Goal: Task Accomplishment & Management: Use online tool/utility

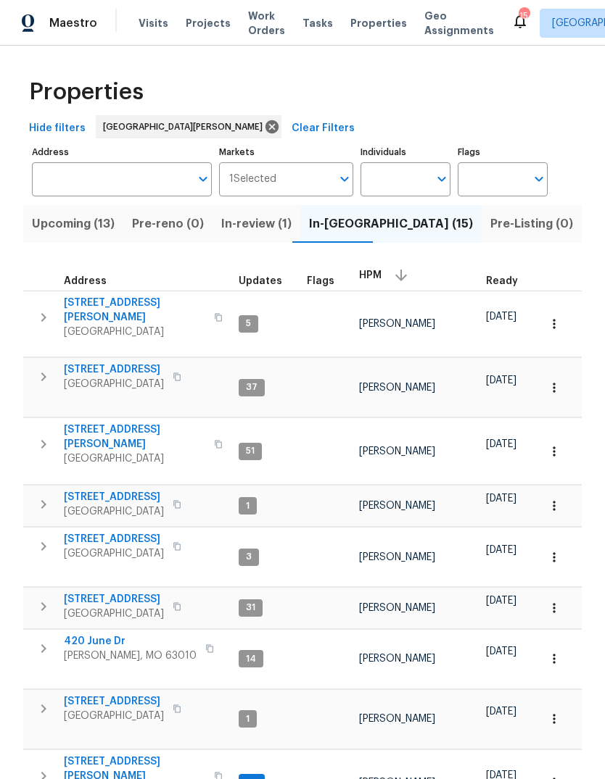
scroll to position [-3, 0]
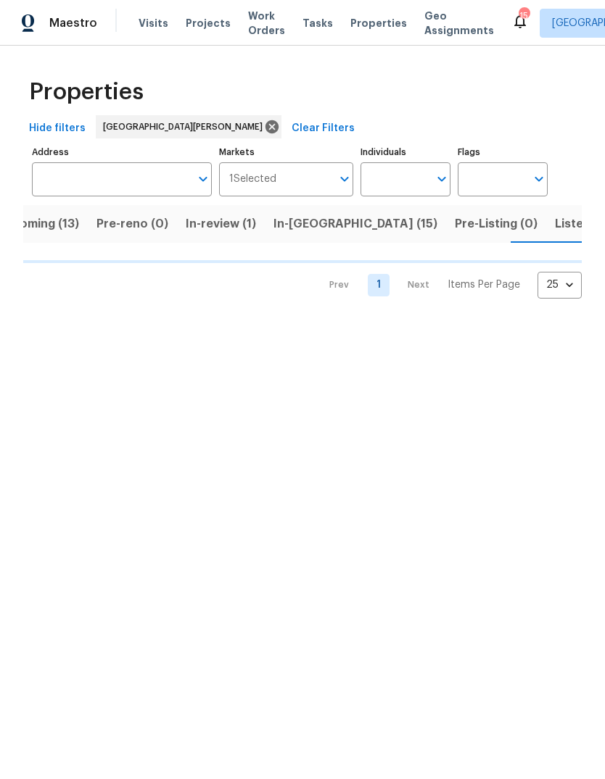
scroll to position [0, 36]
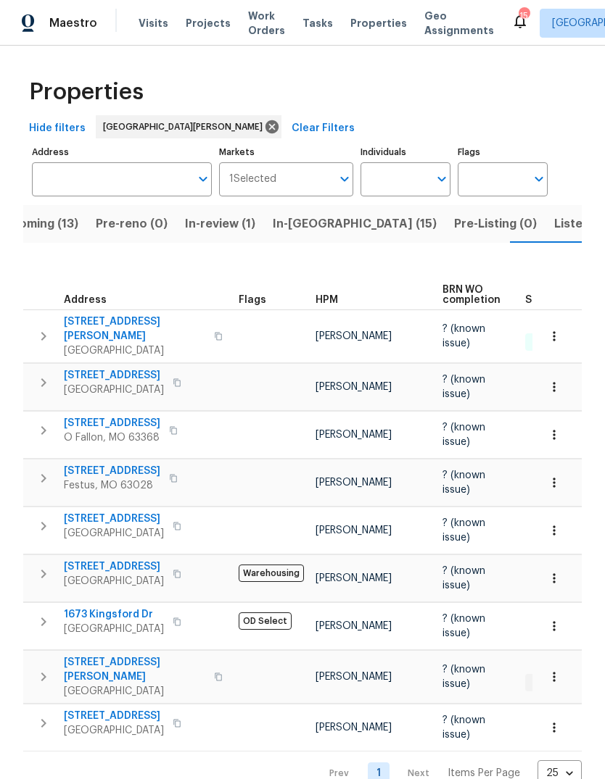
click at [554, 226] on span "Listed (42)" at bounding box center [585, 224] width 63 height 20
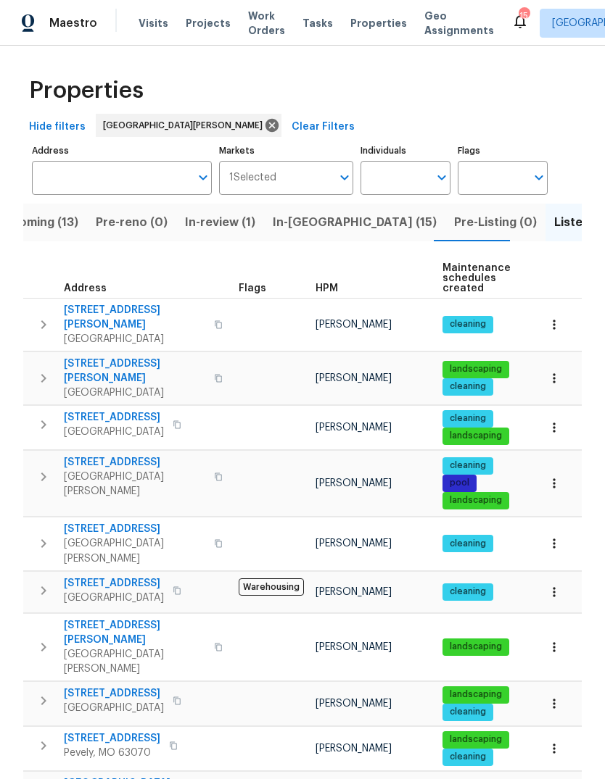
scroll to position [4, 0]
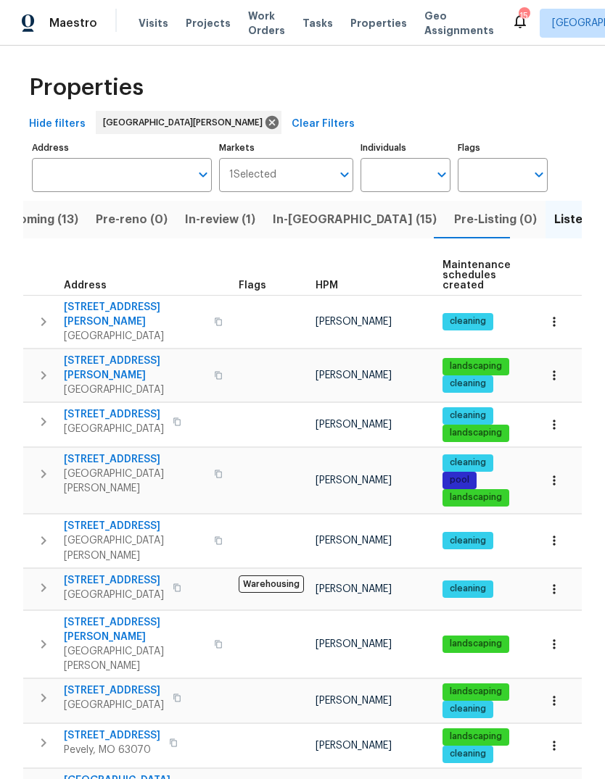
click at [74, 217] on span "Upcoming (13)" at bounding box center [37, 220] width 83 height 20
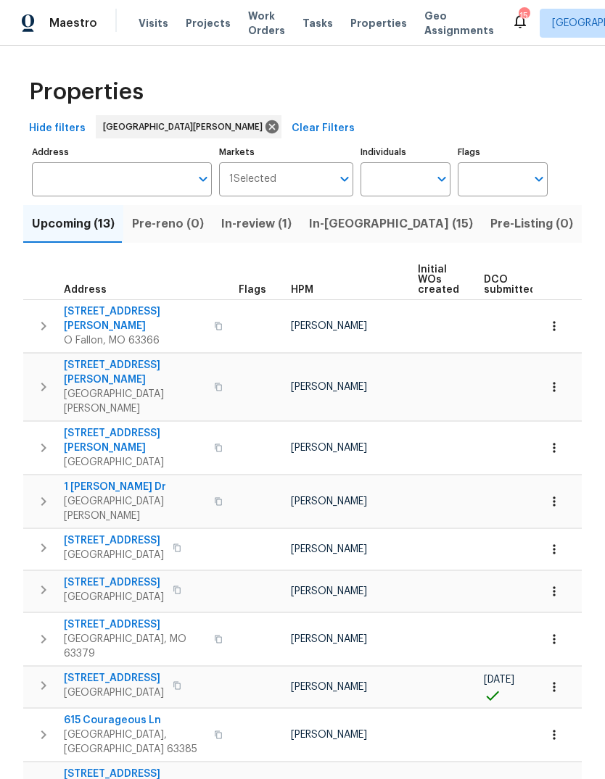
click at [357, 222] on span "In-reno (15)" at bounding box center [391, 224] width 164 height 20
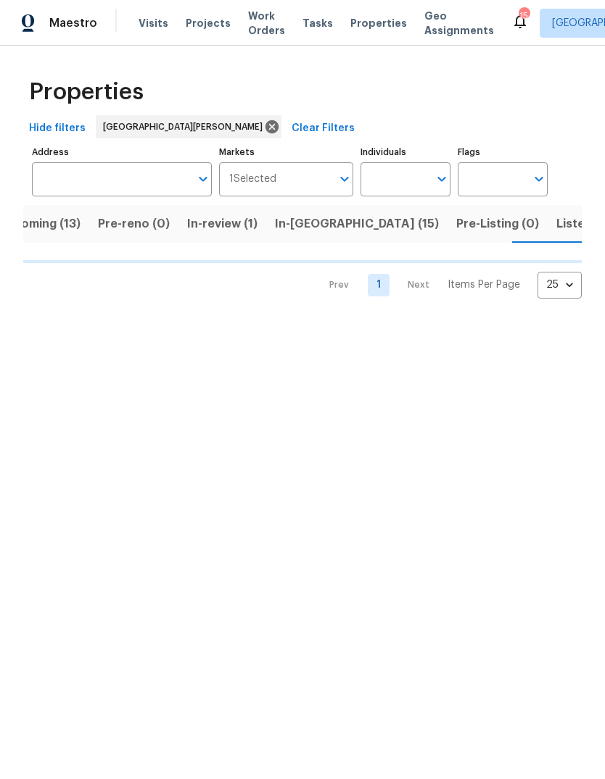
scroll to position [0, 36]
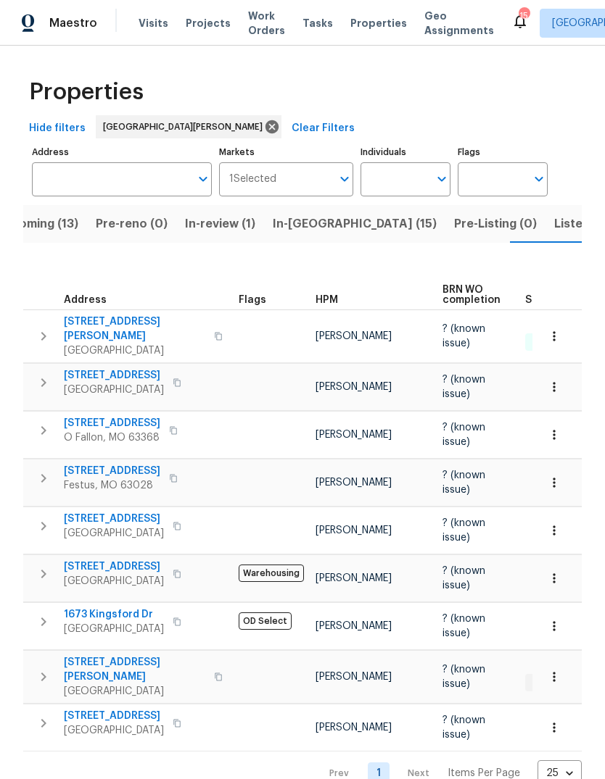
click at [545, 235] on button "Listed (42)" at bounding box center [585, 224] width 80 height 38
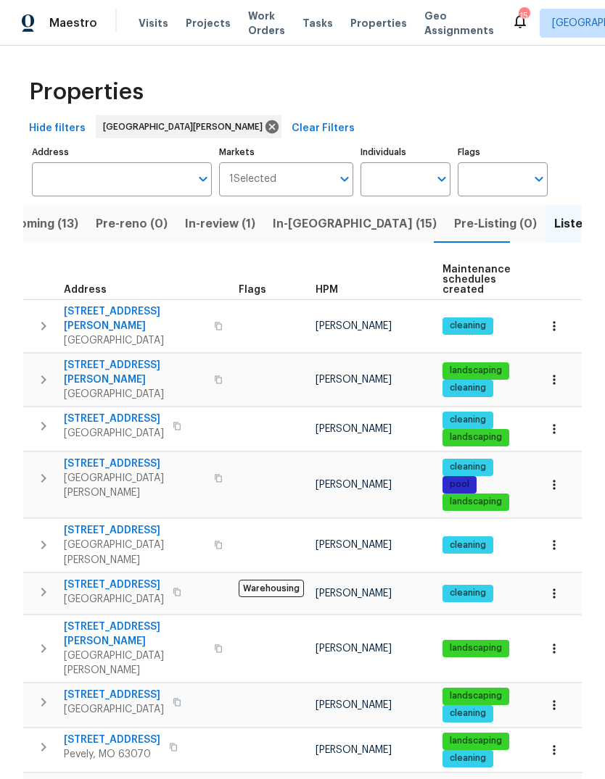
click at [315, 230] on span "In-reno (15)" at bounding box center [355, 224] width 164 height 20
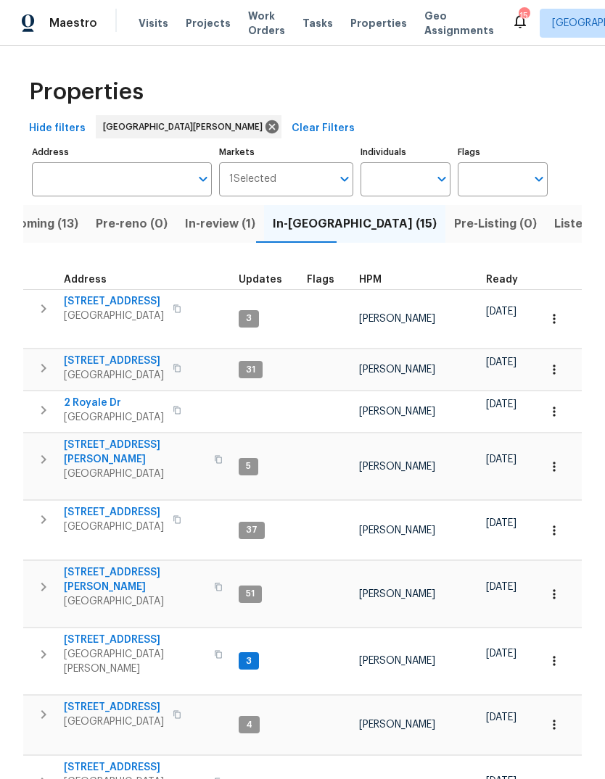
click at [235, 231] on span "In-review (1)" at bounding box center [220, 224] width 70 height 20
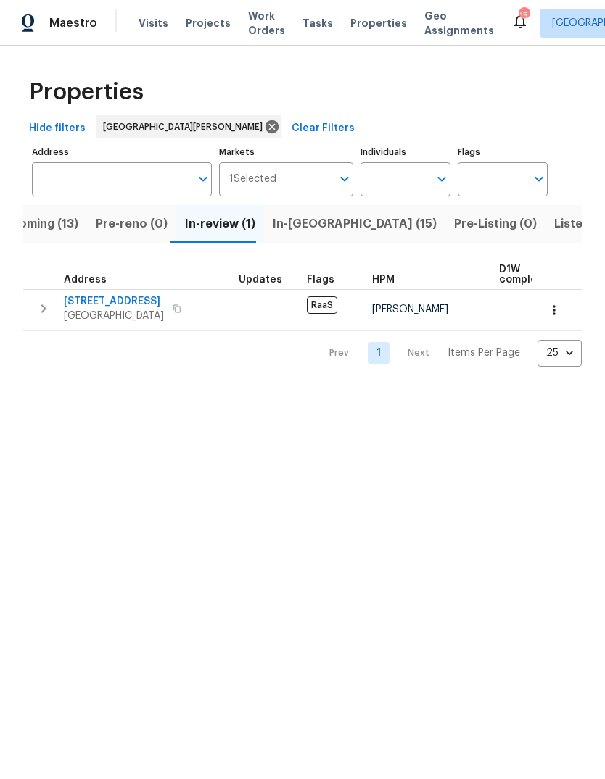
click at [320, 223] on span "In-reno (15)" at bounding box center [355, 224] width 164 height 20
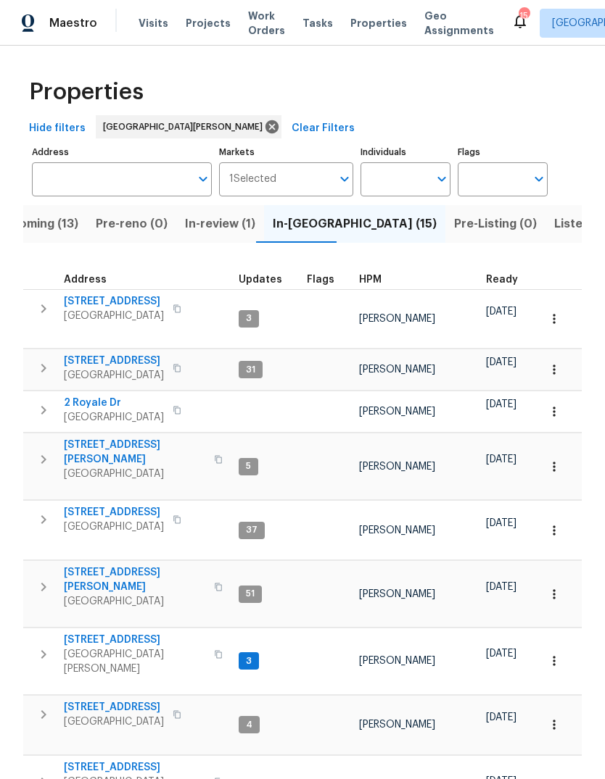
click at [375, 282] on span "HPM" at bounding box center [370, 280] width 22 height 10
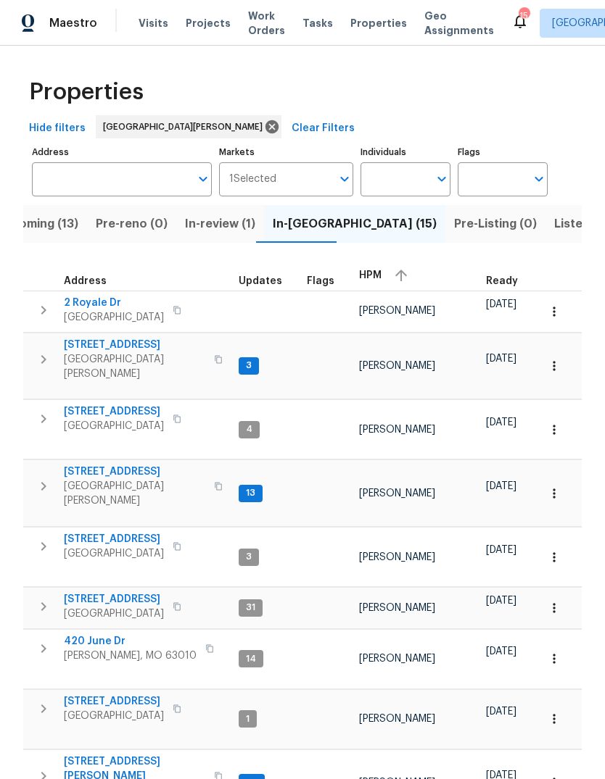
click at [371, 275] on span "HPM" at bounding box center [370, 275] width 22 height 10
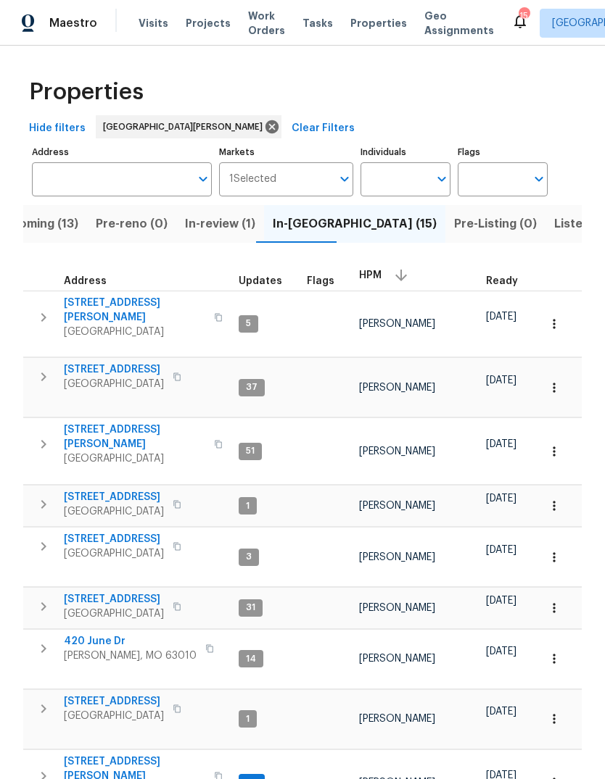
click at [150, 25] on span "Visits" at bounding box center [153, 23] width 30 height 14
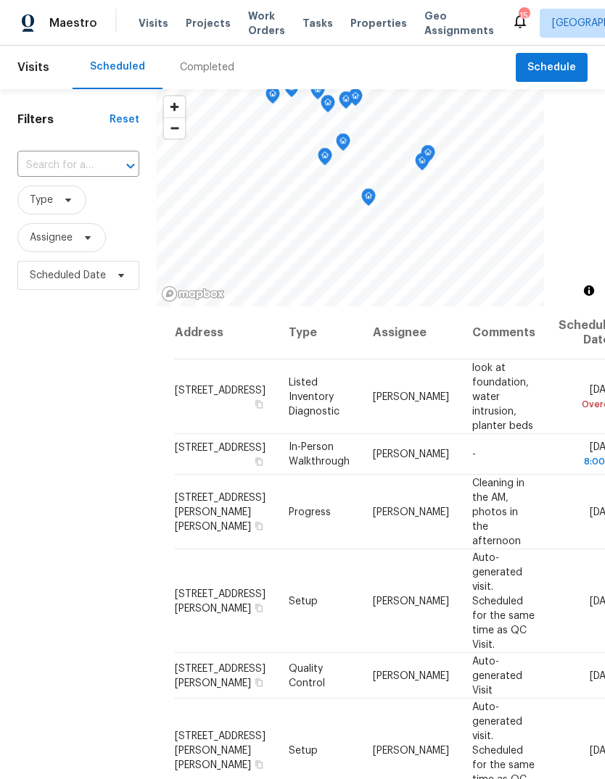
click at [218, 64] on div "Completed" at bounding box center [207, 67] width 54 height 14
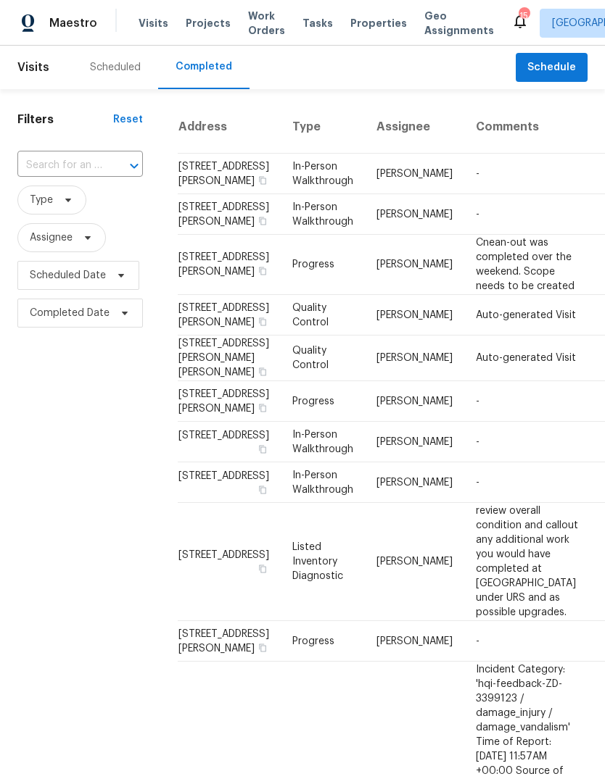
click at [464, 235] on td "-" at bounding box center [529, 214] width 130 height 41
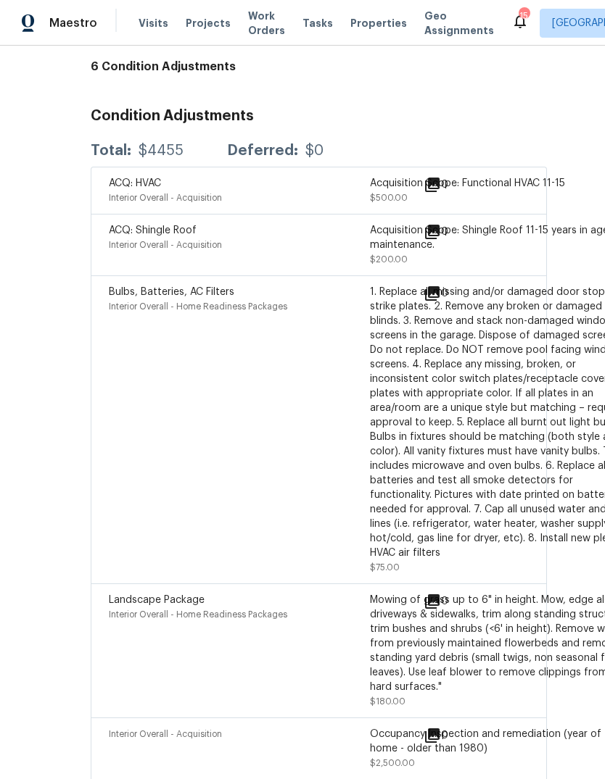
click at [210, 22] on span "Projects" at bounding box center [208, 23] width 45 height 14
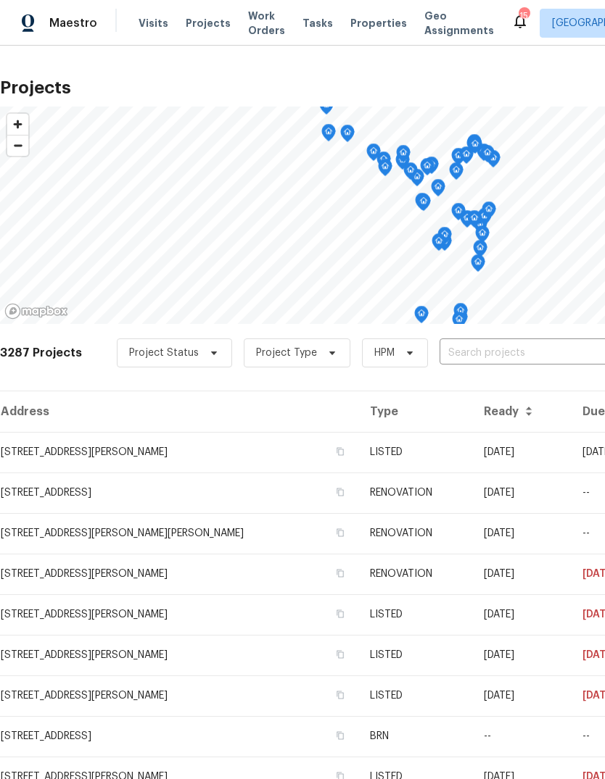
click at [144, 25] on span "Visits" at bounding box center [153, 23] width 30 height 14
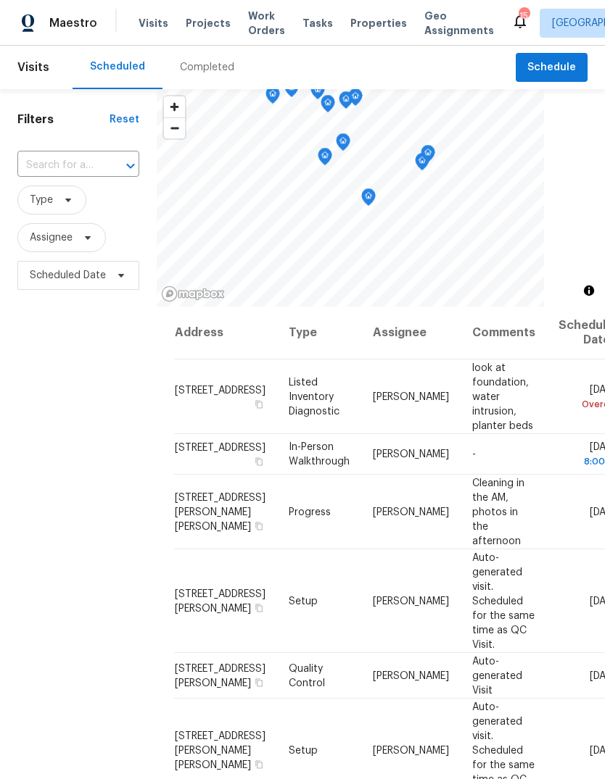
click at [217, 70] on div "Completed" at bounding box center [207, 67] width 54 height 14
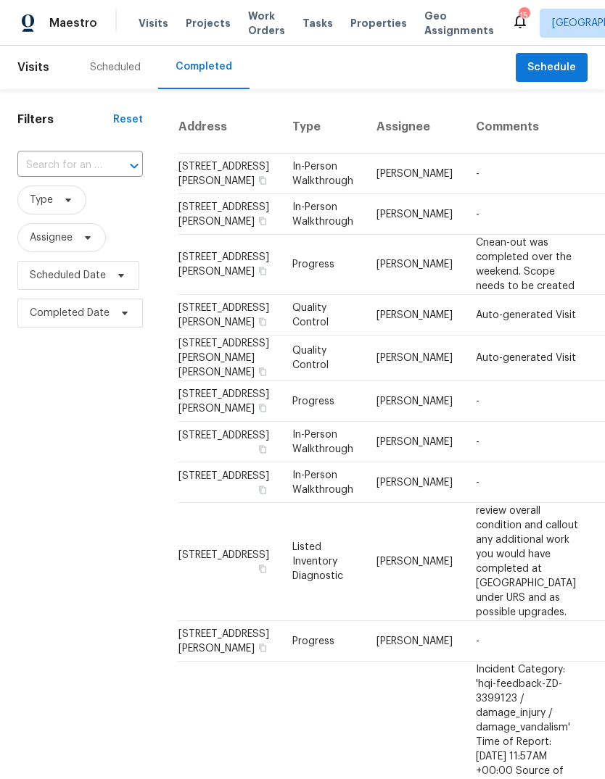
click at [115, 62] on div "Scheduled" at bounding box center [115, 67] width 51 height 14
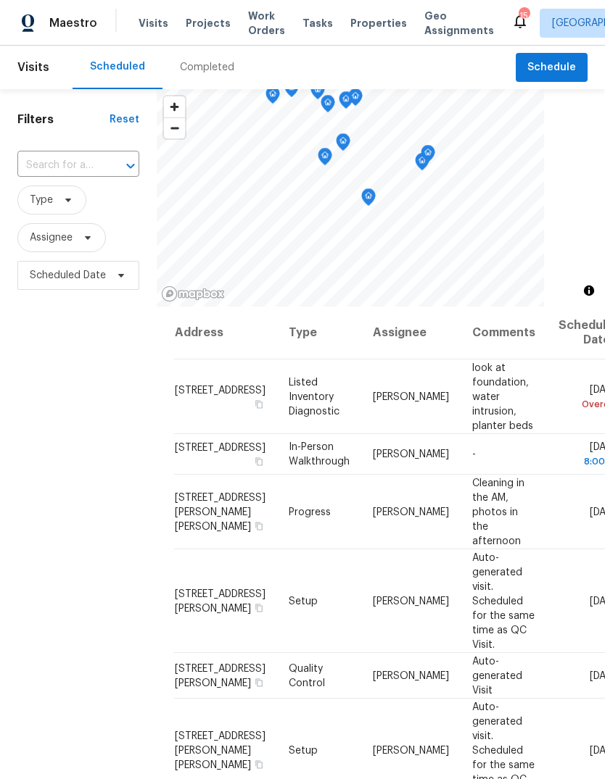
click at [207, 19] on span "Projects" at bounding box center [208, 23] width 45 height 14
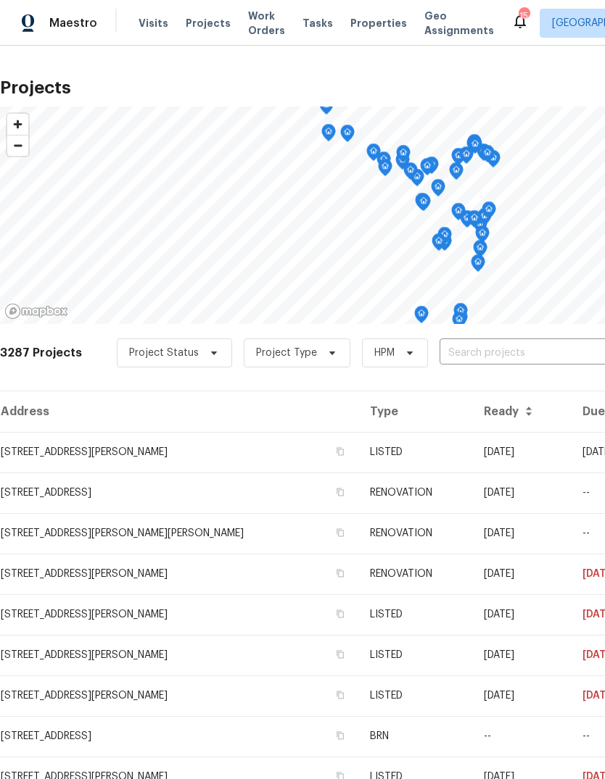
click at [515, 350] on input "text" at bounding box center [522, 353] width 166 height 22
type input "rosant"
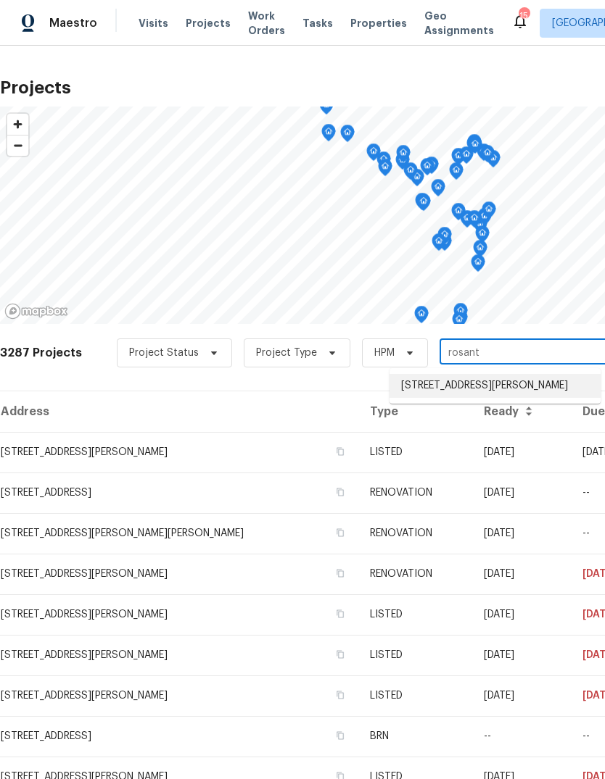
click at [533, 386] on li "[STREET_ADDRESS][PERSON_NAME]" at bounding box center [494, 386] width 211 height 24
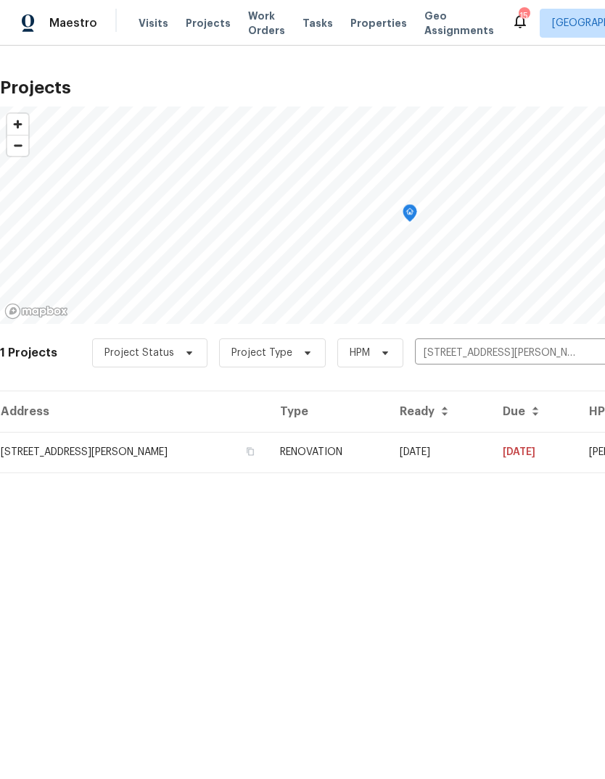
click at [356, 448] on td "RENOVATION" at bounding box center [328, 452] width 120 height 41
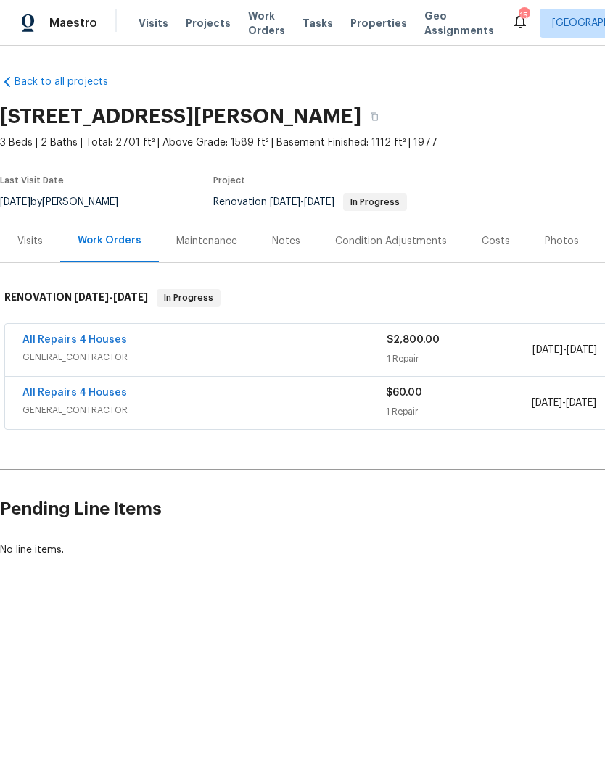
click at [69, 339] on link "All Repairs 4 Houses" at bounding box center [74, 340] width 104 height 10
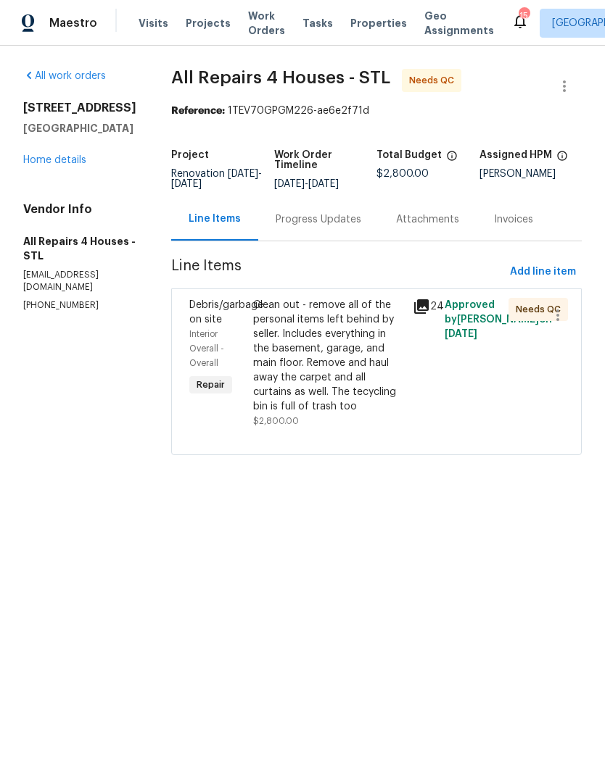
click at [427, 310] on icon at bounding box center [421, 306] width 14 height 14
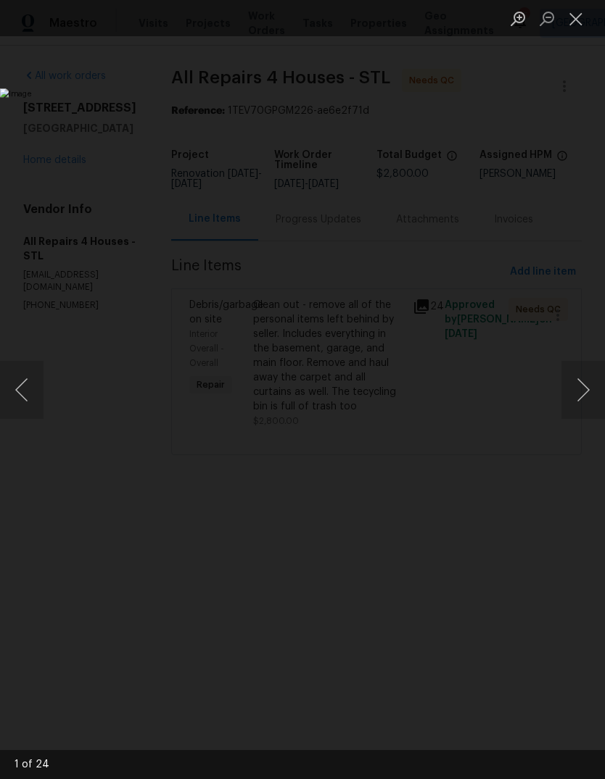
click at [583, 389] on button "Next image" at bounding box center [582, 390] width 43 height 58
click at [580, 386] on button "Next image" at bounding box center [582, 390] width 43 height 58
click at [578, 381] on button "Next image" at bounding box center [582, 390] width 43 height 58
click at [579, 381] on button "Next image" at bounding box center [582, 390] width 43 height 58
click at [581, 376] on button "Next image" at bounding box center [582, 390] width 43 height 58
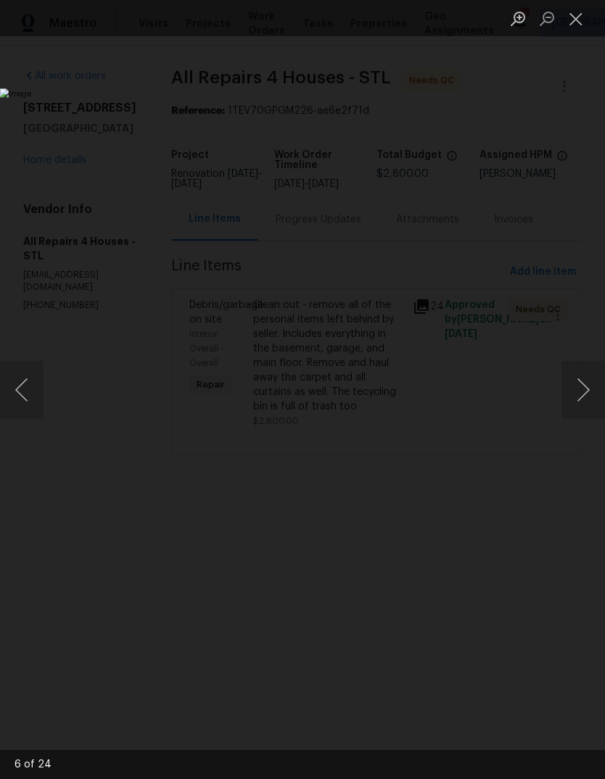
click at [584, 374] on button "Next image" at bounding box center [582, 390] width 43 height 58
click at [38, 372] on button "Previous image" at bounding box center [21, 390] width 43 height 58
click at [580, 375] on button "Next image" at bounding box center [582, 390] width 43 height 58
click at [579, 378] on button "Next image" at bounding box center [582, 390] width 43 height 58
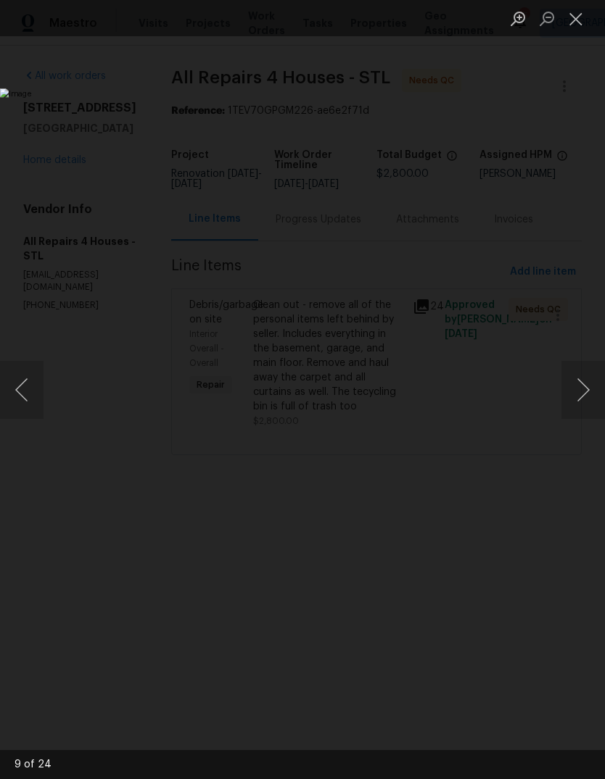
click at [579, 378] on button "Next image" at bounding box center [582, 390] width 43 height 58
click at [578, 378] on button "Next image" at bounding box center [582, 390] width 43 height 58
click at [577, 379] on button "Next image" at bounding box center [582, 390] width 43 height 58
click at [578, 380] on button "Next image" at bounding box center [582, 390] width 43 height 58
click at [583, 377] on button "Next image" at bounding box center [582, 390] width 43 height 58
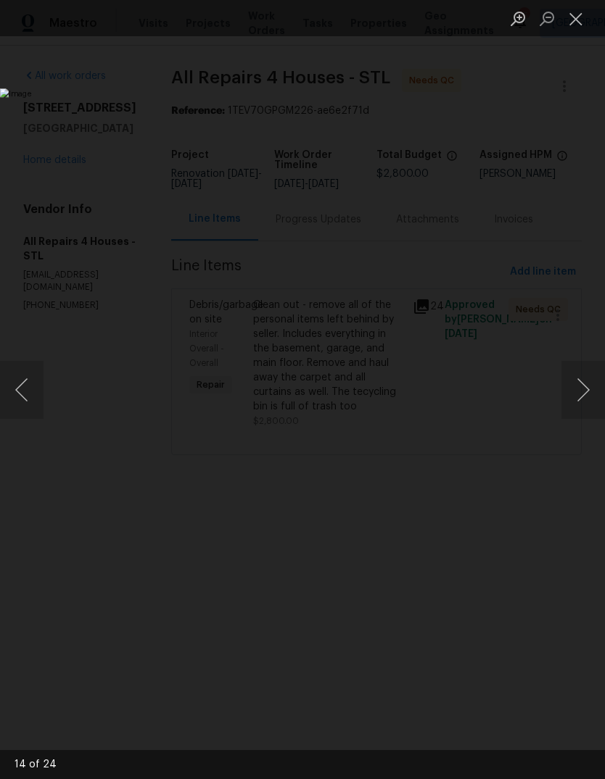
click at [581, 378] on button "Next image" at bounding box center [582, 390] width 43 height 58
click at [583, 378] on button "Next image" at bounding box center [582, 390] width 43 height 58
click at [579, 381] on button "Next image" at bounding box center [582, 390] width 43 height 58
click at [581, 379] on button "Next image" at bounding box center [582, 390] width 43 height 58
click at [584, 376] on button "Next image" at bounding box center [582, 390] width 43 height 58
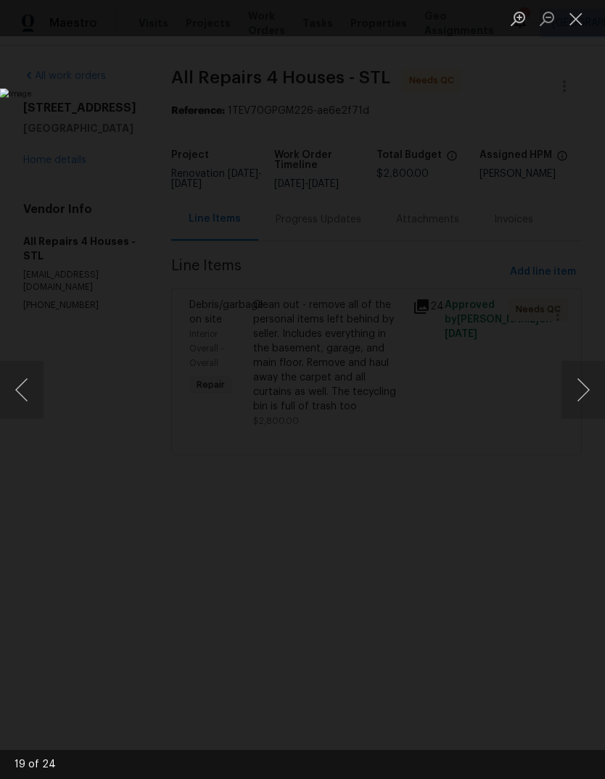
click at [578, 378] on button "Next image" at bounding box center [582, 390] width 43 height 58
click at [579, 377] on button "Next image" at bounding box center [582, 390] width 43 height 58
click at [579, 376] on button "Next image" at bounding box center [582, 390] width 43 height 58
click at [581, 376] on button "Next image" at bounding box center [582, 390] width 43 height 58
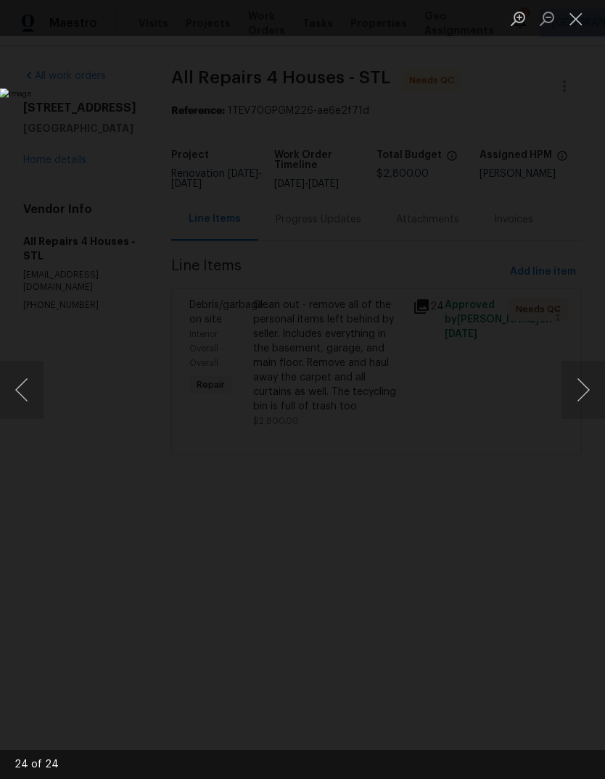
click at [583, 373] on button "Next image" at bounding box center [582, 390] width 43 height 58
click at [581, 376] on button "Next image" at bounding box center [582, 390] width 43 height 58
click at [580, 376] on button "Next image" at bounding box center [582, 390] width 43 height 58
click at [580, 377] on button "Next image" at bounding box center [582, 390] width 43 height 58
click at [568, 9] on button "Close lightbox" at bounding box center [575, 18] width 29 height 25
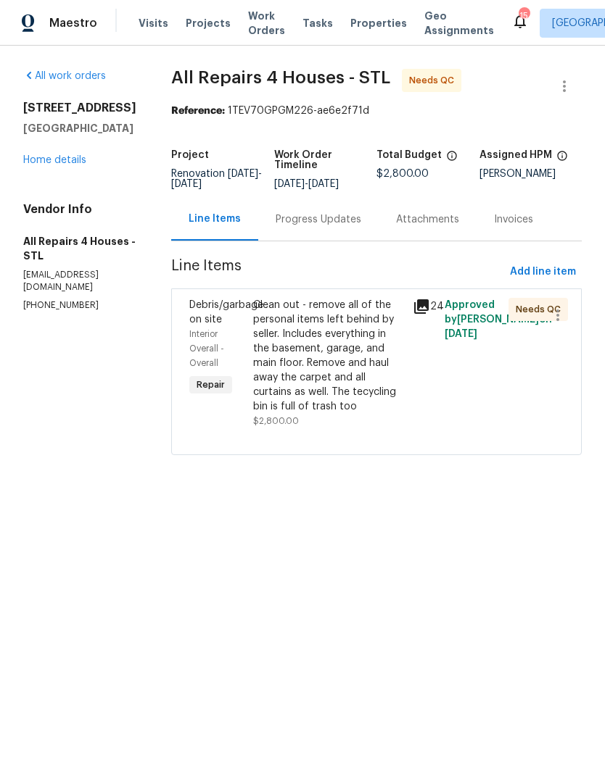
click at [341, 359] on div "Clean out - remove all of the personal items left behind by seller. Includes ev…" at bounding box center [328, 356] width 151 height 116
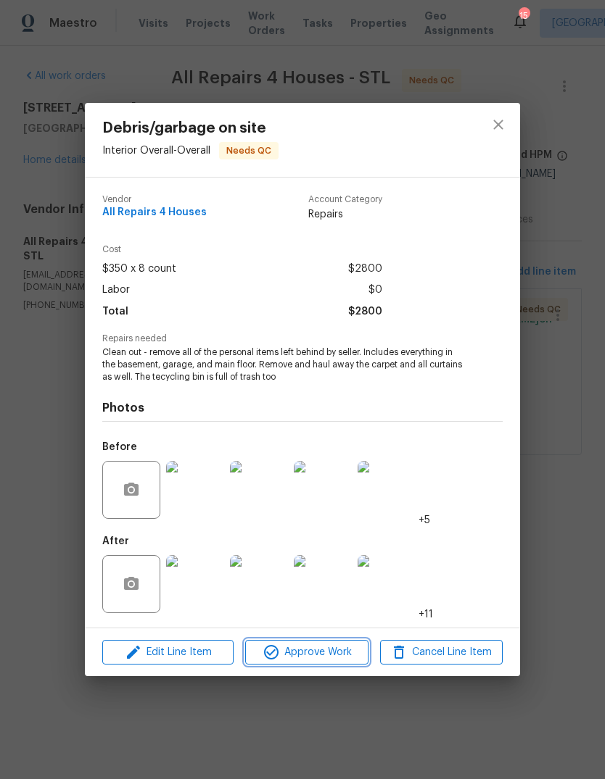
click at [324, 648] on span "Approve Work" at bounding box center [306, 653] width 114 height 18
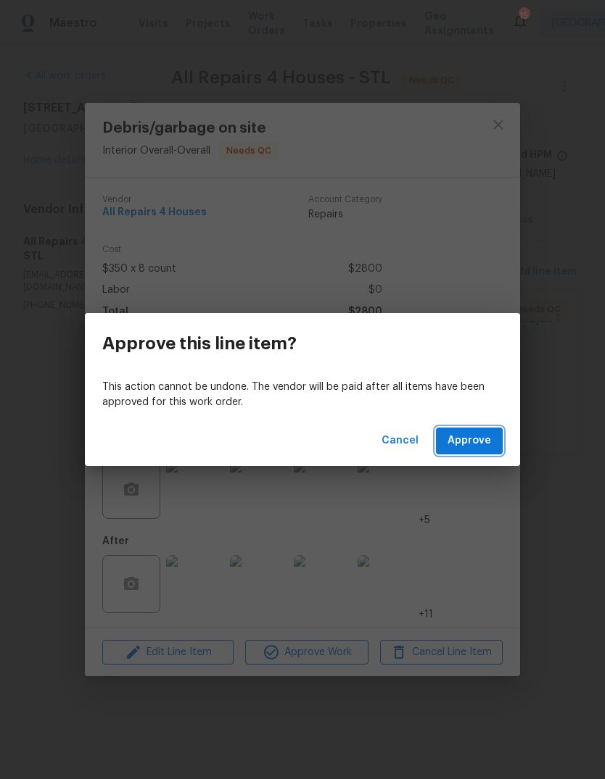
click at [481, 445] on span "Approve" at bounding box center [468, 441] width 43 height 18
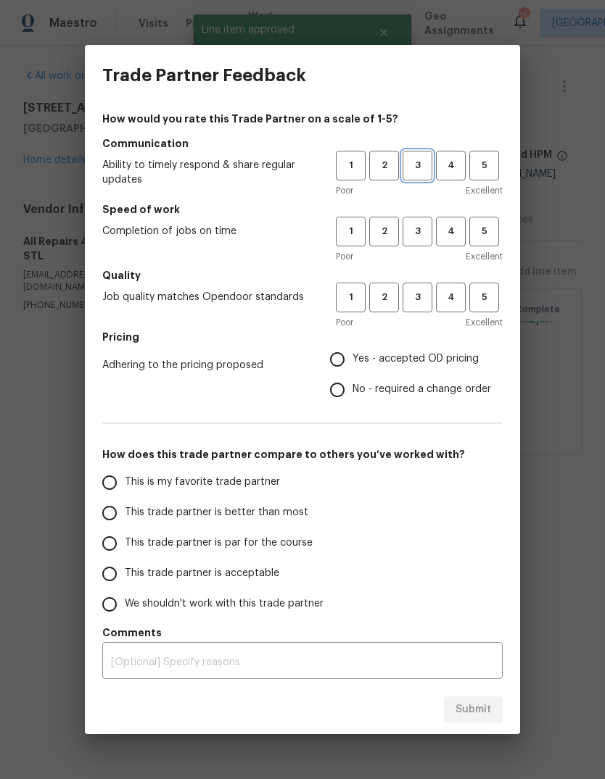
click at [425, 157] on span "3" at bounding box center [417, 165] width 27 height 17
click at [418, 231] on span "3" at bounding box center [417, 231] width 27 height 17
click at [423, 309] on button "3" at bounding box center [417, 298] width 30 height 30
click at [248, 518] on span "This trade partner is better than most" at bounding box center [216, 512] width 183 height 15
click at [125, 518] on input "This trade partner is better than most" at bounding box center [109, 513] width 30 height 30
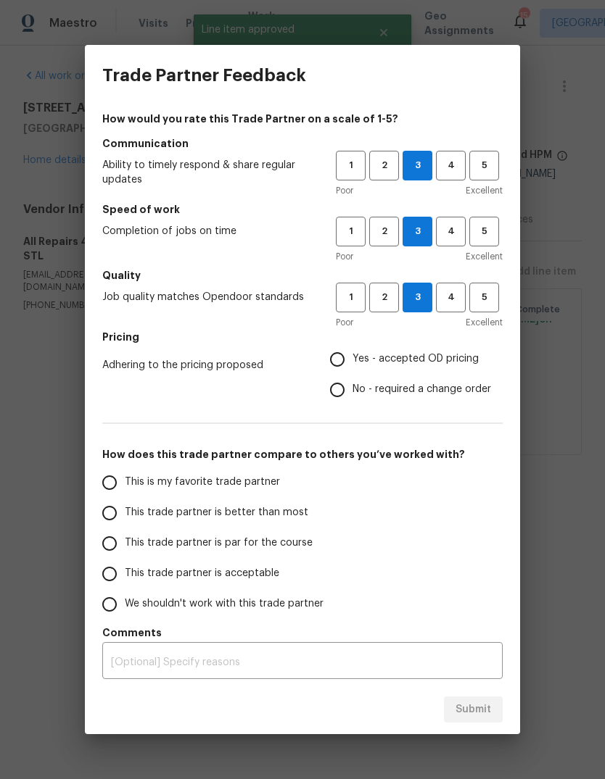
radio input "true"
click at [447, 369] on label "Yes - accepted OD pricing" at bounding box center [406, 359] width 169 height 30
click at [352, 369] on input "Yes - accepted OD pricing" at bounding box center [337, 359] width 30 height 30
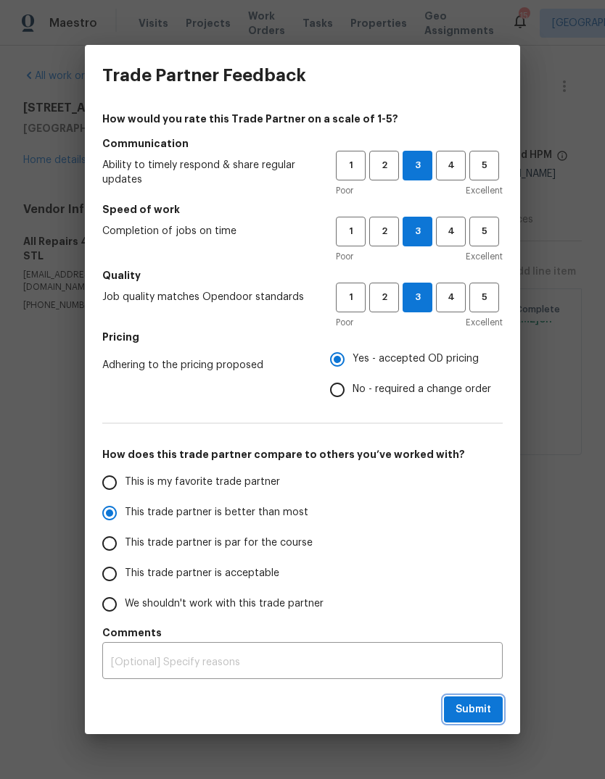
click at [480, 705] on span "Submit" at bounding box center [473, 710] width 36 height 18
radio input "false"
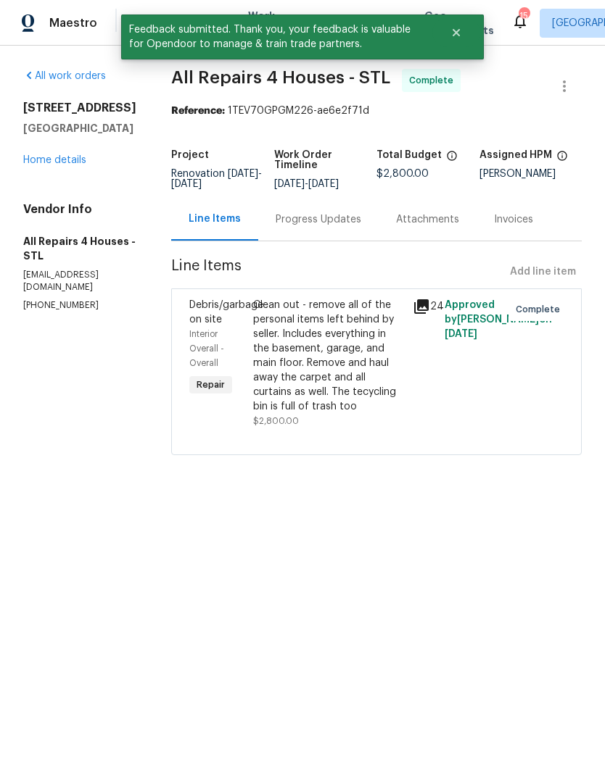
click at [67, 159] on link "Home details" at bounding box center [54, 160] width 63 height 10
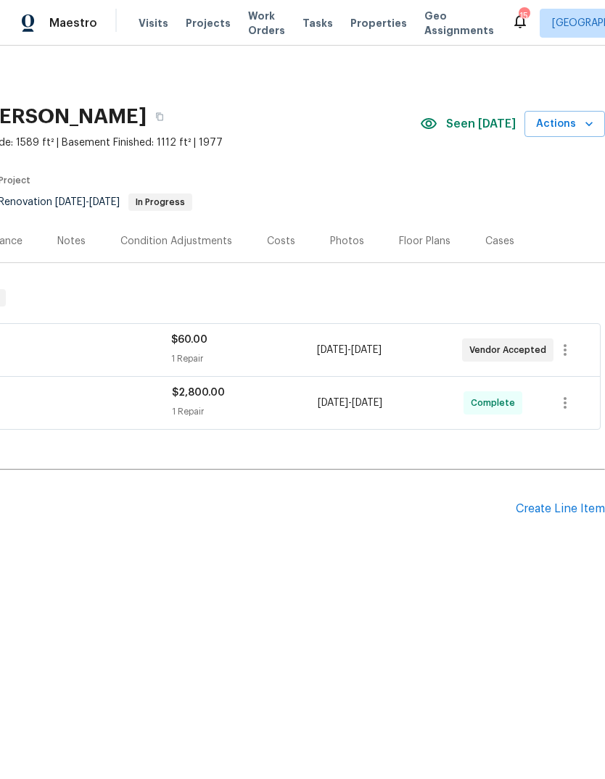
scroll to position [0, 215]
click at [555, 507] on div "Create Line Item" at bounding box center [559, 509] width 89 height 14
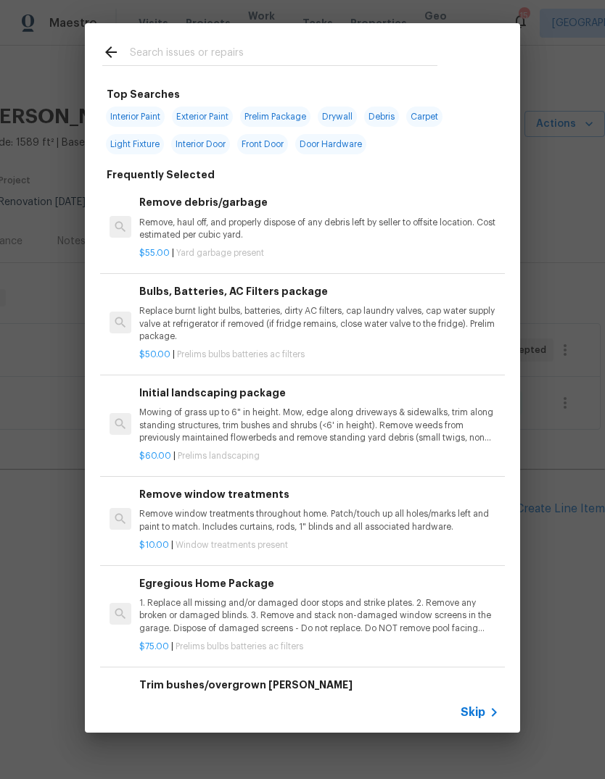
click at [477, 713] on span "Skip" at bounding box center [472, 712] width 25 height 14
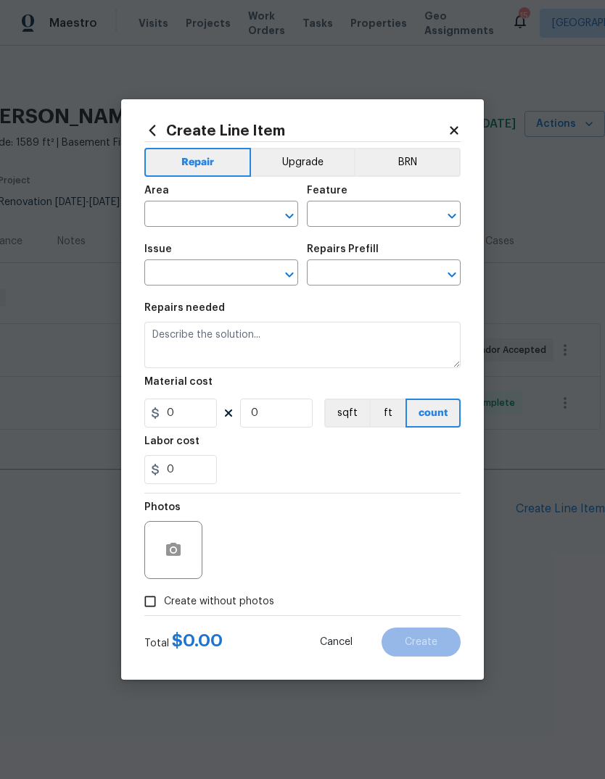
click at [228, 214] on input "text" at bounding box center [200, 215] width 113 height 22
type input "c"
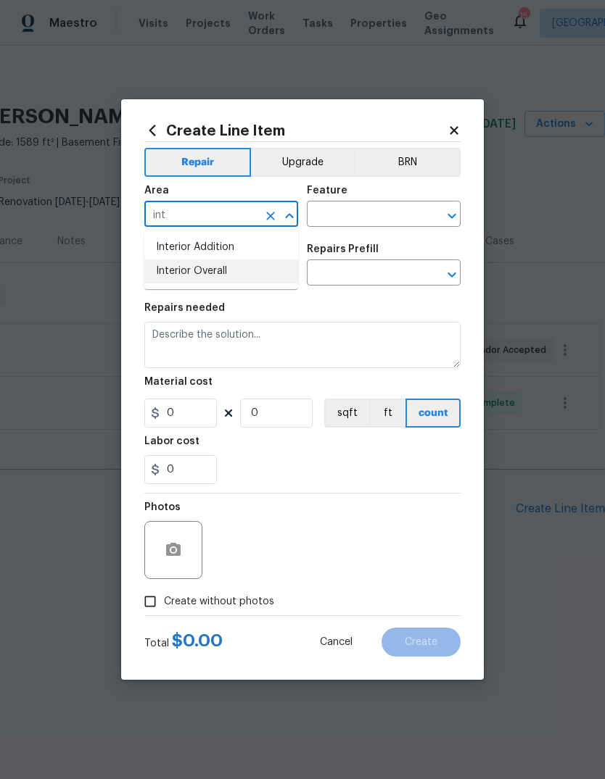
click at [278, 273] on li "Interior Overall" at bounding box center [221, 272] width 154 height 24
type input "Interior Overall"
click at [398, 217] on input "text" at bounding box center [363, 215] width 113 height 22
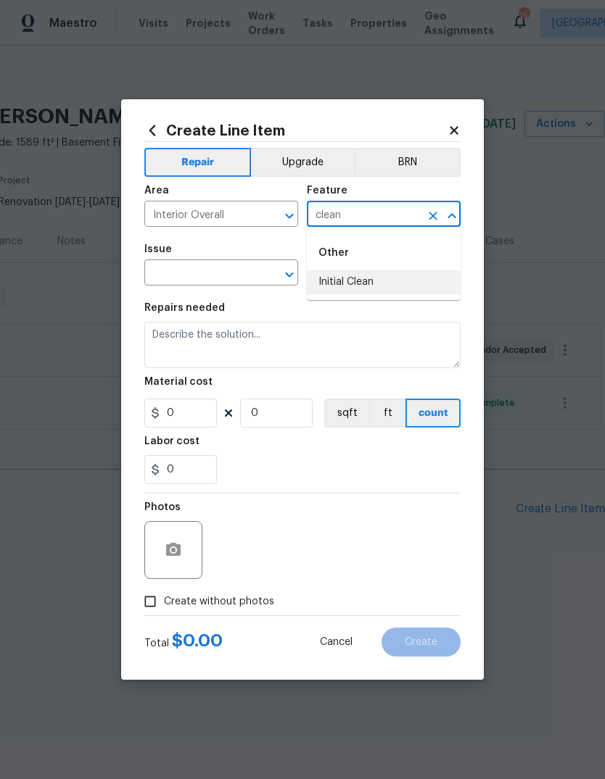
click at [407, 281] on li "Initial Clean" at bounding box center [384, 282] width 154 height 24
type input "Initial Clean"
click at [246, 275] on input "text" at bounding box center [200, 274] width 113 height 22
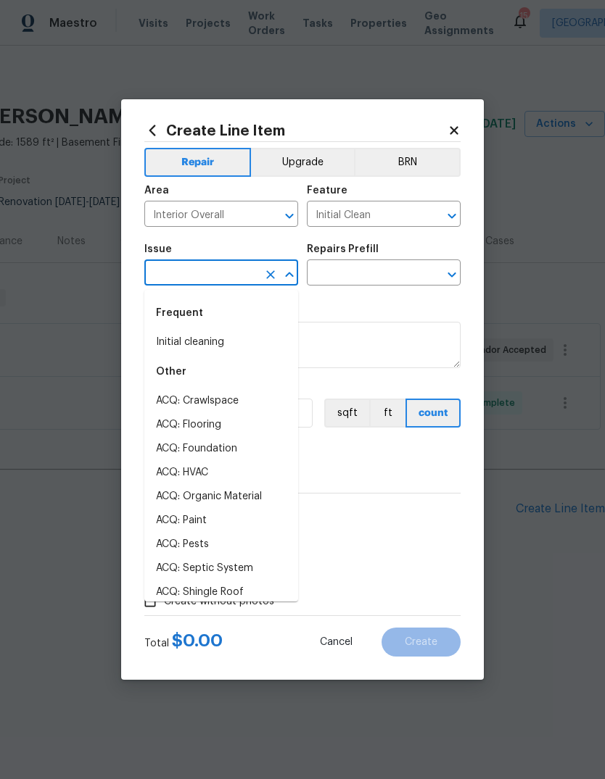
click at [264, 342] on li "Initial cleaning" at bounding box center [221, 343] width 154 height 24
type input "Initial cleaning"
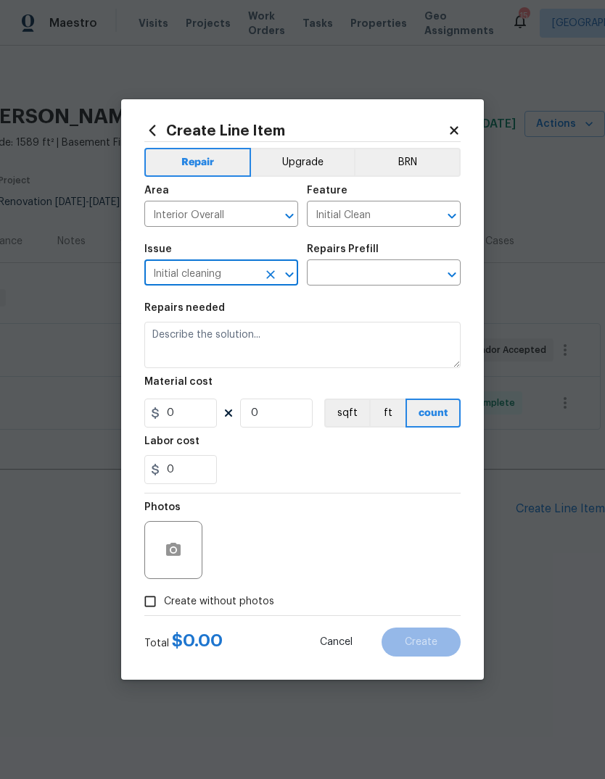
click at [408, 275] on input "text" at bounding box center [363, 274] width 113 height 22
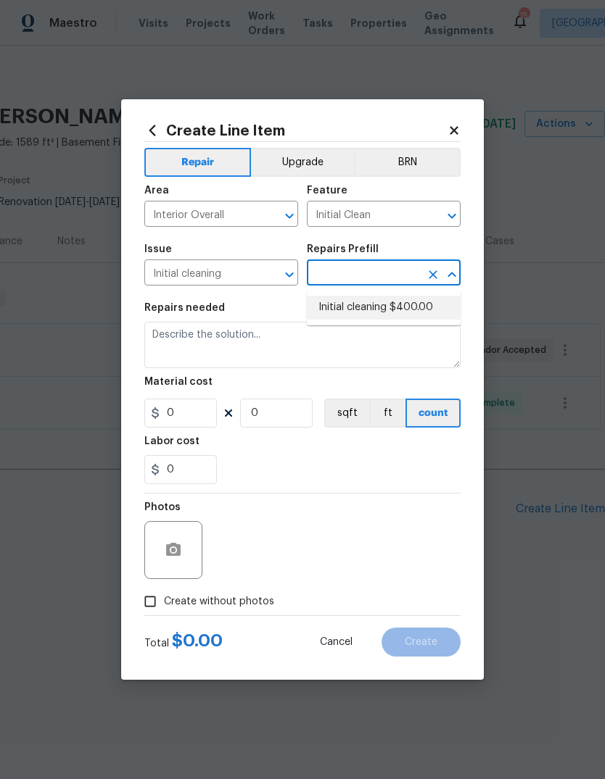
click at [432, 309] on li "Initial cleaning $400.00" at bounding box center [384, 308] width 154 height 24
type input "Initial cleaning $400.00"
type input "Home Readiness Packages"
type textarea "1. Wipe down exterior doors and trim. 2. Clean out all exterior light fixtures …"
type input "1"
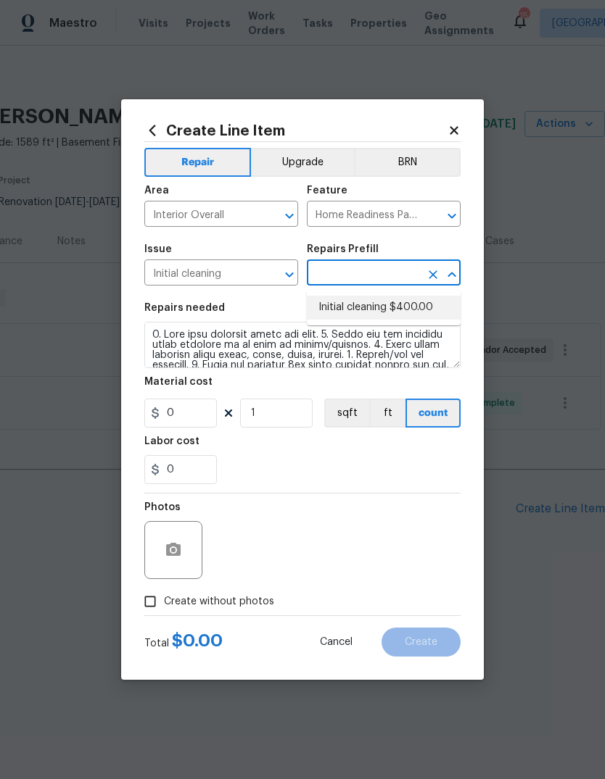
type input "Initial cleaning $400.00"
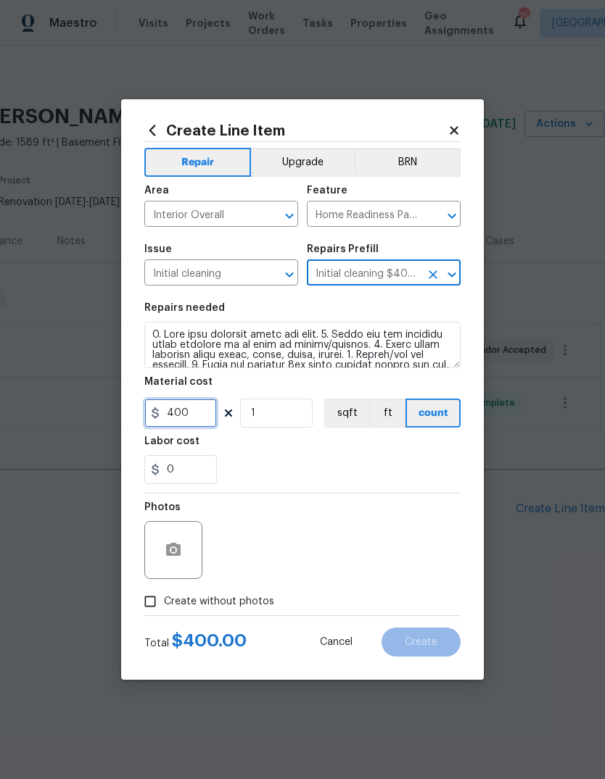
click at [207, 418] on input "400" at bounding box center [180, 413] width 72 height 29
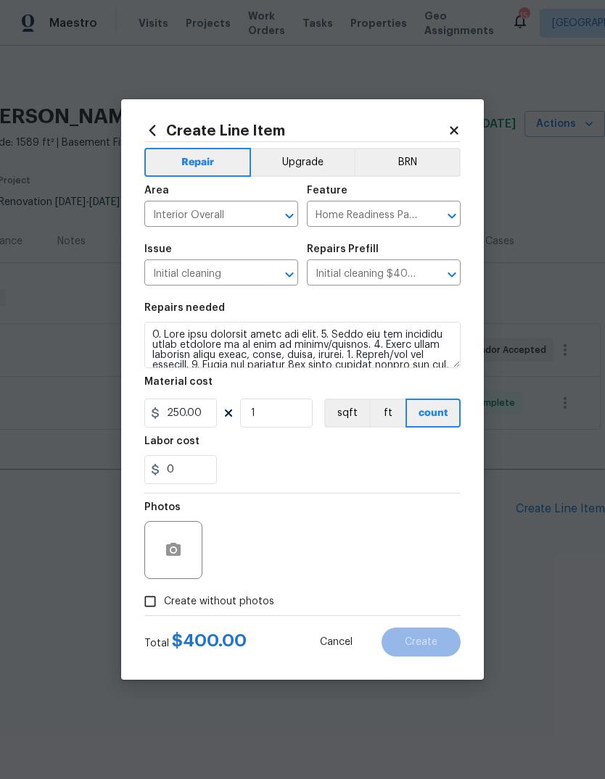
click at [424, 454] on div "Labor cost" at bounding box center [302, 445] width 316 height 19
type input "250"
click at [183, 556] on button "button" at bounding box center [173, 550] width 35 height 35
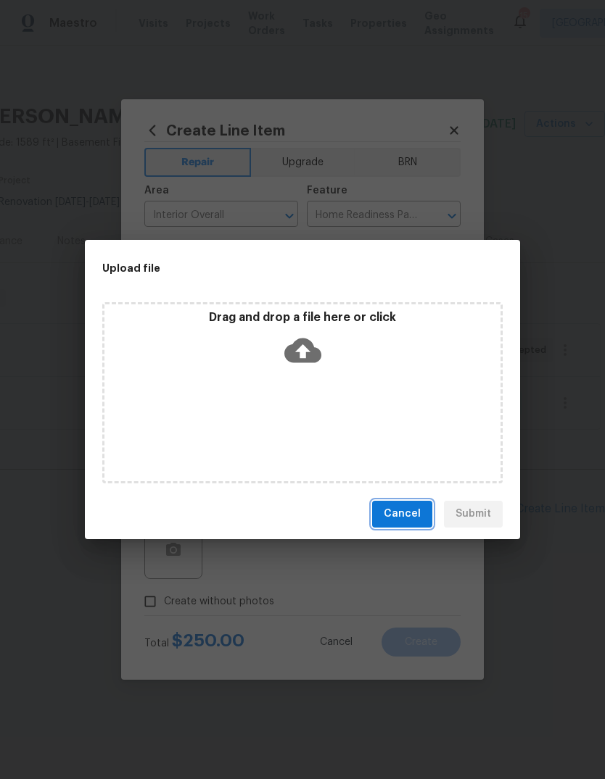
click at [411, 511] on span "Cancel" at bounding box center [402, 514] width 37 height 18
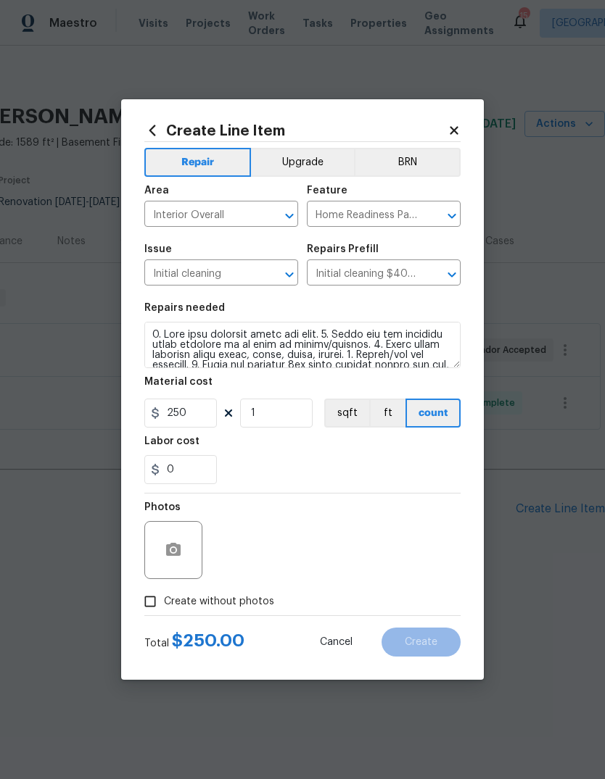
click at [266, 602] on span "Create without photos" at bounding box center [219, 601] width 110 height 15
click at [164, 602] on input "Create without photos" at bounding box center [150, 602] width 28 height 28
checkbox input "true"
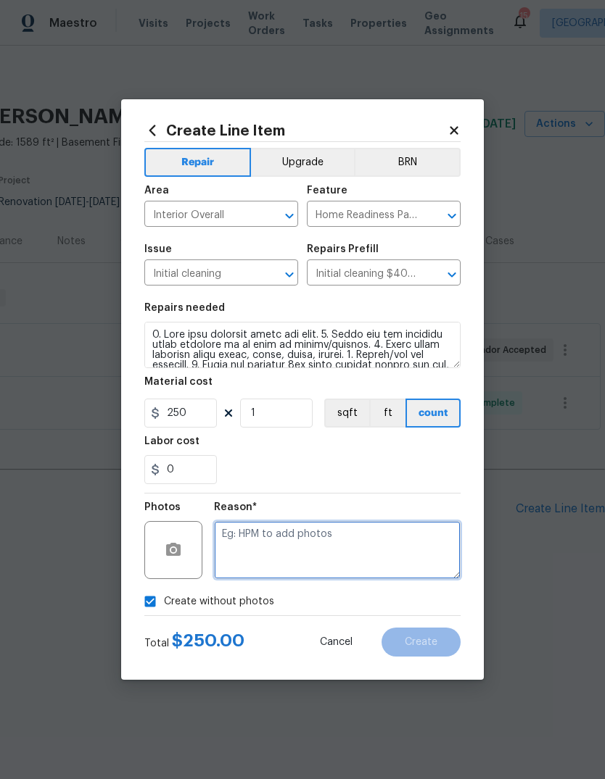
click at [363, 544] on textarea at bounding box center [337, 550] width 246 height 58
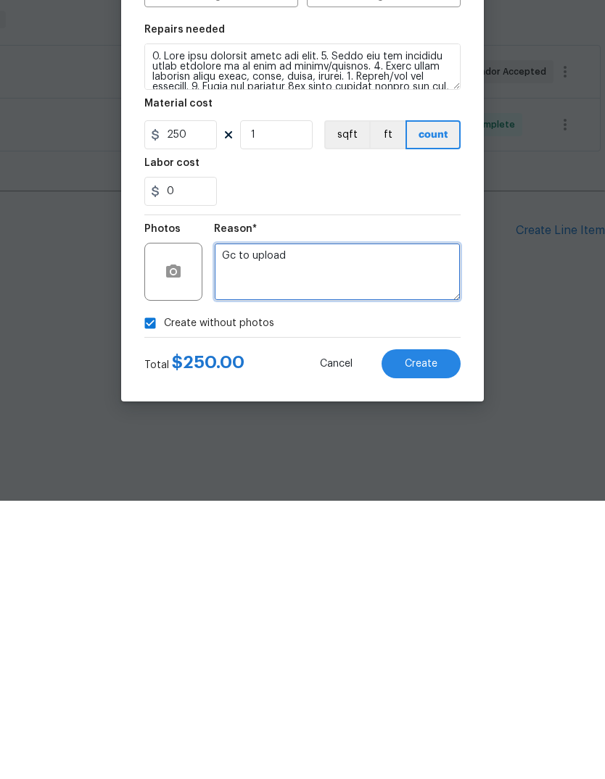
type textarea "Gc to upload"
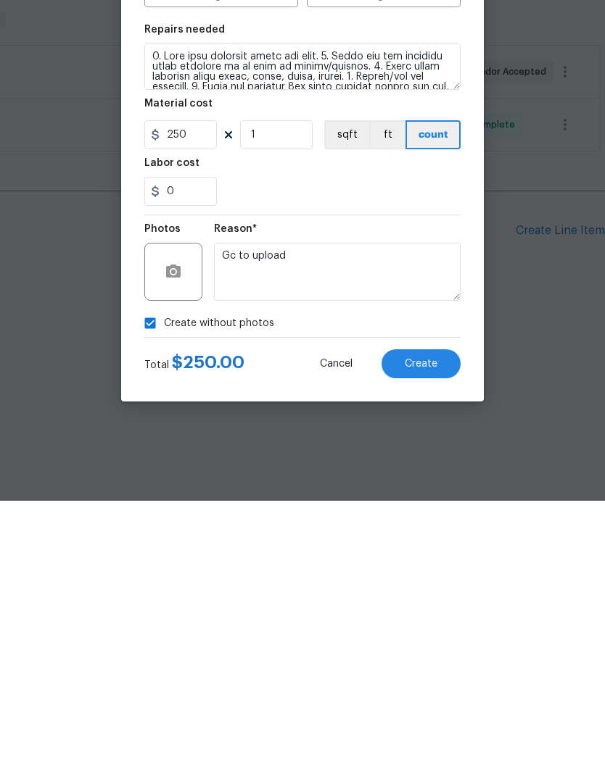
click at [436, 628] on button "Create" at bounding box center [420, 642] width 79 height 29
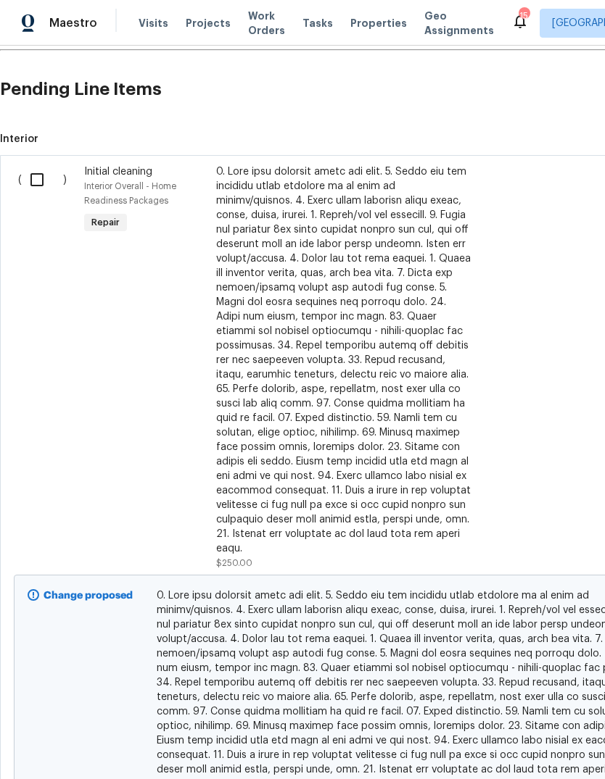
scroll to position [421, 0]
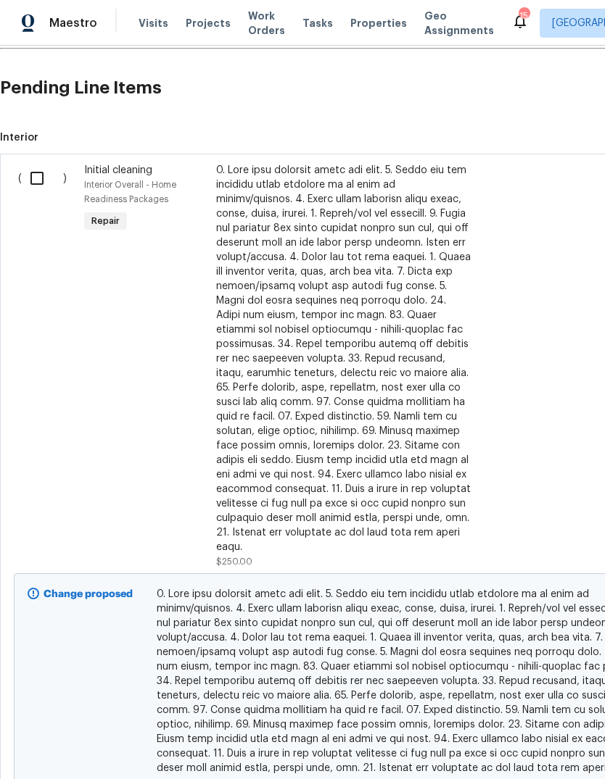
click at [41, 176] on input "checkbox" at bounding box center [42, 178] width 41 height 30
checkbox input "true"
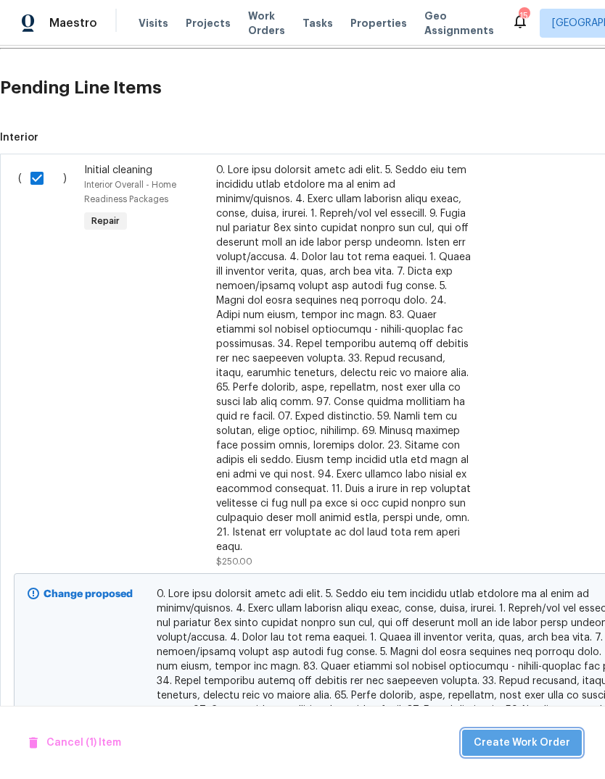
click at [533, 741] on span "Create Work Order" at bounding box center [521, 743] width 96 height 18
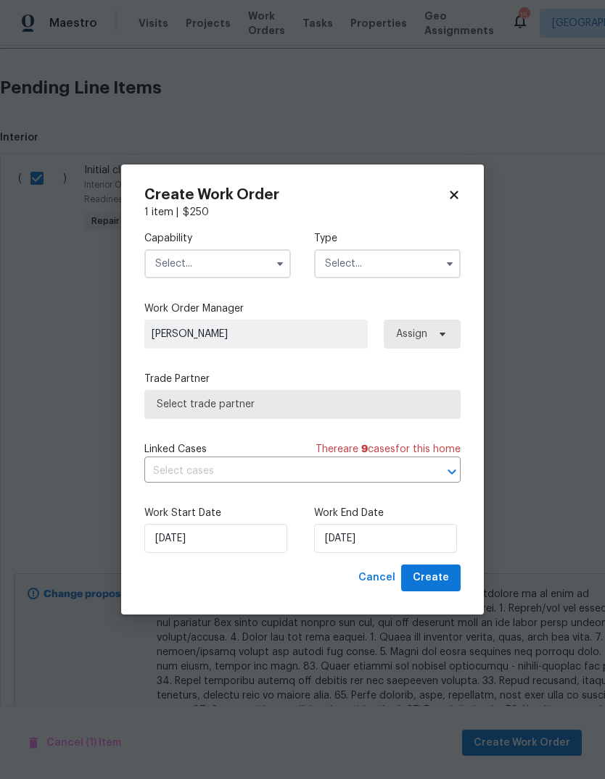
click at [261, 265] on input "text" at bounding box center [217, 263] width 146 height 29
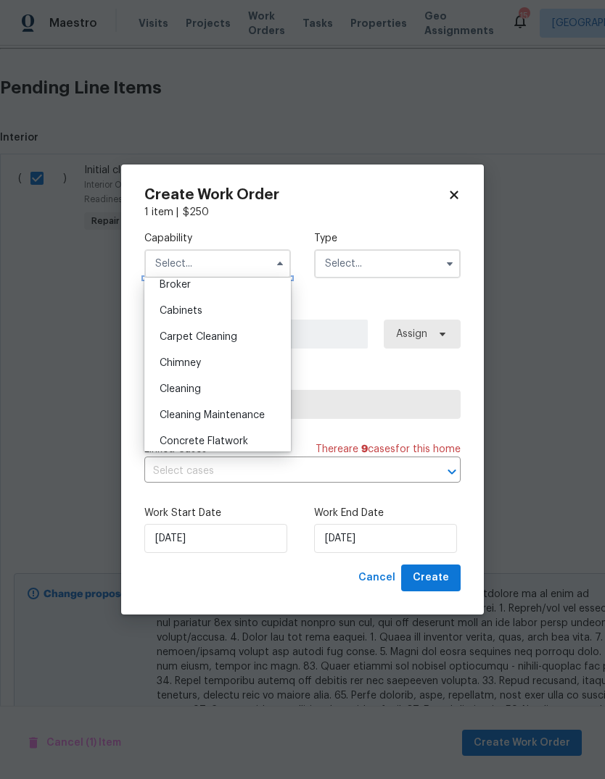
scroll to position [108, 0]
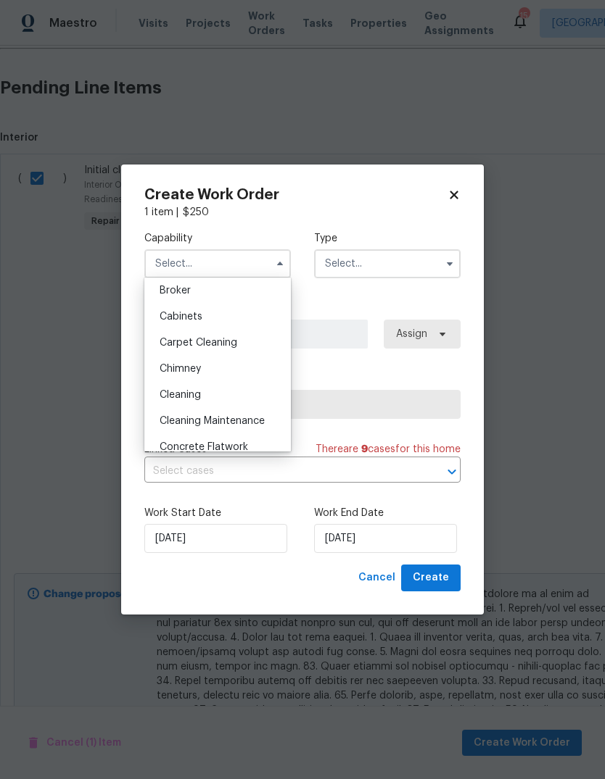
click at [254, 396] on div "Cleaning" at bounding box center [217, 395] width 139 height 26
type input "Cleaning"
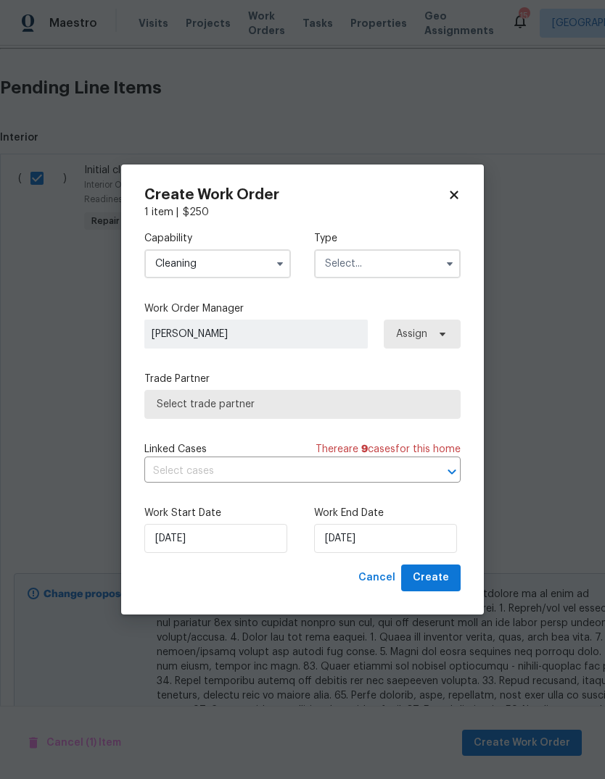
click at [415, 264] on input "text" at bounding box center [387, 263] width 146 height 29
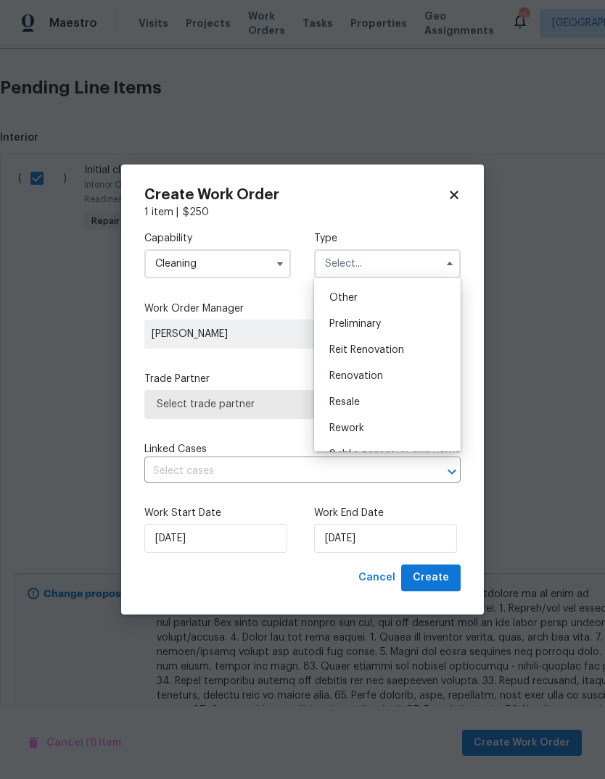
scroll to position [285, 0]
click at [423, 370] on div "Renovation" at bounding box center [387, 375] width 139 height 26
type input "Renovation"
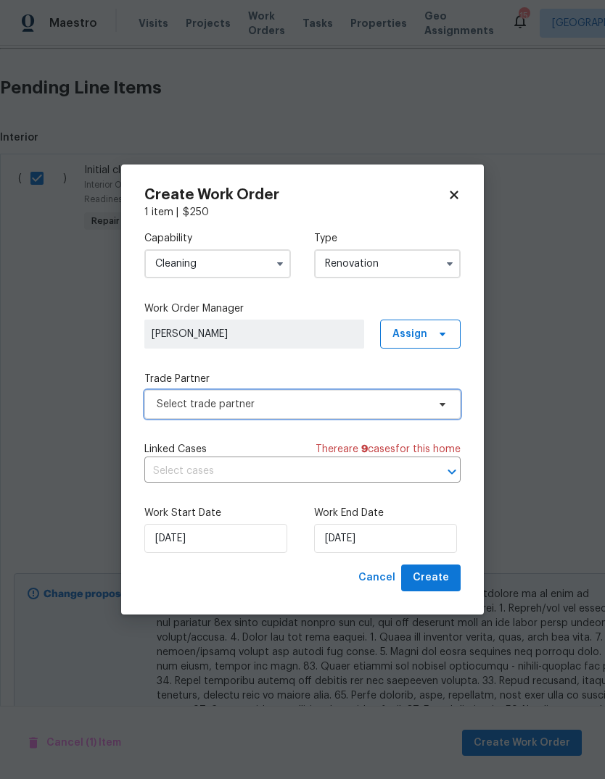
click at [401, 401] on span "Select trade partner" at bounding box center [292, 404] width 270 height 14
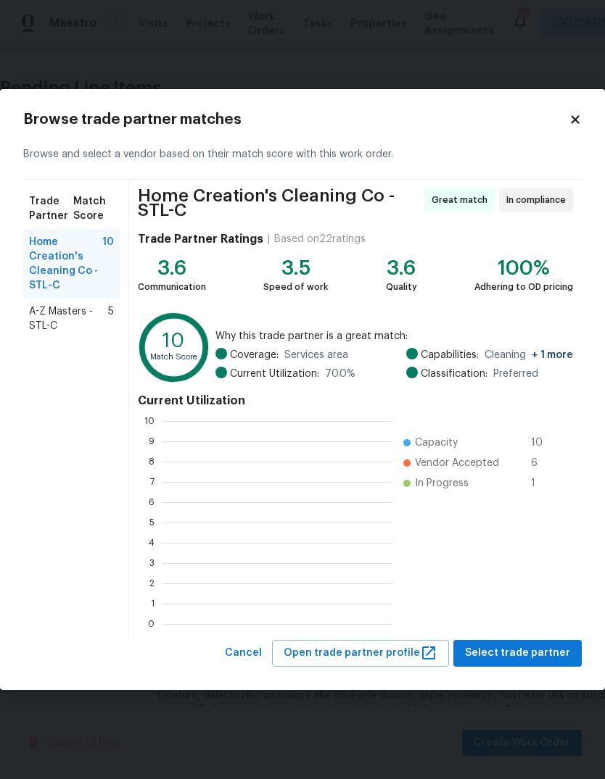
scroll to position [1, 1]
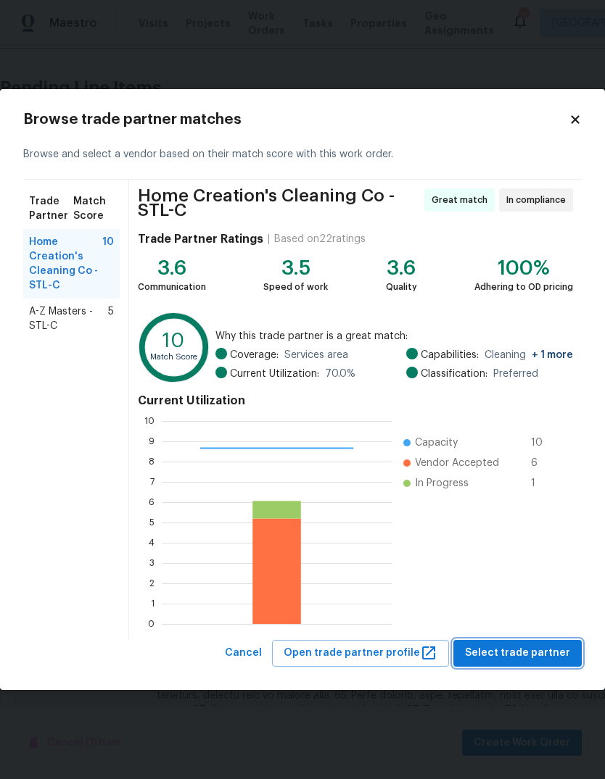
click at [542, 652] on span "Select trade partner" at bounding box center [517, 654] width 105 height 18
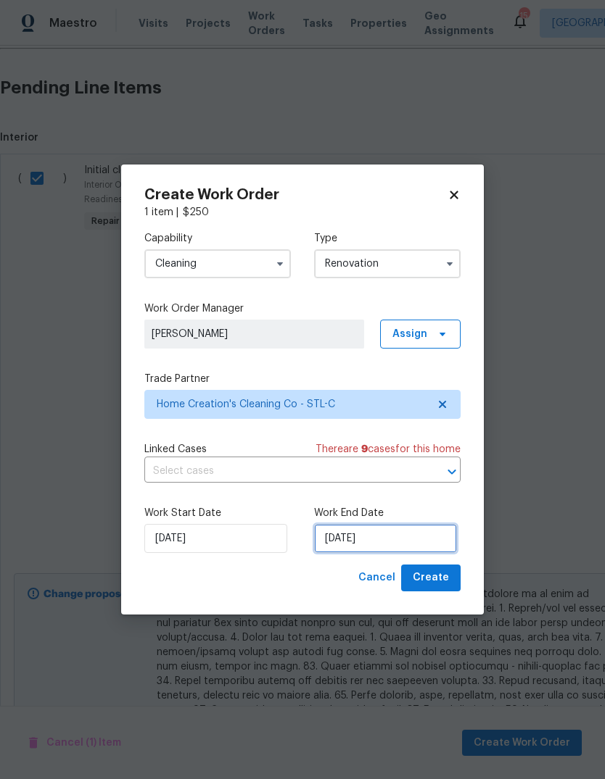
click at [437, 546] on input "[DATE]" at bounding box center [385, 538] width 143 height 29
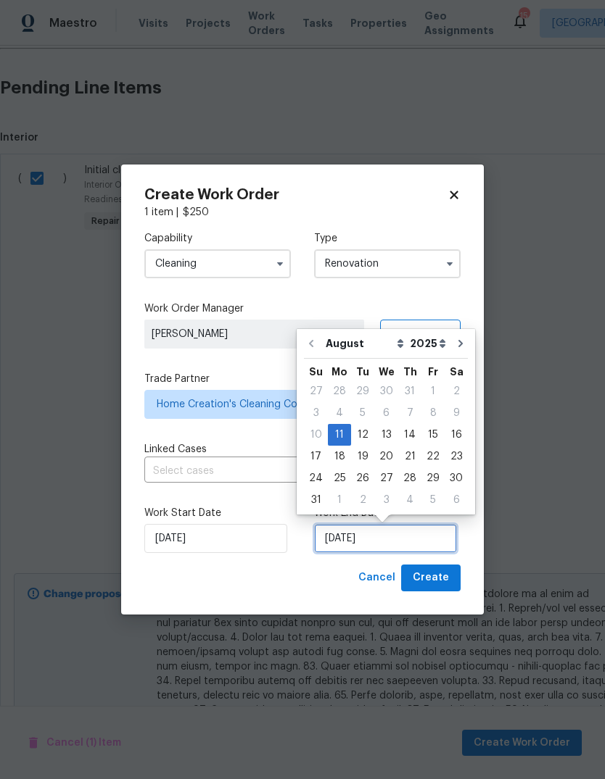
scroll to position [11, 0]
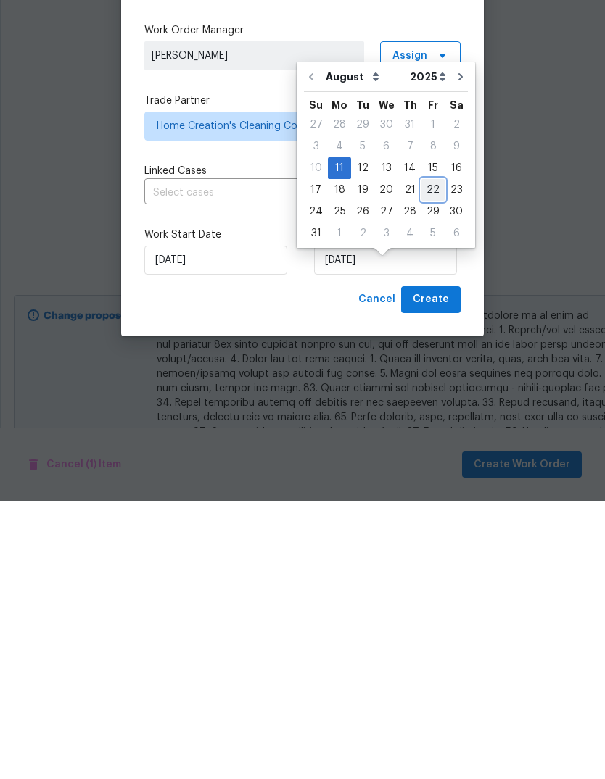
click at [427, 458] on div "22" at bounding box center [432, 468] width 23 height 20
type input "[DATE]"
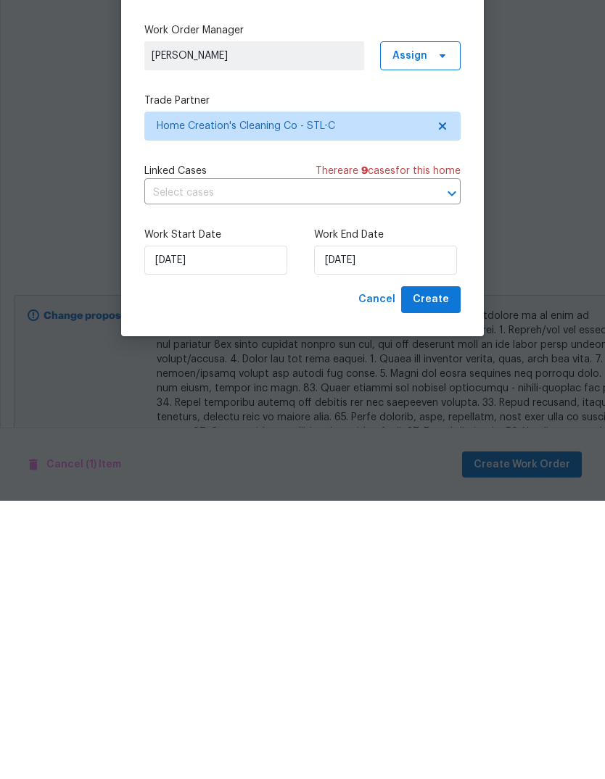
scroll to position [54, 0]
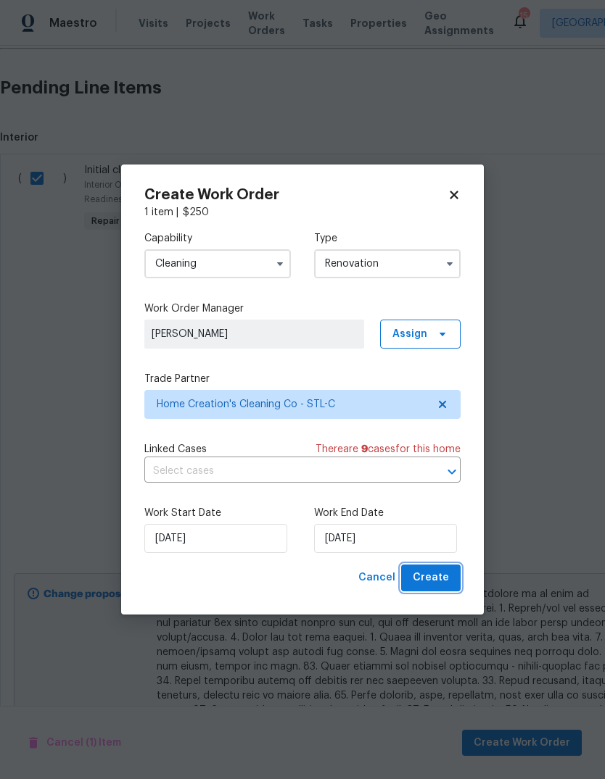
click at [457, 572] on button "Create" at bounding box center [430, 578] width 59 height 27
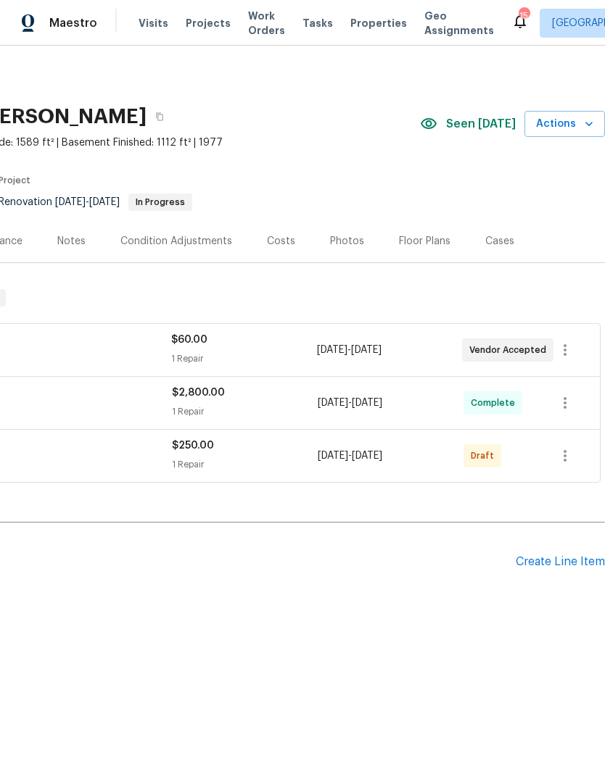
scroll to position [0, 215]
click at [580, 565] on div "Create Line Item" at bounding box center [559, 562] width 89 height 14
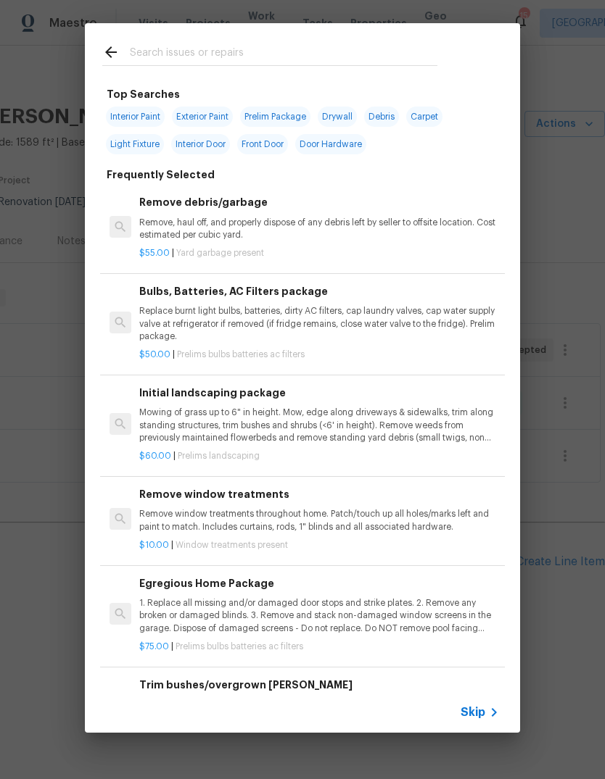
click at [480, 714] on span "Skip" at bounding box center [472, 712] width 25 height 14
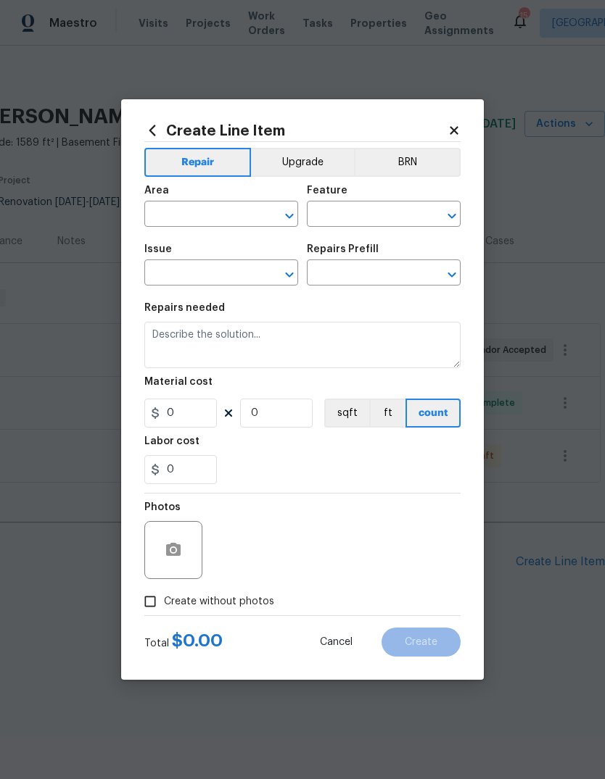
click at [248, 213] on input "text" at bounding box center [200, 215] width 113 height 22
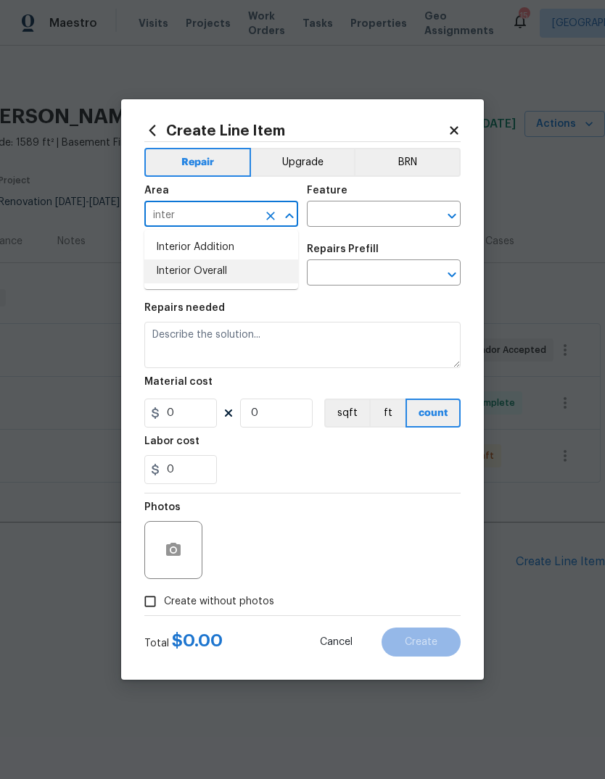
click at [269, 266] on li "Interior Overall" at bounding box center [221, 272] width 154 height 24
type input "Interior Overall"
click at [392, 216] on input "text" at bounding box center [363, 215] width 113 height 22
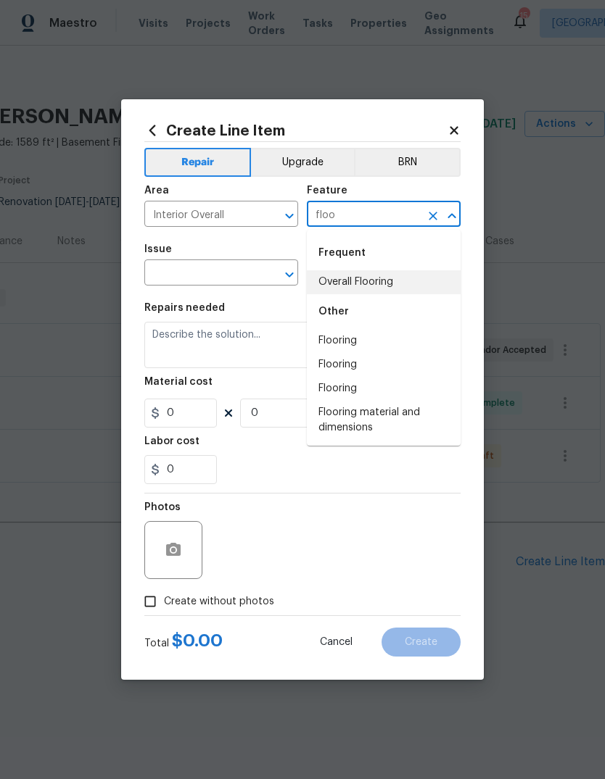
click at [422, 276] on li "Overall Flooring" at bounding box center [384, 282] width 154 height 24
type input "Overall Flooring"
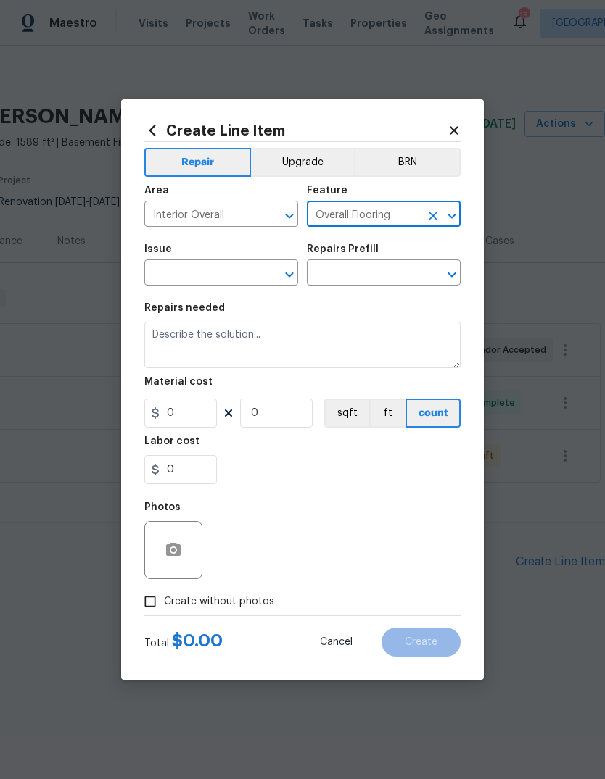
click at [255, 271] on input "text" at bounding box center [200, 274] width 113 height 22
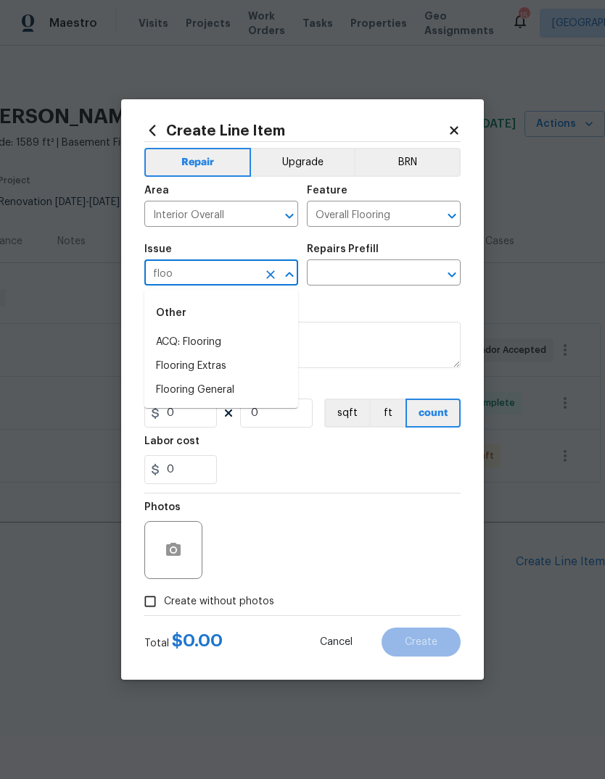
click at [271, 393] on li "Flooring General" at bounding box center [221, 390] width 154 height 24
type input "Flooring General"
click at [410, 278] on input "text" at bounding box center [363, 274] width 113 height 22
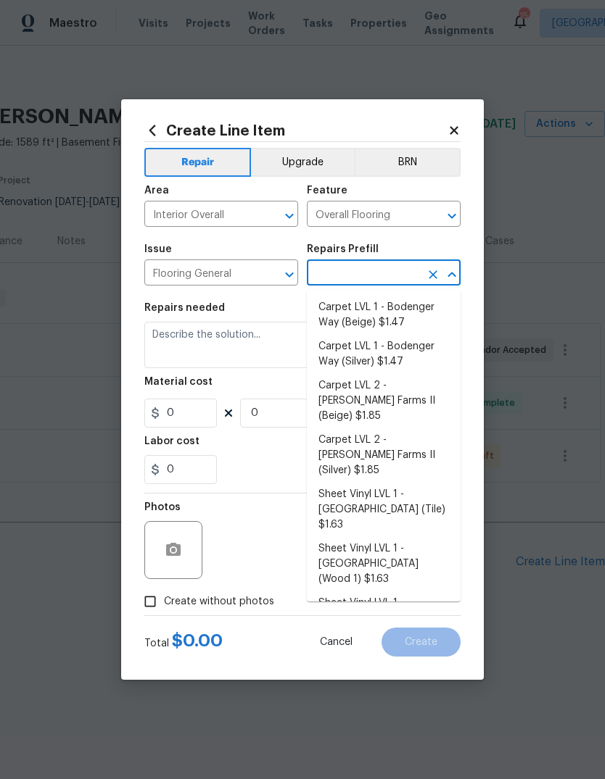
click at [422, 316] on li "Carpet LVL 1 - Bodenger Way (Beige) $1.47" at bounding box center [384, 315] width 154 height 39
type input "Carpet LVL 1 - Bodenger Way (Beige) $1.47"
type textarea "Install new carpet. (Bodenger Way 749 Bird Bath, Beige) at all previously carpe…"
type input "1"
type input "Carpet LVL 1 - Bodenger Way (Beige) $1.47"
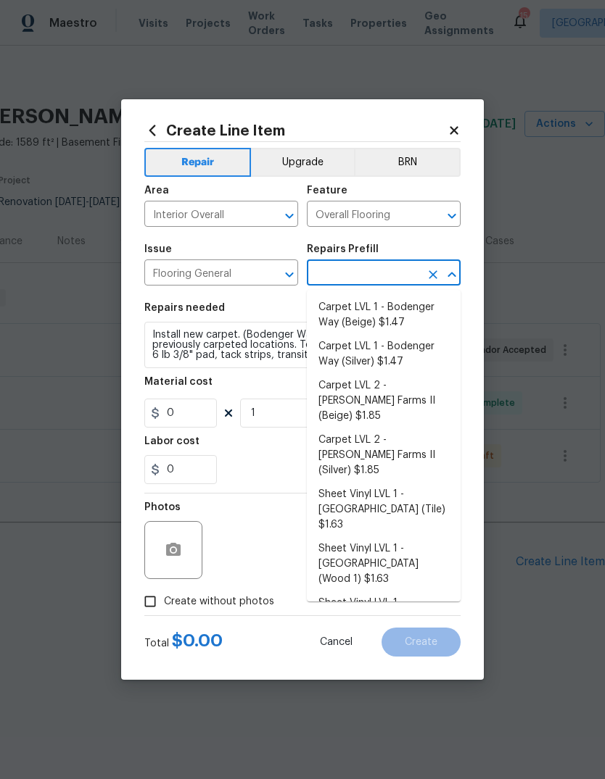
type input "1.47"
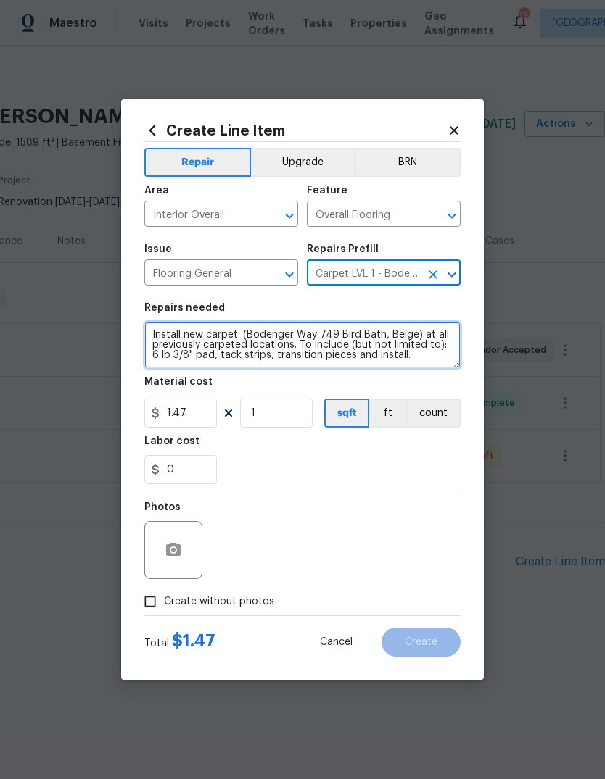
click at [149, 333] on textarea "Install new carpet. (Bodenger Way 749 Bird Bath, Beige) at all previously carpe…" at bounding box center [302, 345] width 316 height 46
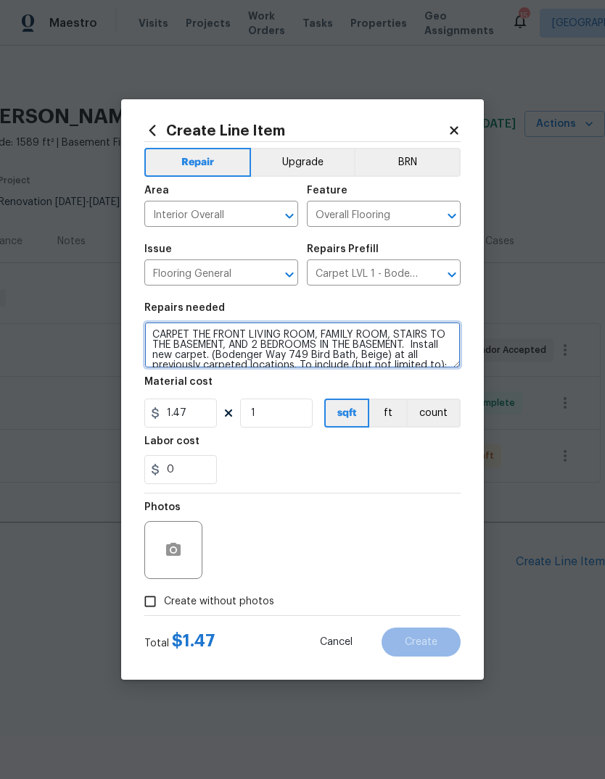
type textarea "CARPET THE FRONT LIVING ROOM, FAMILY ROOM, STAIRS TO THE BASEMENT, AND 2 BEDROO…"
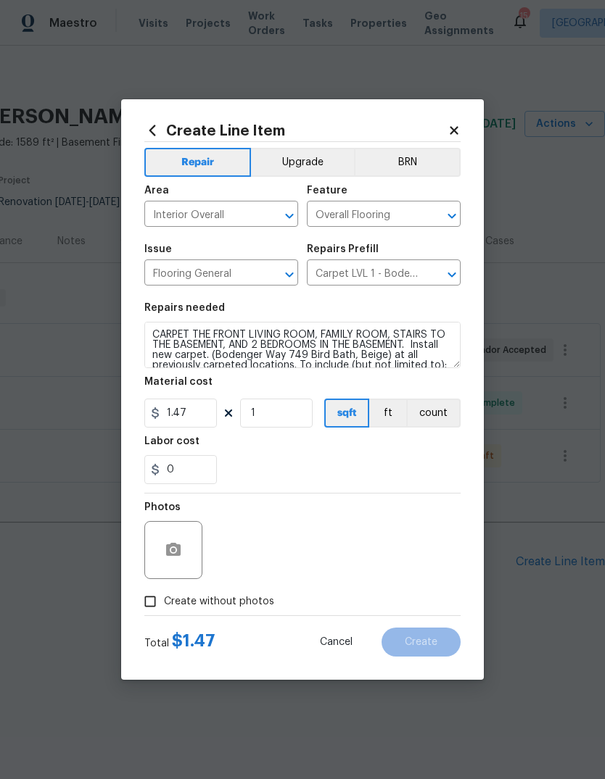
click at [413, 463] on div "0" at bounding box center [302, 469] width 316 height 29
click at [190, 550] on button "button" at bounding box center [173, 550] width 35 height 35
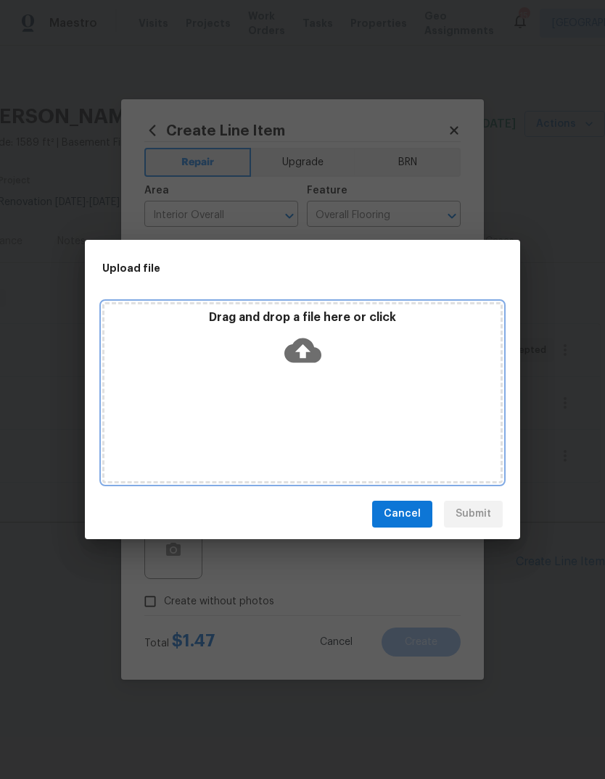
click at [305, 359] on icon at bounding box center [302, 350] width 37 height 25
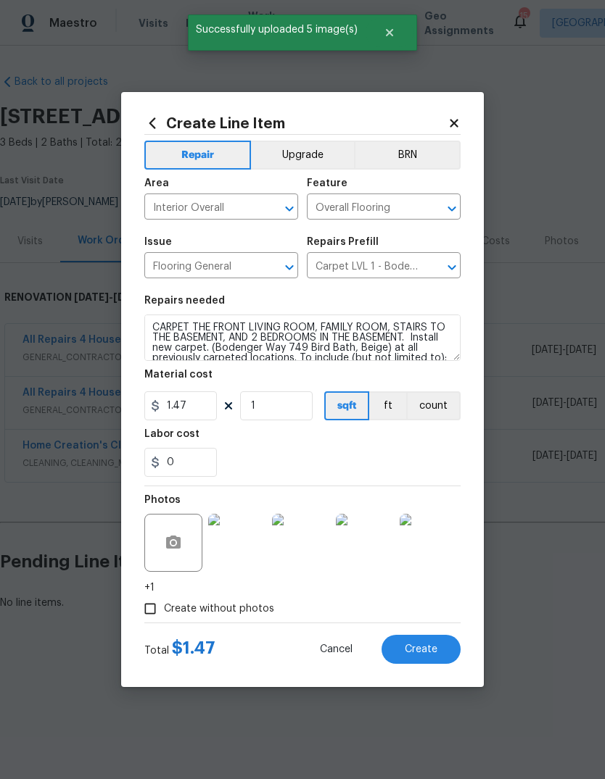
scroll to position [0, 215]
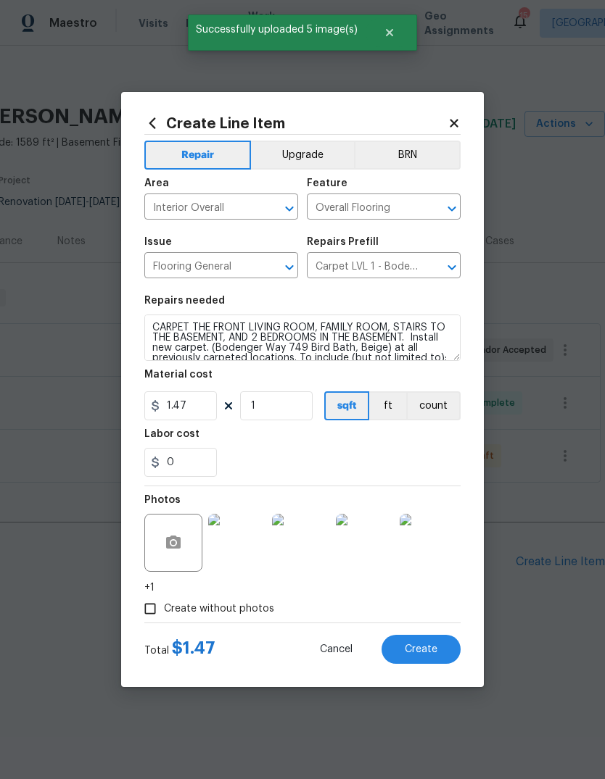
click at [238, 560] on img at bounding box center [237, 543] width 58 height 58
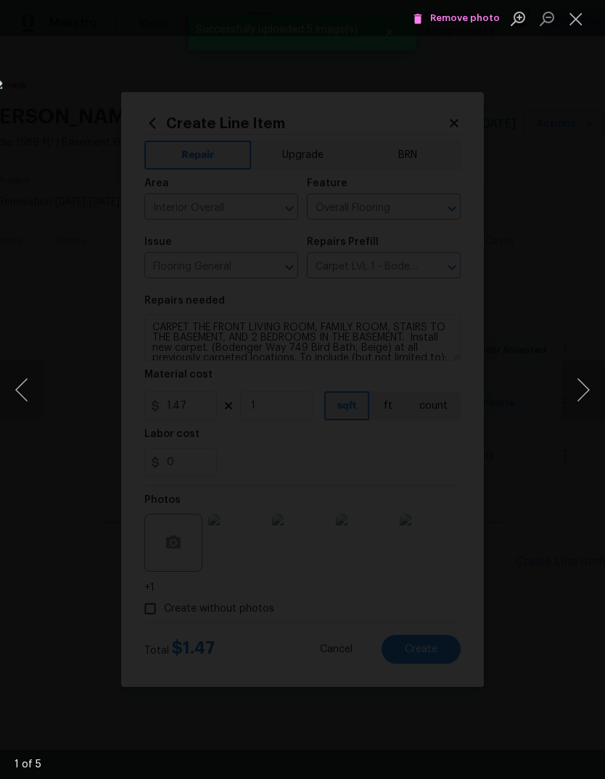
click at [587, 387] on button "Next image" at bounding box center [582, 390] width 43 height 58
click at [580, 389] on button "Next image" at bounding box center [582, 390] width 43 height 58
click at [582, 391] on button "Next image" at bounding box center [582, 390] width 43 height 58
click at [586, 390] on button "Next image" at bounding box center [582, 390] width 43 height 58
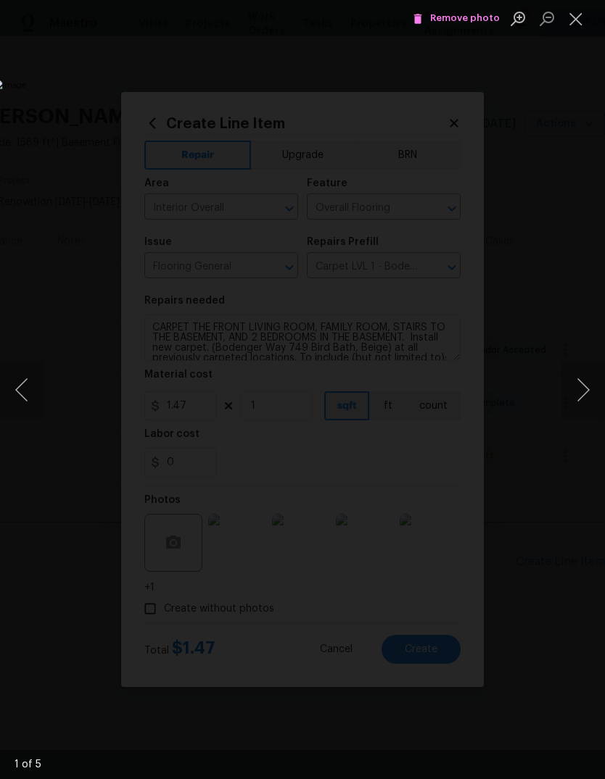
click at [572, 30] on button "Close lightbox" at bounding box center [575, 18] width 29 height 25
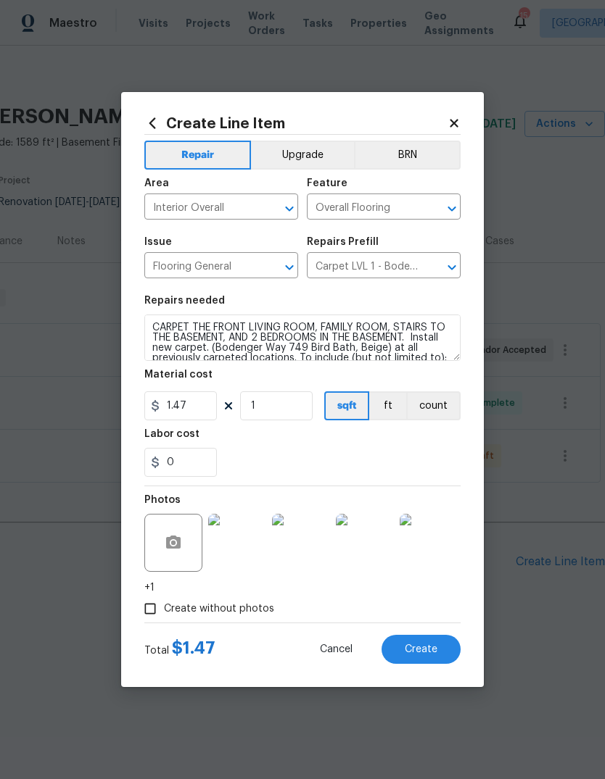
click at [442, 647] on button "Create" at bounding box center [420, 649] width 79 height 29
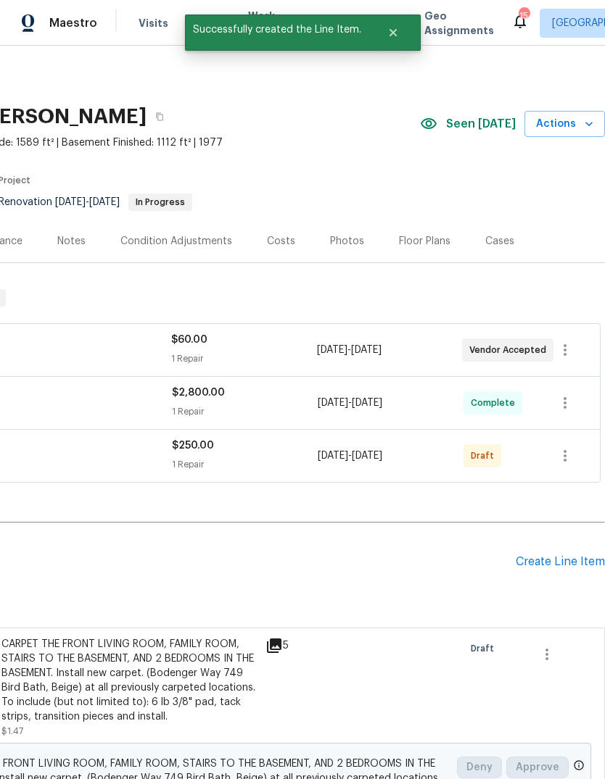
click at [576, 563] on div "Create Line Item" at bounding box center [559, 562] width 89 height 14
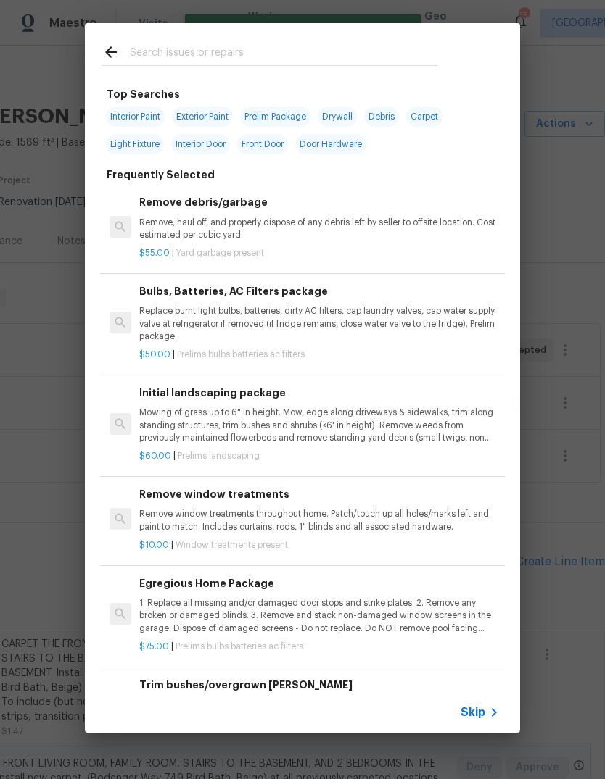
click at [479, 713] on span "Skip" at bounding box center [472, 712] width 25 height 14
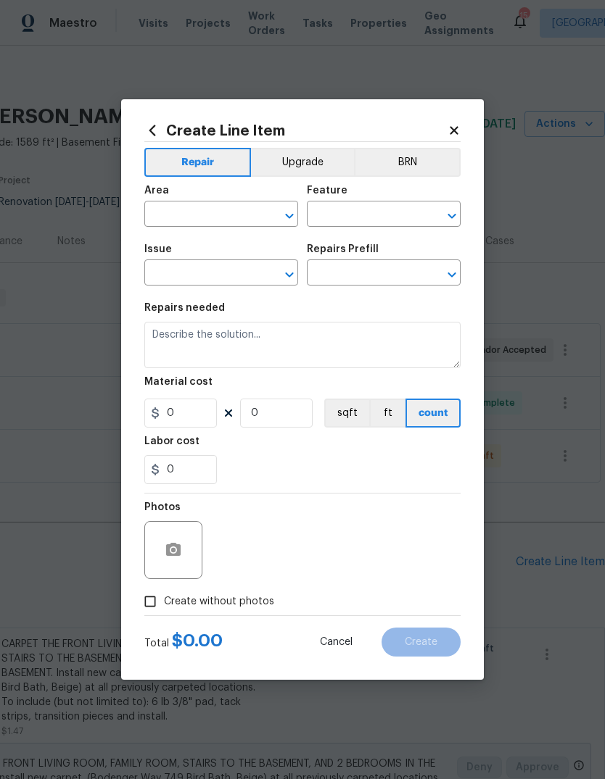
click at [233, 207] on input "text" at bounding box center [200, 215] width 113 height 22
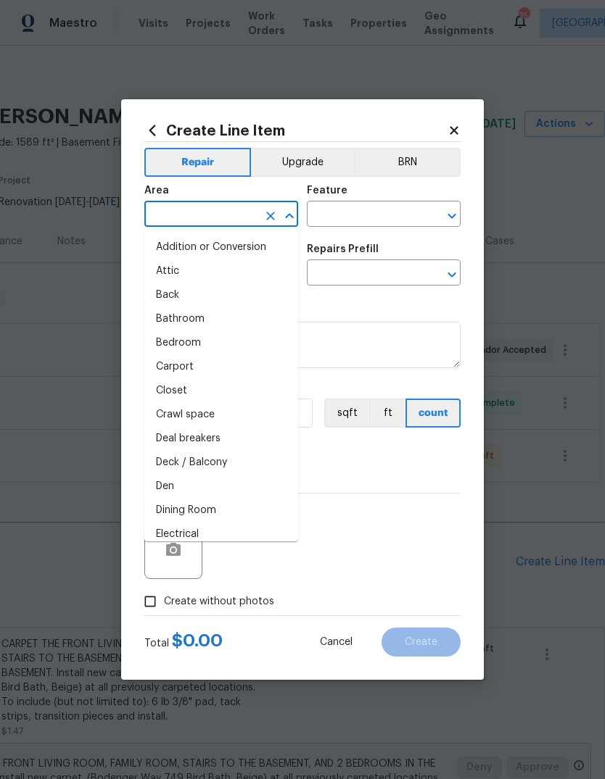
type input "f"
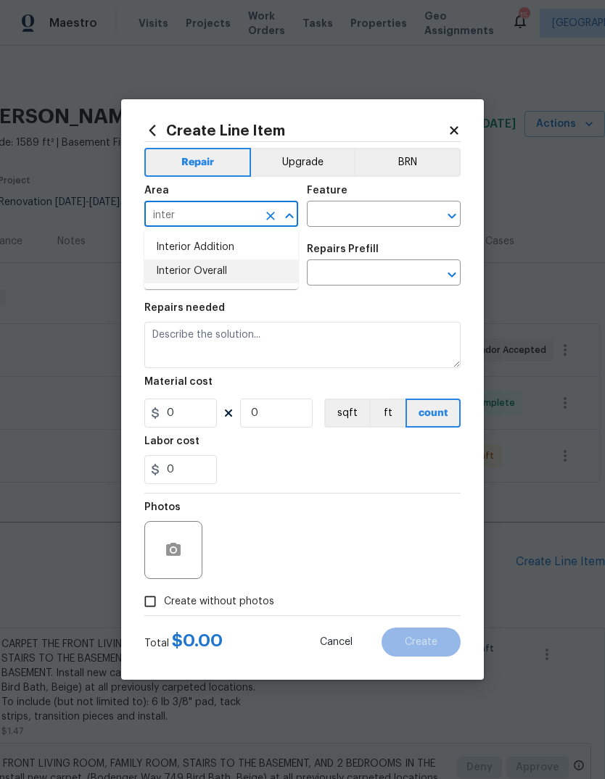
click at [249, 275] on li "Interior Overall" at bounding box center [221, 272] width 154 height 24
type input "Interior Overall"
click at [419, 212] on input "text" at bounding box center [363, 215] width 113 height 22
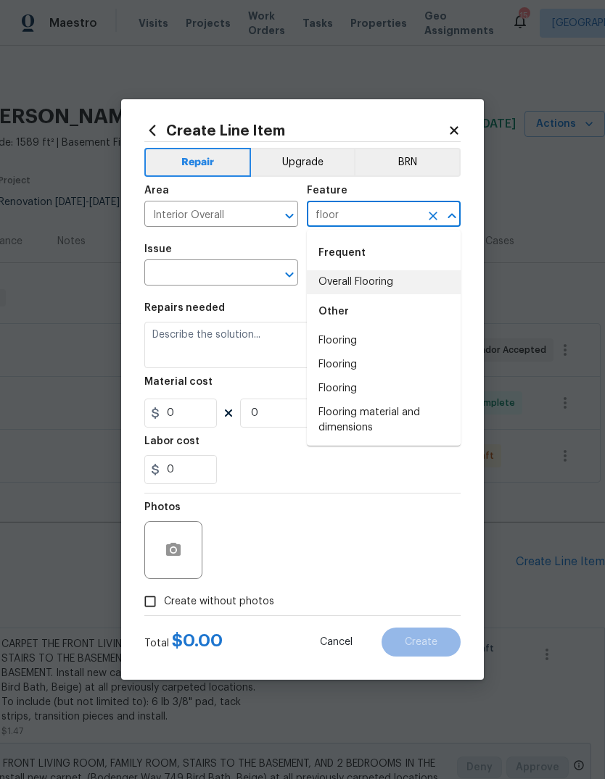
click at [405, 280] on li "Overall Flooring" at bounding box center [384, 282] width 154 height 24
type input "Overall Flooring"
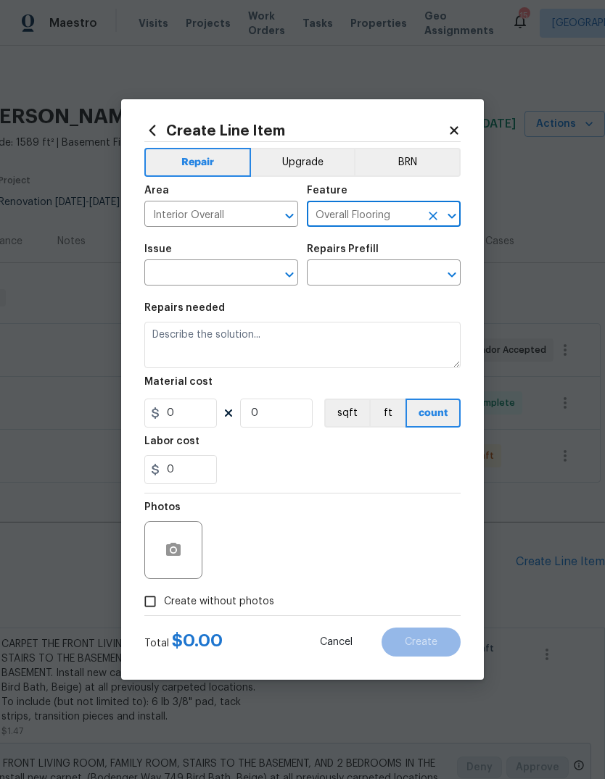
click at [266, 271] on icon "Clear" at bounding box center [270, 275] width 14 height 14
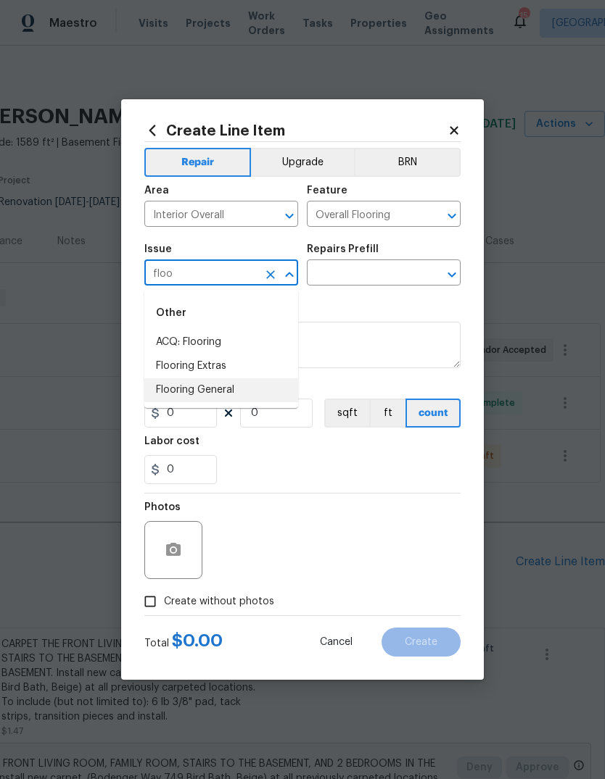
click at [254, 392] on li "Flooring General" at bounding box center [221, 390] width 154 height 24
type input "Flooring General"
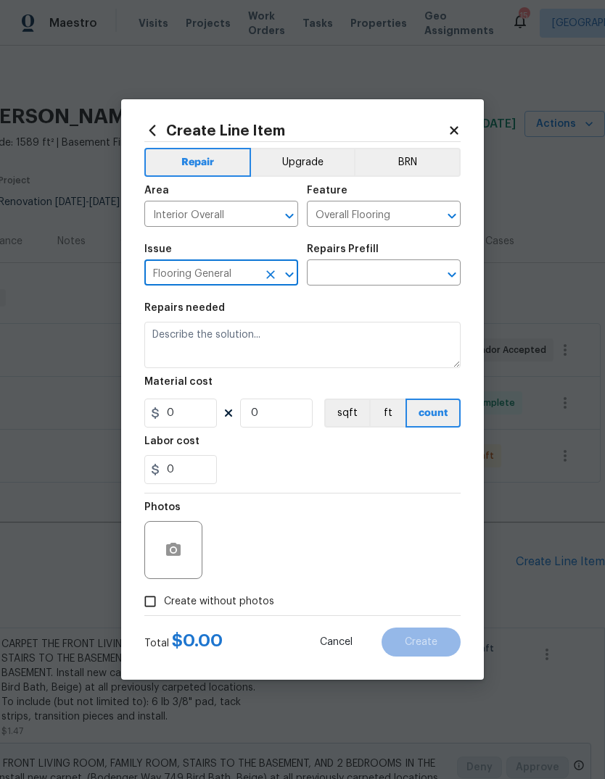
click at [397, 277] on input "text" at bounding box center [363, 274] width 113 height 22
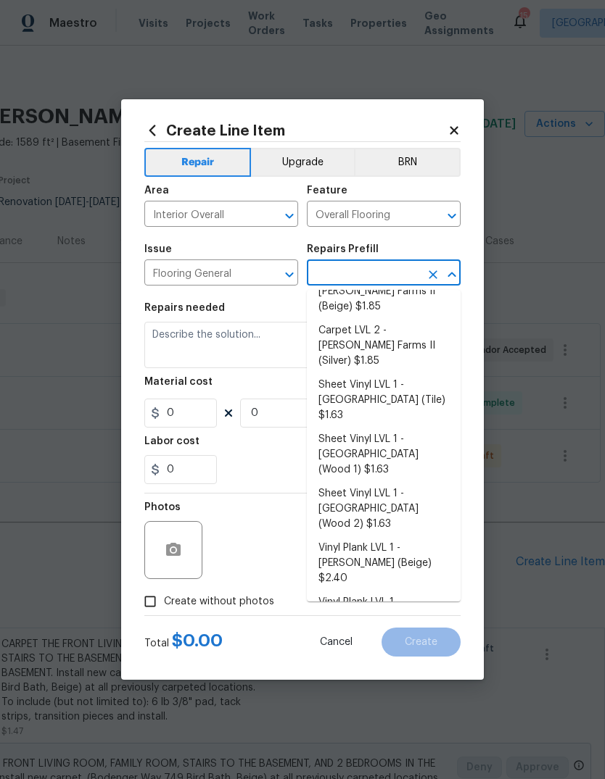
scroll to position [109, 0]
click at [442, 537] on li "Vinyl Plank LVL 1 - [PERSON_NAME] (Beige) $2.40" at bounding box center [384, 564] width 154 height 54
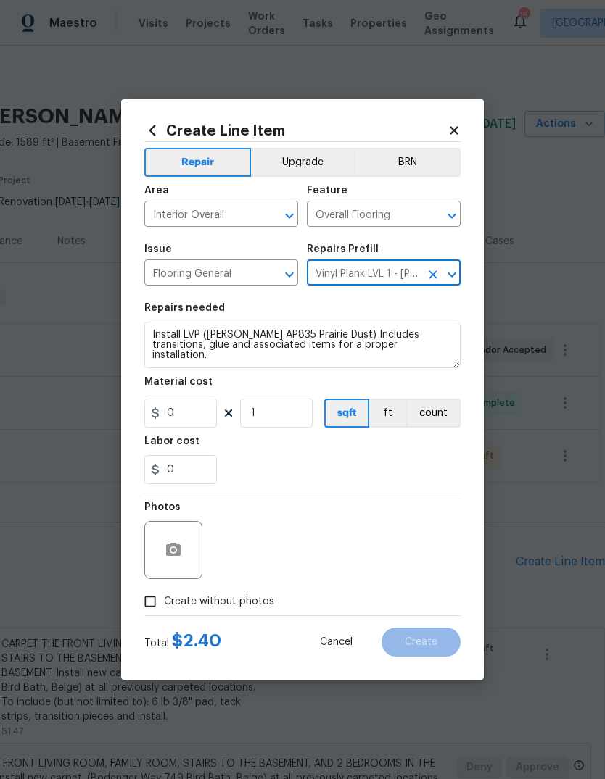
type input "Vinyl Plank LVL 1 - [PERSON_NAME] (Beige) $2.40"
type textarea "Install LVP ([PERSON_NAME] AP835 Prairie Dust) Includes transitions, glue and a…"
type input "2.4"
type input "1"
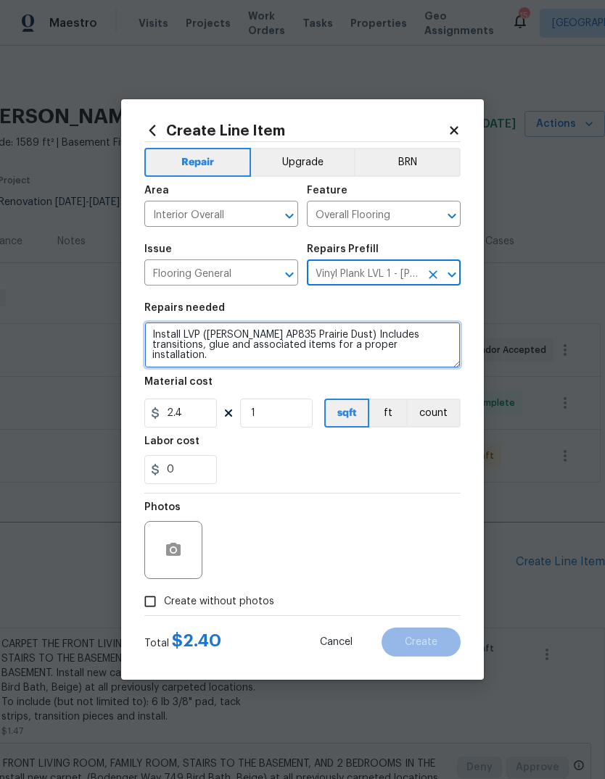
click at [152, 338] on textarea "Install LVP ([PERSON_NAME] AP835 Prairie Dust) Includes transitions, glue and a…" at bounding box center [302, 345] width 316 height 46
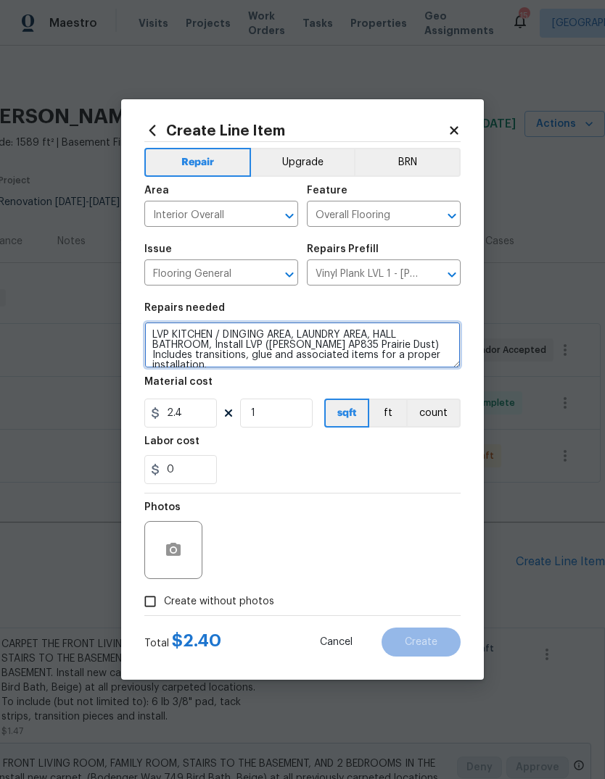
click at [270, 343] on textarea "LVP KITCHEN / DINGING AREA, LAUNDRY AREA, HALL BATHROOM, Install LVP ([PERSON_N…" at bounding box center [302, 345] width 316 height 46
click at [389, 336] on textarea "LVP KITCHEN / DINGING AREA, LAUNDRY AREA, HALL BATHROOM, Install LVP ([PERSON_N…" at bounding box center [302, 345] width 316 height 46
click at [258, 335] on textarea "LVP KITCHEN / DINGING AREA, LAUNDRY AREA, HALL BATHROOM, Install LVP ([PERSON_N…" at bounding box center [302, 345] width 316 height 46
click at [218, 345] on textarea "LVP KITCHEN / DINING AREA, LAUNDRY AREA, HALL BATHROOM, Install LVP ([PERSON_NA…" at bounding box center [302, 345] width 316 height 46
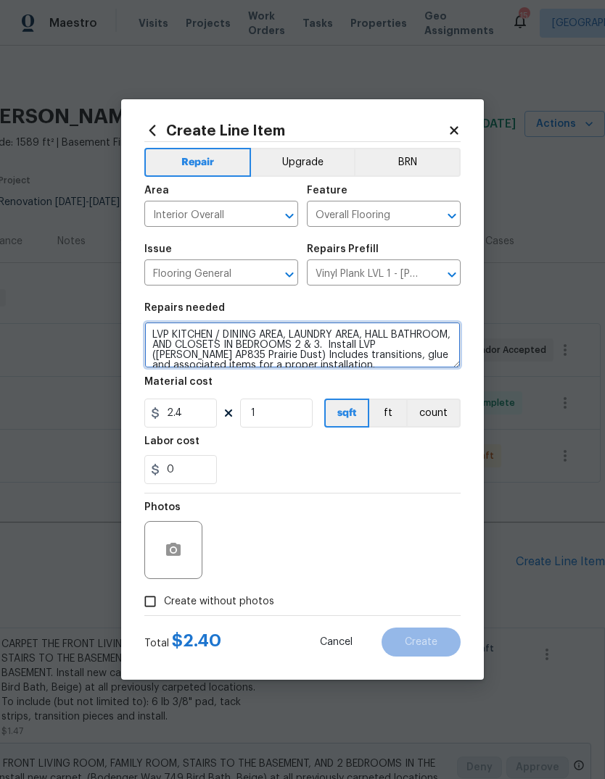
type textarea "LVP KITCHEN / DINING AREA, LAUNDRY AREA, HALL BATHROOM, AND CLOSETS IN BEDROOMS…"
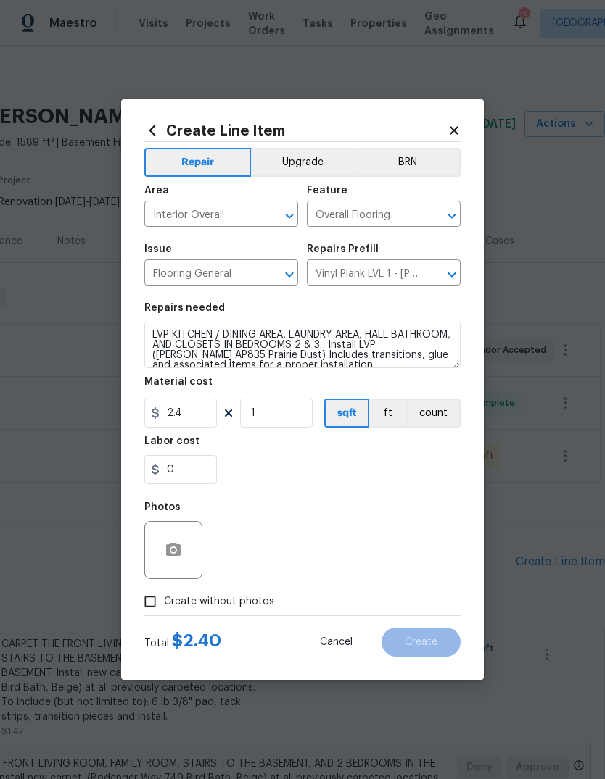
click at [431, 455] on div "Labor cost" at bounding box center [302, 445] width 316 height 19
click at [178, 555] on icon "button" at bounding box center [173, 549] width 14 height 13
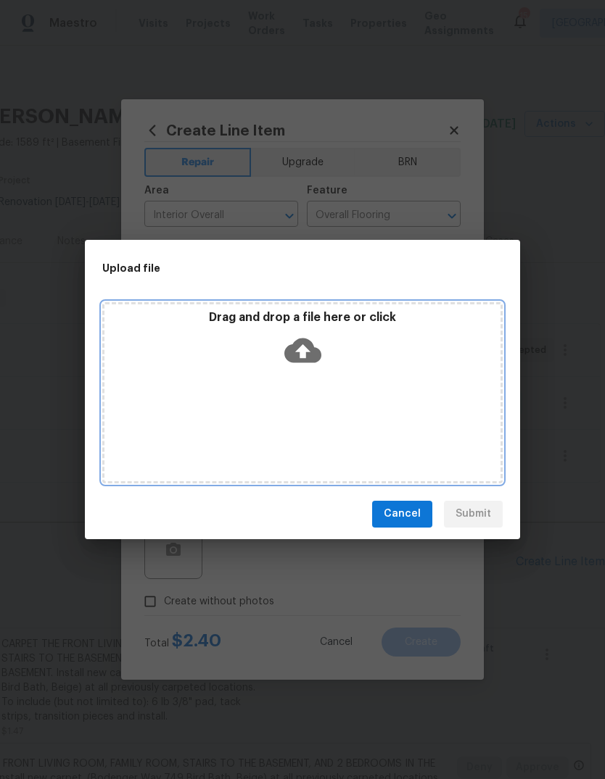
click at [312, 355] on icon at bounding box center [302, 350] width 37 height 25
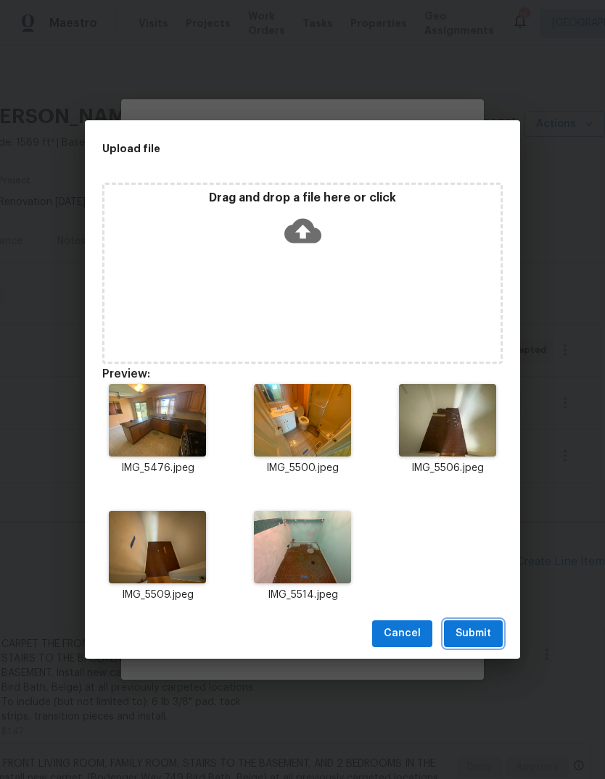
click at [479, 629] on span "Submit" at bounding box center [473, 634] width 36 height 18
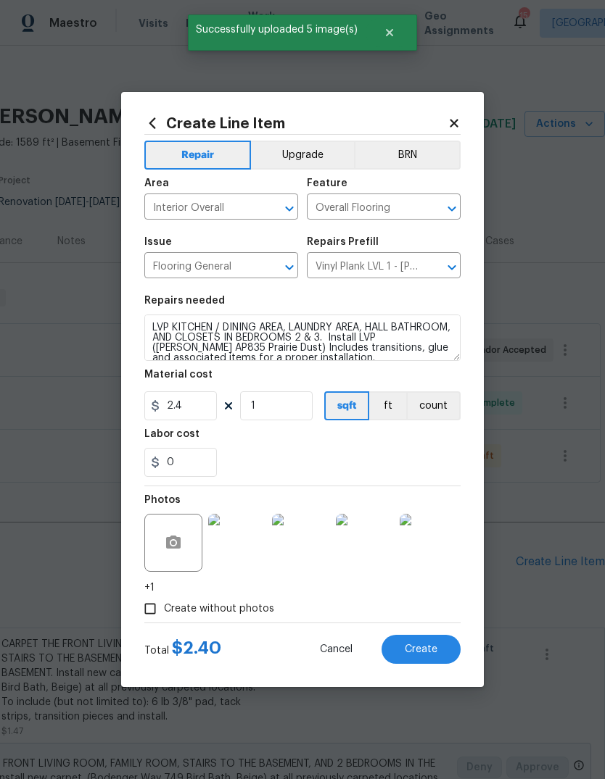
click at [442, 647] on button "Create" at bounding box center [420, 649] width 79 height 29
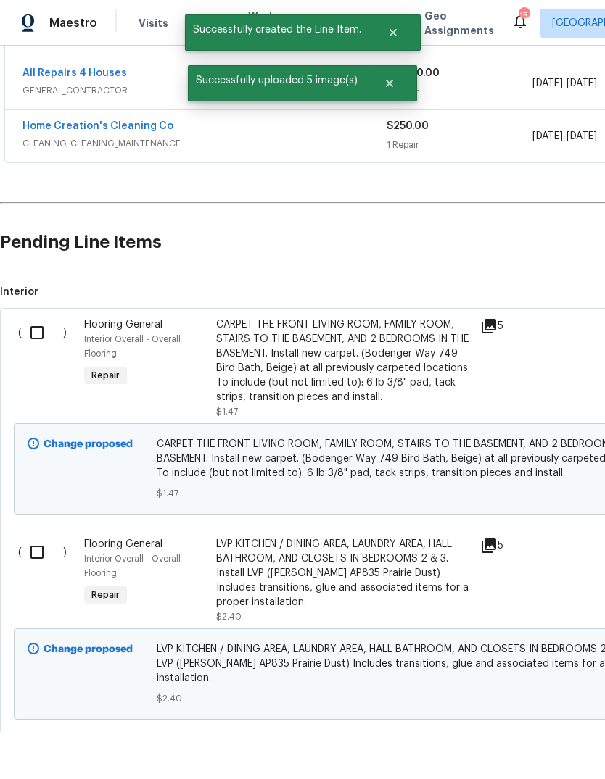
scroll to position [319, 0]
click at [52, 344] on input "checkbox" at bounding box center [42, 333] width 41 height 30
checkbox input "true"
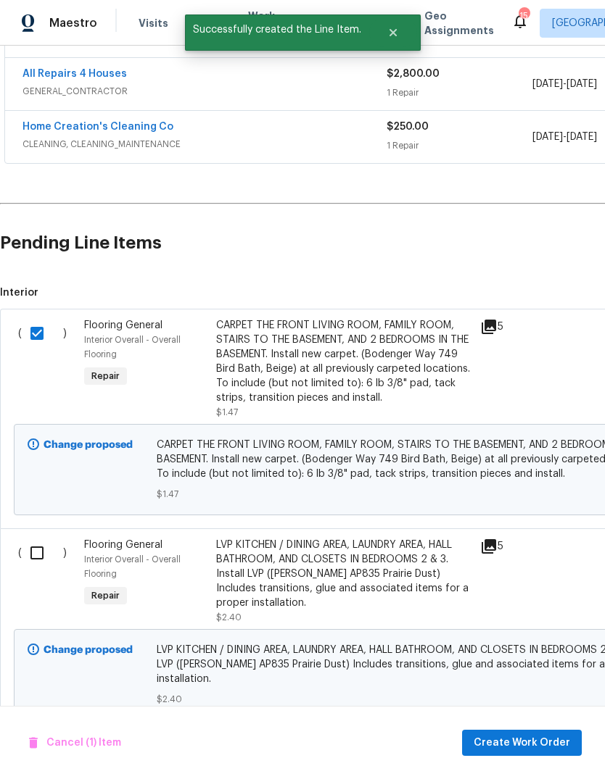
scroll to position [54, 0]
click at [43, 538] on input "checkbox" at bounding box center [42, 553] width 41 height 30
checkbox input "true"
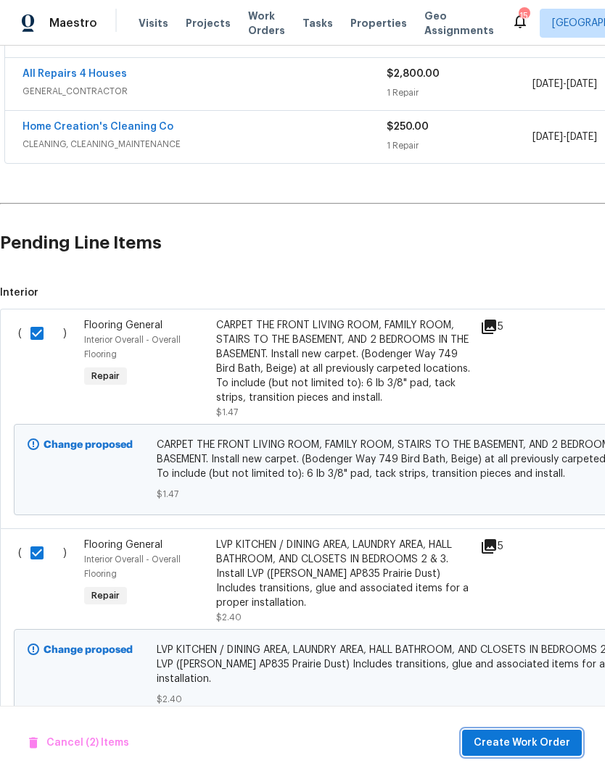
click at [516, 745] on span "Create Work Order" at bounding box center [521, 743] width 96 height 18
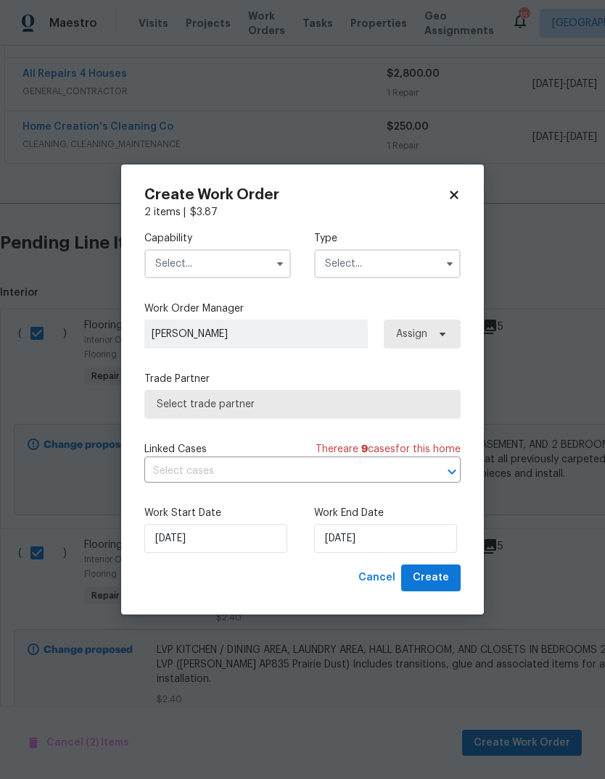
click at [241, 272] on input "text" at bounding box center [217, 263] width 146 height 29
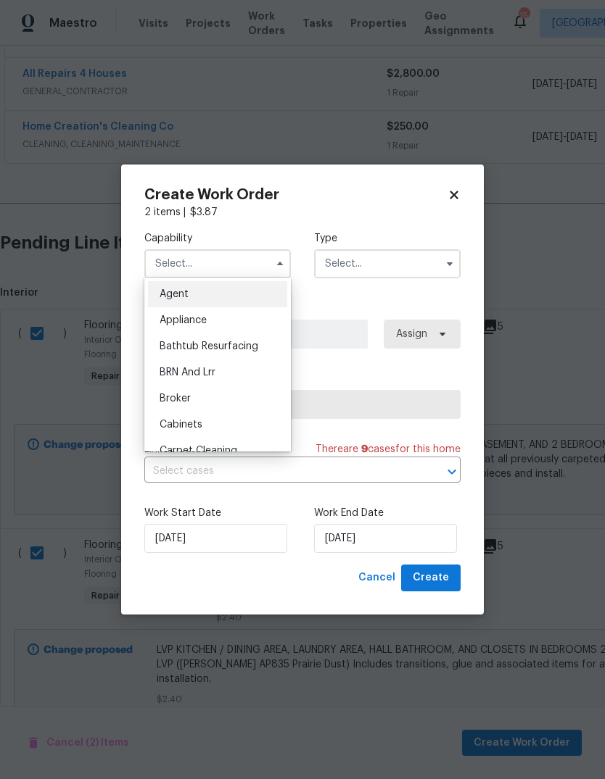
click at [267, 422] on div "Cabinets" at bounding box center [217, 425] width 139 height 26
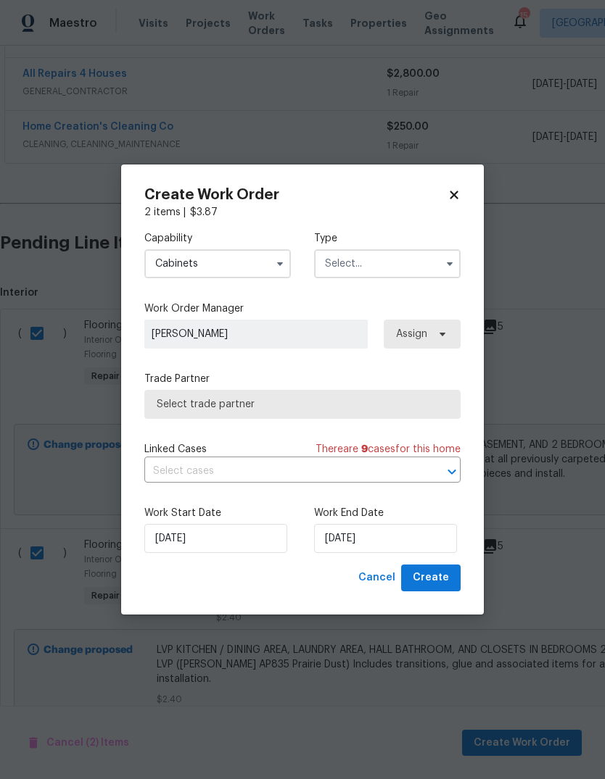
click at [228, 277] on input "Cabinets" at bounding box center [217, 263] width 146 height 29
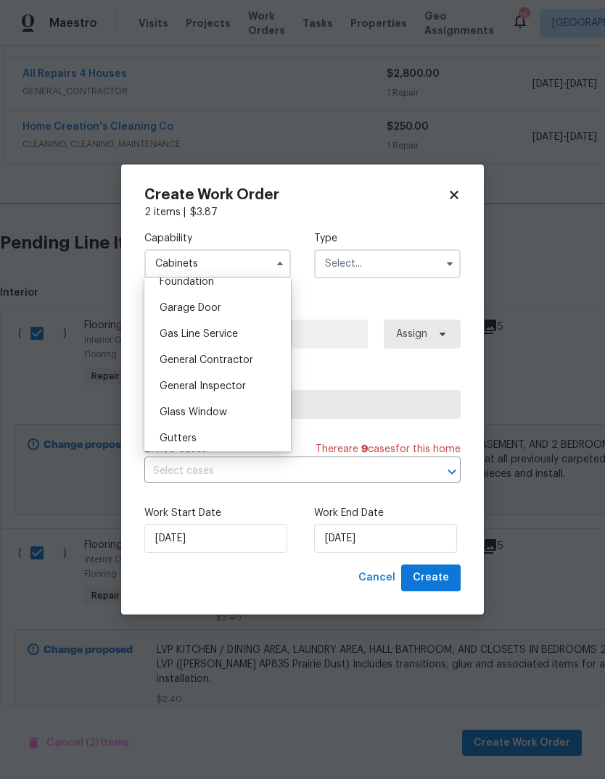
scroll to position [564, 0]
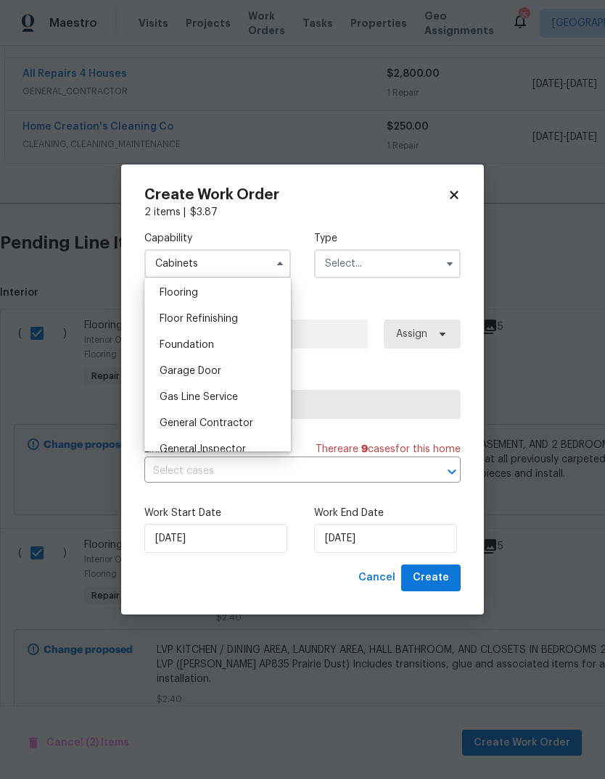
click at [269, 296] on div "Flooring" at bounding box center [217, 293] width 139 height 26
type input "Flooring"
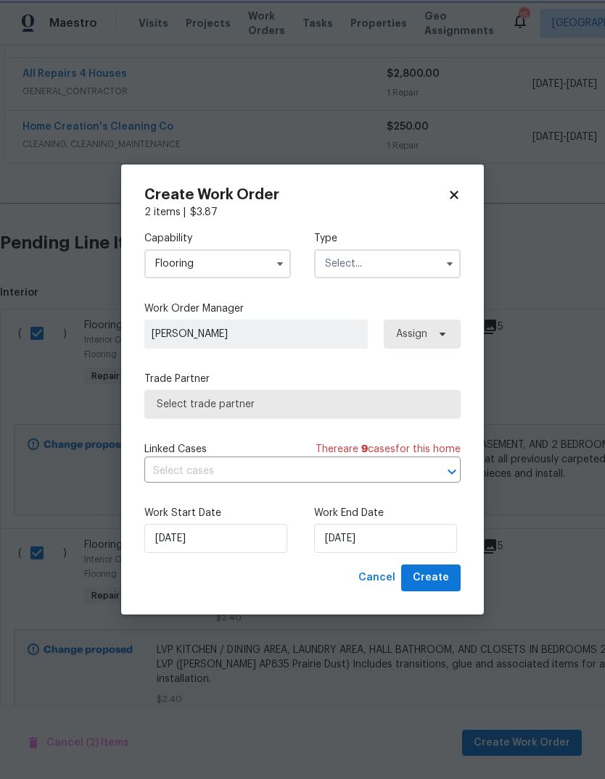
scroll to position [536, 0]
click at [413, 255] on input "text" at bounding box center [387, 263] width 146 height 29
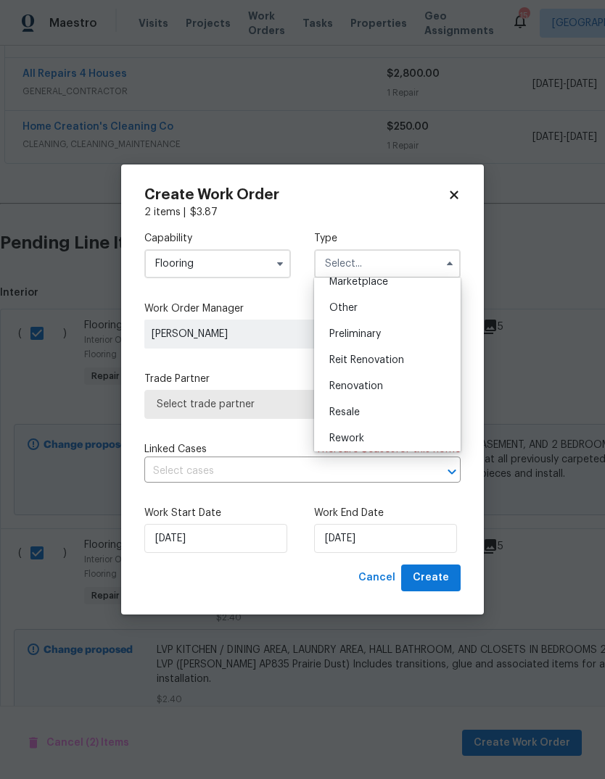
scroll to position [274, 0]
click at [415, 384] on div "Renovation" at bounding box center [387, 386] width 139 height 26
type input "Renovation"
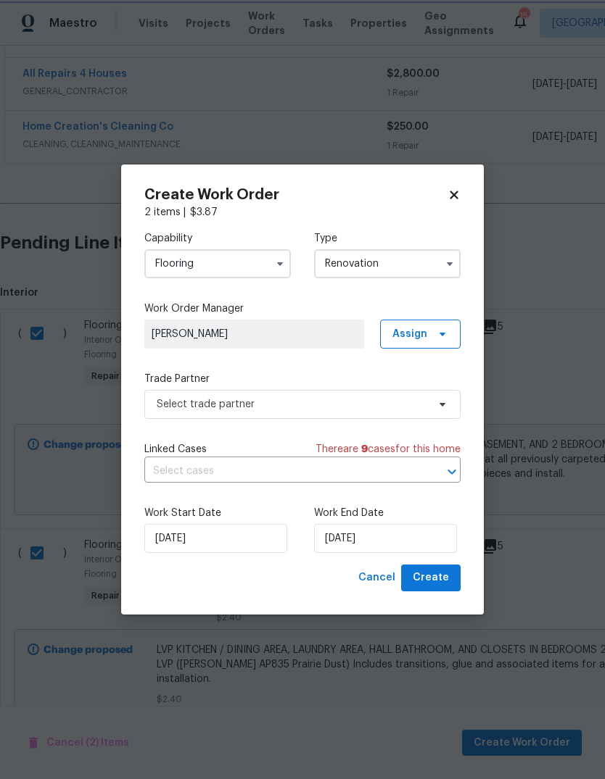
scroll to position [0, 0]
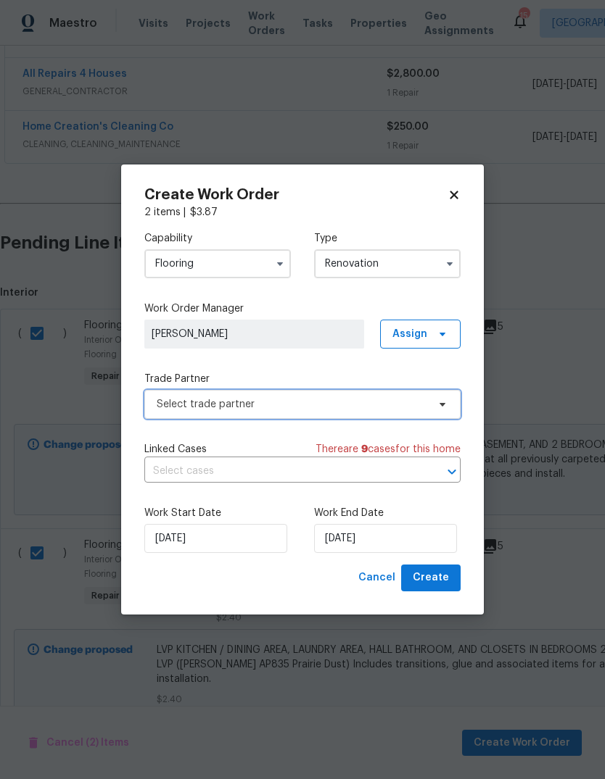
click at [369, 407] on span "Select trade partner" at bounding box center [292, 404] width 270 height 14
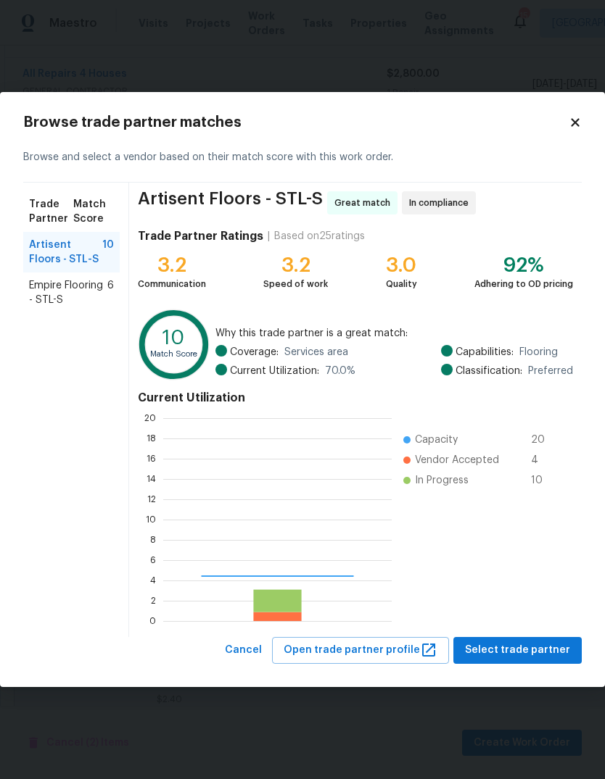
scroll to position [203, 228]
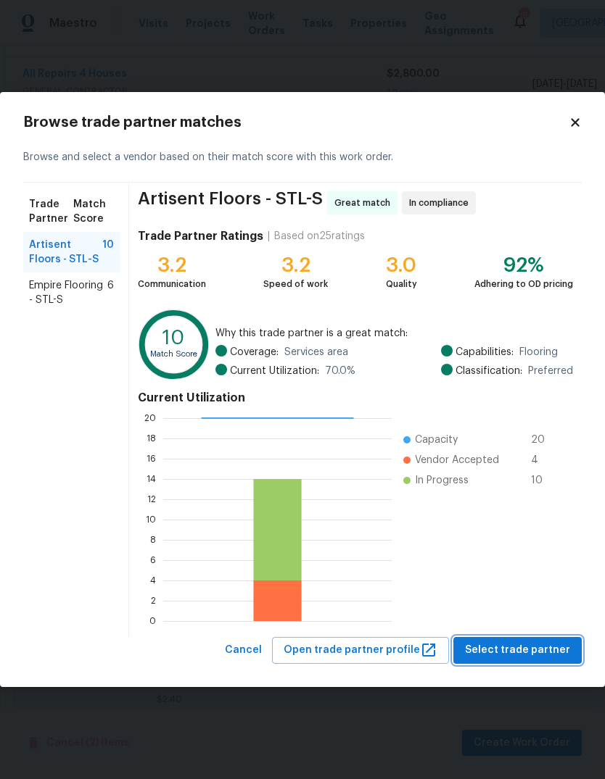
click at [531, 643] on span "Select trade partner" at bounding box center [517, 651] width 105 height 18
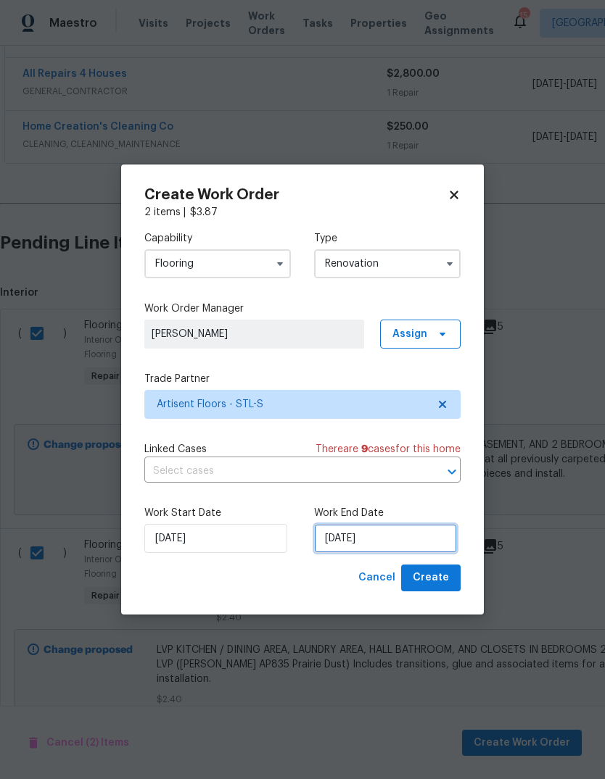
click at [426, 531] on input "[DATE]" at bounding box center [385, 538] width 143 height 29
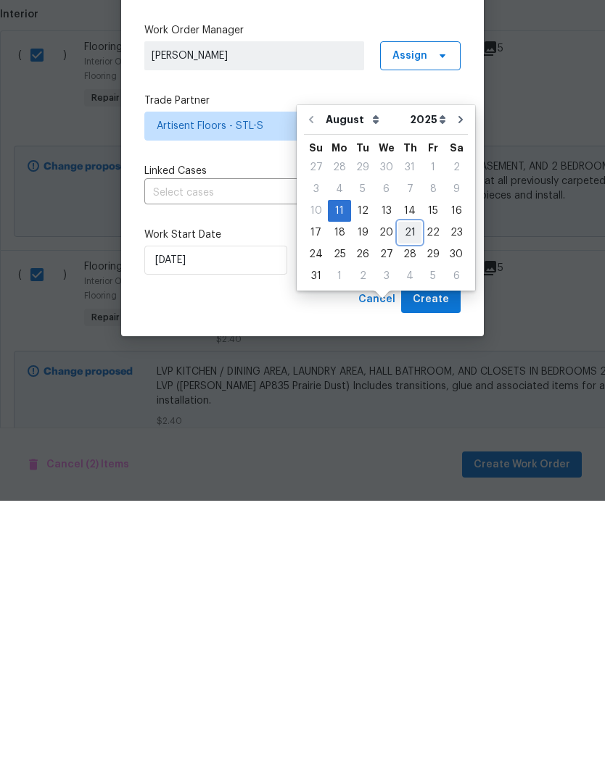
click at [406, 501] on div "21" at bounding box center [409, 511] width 23 height 20
type input "[DATE]"
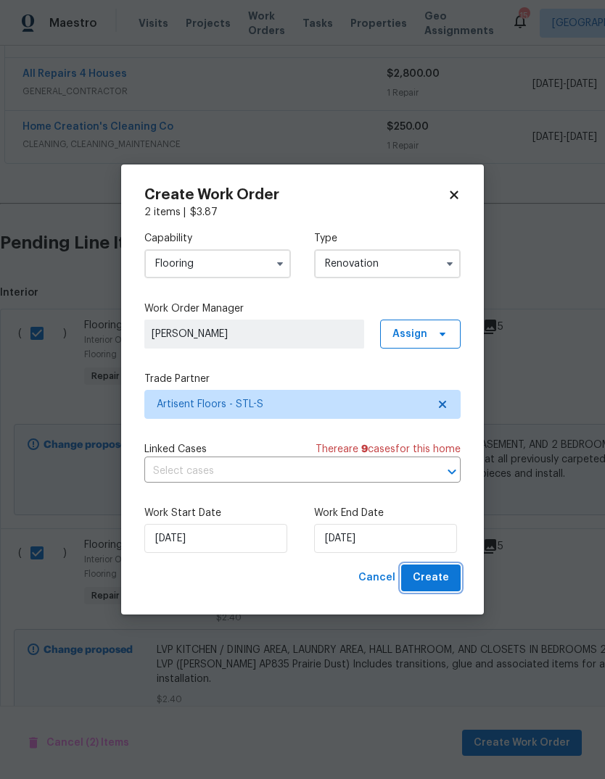
click at [452, 583] on button "Create" at bounding box center [430, 578] width 59 height 27
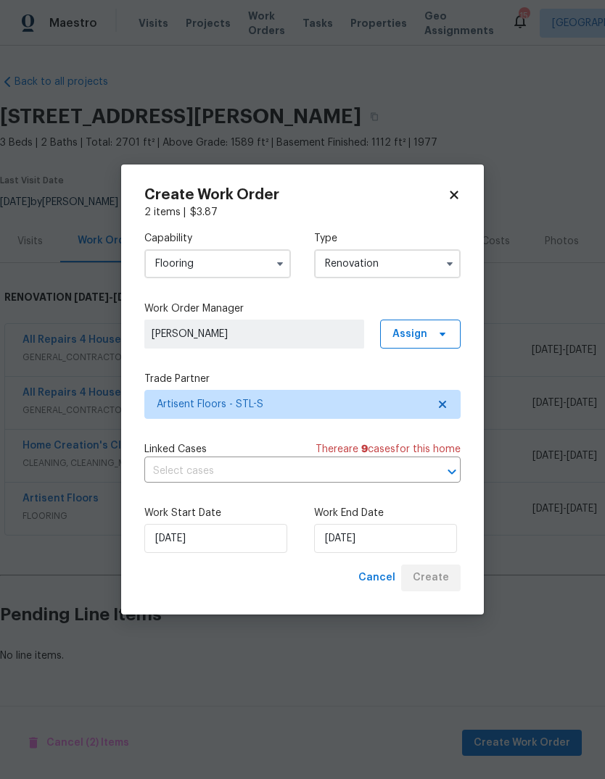
scroll to position [0, 0]
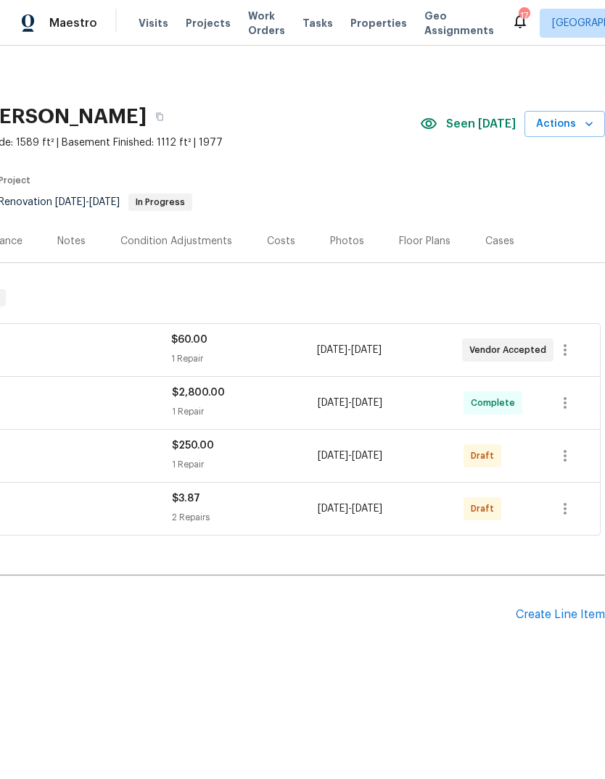
scroll to position [0, 215]
click at [428, 238] on div "Floor Plans" at bounding box center [424, 241] width 51 height 14
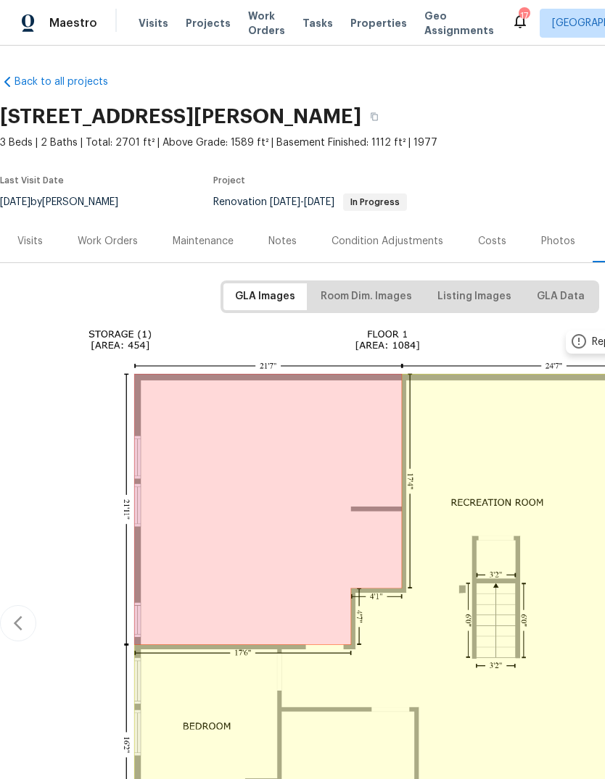
click at [292, 240] on div "Notes" at bounding box center [282, 241] width 28 height 14
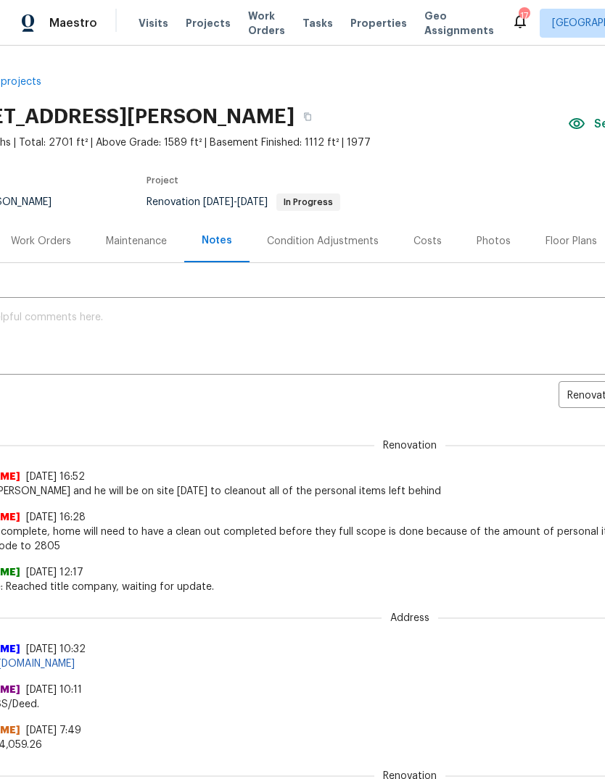
scroll to position [0, 67]
click at [349, 241] on div "Condition Adjustments" at bounding box center [323, 241] width 112 height 14
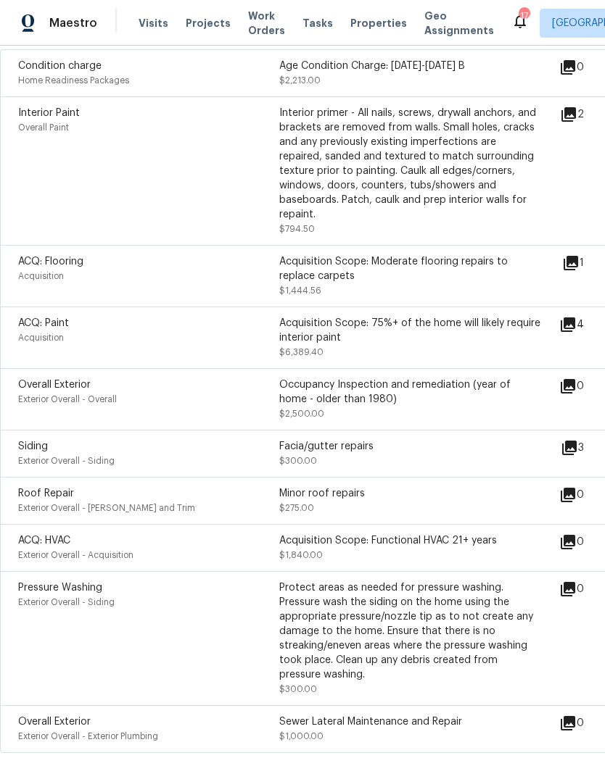
scroll to position [318, 0]
click at [517, 452] on div "Facia/gutter repairs $300.00" at bounding box center [409, 454] width 261 height 29
click at [576, 442] on icon at bounding box center [569, 449] width 14 height 14
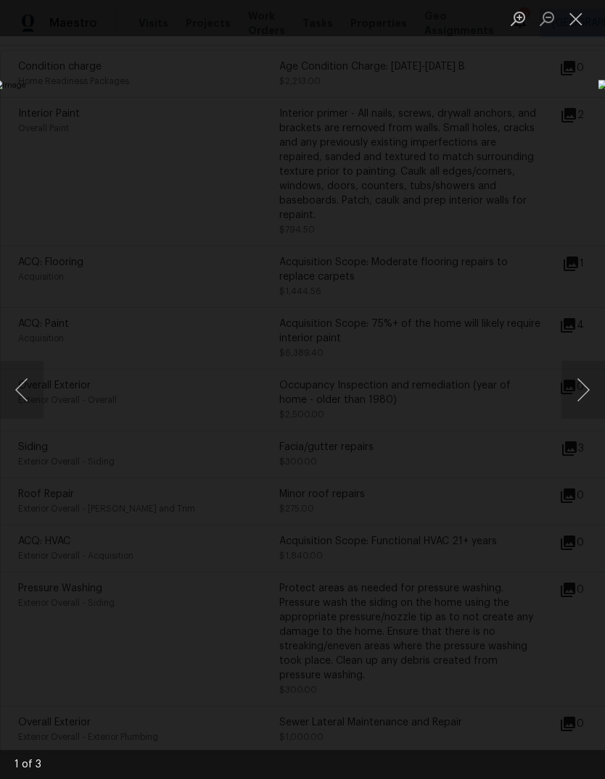
click at [588, 397] on button "Next image" at bounding box center [582, 390] width 43 height 58
click at [584, 403] on button "Next image" at bounding box center [582, 390] width 43 height 58
click at [587, 403] on button "Next image" at bounding box center [582, 390] width 43 height 58
click at [580, 397] on button "Next image" at bounding box center [582, 390] width 43 height 58
click at [580, 18] on button "Close lightbox" at bounding box center [575, 18] width 29 height 25
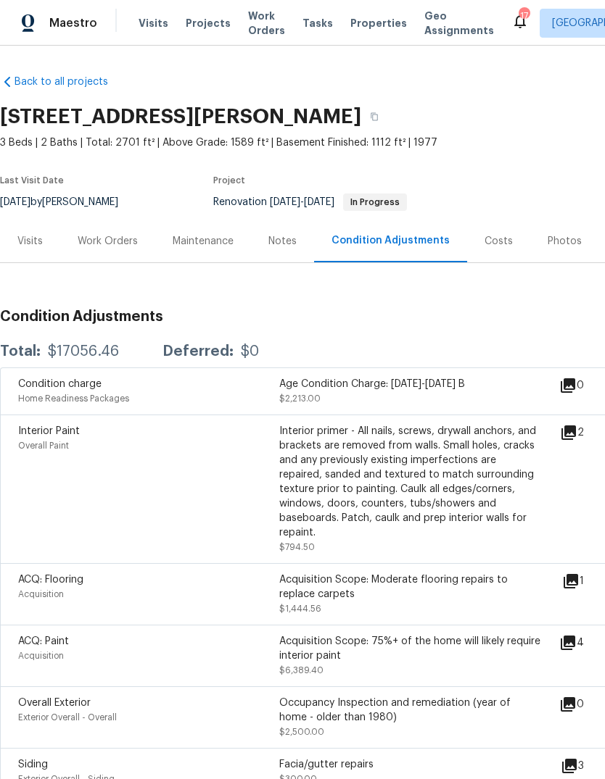
scroll to position [0, 0]
click at [85, 75] on link "Back to all projects" at bounding box center [69, 82] width 139 height 14
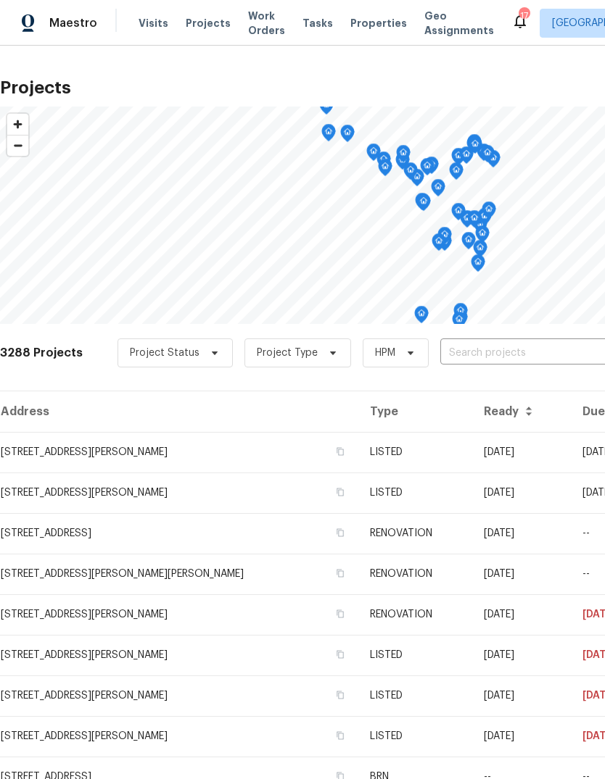
click at [204, 20] on span "Projects" at bounding box center [208, 23] width 45 height 14
click at [210, 28] on span "Projects" at bounding box center [208, 23] width 45 height 14
click at [526, 344] on input "text" at bounding box center [523, 353] width 166 height 22
type input "gross point"
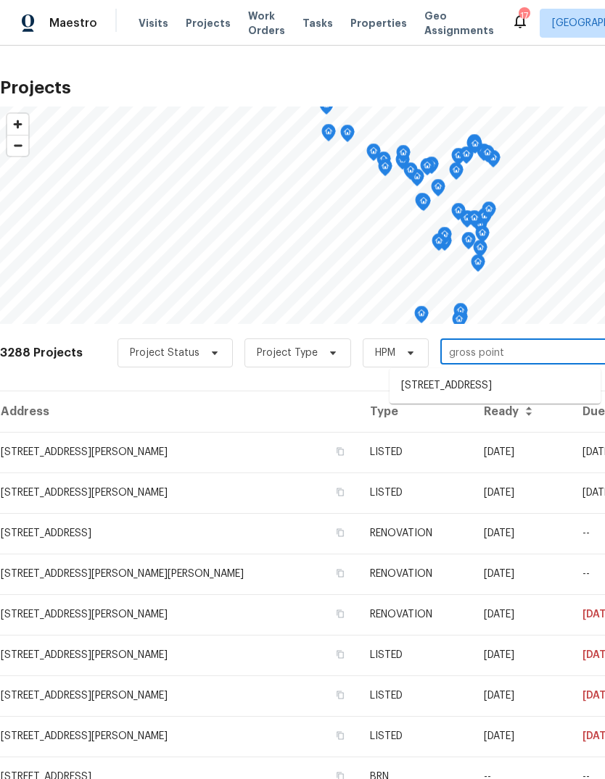
click at [536, 397] on li "2381 Gross Point Ln, Wildwood, MO 63011" at bounding box center [494, 386] width 211 height 24
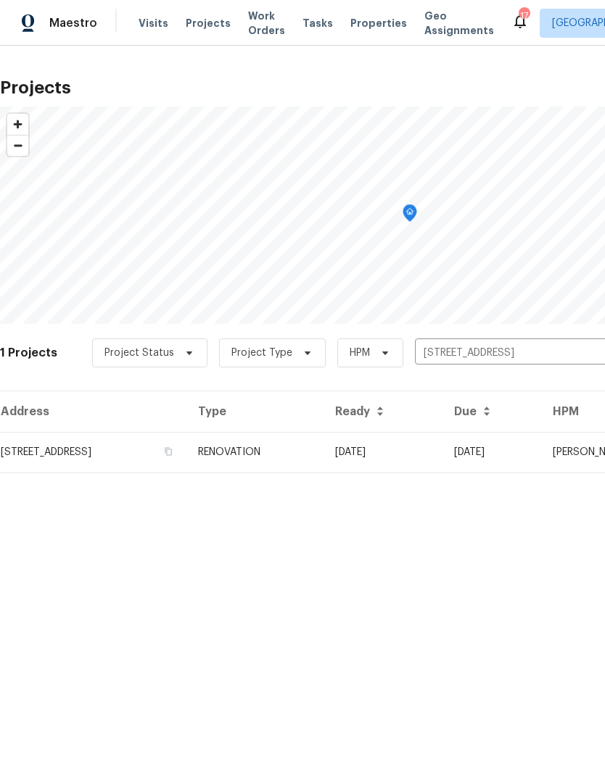
click at [323, 460] on td "RENOVATION" at bounding box center [254, 452] width 137 height 41
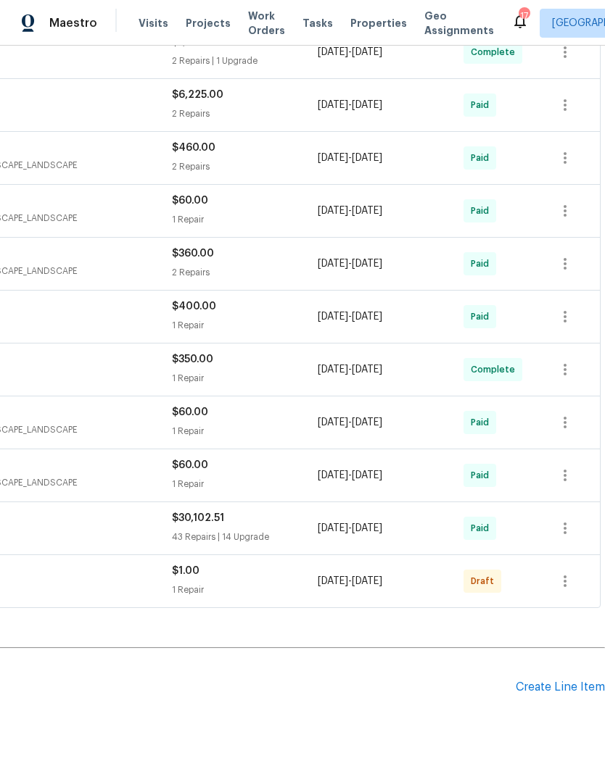
scroll to position [404, 215]
click at [559, 687] on div "Create Line Item" at bounding box center [559, 688] width 89 height 14
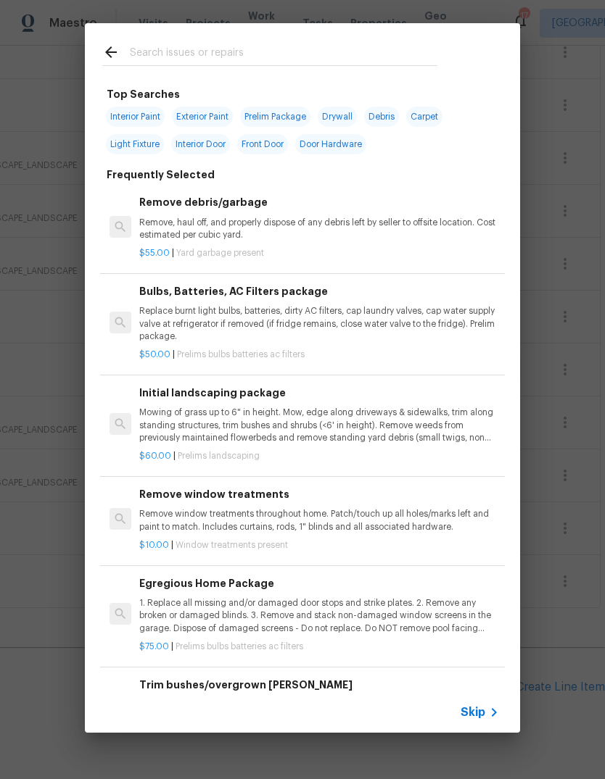
click at [586, 612] on div "Top Searches Interior Paint Exterior Paint Prelim Package Drywall Debris Carpet…" at bounding box center [302, 378] width 605 height 756
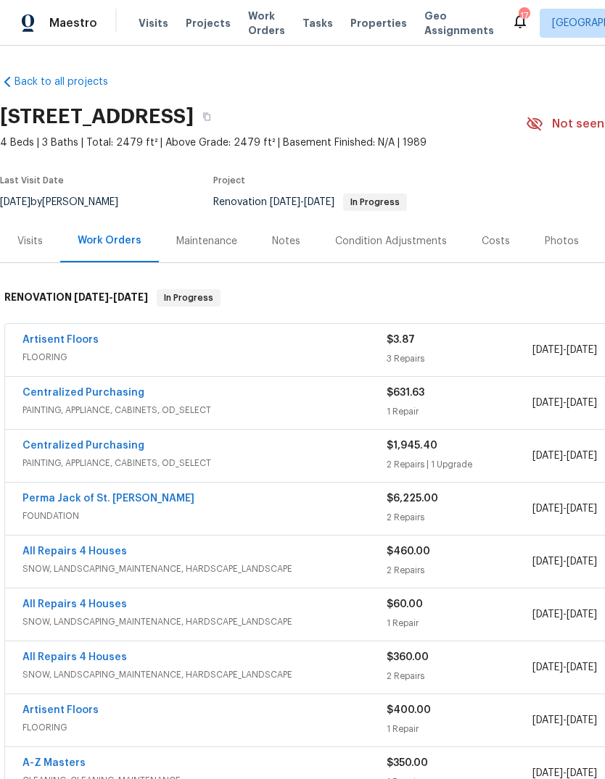
scroll to position [0, 0]
click at [224, 251] on div "Maintenance" at bounding box center [207, 241] width 96 height 43
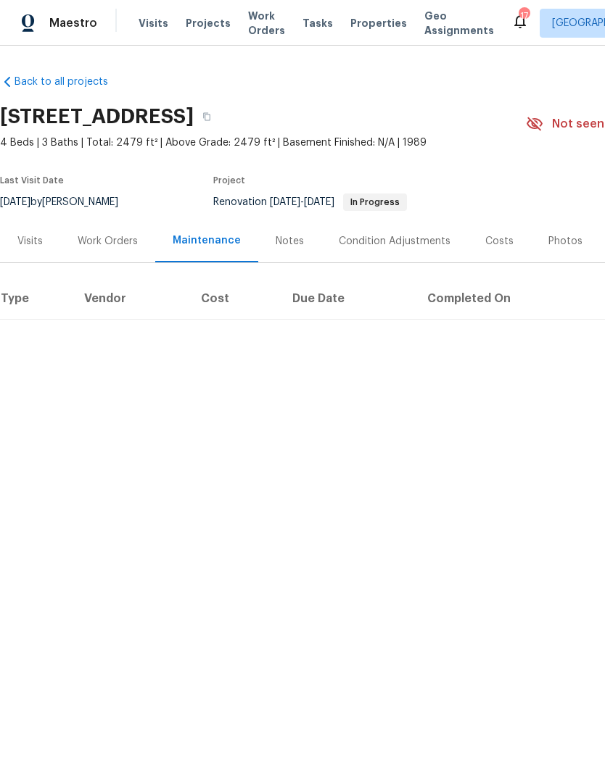
click at [116, 246] on div "Work Orders" at bounding box center [108, 241] width 60 height 14
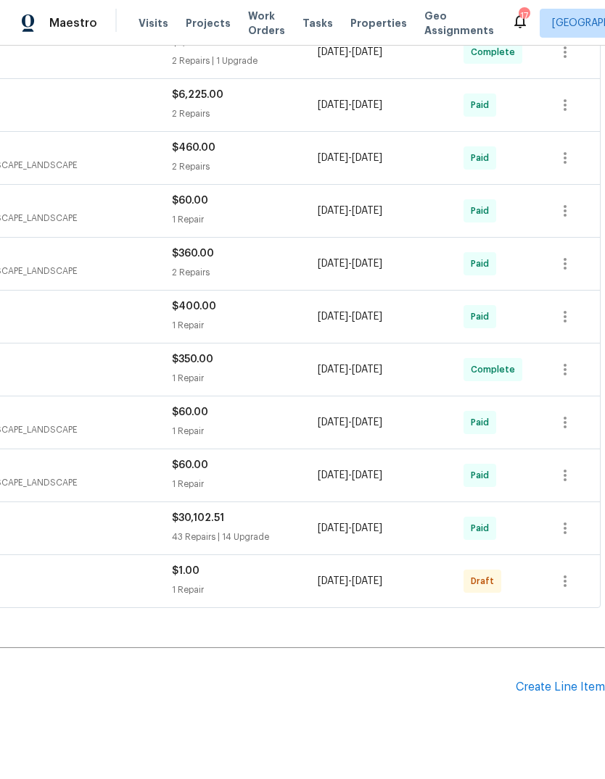
scroll to position [404, 215]
click at [560, 689] on div "Create Line Item" at bounding box center [559, 688] width 89 height 14
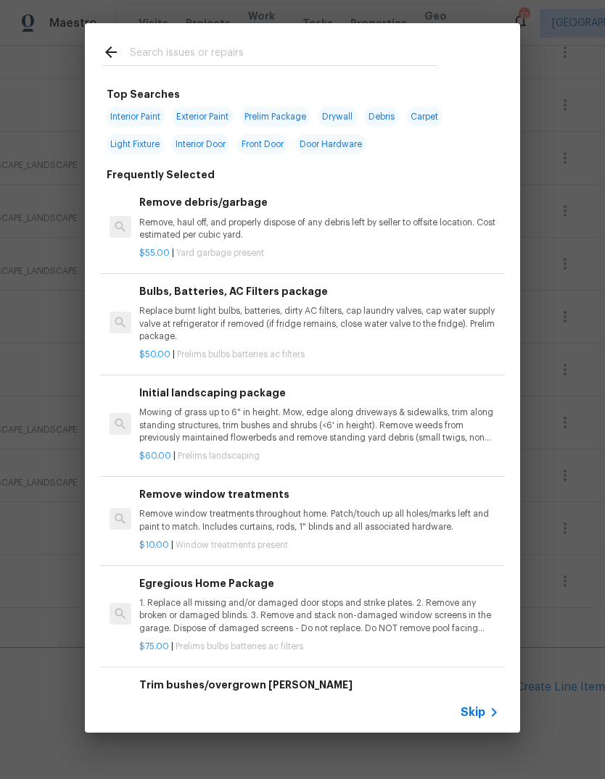
click at [492, 711] on icon at bounding box center [493, 712] width 17 height 17
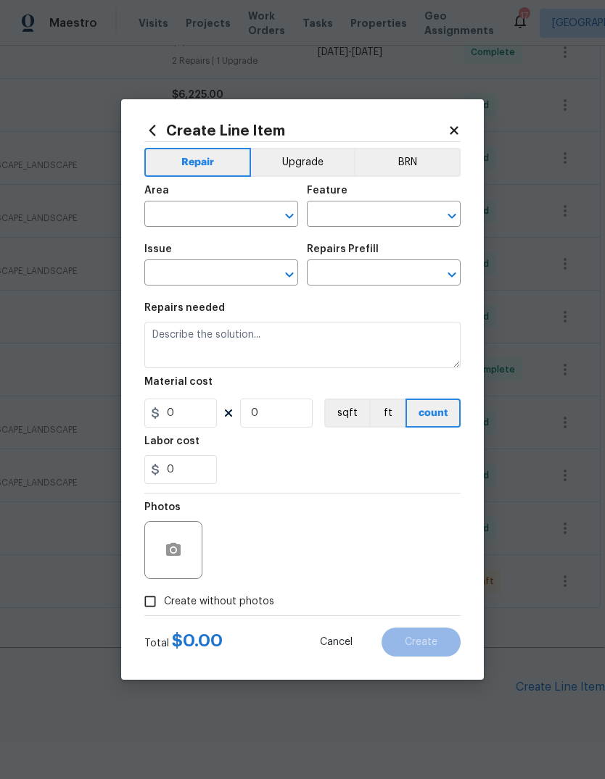
click at [228, 217] on input "text" at bounding box center [200, 215] width 113 height 22
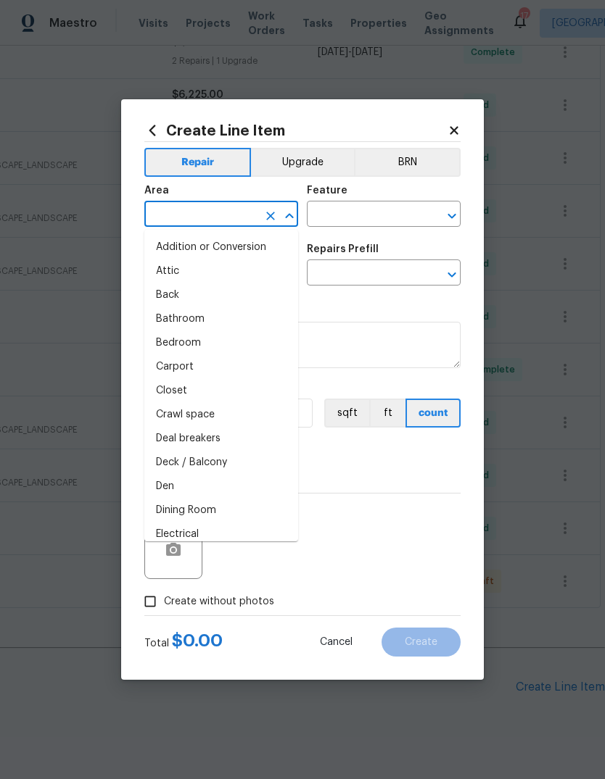
type input "i"
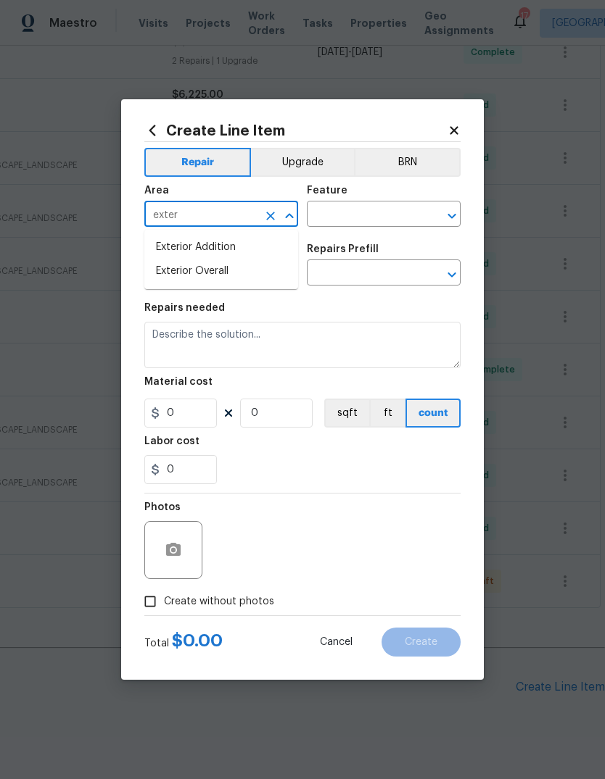
click at [279, 268] on li "Exterior Overall" at bounding box center [221, 272] width 154 height 24
type input "Exterior Overall"
click at [404, 222] on input "text" at bounding box center [363, 215] width 113 height 22
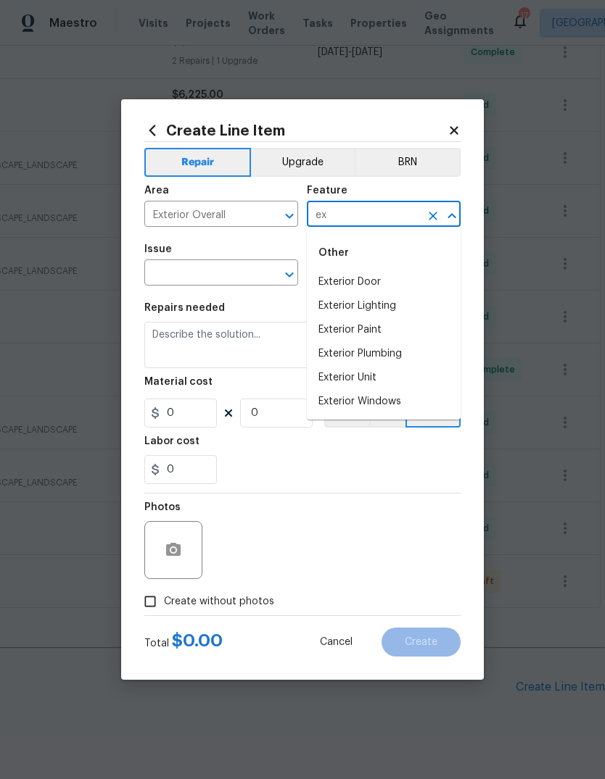
type input "e"
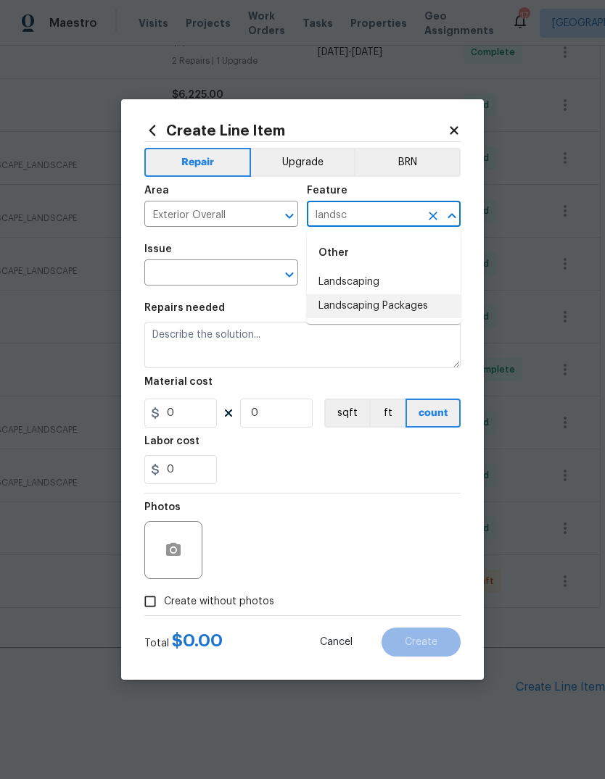
click at [437, 304] on li "Landscaping Packages" at bounding box center [384, 306] width 154 height 24
type input "Landscaping Packages"
click at [242, 283] on input "text" at bounding box center [200, 274] width 113 height 22
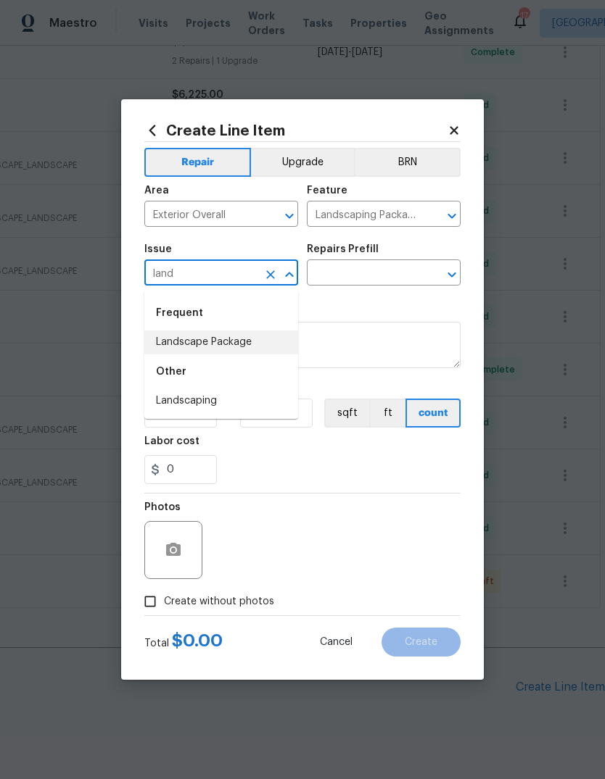
click at [281, 342] on li "Landscape Package" at bounding box center [221, 343] width 154 height 24
type input "Landscape Package"
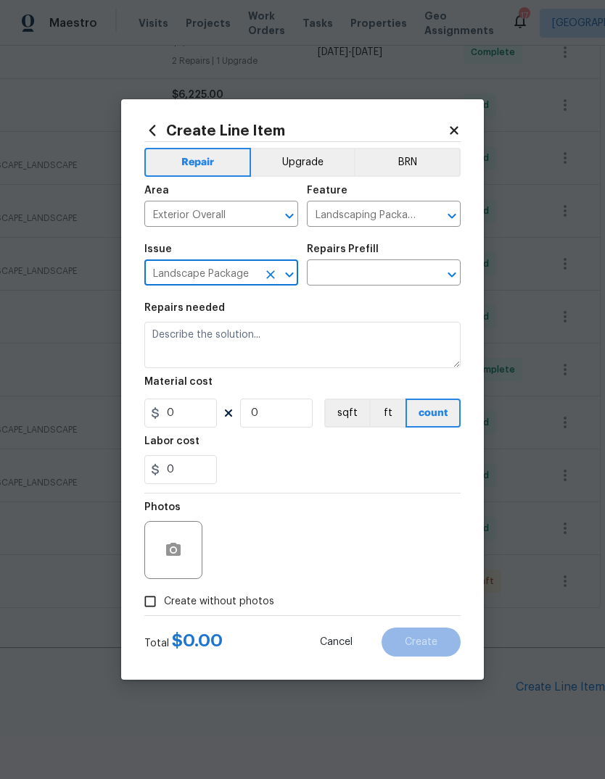
click at [424, 275] on button "Clear" at bounding box center [433, 275] width 20 height 20
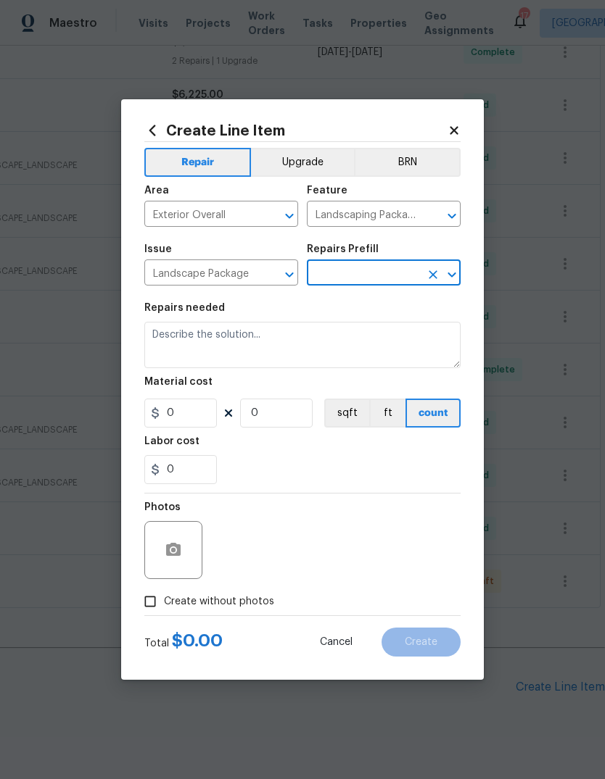
click at [411, 274] on input "text" at bounding box center [363, 274] width 113 height 22
click at [430, 315] on li "Initial landscaping package $60.00" at bounding box center [384, 315] width 154 height 39
type input "Initial landscaping package $60.00"
type input "Home Readiness Packages"
type textarea "Mowing of grass up to 6" in height. Mow, edge along driveways & sidewalks, trim…"
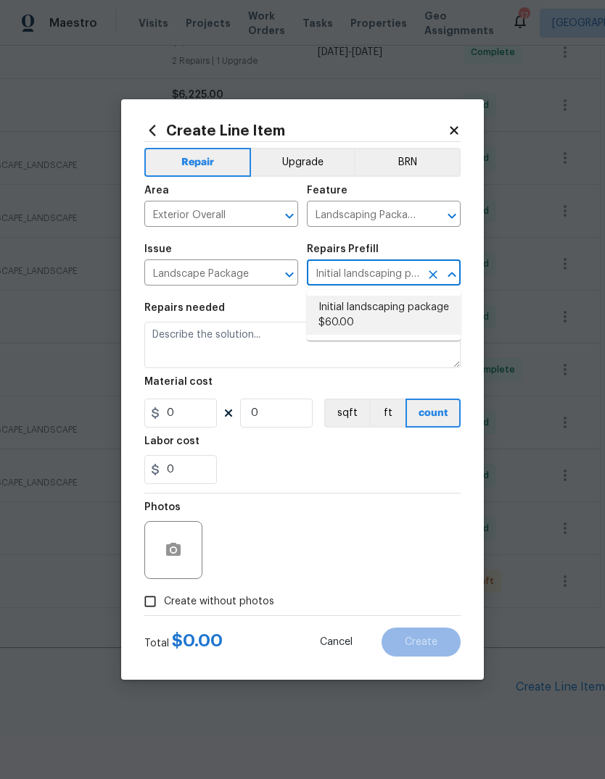
type input "1"
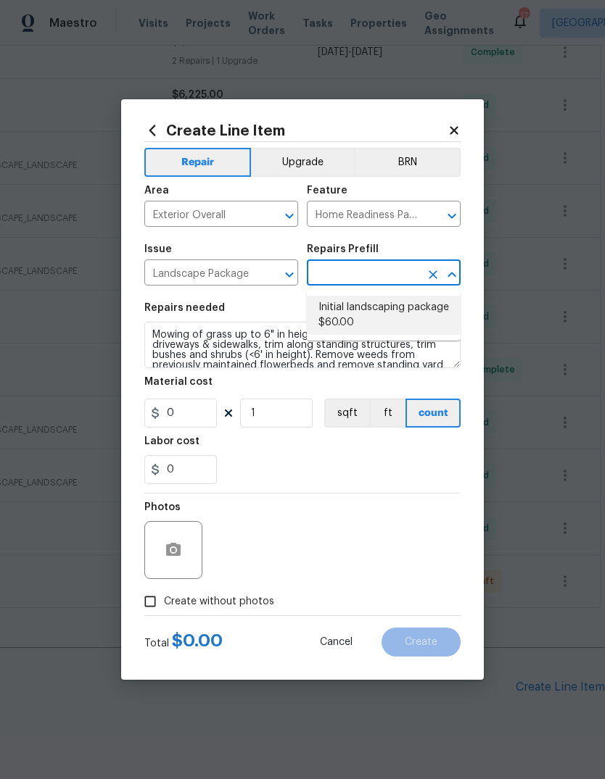
type input "Initial landscaping package $60.00"
type input "60"
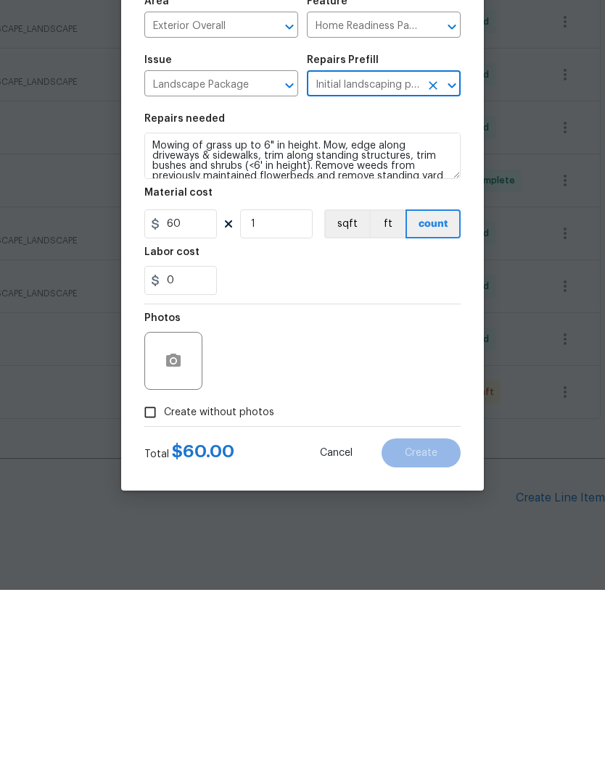
click at [269, 594] on span "Create without photos" at bounding box center [219, 601] width 110 height 15
click at [164, 588] on input "Create without photos" at bounding box center [150, 602] width 28 height 28
checkbox input "true"
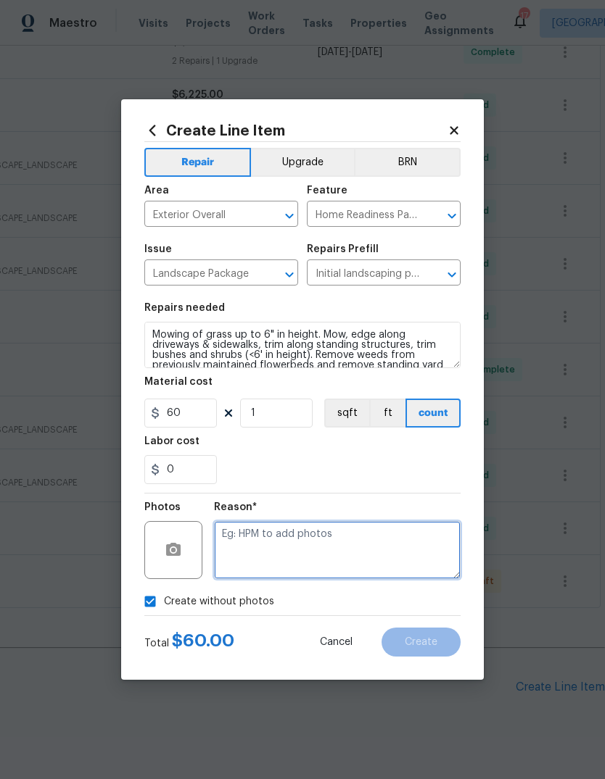
click at [382, 550] on textarea at bounding box center [337, 550] width 246 height 58
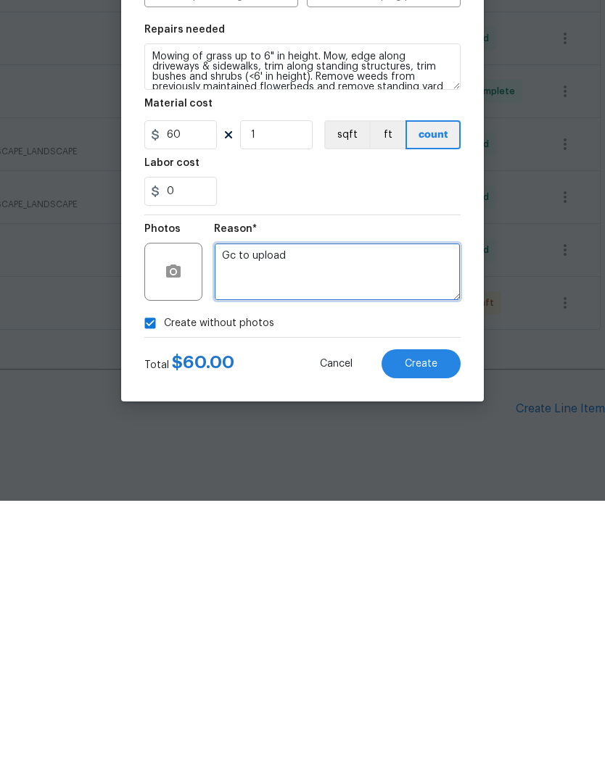
type textarea "Gc to upload"
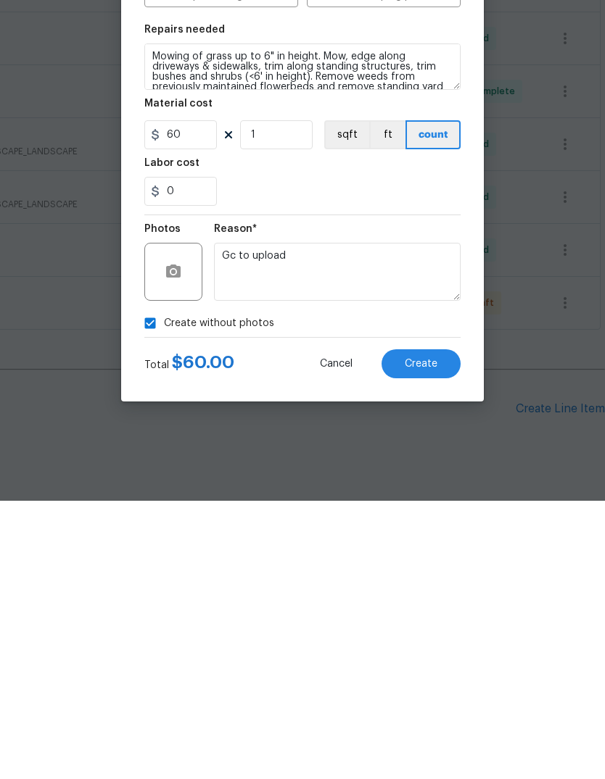
click at [430, 628] on button "Create" at bounding box center [420, 642] width 79 height 29
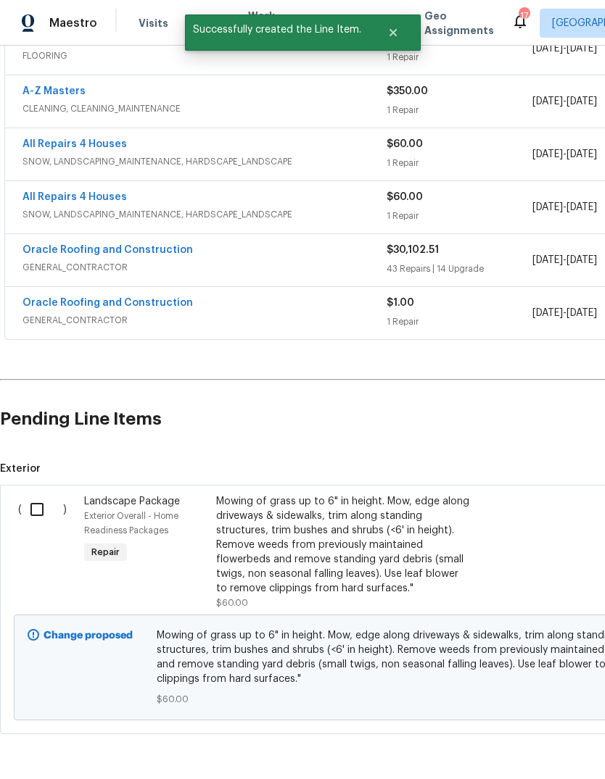
scroll to position [671, 0]
click at [42, 495] on input "checkbox" at bounding box center [42, 510] width 41 height 30
checkbox input "true"
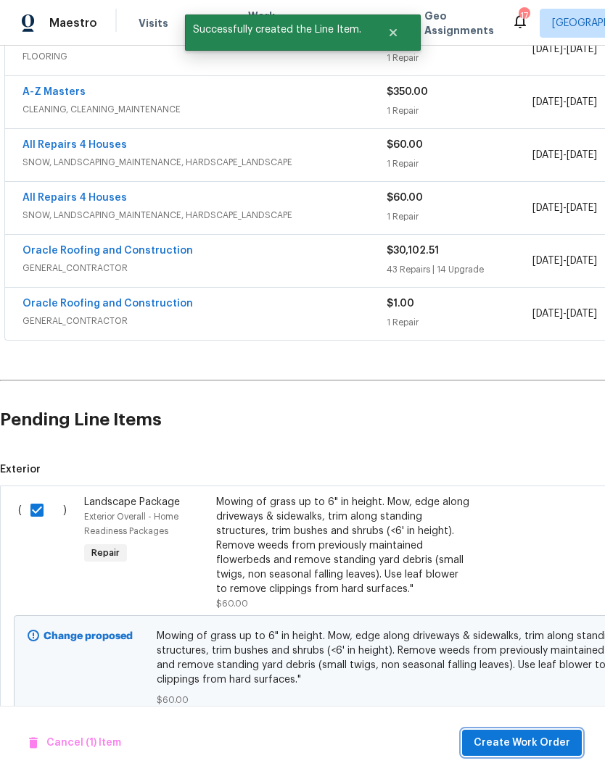
click at [536, 739] on span "Create Work Order" at bounding box center [521, 743] width 96 height 18
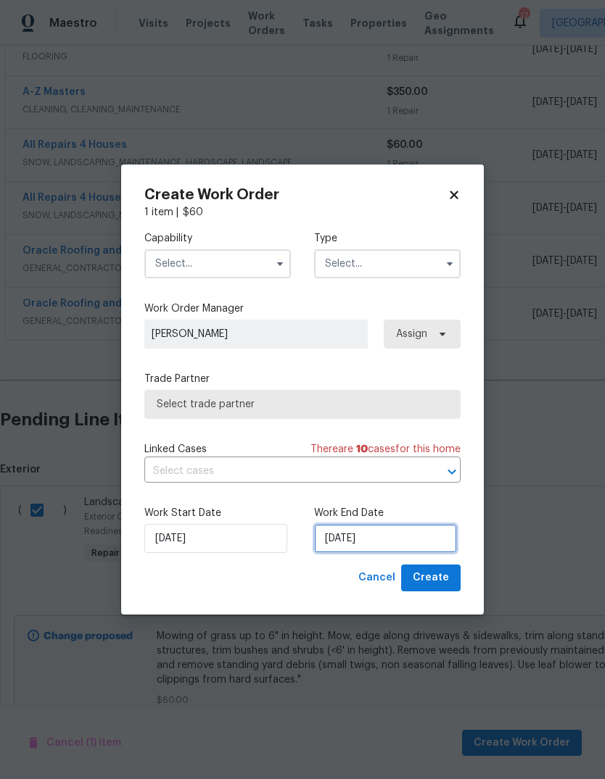
click at [432, 531] on input "[DATE]" at bounding box center [385, 538] width 143 height 29
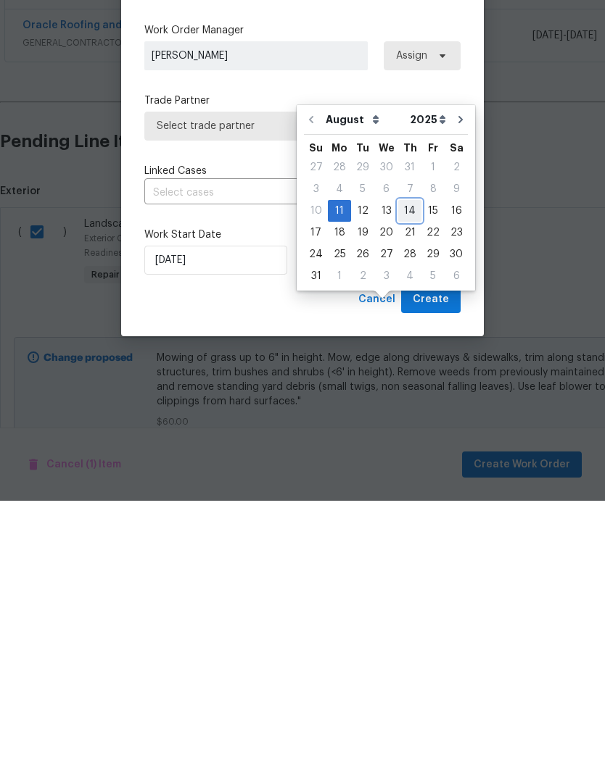
click at [406, 479] on div "14" at bounding box center [409, 489] width 23 height 20
type input "8/14/2025"
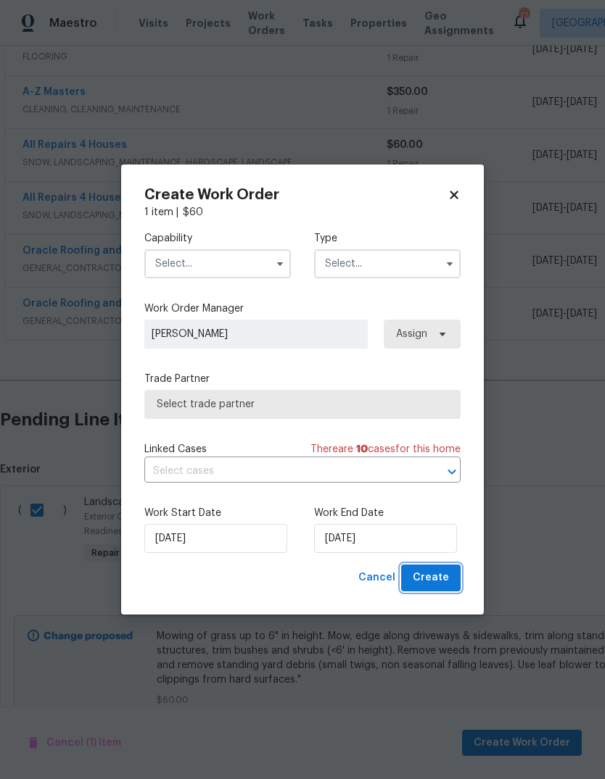
click at [453, 576] on button "Create" at bounding box center [430, 578] width 59 height 27
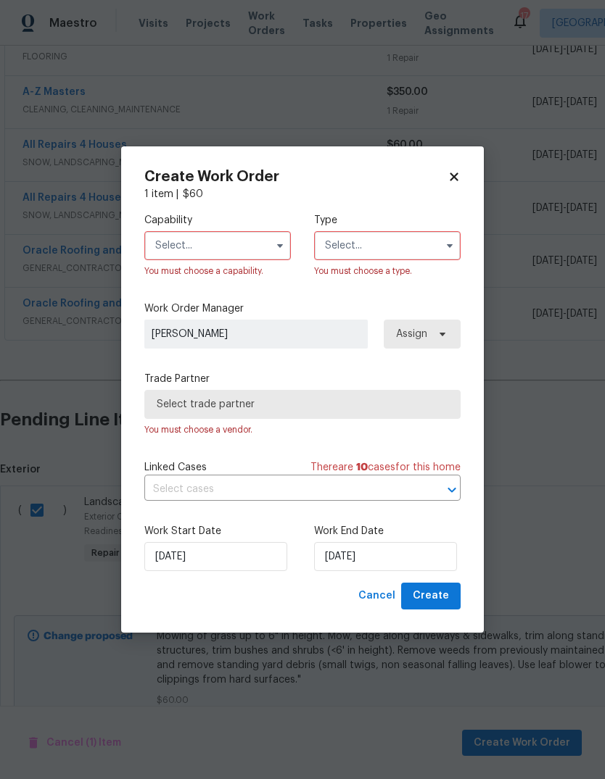
click at [253, 253] on input "text" at bounding box center [217, 245] width 146 height 29
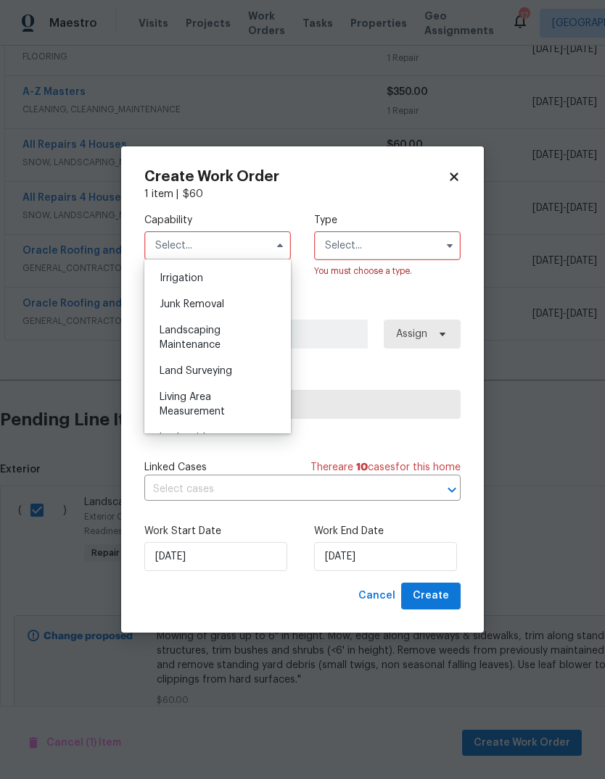
scroll to position [901, 0]
click at [259, 332] on div "Landscaping Maintenance" at bounding box center [217, 336] width 139 height 41
type input "Landscaping Maintenance"
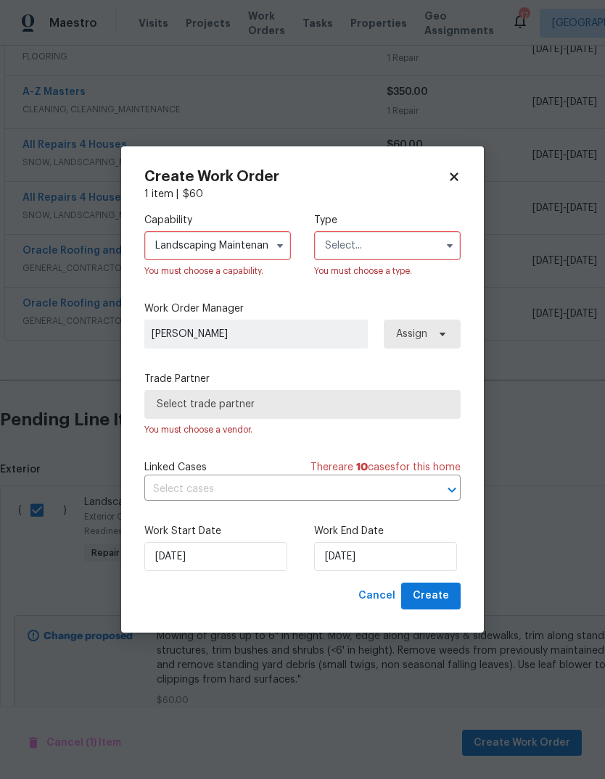
click at [410, 248] on input "text" at bounding box center [387, 245] width 146 height 29
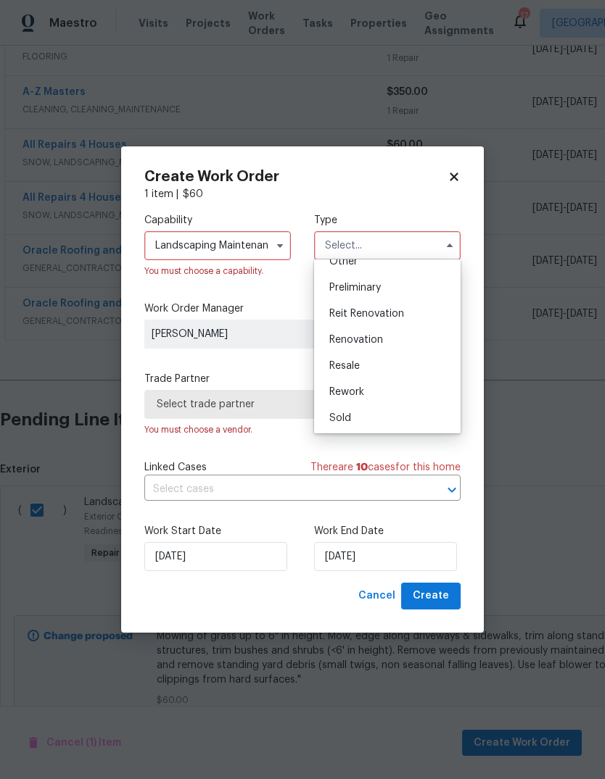
scroll to position [301, 0]
click at [425, 343] on div "Renovation" at bounding box center [387, 341] width 139 height 26
type input "Renovation"
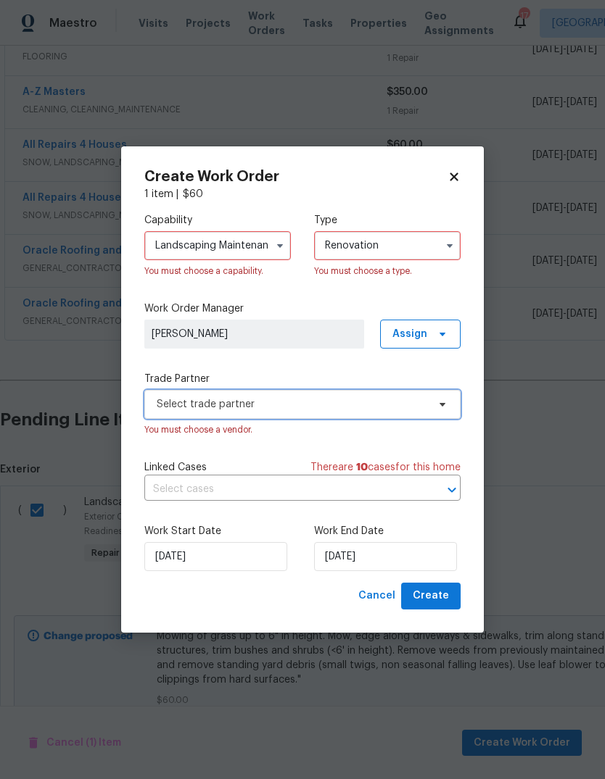
click at [397, 409] on span "Select trade partner" at bounding box center [292, 404] width 270 height 14
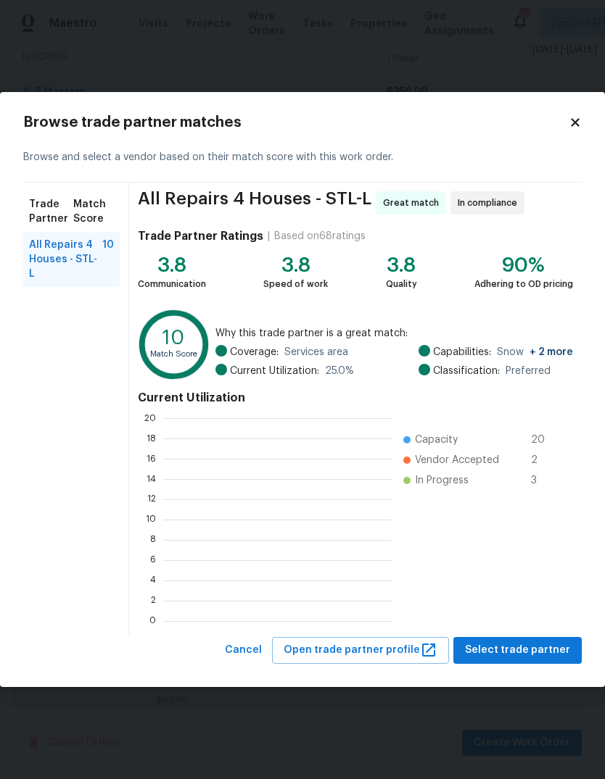
scroll to position [203, 228]
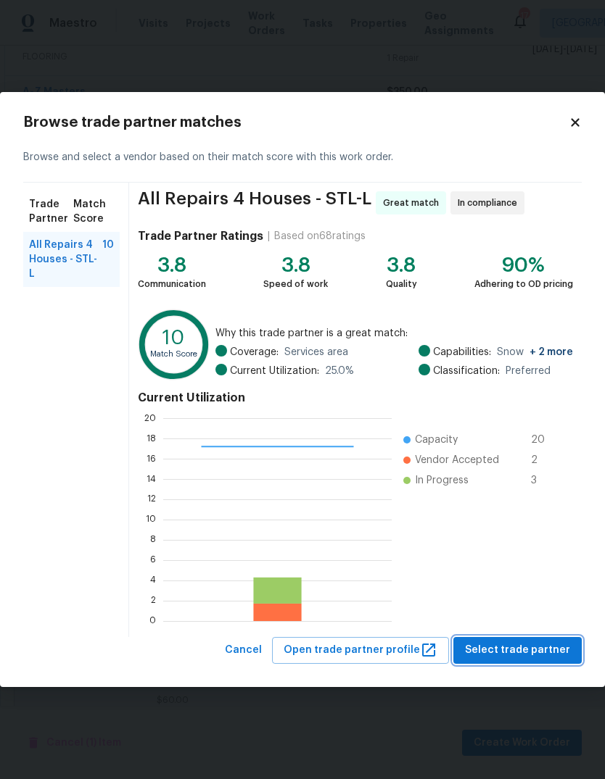
click at [536, 647] on span "Select trade partner" at bounding box center [517, 651] width 105 height 18
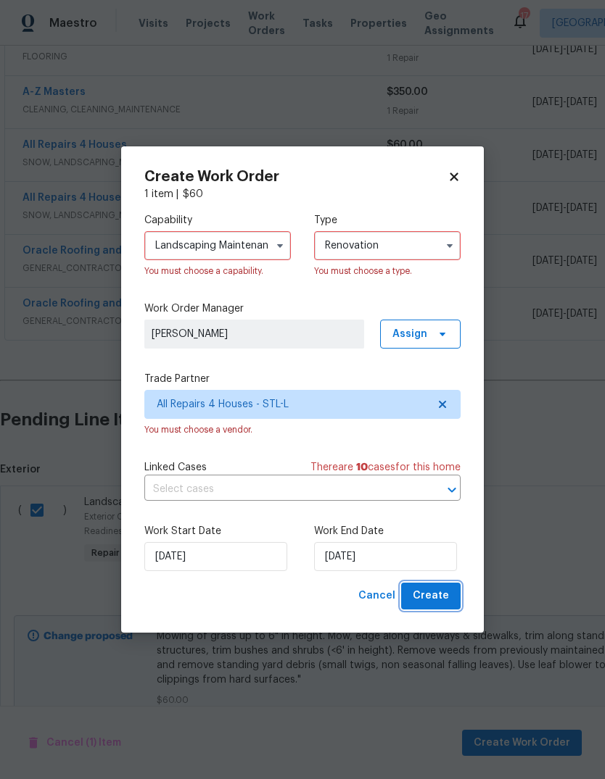
click at [447, 595] on span "Create" at bounding box center [431, 596] width 36 height 18
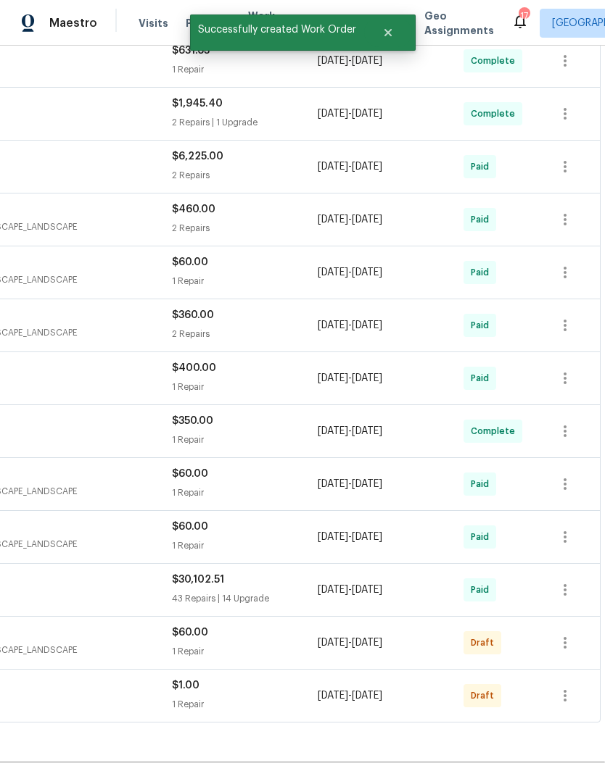
scroll to position [342, 215]
click at [571, 634] on icon "button" at bounding box center [564, 642] width 17 height 17
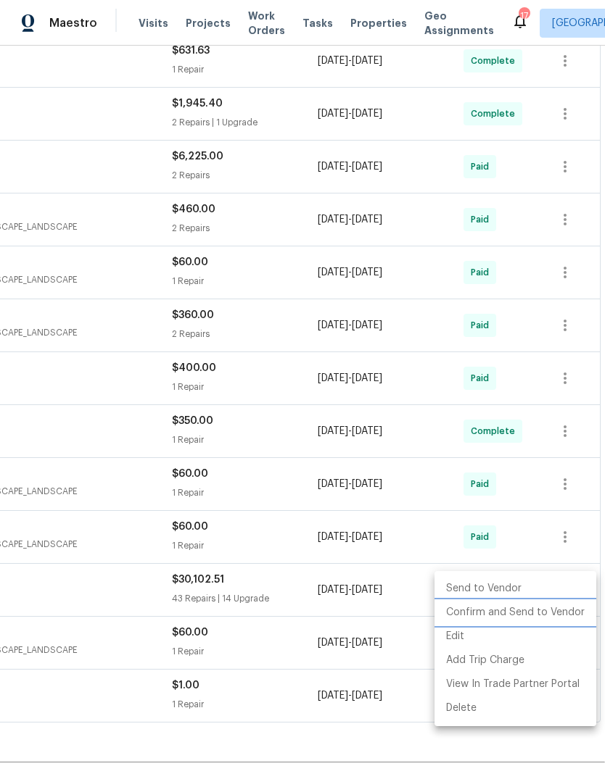
click at [565, 616] on li "Confirm and Send to Vendor" at bounding box center [515, 613] width 162 height 24
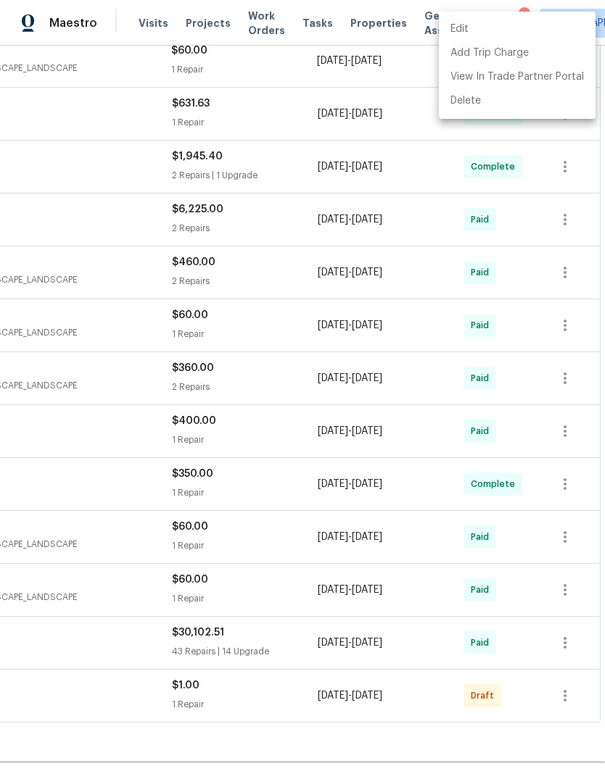
click at [484, 717] on div at bounding box center [302, 389] width 605 height 779
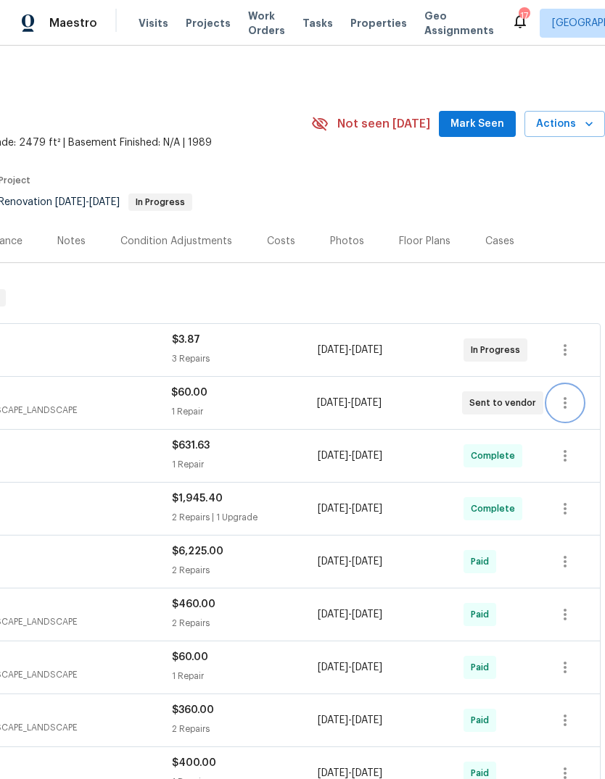
scroll to position [-1, 217]
click at [489, 115] on span "Mark Seen" at bounding box center [477, 124] width 54 height 18
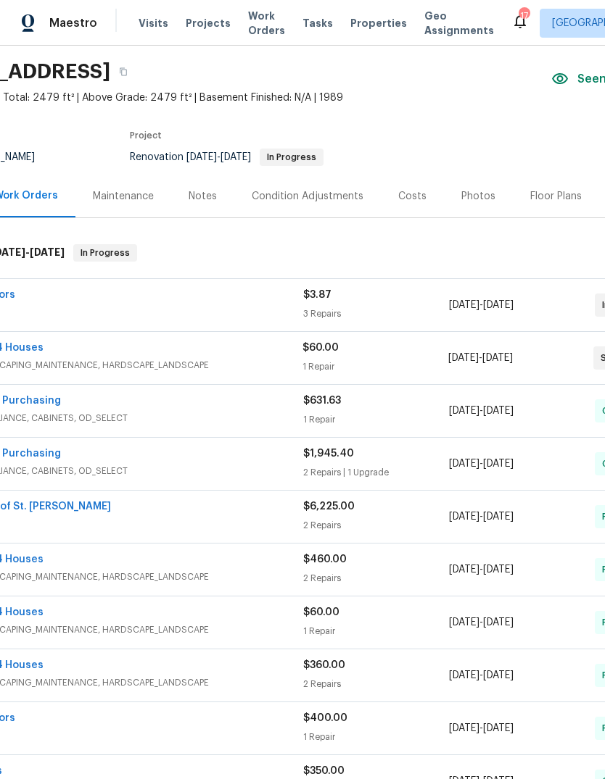
scroll to position [43, 79]
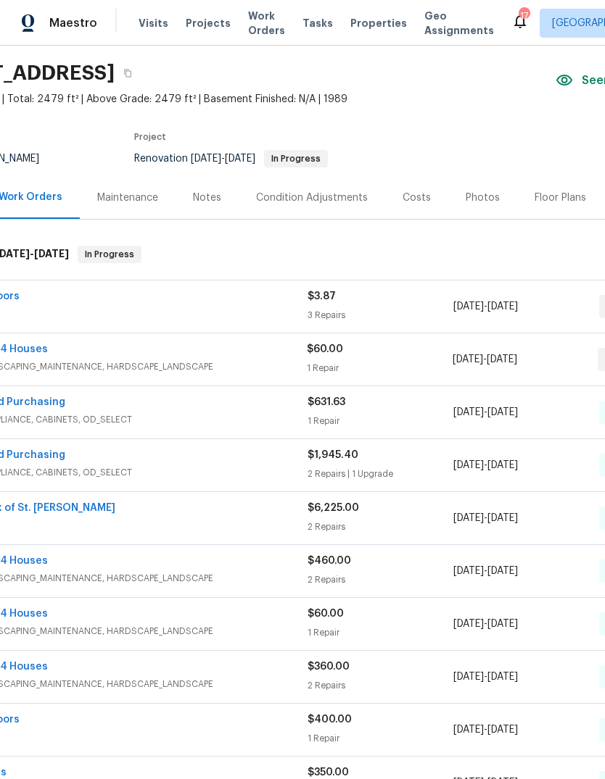
click at [417, 191] on div "Costs" at bounding box center [416, 198] width 28 height 14
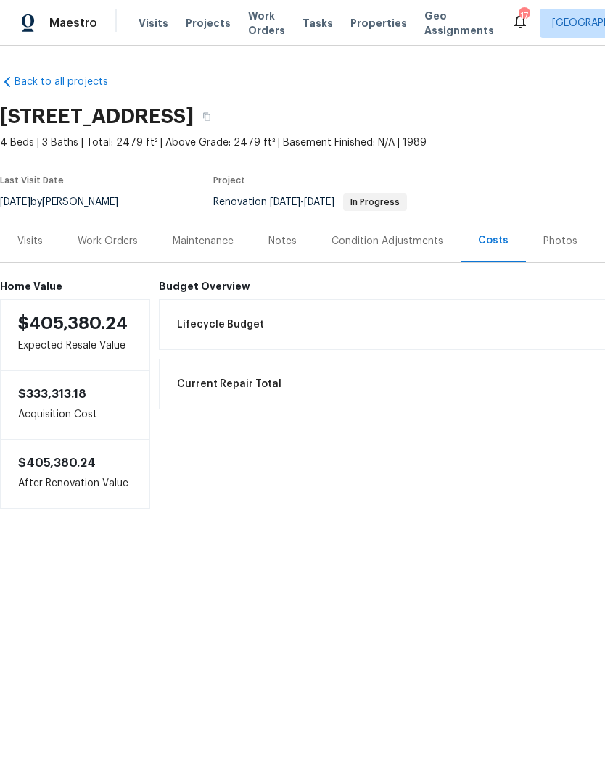
click at [287, 239] on div "Notes" at bounding box center [282, 241] width 28 height 14
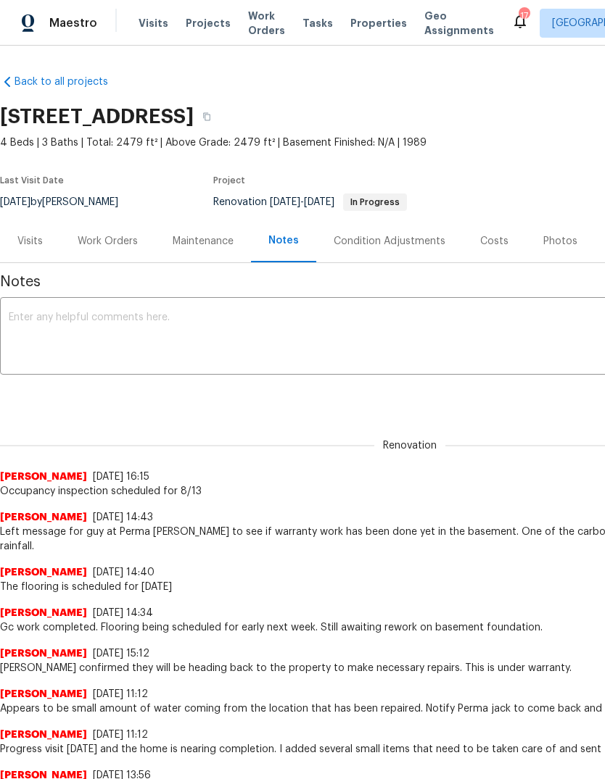
click at [210, 28] on span "Projects" at bounding box center [208, 23] width 45 height 14
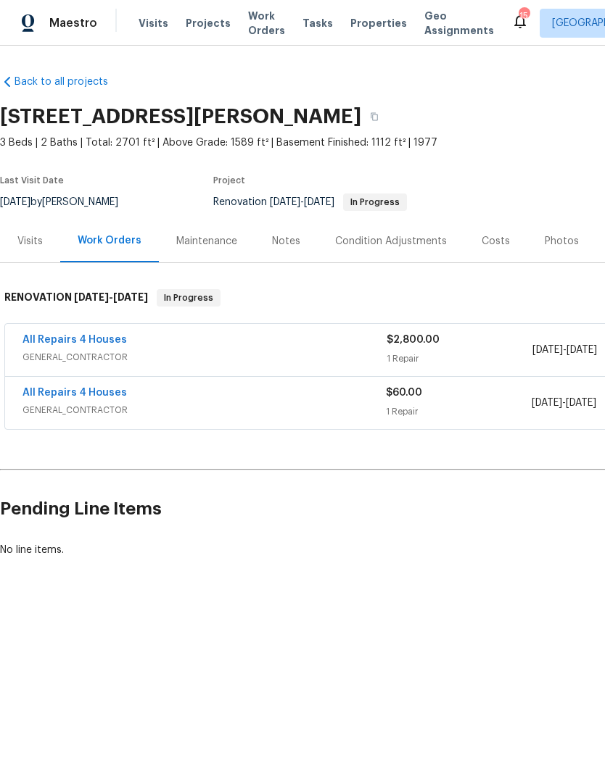
click at [494, 244] on div "Costs" at bounding box center [495, 241] width 28 height 14
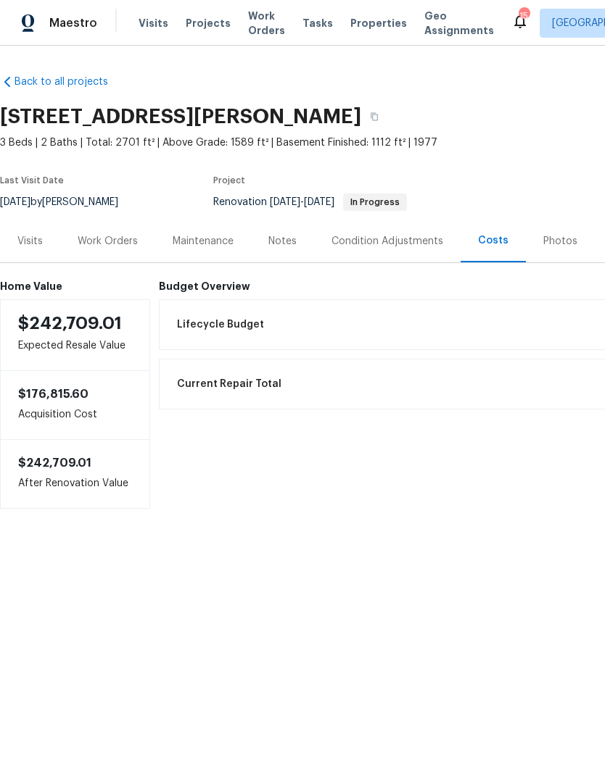
click at [137, 241] on div "Work Orders" at bounding box center [107, 241] width 95 height 43
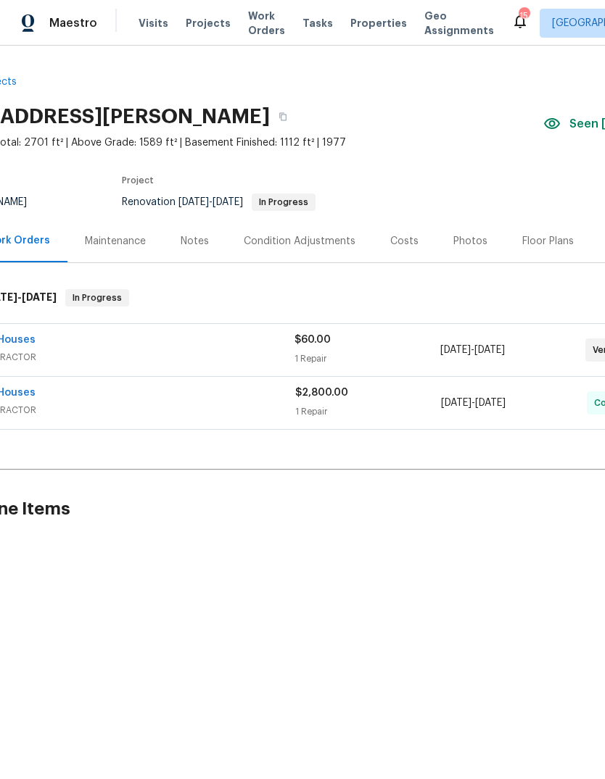
scroll to position [0, 98]
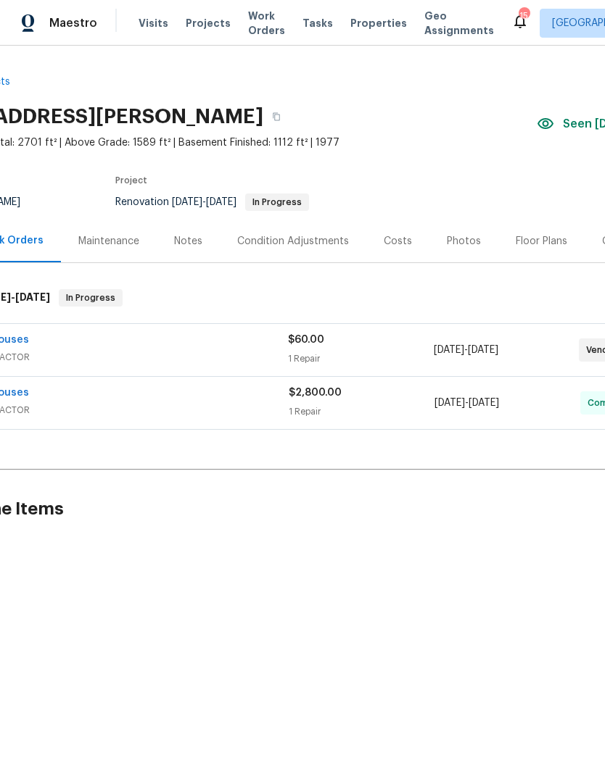
click at [542, 236] on div "Floor Plans" at bounding box center [540, 241] width 51 height 14
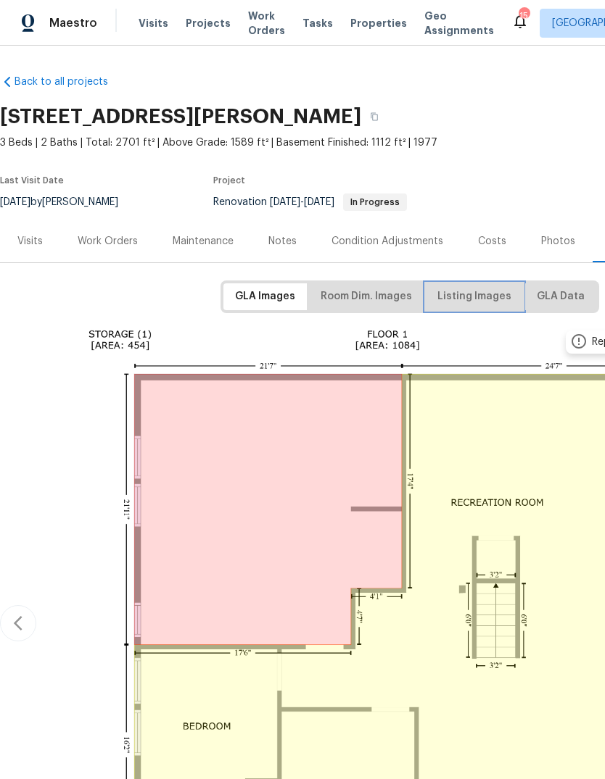
click at [487, 302] on span "Listing Images" at bounding box center [474, 297] width 74 height 18
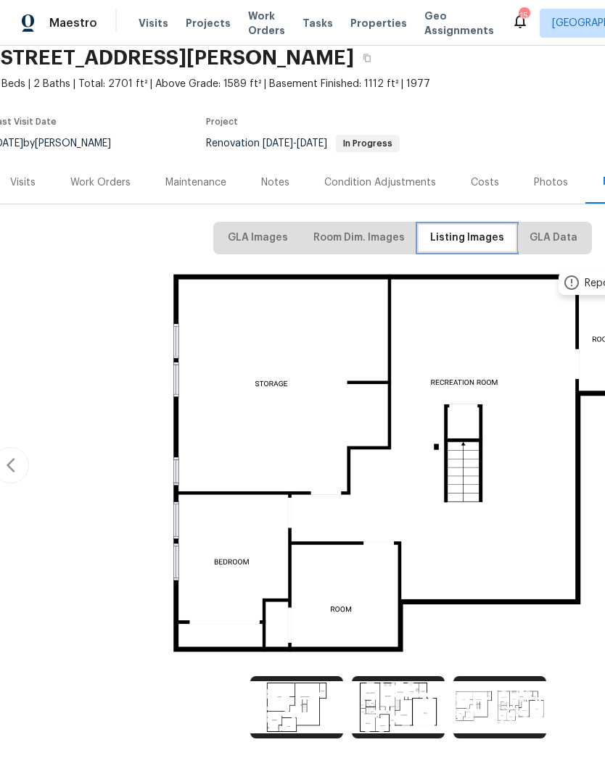
scroll to position [57, 7]
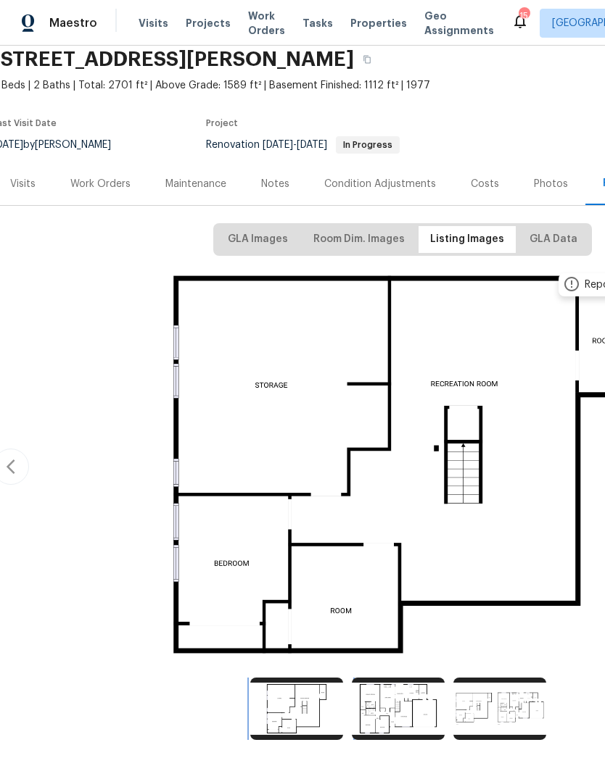
click at [310, 698] on img at bounding box center [296, 709] width 93 height 62
click at [407, 703] on img at bounding box center [398, 709] width 93 height 62
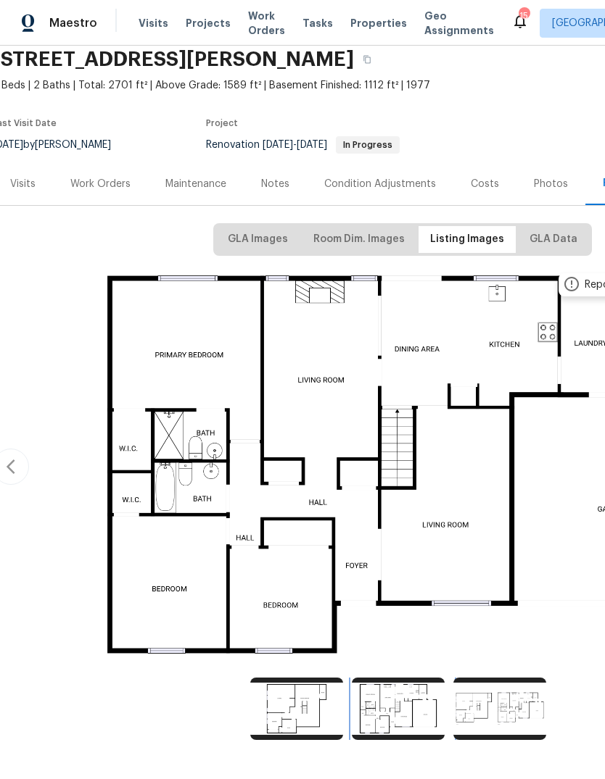
scroll to position [54, 0]
click at [509, 678] on img at bounding box center [499, 709] width 93 height 62
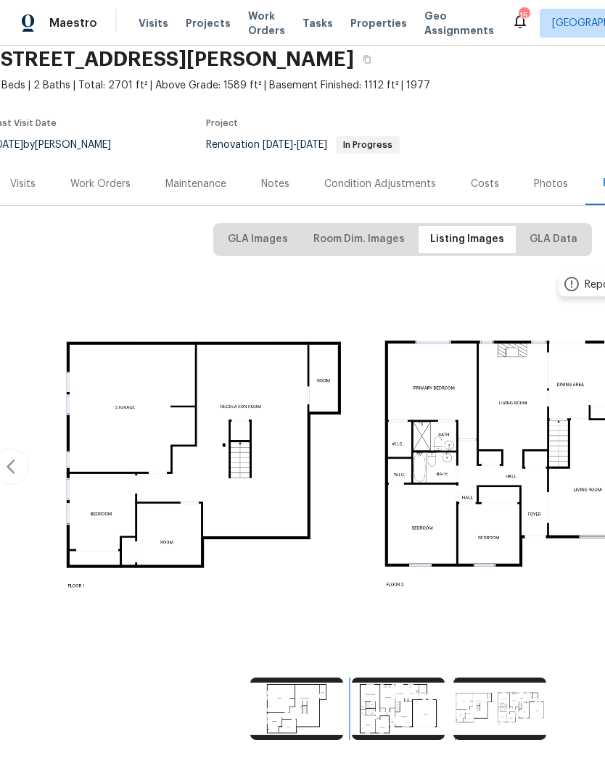
click at [423, 678] on img at bounding box center [398, 709] width 93 height 62
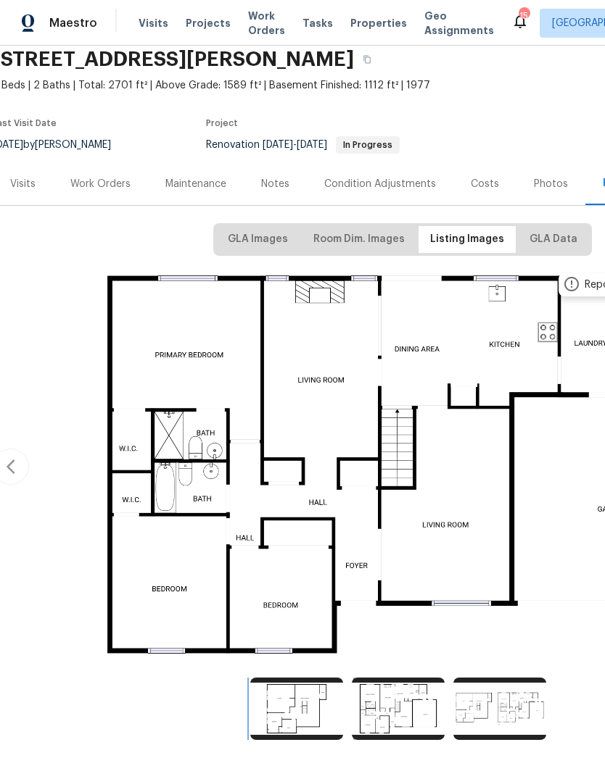
click at [308, 678] on img at bounding box center [296, 709] width 93 height 62
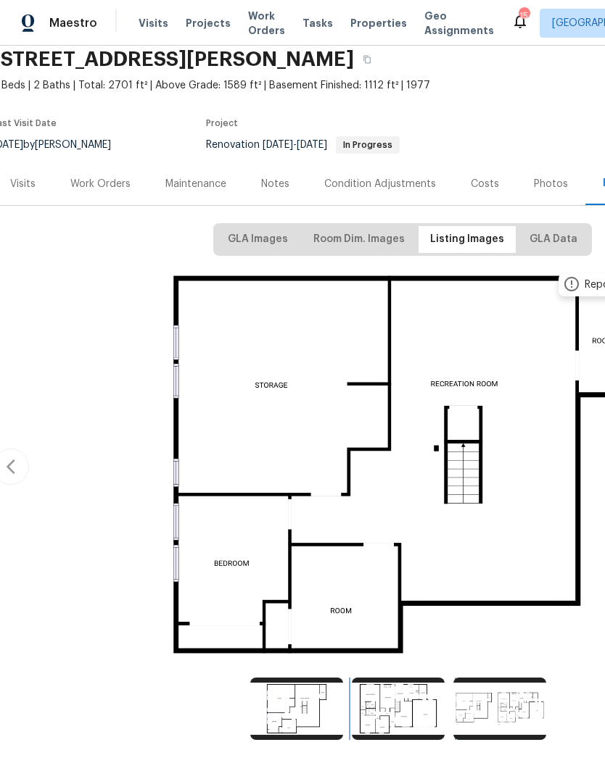
click at [400, 678] on img at bounding box center [398, 709] width 93 height 62
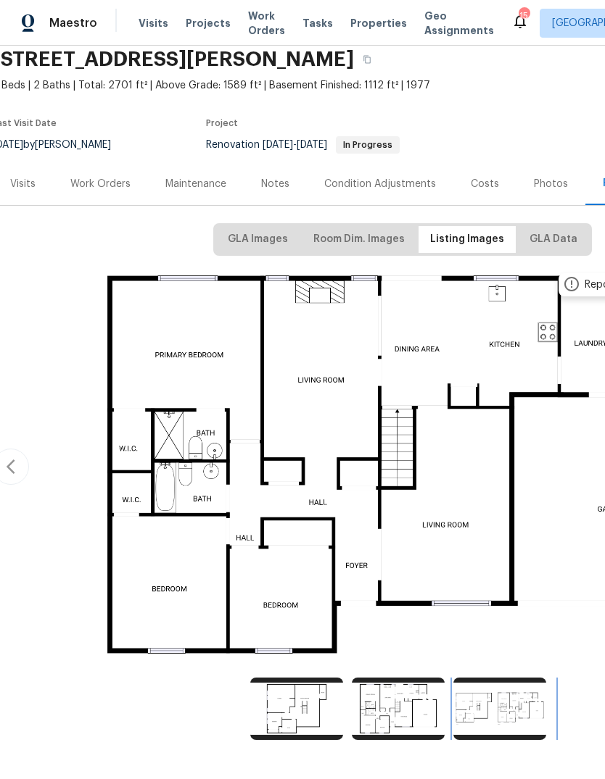
click at [503, 678] on img at bounding box center [499, 709] width 93 height 62
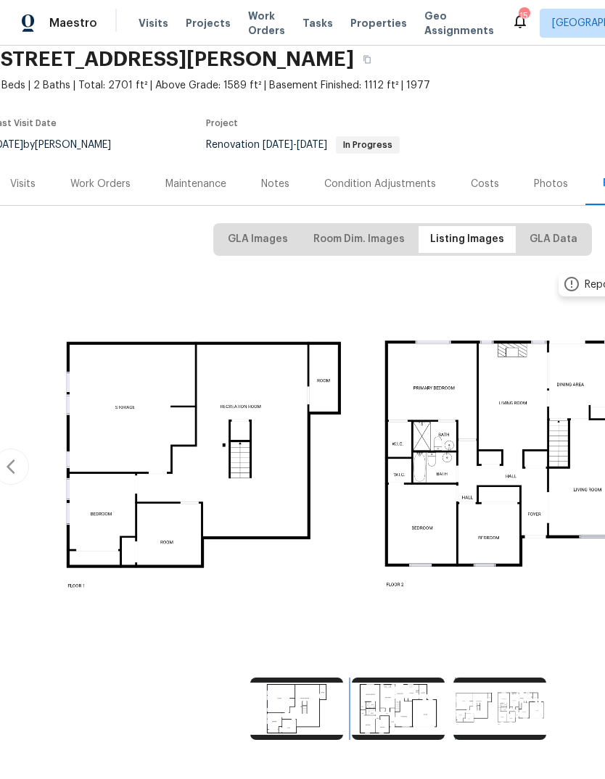
click at [415, 678] on img at bounding box center [398, 709] width 93 height 62
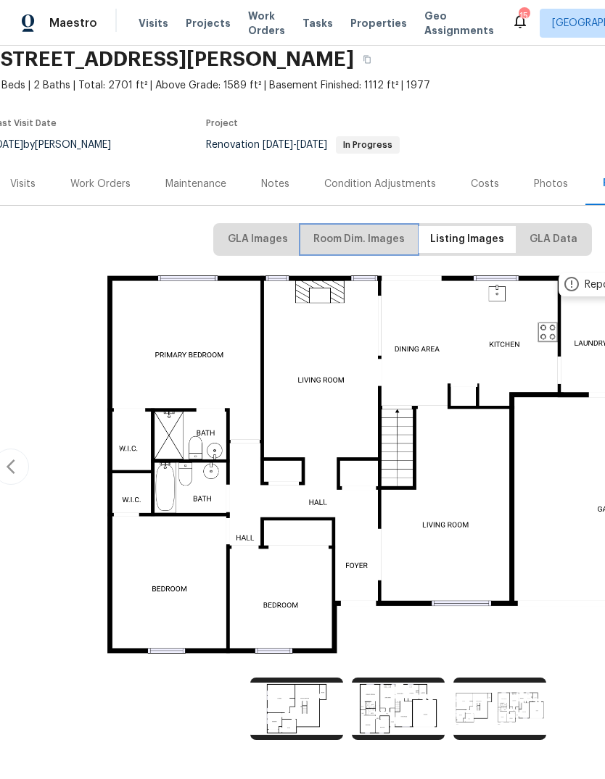
click at [385, 231] on span "Room Dim. Images" at bounding box center [358, 240] width 91 height 18
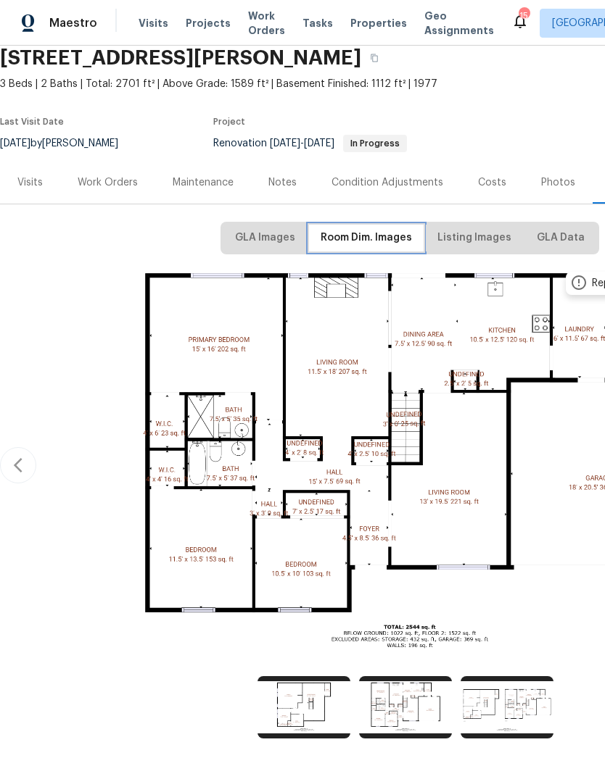
scroll to position [57, 0]
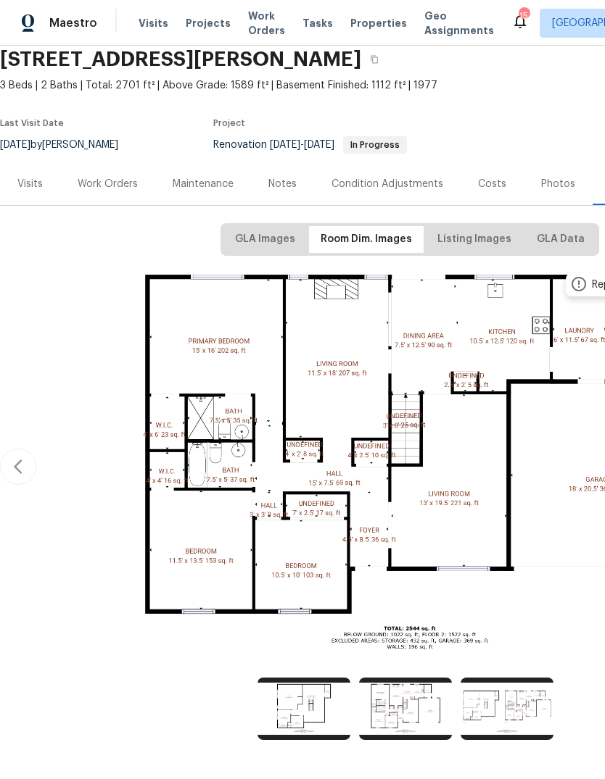
click at [118, 180] on div "Work Orders" at bounding box center [108, 184] width 60 height 14
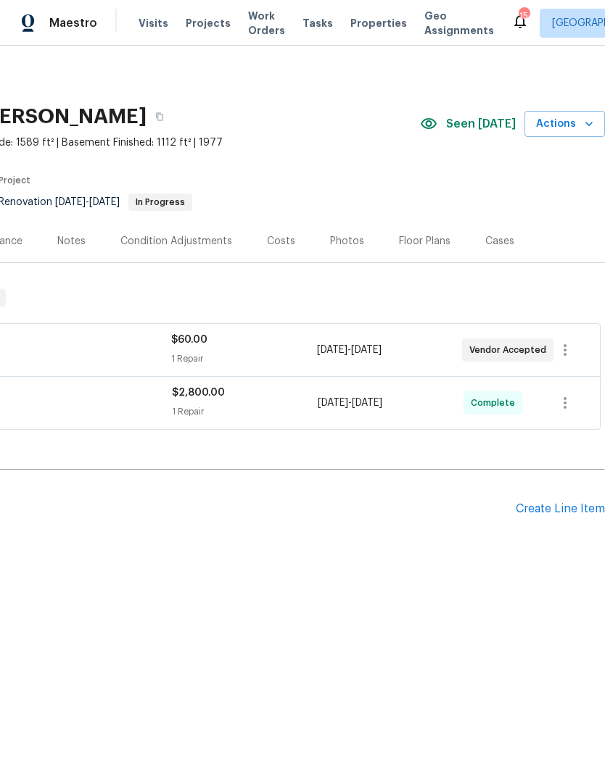
scroll to position [0, 215]
click at [573, 509] on div "Create Line Item" at bounding box center [559, 509] width 89 height 14
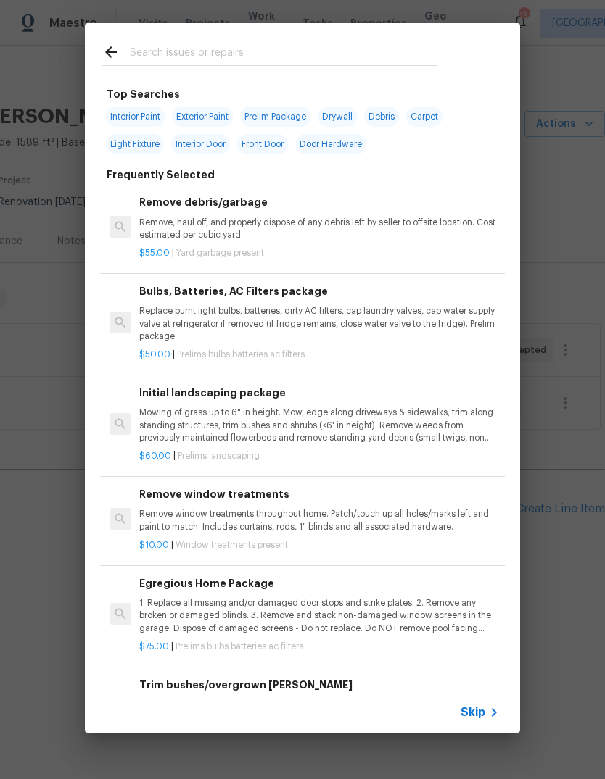
click at [484, 720] on div "Skip" at bounding box center [481, 712] width 42 height 17
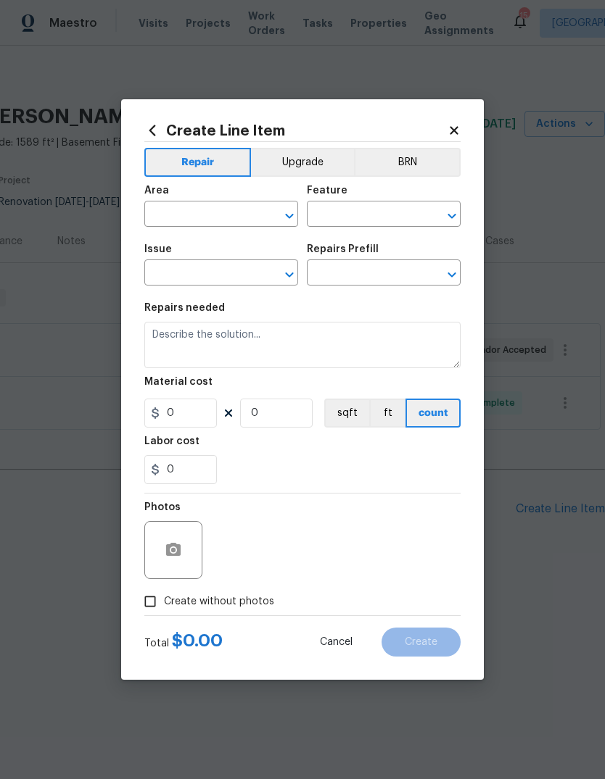
click at [245, 212] on input "text" at bounding box center [200, 215] width 113 height 22
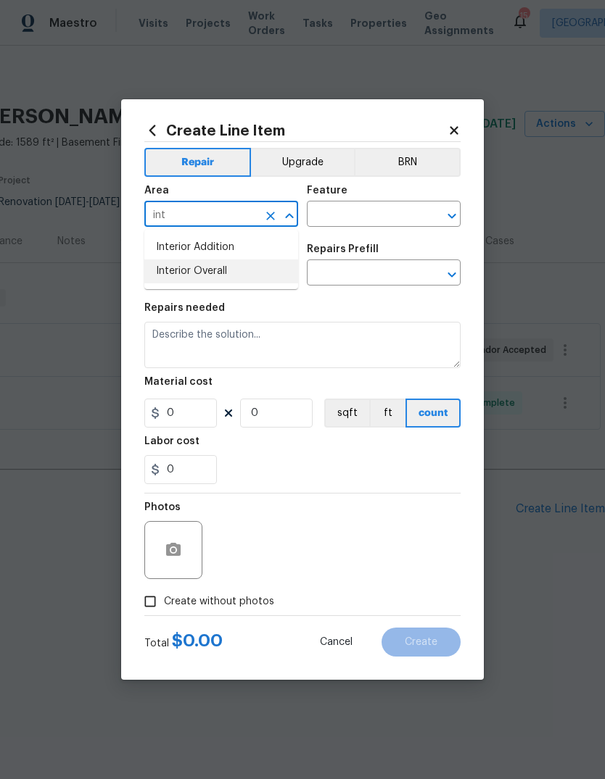
click at [267, 270] on li "Interior Overall" at bounding box center [221, 272] width 154 height 24
type input "Interior Overall"
click at [381, 223] on input "text" at bounding box center [363, 215] width 113 height 22
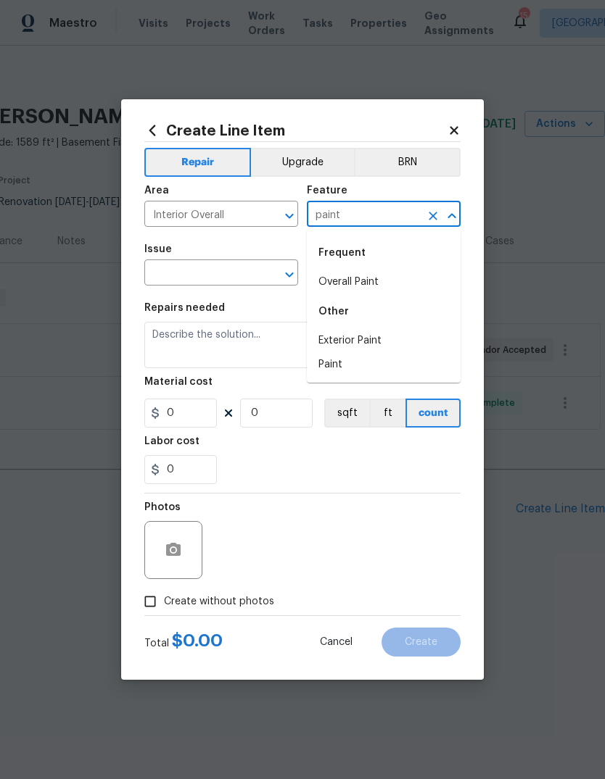
click at [418, 283] on li "Overall Paint" at bounding box center [384, 282] width 154 height 24
type input "Overall Paint"
click at [255, 269] on input "text" at bounding box center [200, 274] width 113 height 22
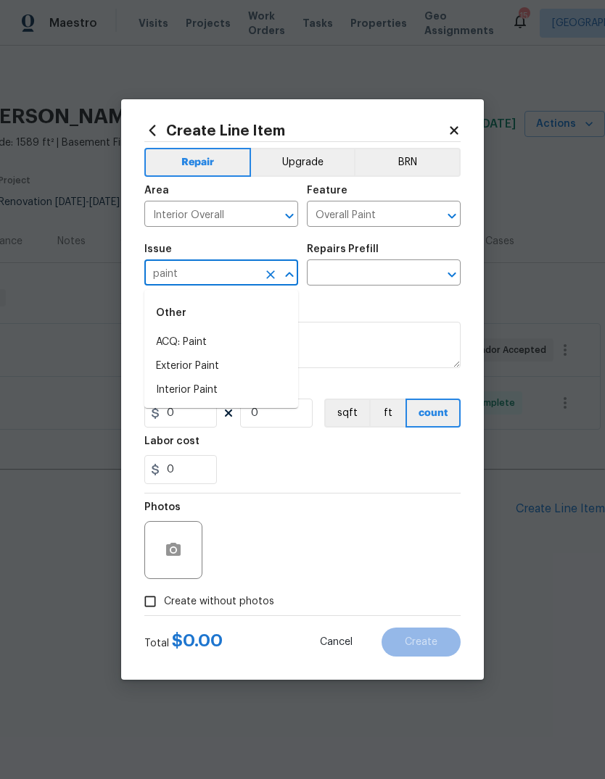
click at [275, 384] on li "Interior Paint" at bounding box center [221, 390] width 154 height 24
type input "Interior Paint"
click at [399, 280] on input "text" at bounding box center [363, 274] width 113 height 22
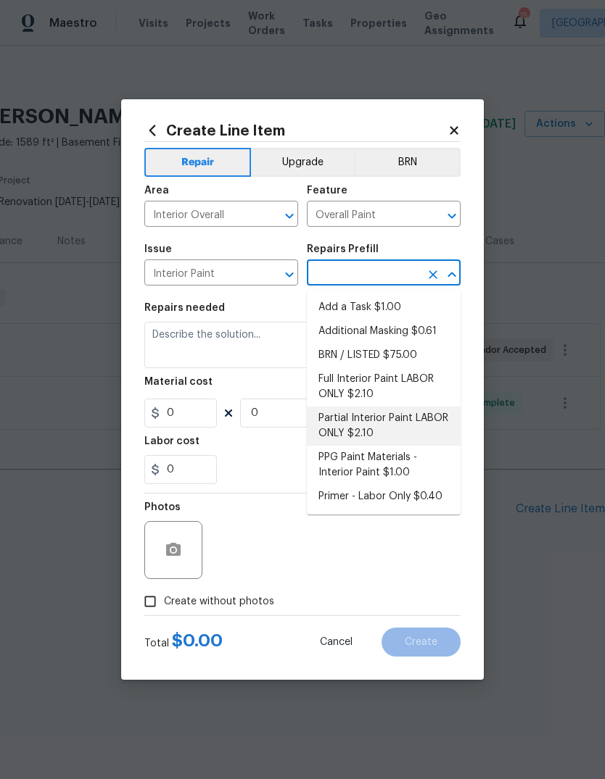
click at [444, 407] on li "Partial Interior Paint LABOR ONLY $2.10" at bounding box center [384, 426] width 154 height 39
type input "Partial Interior Paint LABOR ONLY $2.10"
type textarea "Partial Interior paint - Prep, mask, and paint specified interior areas. Ensure…"
type input "1"
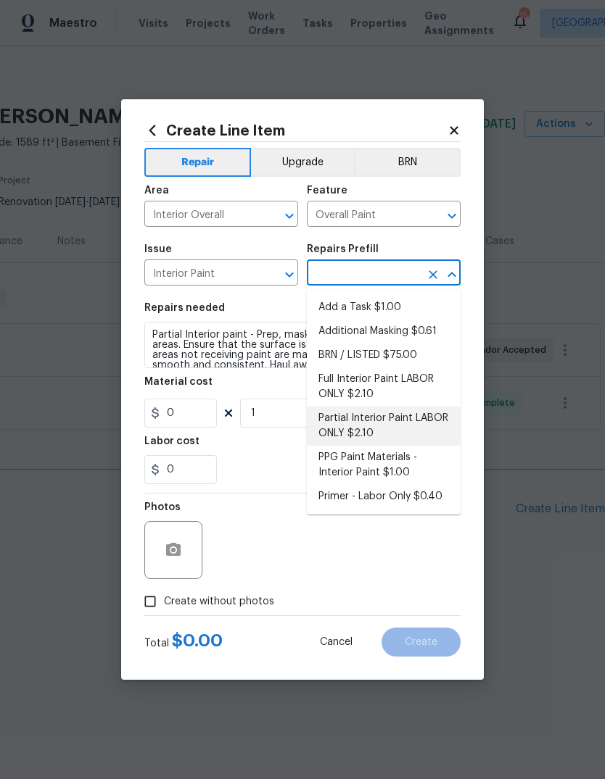
type input "Partial Interior Paint LABOR ONLY $2.10"
type input "2.1"
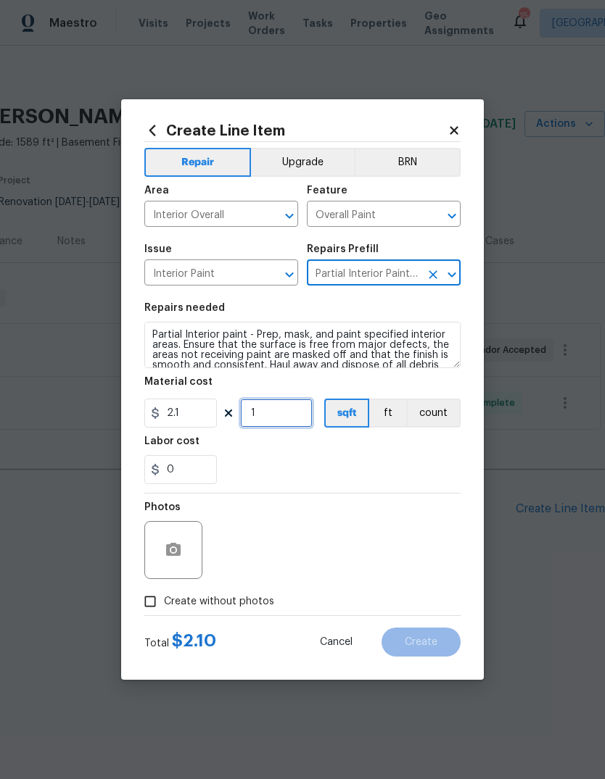
click at [302, 407] on input "1" at bounding box center [276, 413] width 72 height 29
click at [309, 415] on input "1" at bounding box center [276, 413] width 72 height 29
type input "2600"
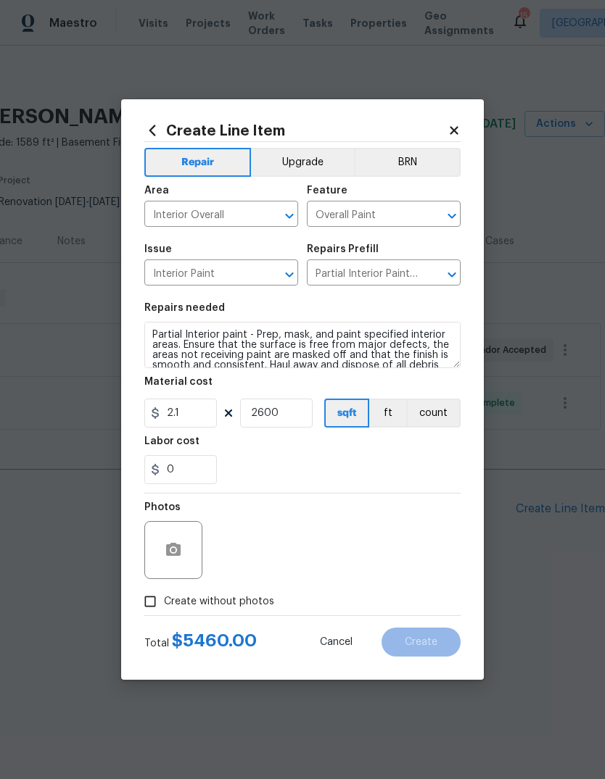
click at [416, 453] on div "Labor cost" at bounding box center [302, 445] width 316 height 19
click at [187, 551] on button "button" at bounding box center [173, 550] width 35 height 35
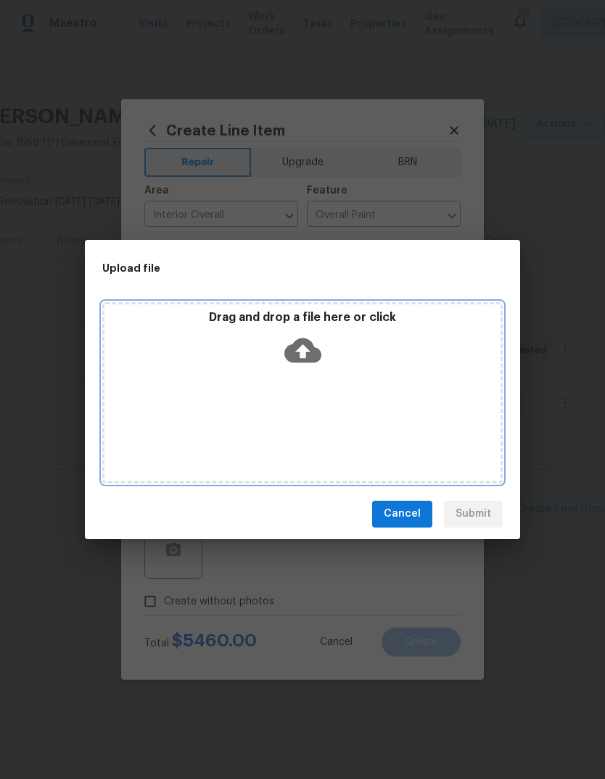
click at [305, 352] on icon at bounding box center [302, 350] width 37 height 37
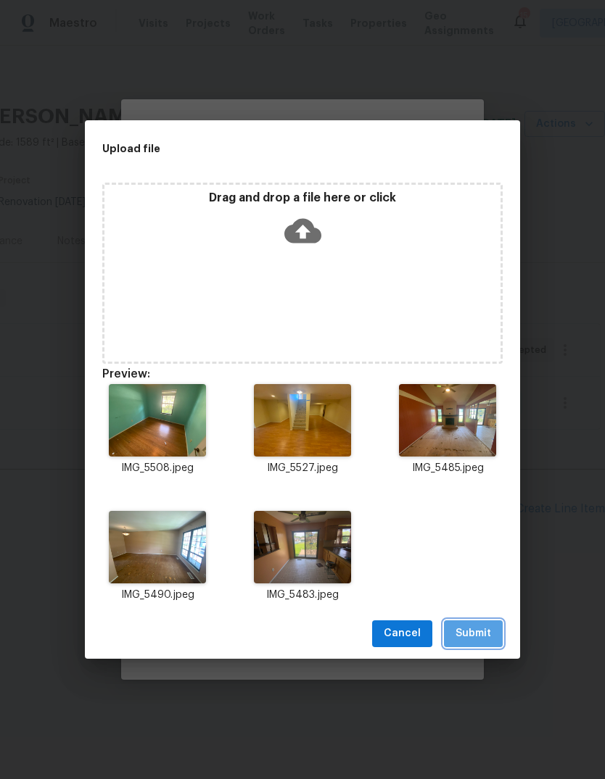
click at [479, 637] on span "Submit" at bounding box center [473, 634] width 36 height 18
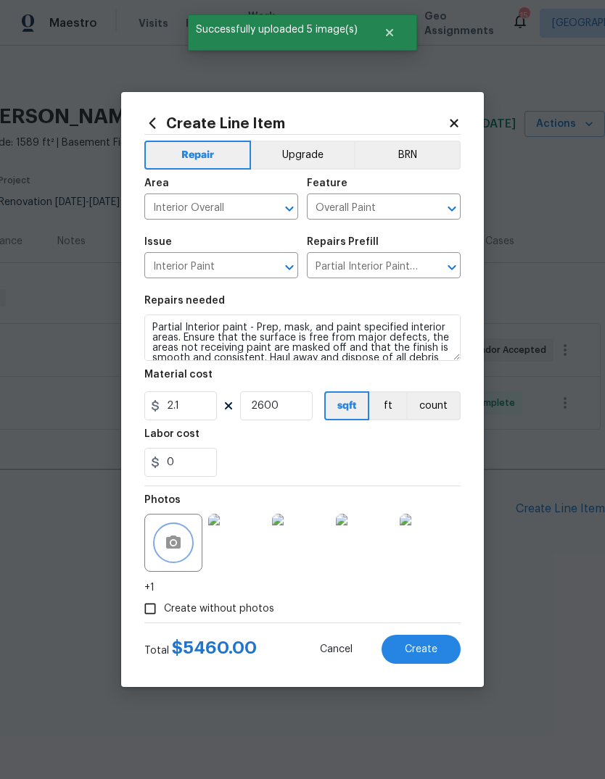
click at [452, 266] on icon "Open" at bounding box center [451, 267] width 17 height 17
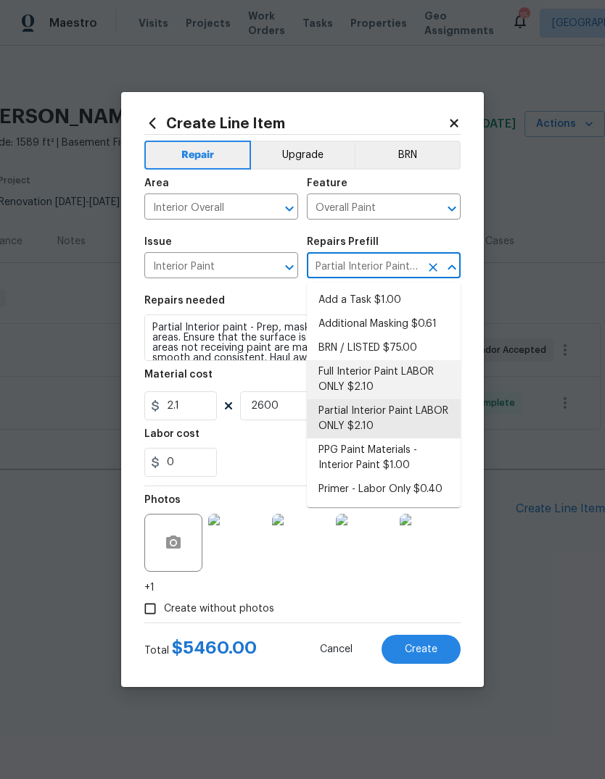
click at [442, 372] on li "Full Interior Paint LABOR ONLY $2.10" at bounding box center [384, 379] width 154 height 39
type input "Partial Interior Paint LABOR ONLY $2.10"
type textarea "Full Interior paint - (walls, ceilings, trim, and doors) - PAINT PROVIDED BY OP…"
type input "Full Interior Paint LABOR ONLY $2.10"
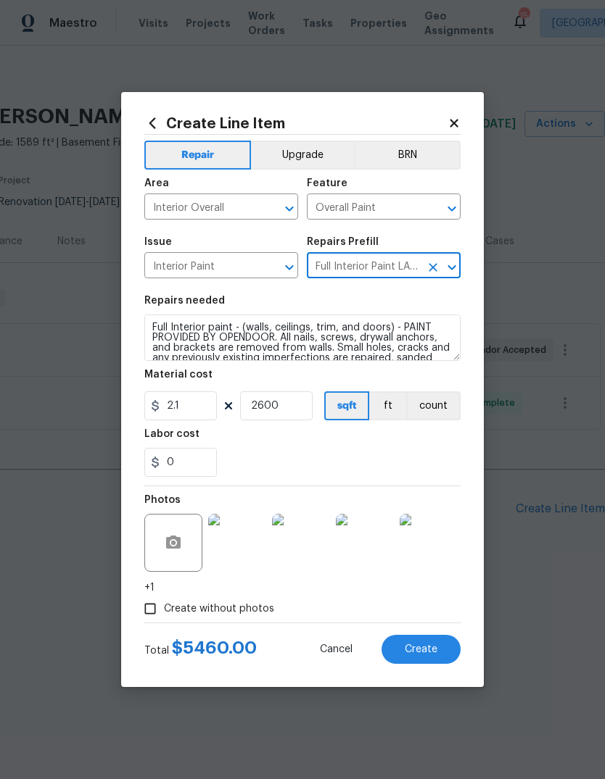
click at [428, 465] on div "0" at bounding box center [302, 462] width 316 height 29
click at [435, 649] on span "Create" at bounding box center [421, 650] width 33 height 11
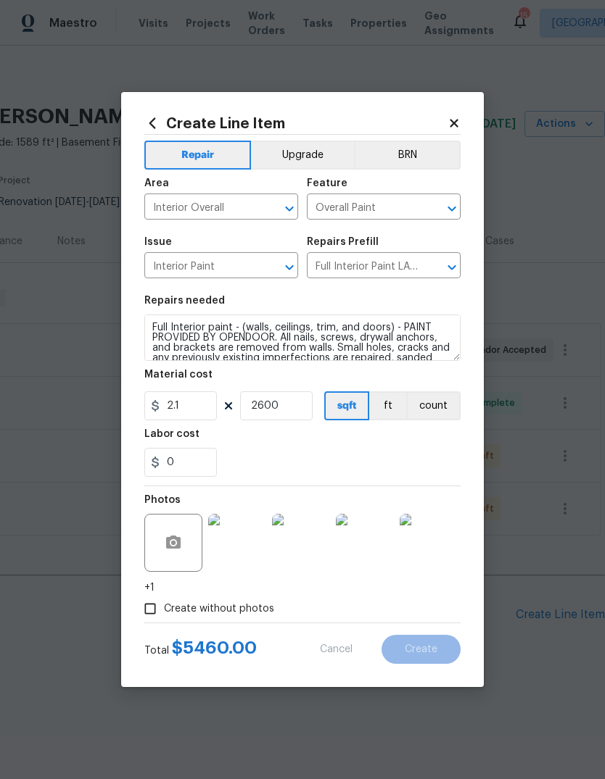
type input "0"
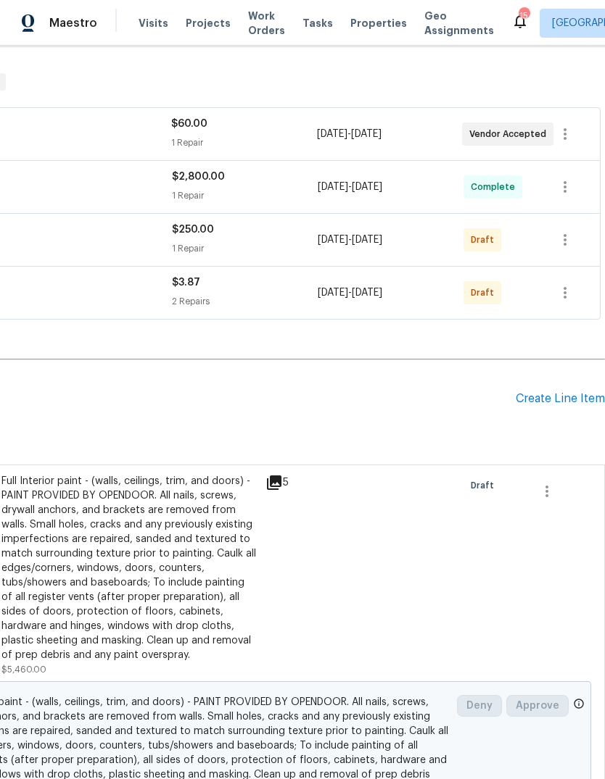
scroll to position [215, 215]
click at [570, 396] on div "Create Line Item" at bounding box center [559, 400] width 89 height 14
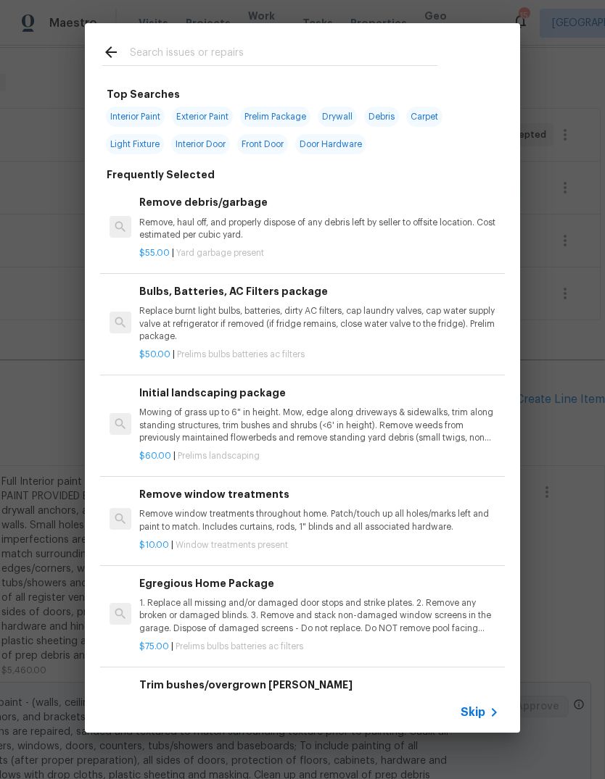
click at [481, 715] on span "Skip" at bounding box center [472, 712] width 25 height 14
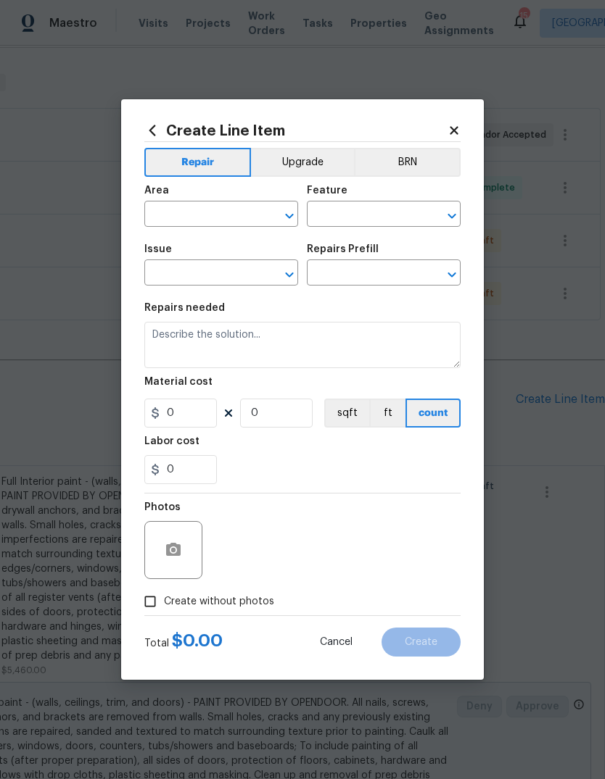
click at [252, 212] on input "text" at bounding box center [200, 215] width 113 height 22
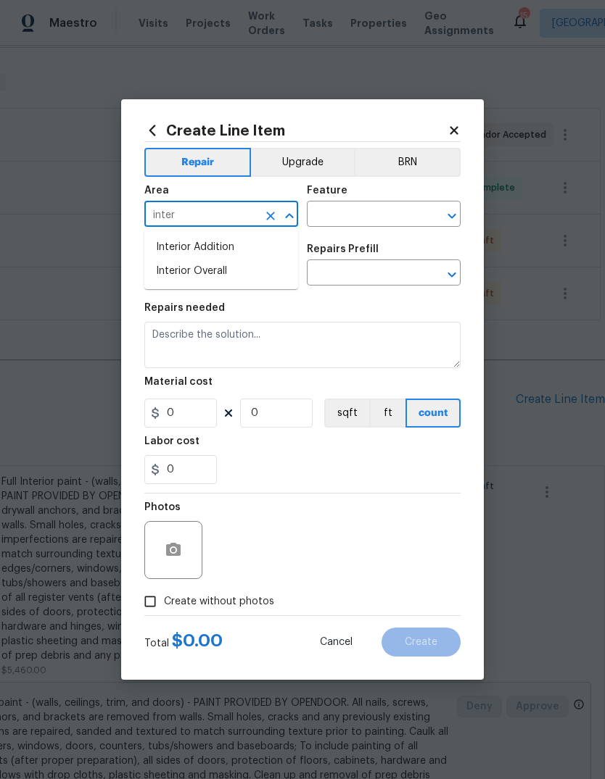
click at [286, 276] on li "Interior Overall" at bounding box center [221, 272] width 154 height 24
type input "Interior Overall"
click at [410, 217] on input "text" at bounding box center [363, 215] width 113 height 22
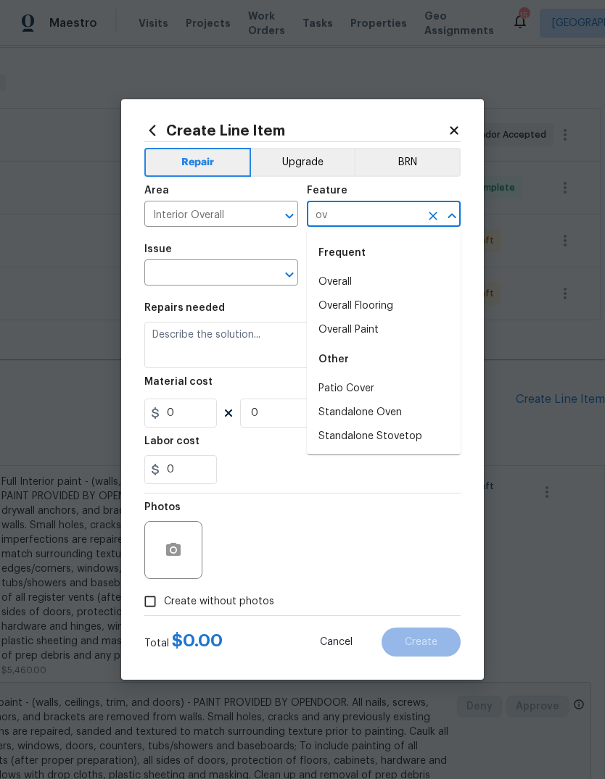
click at [404, 280] on li "Overall" at bounding box center [384, 282] width 154 height 24
type input "Overall"
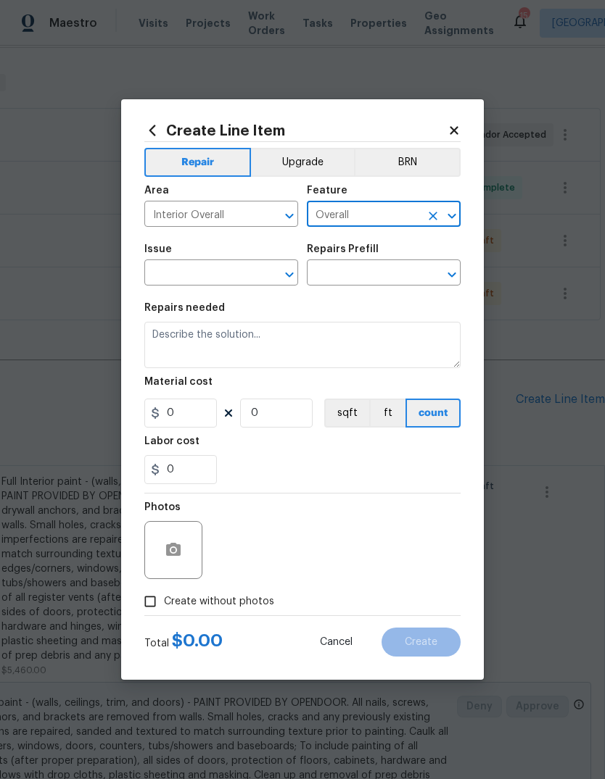
click at [247, 281] on input "text" at bounding box center [200, 274] width 113 height 22
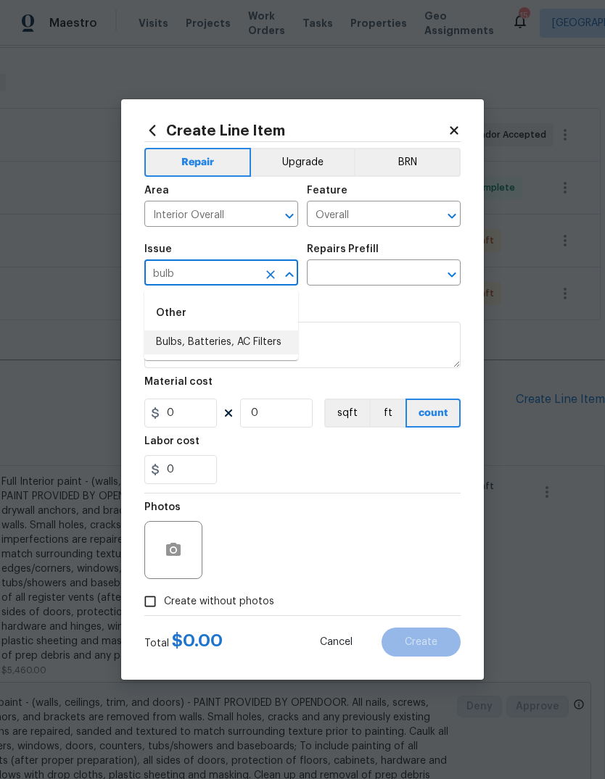
click at [292, 341] on li "Bulbs, Batteries, AC Filters" at bounding box center [221, 343] width 154 height 24
type input "Bulbs, Batteries, AC Filters"
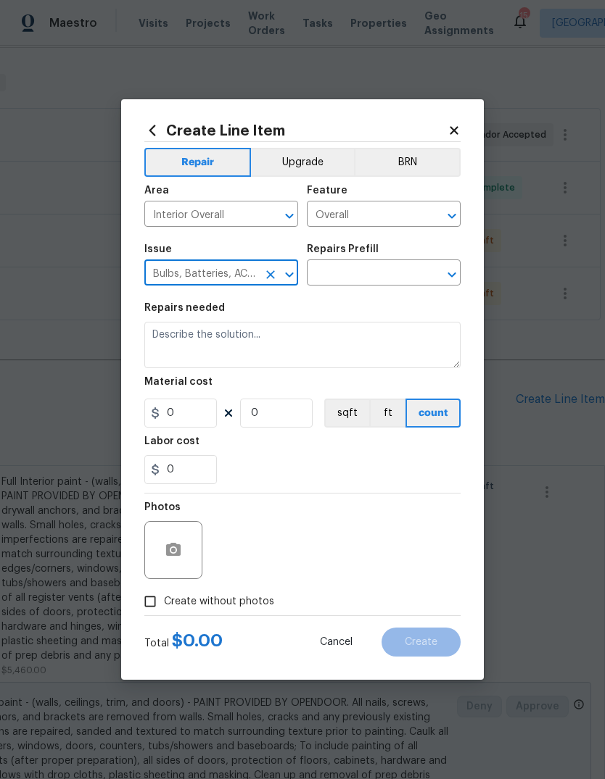
click at [414, 281] on input "text" at bounding box center [363, 274] width 113 height 22
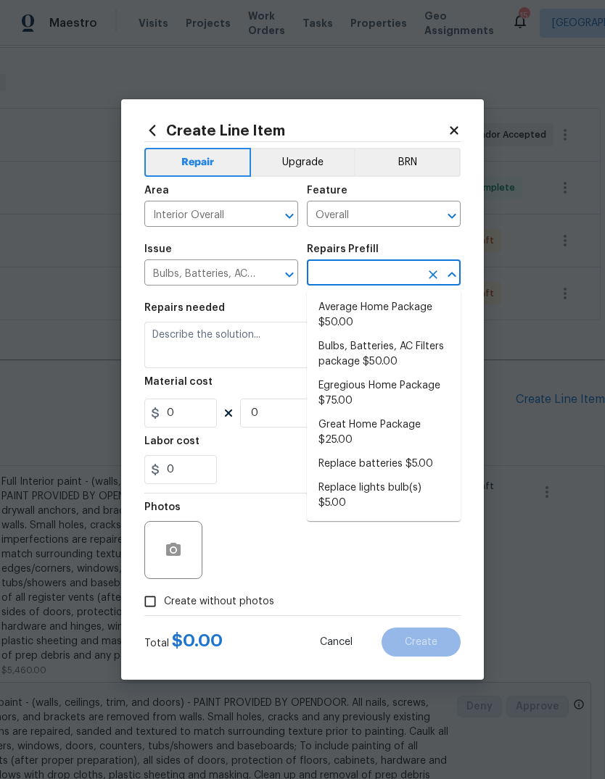
click at [438, 350] on li "Bulbs, Batteries, AC Filters package $50.00" at bounding box center [384, 354] width 154 height 39
type input "Bulbs, Batteries, AC Filters package $50.00"
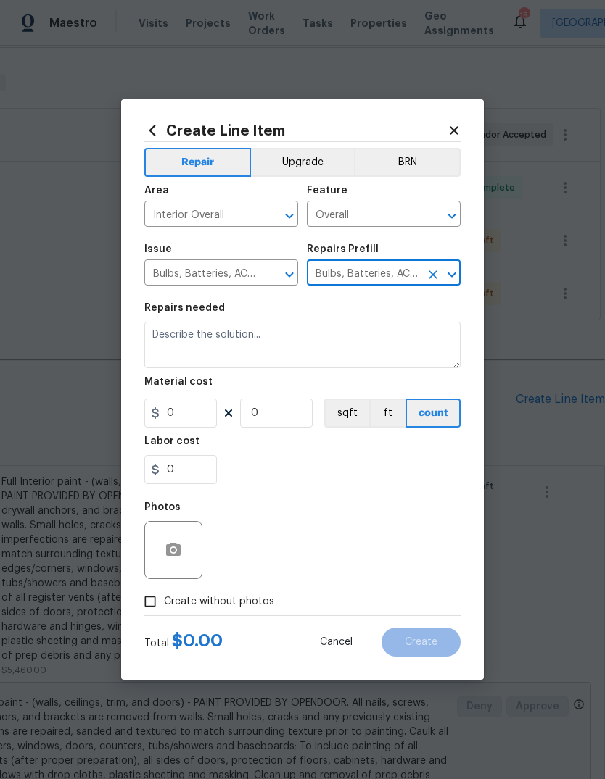
type input "Home Readiness Packages"
type textarea "Replace burnt light bulbs, batteries, dirty AC filters, cap laundry valves, cap…"
type input "1"
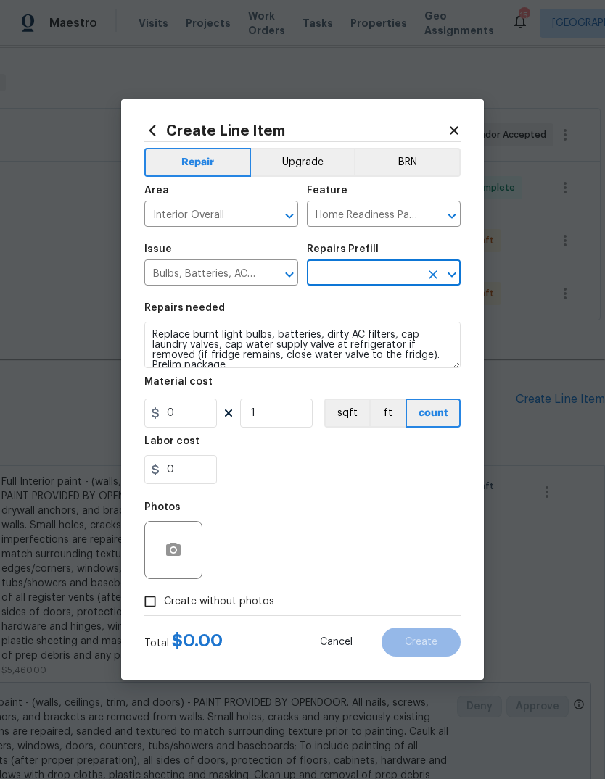
type input "Bulbs, Batteries, AC Filters package $50.00"
type input "50"
click at [396, 463] on div "0" at bounding box center [302, 469] width 316 height 29
click at [265, 609] on span "Create without photos" at bounding box center [219, 601] width 110 height 15
click at [164, 609] on input "Create without photos" at bounding box center [150, 602] width 28 height 28
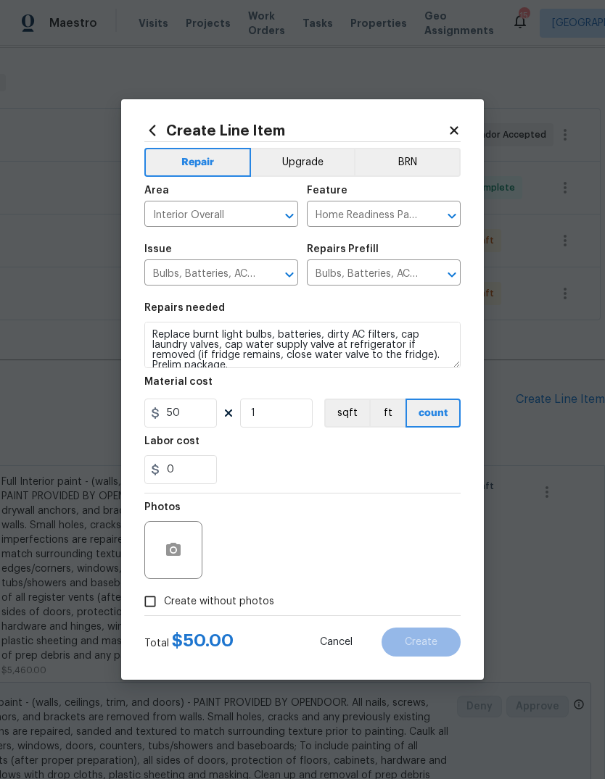
checkbox input "true"
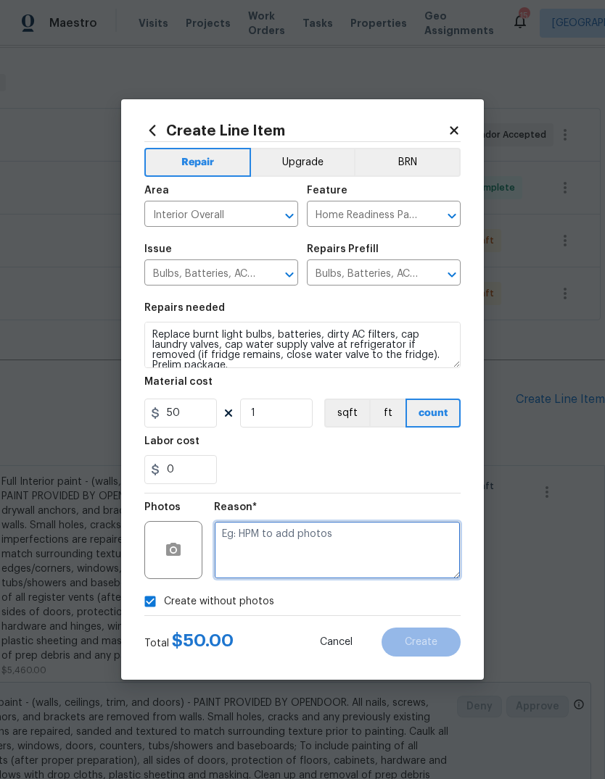
click at [371, 550] on textarea at bounding box center [337, 550] width 246 height 58
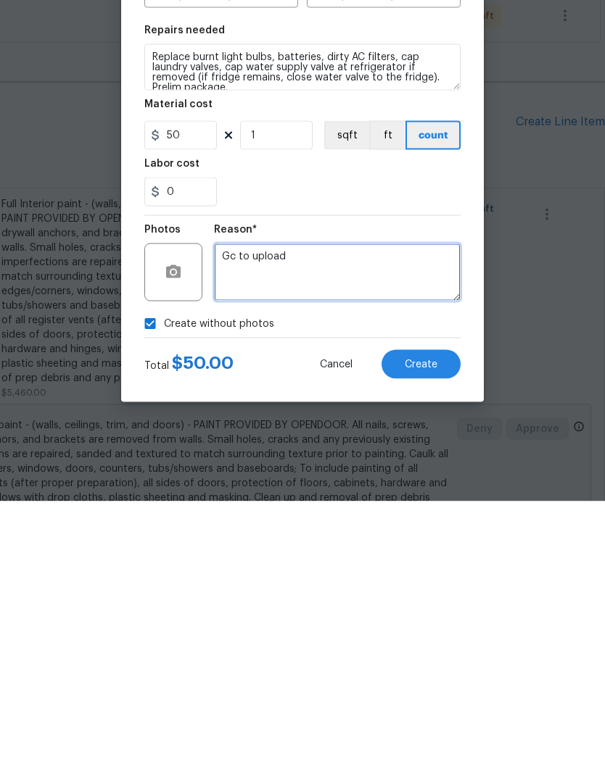
type textarea "Gc to upload"
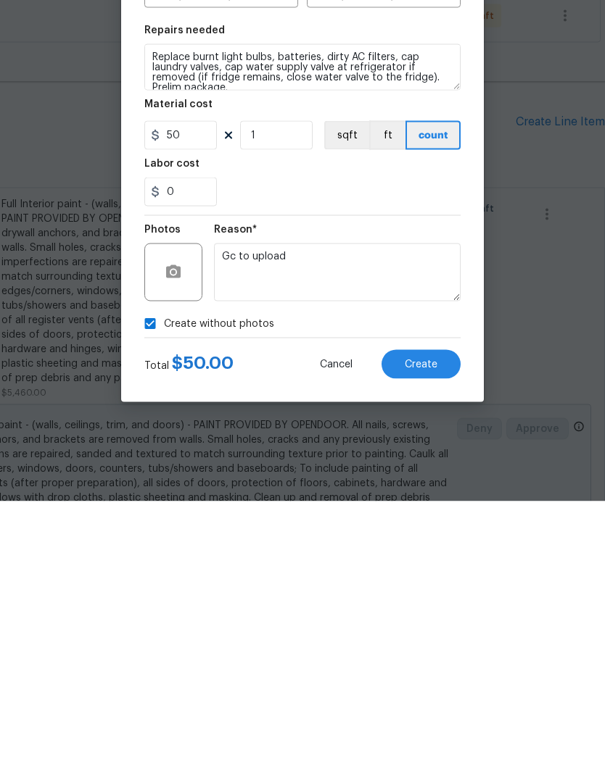
click at [439, 628] on button "Create" at bounding box center [420, 642] width 79 height 29
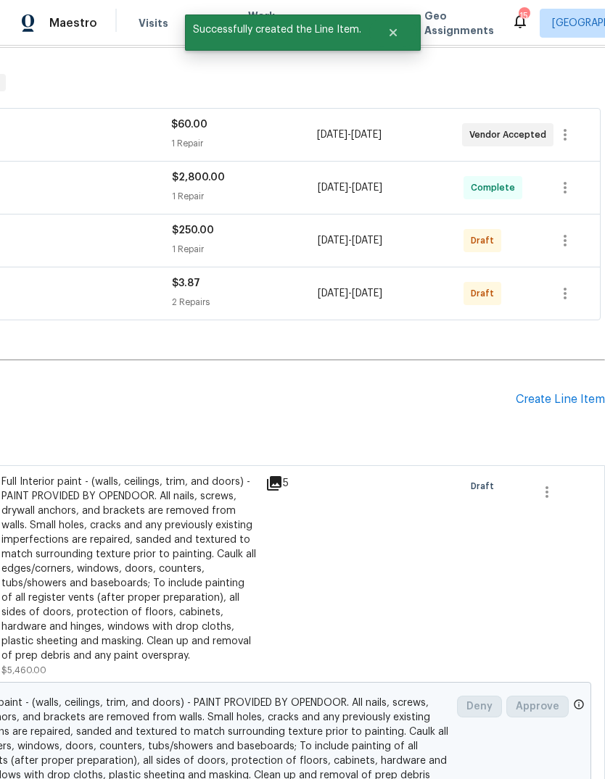
scroll to position [0, 0]
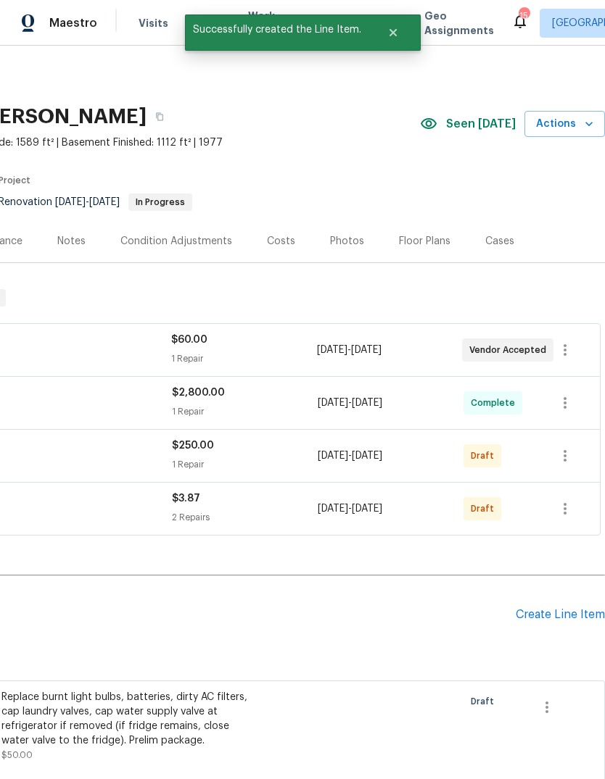
click at [588, 620] on div "Create Line Item" at bounding box center [559, 615] width 89 height 14
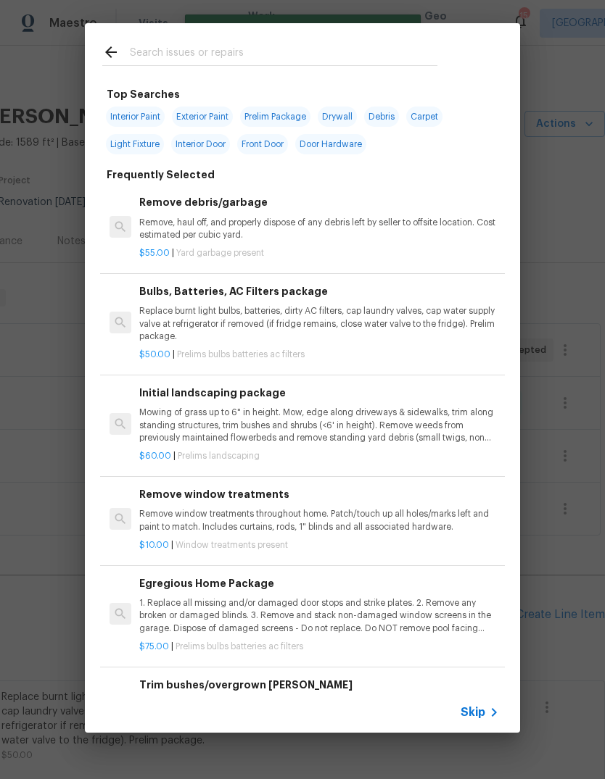
click at [481, 712] on span "Skip" at bounding box center [472, 712] width 25 height 14
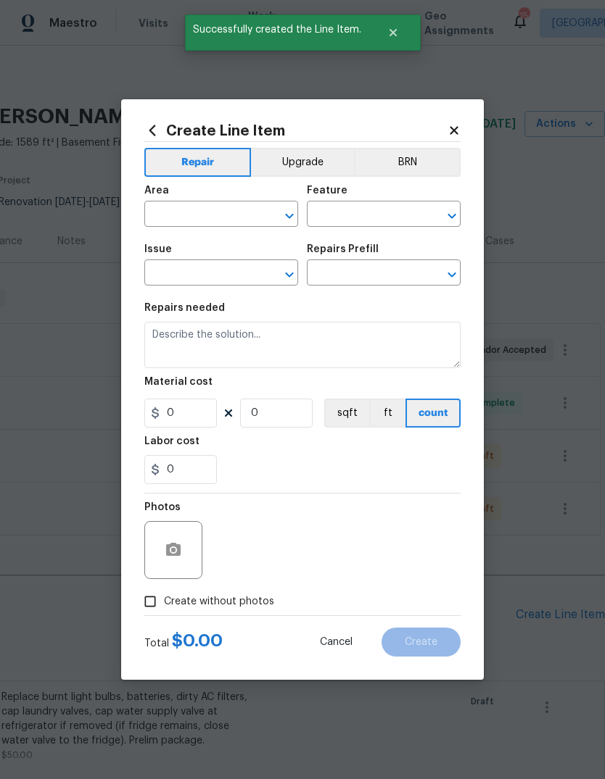
click at [231, 217] on input "text" at bounding box center [200, 215] width 113 height 22
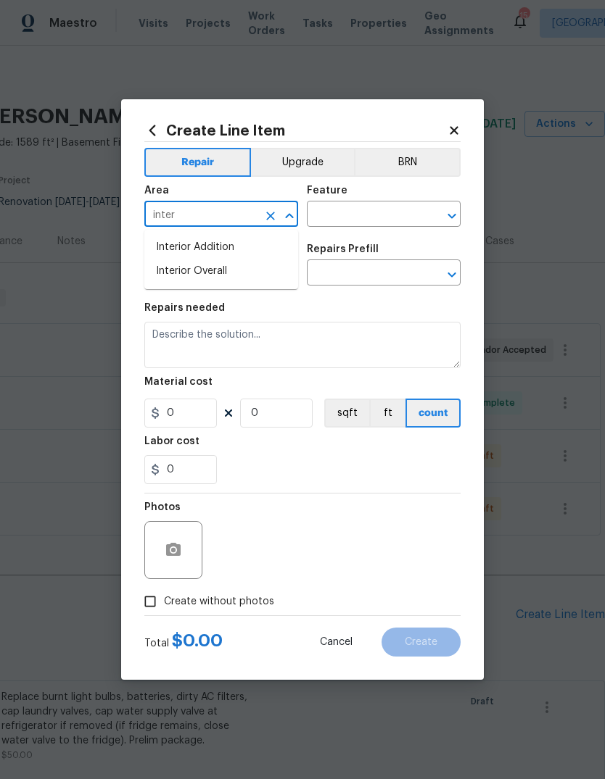
click at [284, 271] on li "Interior Overall" at bounding box center [221, 272] width 154 height 24
type input "Interior Overall"
click at [394, 208] on input "text" at bounding box center [363, 215] width 113 height 22
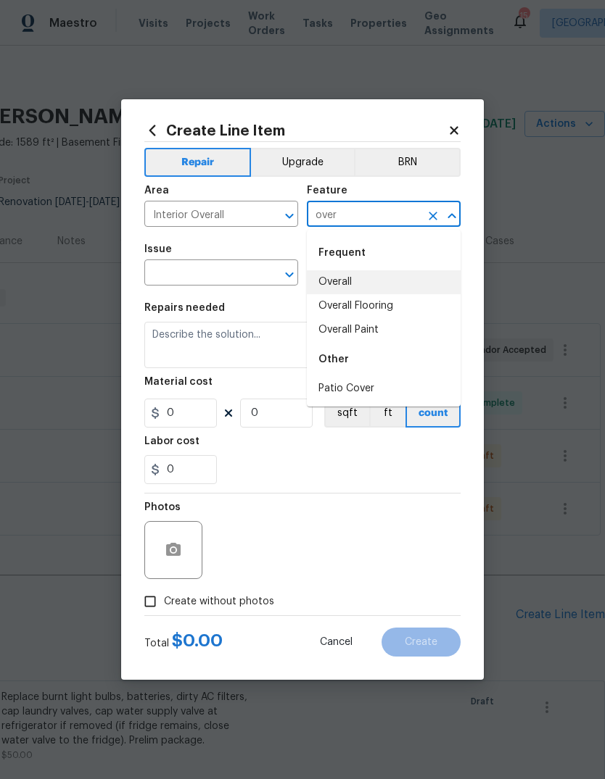
click at [410, 278] on li "Overall" at bounding box center [384, 282] width 154 height 24
type input "Overall"
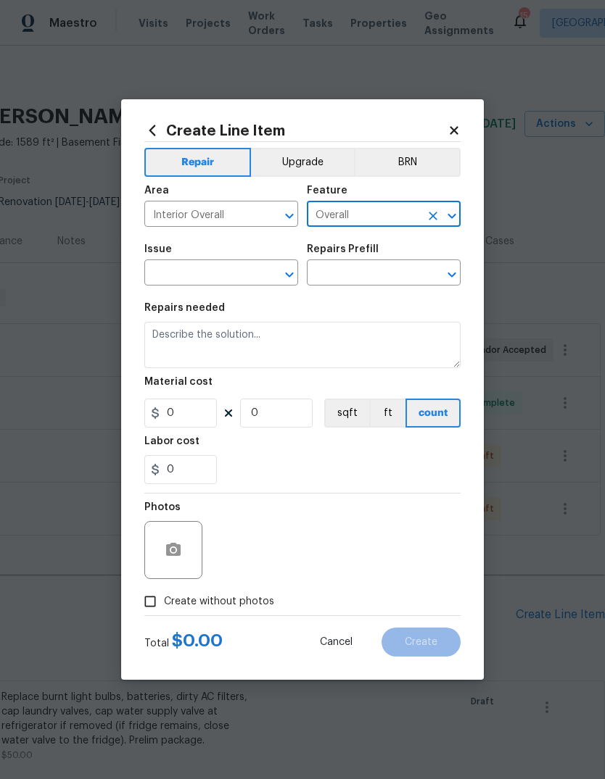
click at [250, 275] on input "text" at bounding box center [200, 274] width 113 height 22
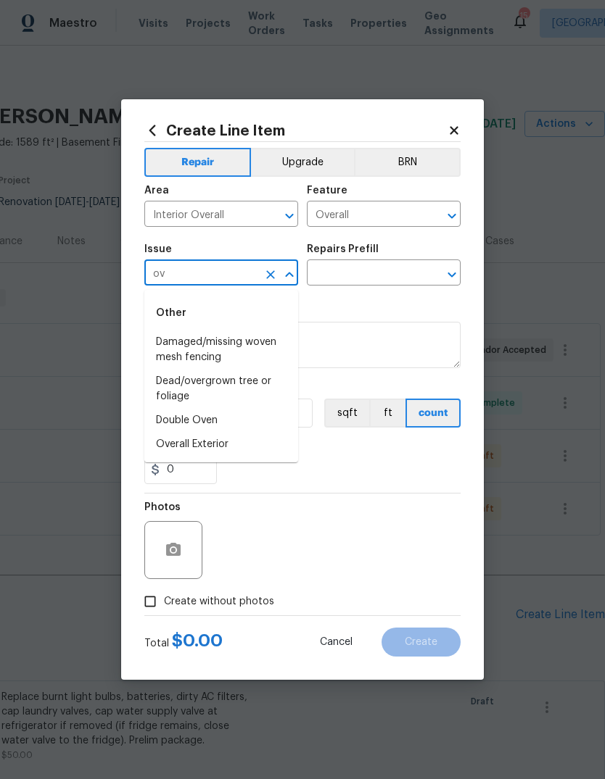
type input "o"
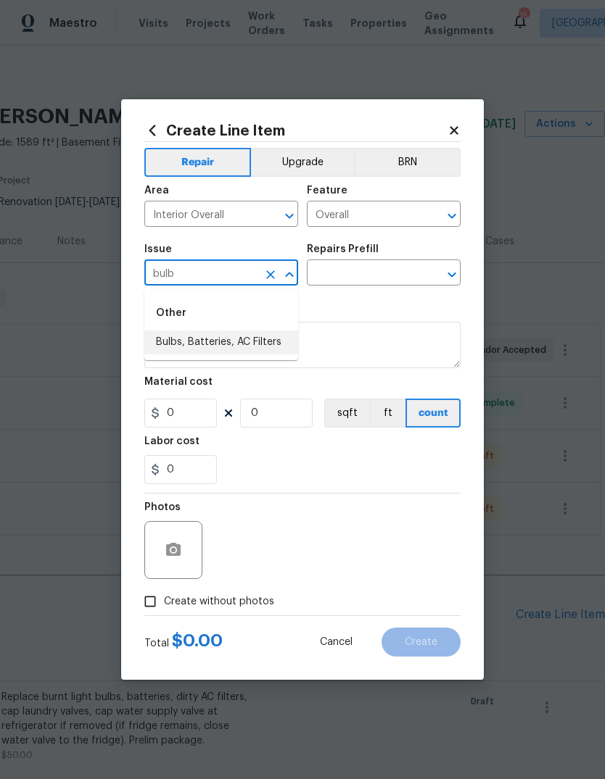
click at [289, 335] on li "Bulbs, Batteries, AC Filters" at bounding box center [221, 343] width 154 height 24
type input "Bulbs, Batteries, AC Filters"
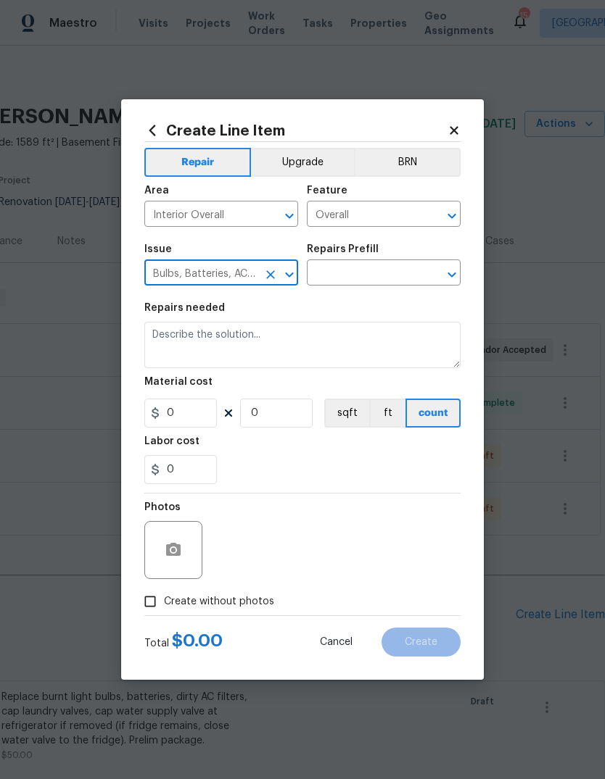
click at [278, 274] on button "Clear" at bounding box center [270, 275] width 20 height 20
click at [436, 215] on icon "Clear" at bounding box center [433, 216] width 14 height 14
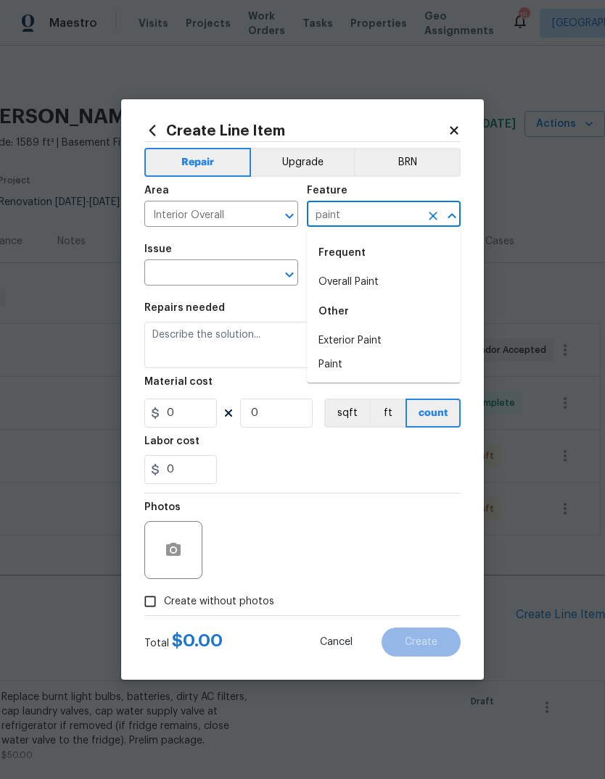
click at [422, 274] on li "Overall Paint" at bounding box center [384, 282] width 154 height 24
type input "Overall Paint"
click at [249, 278] on input "text" at bounding box center [200, 274] width 113 height 22
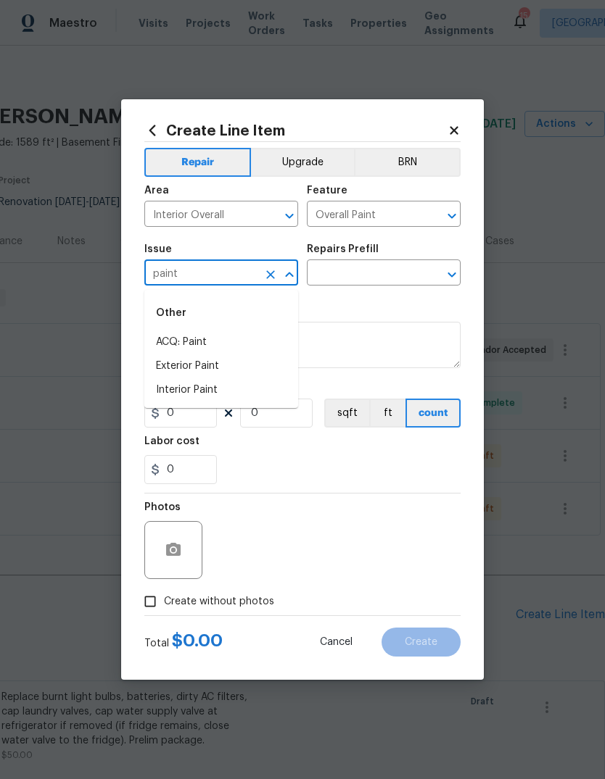
click at [268, 390] on li "Interior Paint" at bounding box center [221, 390] width 154 height 24
type input "Interior Paint"
click at [407, 275] on input "text" at bounding box center [363, 274] width 113 height 22
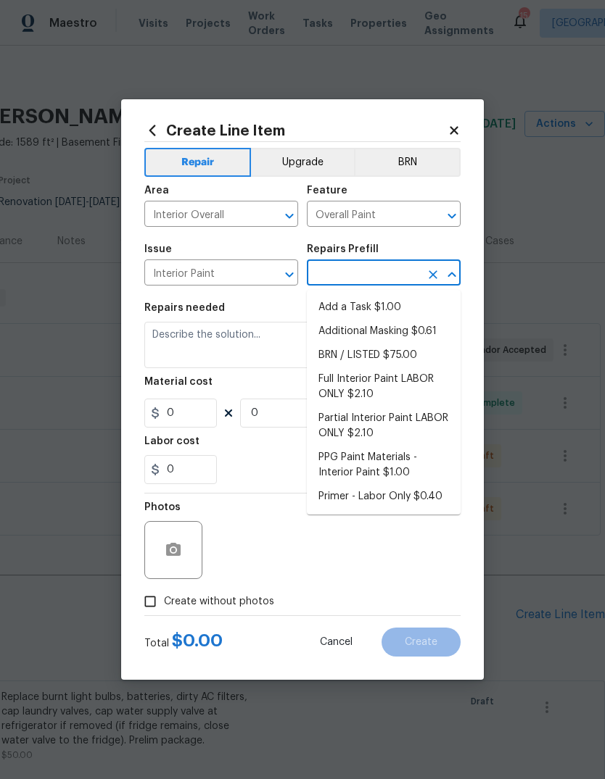
click at [420, 310] on li "Add a Task $1.00" at bounding box center [384, 308] width 154 height 24
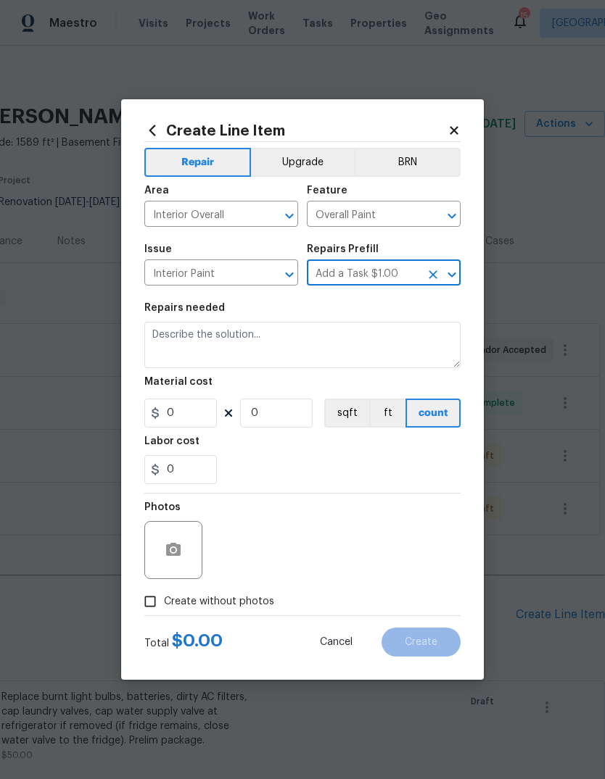
type input "Add a Task $1.00"
type textarea "HPM to detail"
type input "1"
type input "Add a Task $1.00"
type input "1"
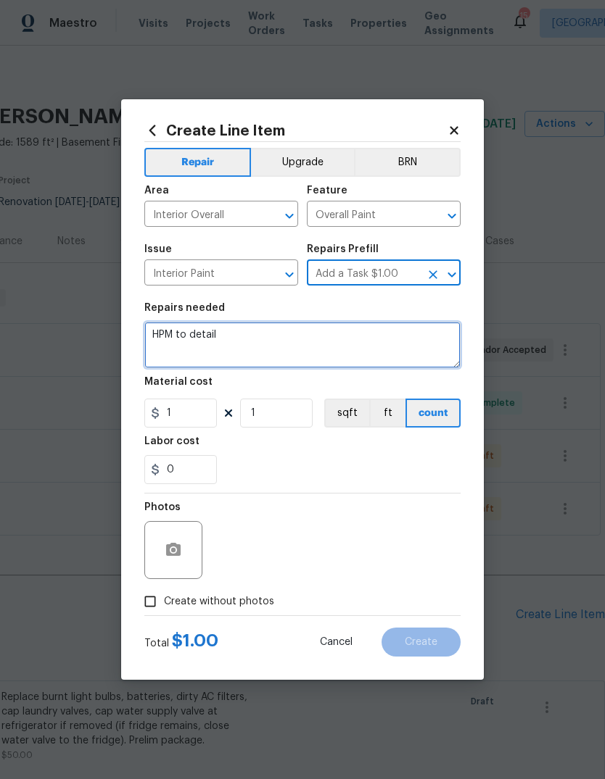
click at [406, 339] on textarea "HPM to detail" at bounding box center [302, 345] width 316 height 46
type textarea "H"
type textarea "Paint the utility room floor gray"
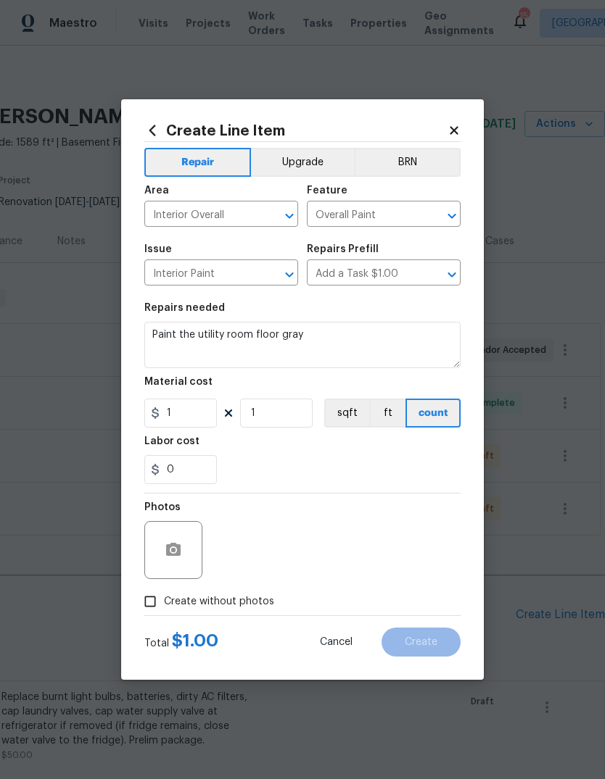
click at [383, 463] on div "0" at bounding box center [302, 469] width 316 height 29
click at [208, 418] on input "1" at bounding box center [180, 413] width 72 height 29
click at [439, 460] on div "0" at bounding box center [302, 469] width 316 height 29
type input "500"
click at [183, 541] on button "button" at bounding box center [173, 550] width 35 height 35
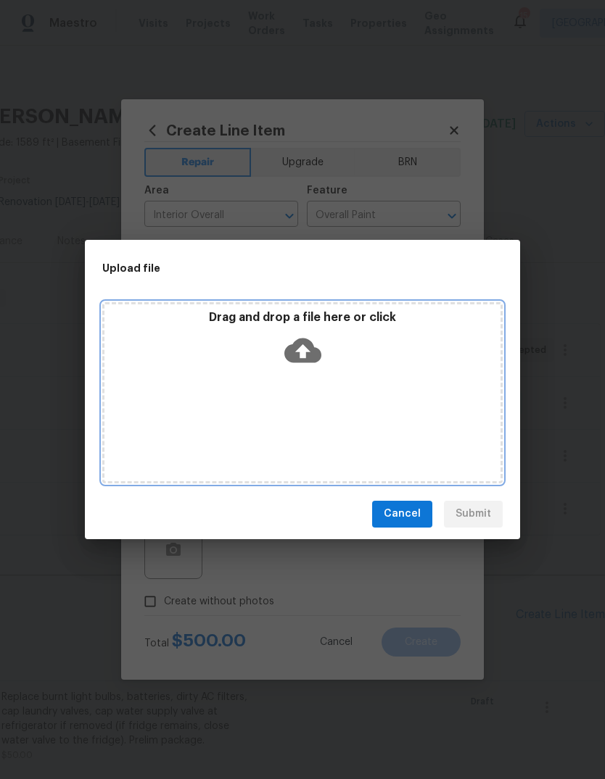
click at [302, 352] on icon at bounding box center [302, 350] width 37 height 37
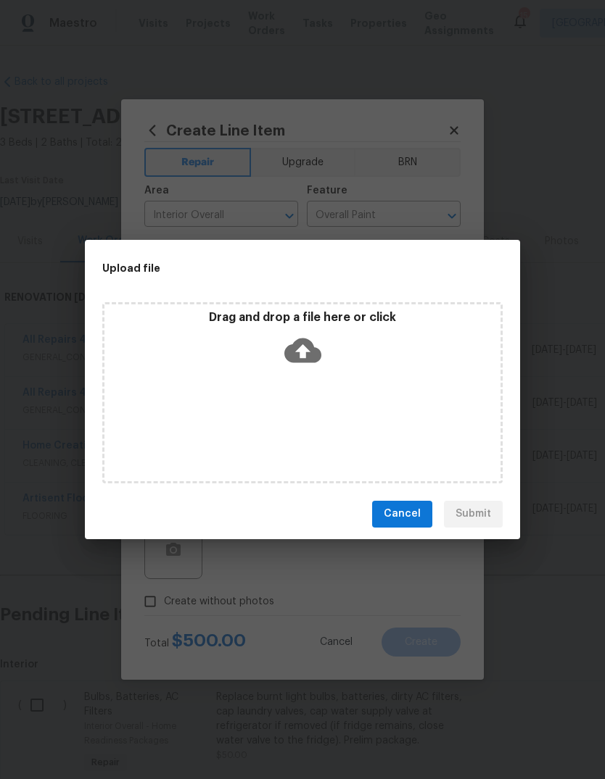
scroll to position [0, 215]
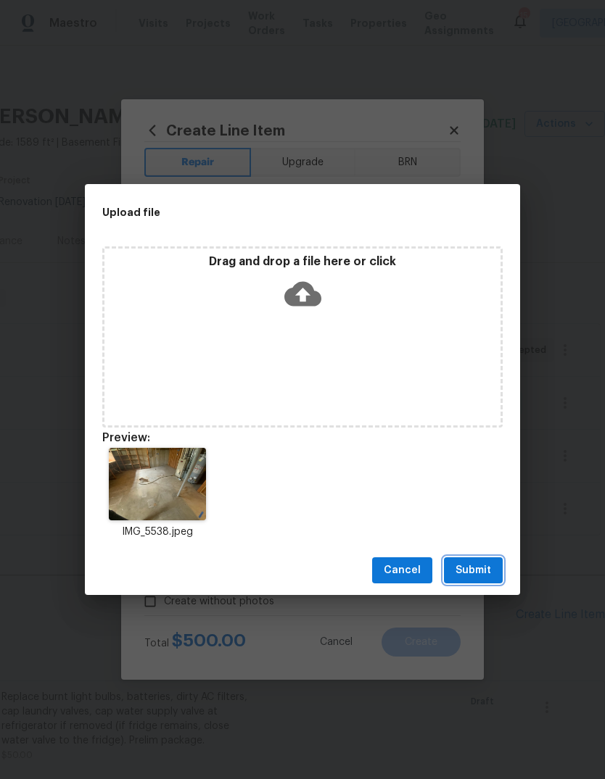
click at [487, 572] on span "Submit" at bounding box center [473, 571] width 36 height 18
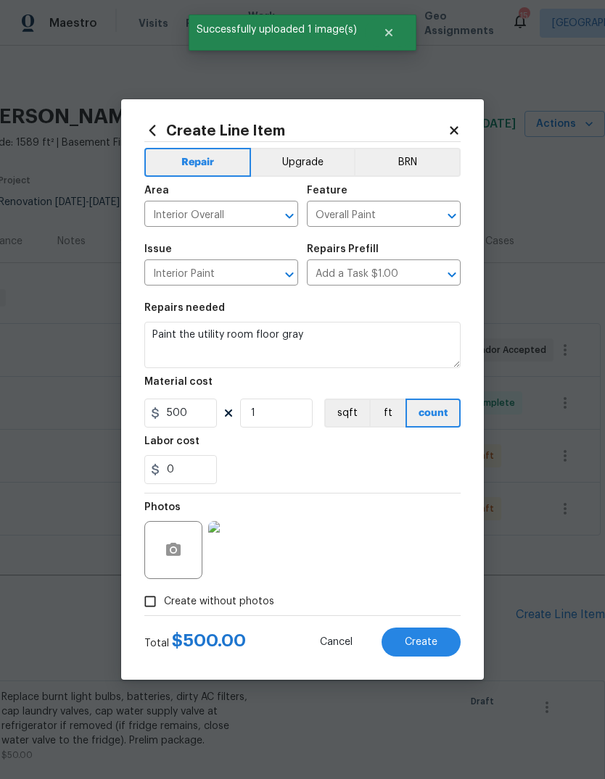
click at [442, 647] on button "Create" at bounding box center [420, 642] width 79 height 29
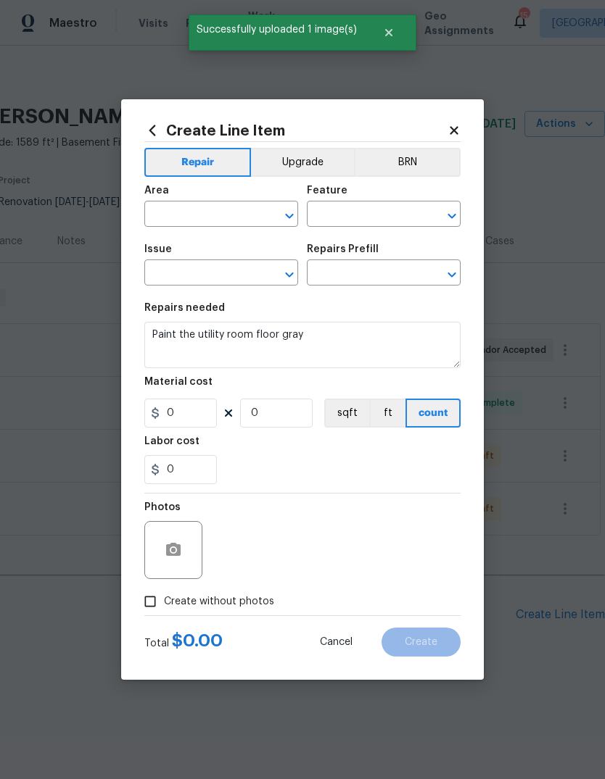
type input "0"
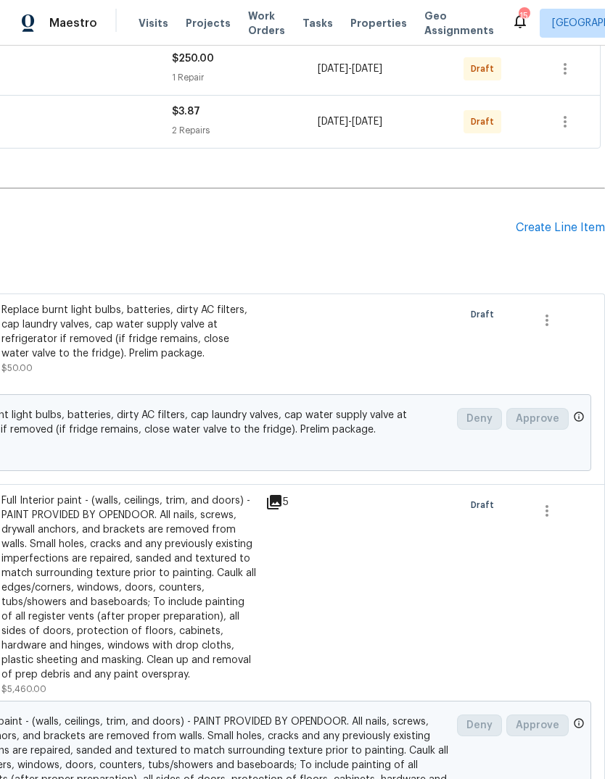
scroll to position [389, 215]
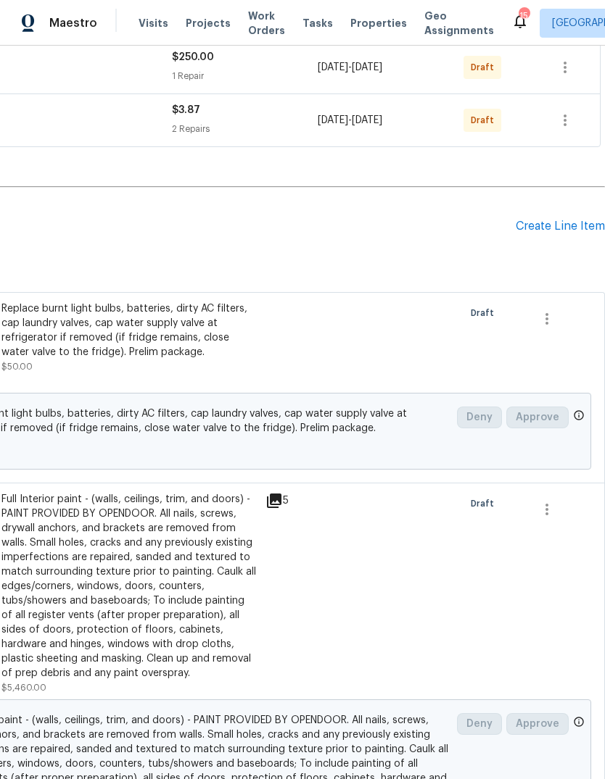
click at [577, 231] on div "Create Line Item" at bounding box center [559, 227] width 89 height 14
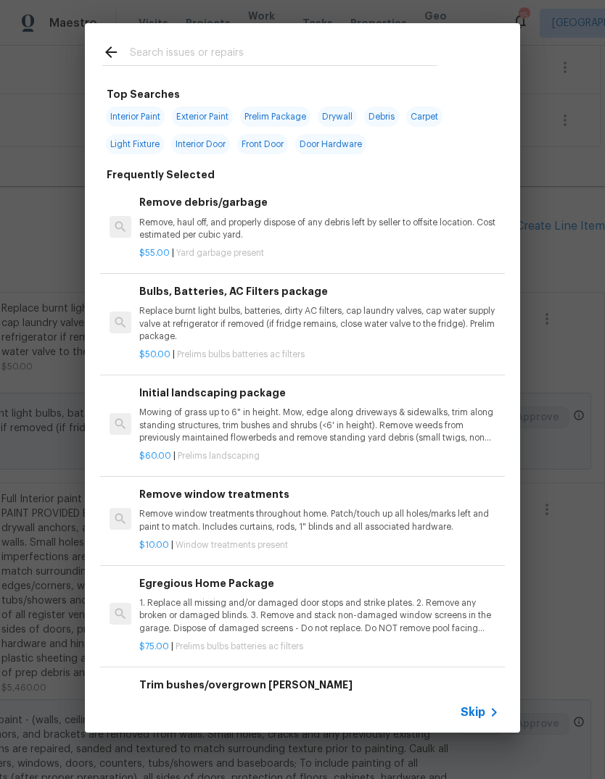
click at [488, 713] on icon at bounding box center [493, 712] width 17 height 17
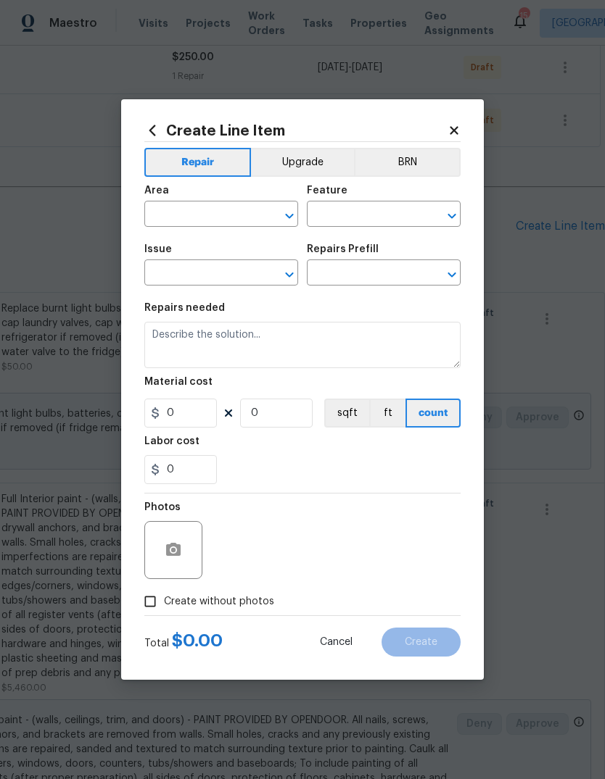
click at [243, 210] on input "text" at bounding box center [200, 215] width 113 height 22
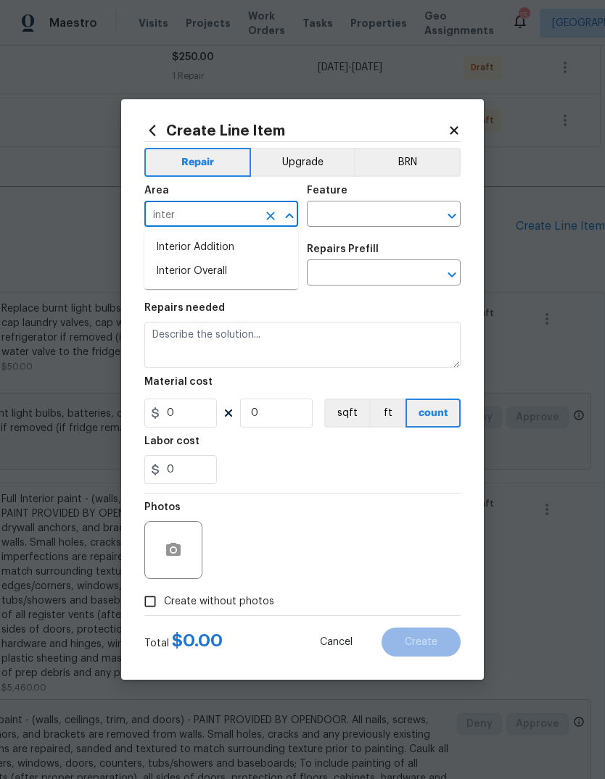
click at [286, 273] on li "Interior Overall" at bounding box center [221, 272] width 154 height 24
type input "Interior Overall"
click at [415, 215] on input "text" at bounding box center [363, 215] width 113 height 22
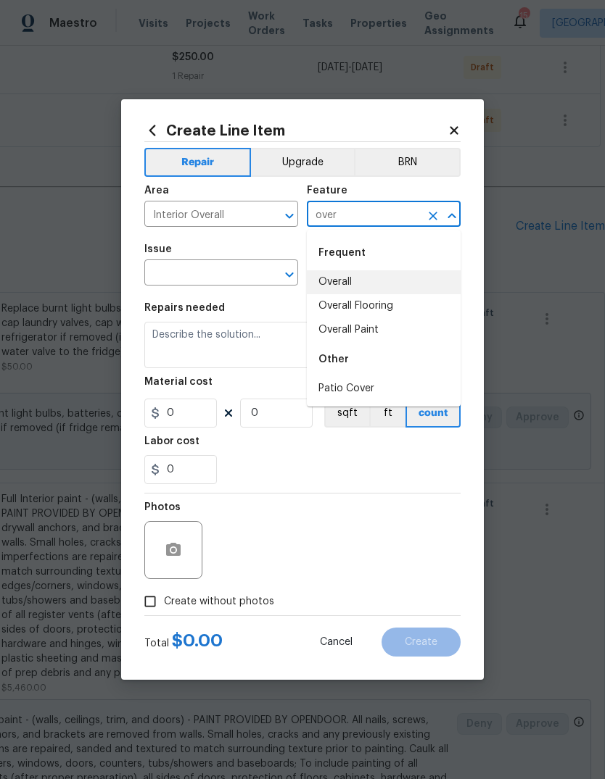
click at [394, 270] on li "Overall" at bounding box center [384, 282] width 154 height 24
type input "Overall"
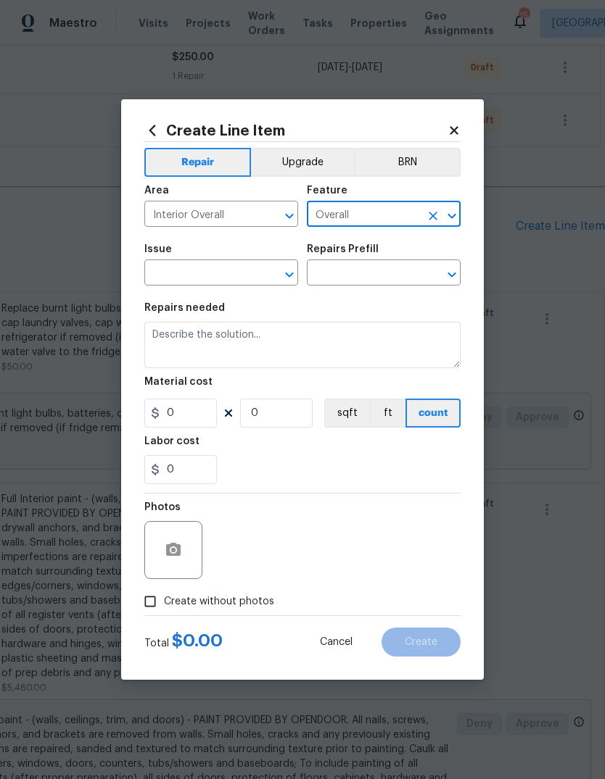
click at [252, 277] on input "text" at bounding box center [200, 274] width 113 height 22
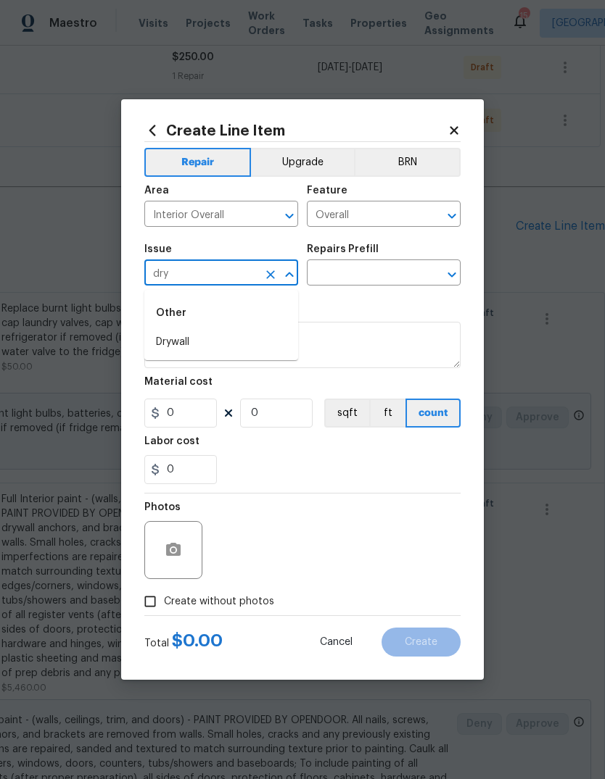
click at [292, 341] on li "Drywall" at bounding box center [221, 343] width 154 height 24
type input "Drywall"
click at [413, 269] on input "text" at bounding box center [363, 274] width 113 height 22
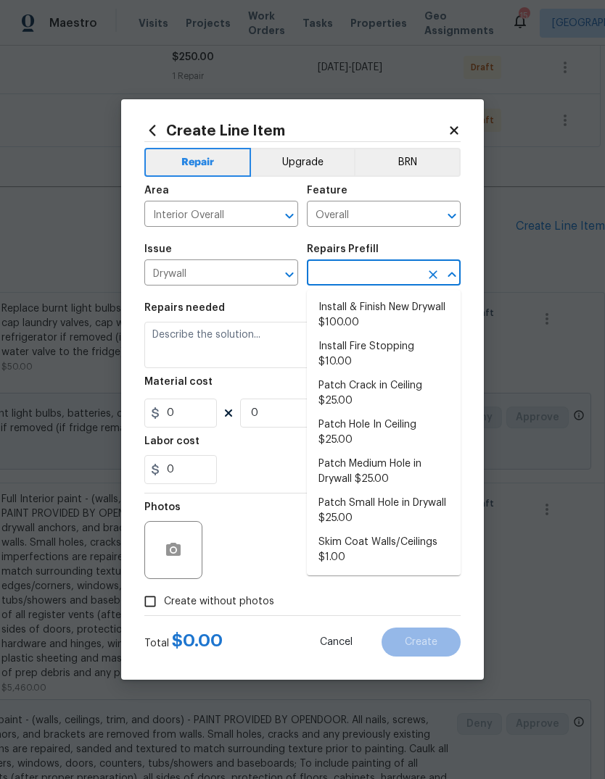
click at [452, 344] on li "Install Fire Stopping $10.00" at bounding box center [384, 354] width 154 height 39
type input "Install Fire Stopping $10.00"
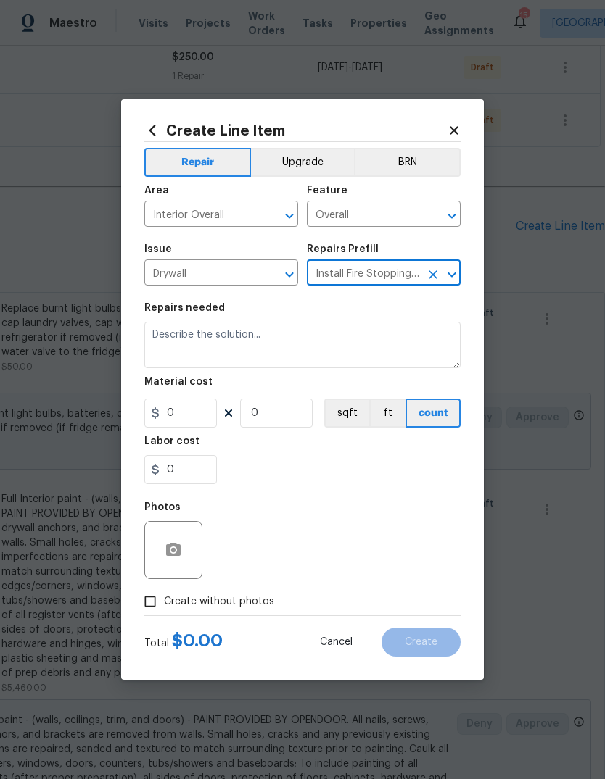
type input "Walls and Ceiling"
type textarea "Install proper fire stopping at all openings in ceiling, floors, walls or openi…"
type input "1"
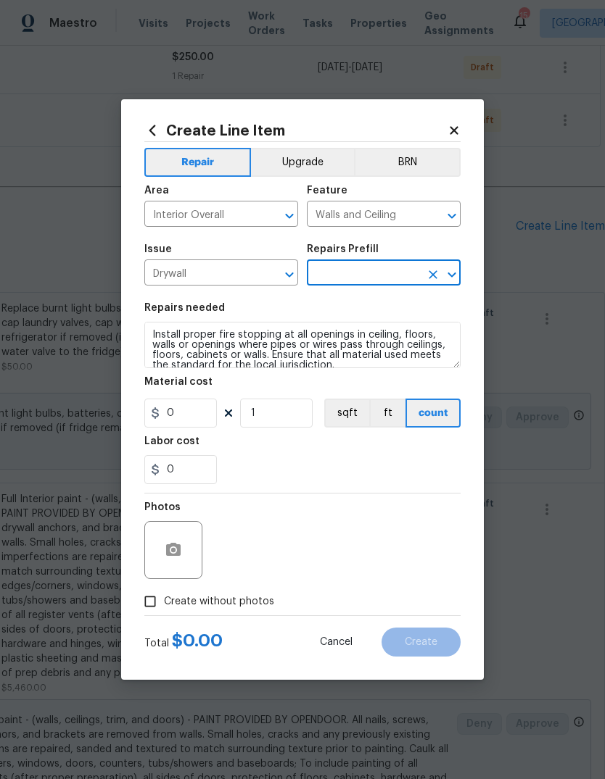
type input "Install Fire Stopping $10.00"
type input "10"
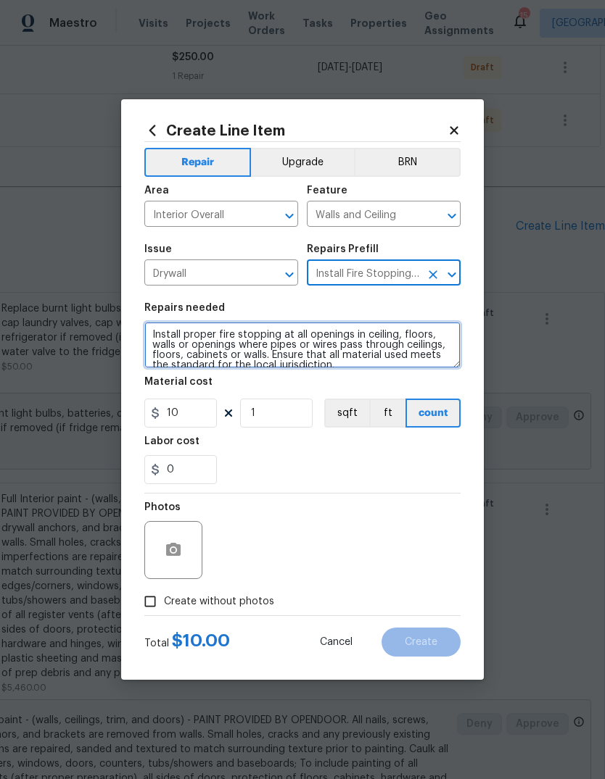
click at [365, 365] on textarea "Install proper fire stopping at all openings in ceiling, floors, walls or openi…" at bounding box center [302, 345] width 316 height 46
click at [361, 360] on textarea "Install proper fire stopping at all openings in ceiling, floors, walls or openi…" at bounding box center [302, 345] width 316 height 46
click at [360, 359] on textarea "Install proper fire stopping at all openings in ceiling, floors, walls or openi…" at bounding box center [302, 345] width 316 height 46
click at [428, 343] on textarea "Install proper fire stopping at all openings in ceiling, floors, walls or openi…" at bounding box center [302, 345] width 316 height 46
click at [358, 361] on textarea "Install proper fire stopping at all openings in ceiling, floors, walls or openi…" at bounding box center [302, 345] width 316 height 46
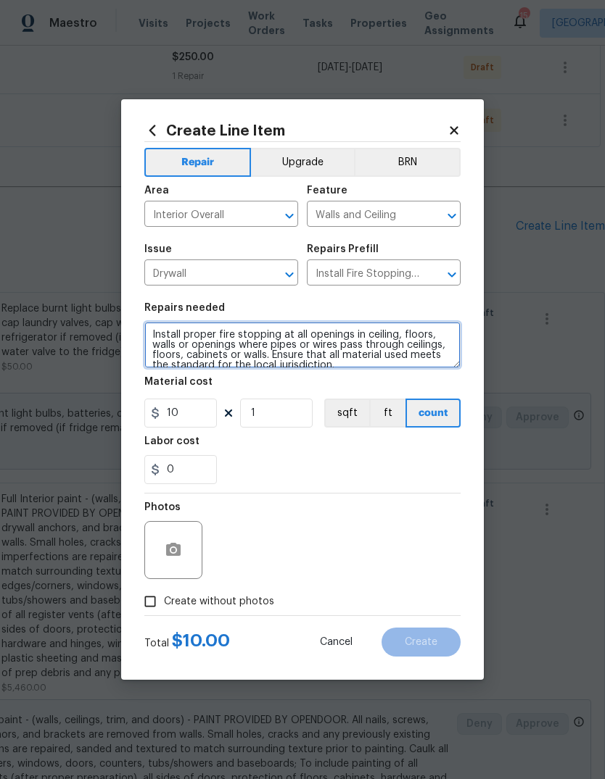
click at [367, 365] on textarea "Install proper fire stopping at all openings in ceiling, floors, walls or openi…" at bounding box center [302, 345] width 316 height 46
click at [366, 365] on textarea "Install proper fire stopping at all openings in ceiling, floors, walls or openi…" at bounding box center [302, 345] width 316 height 46
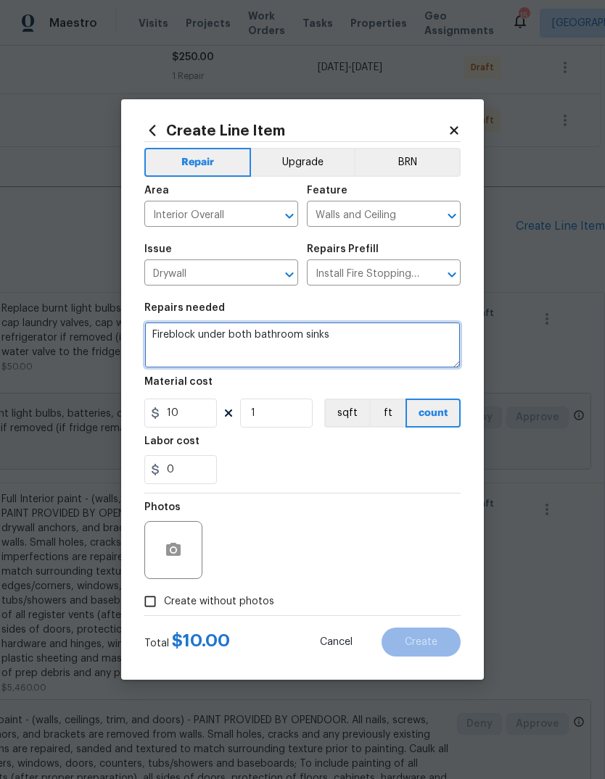
type textarea "Fireblock under both bathroom sinks"
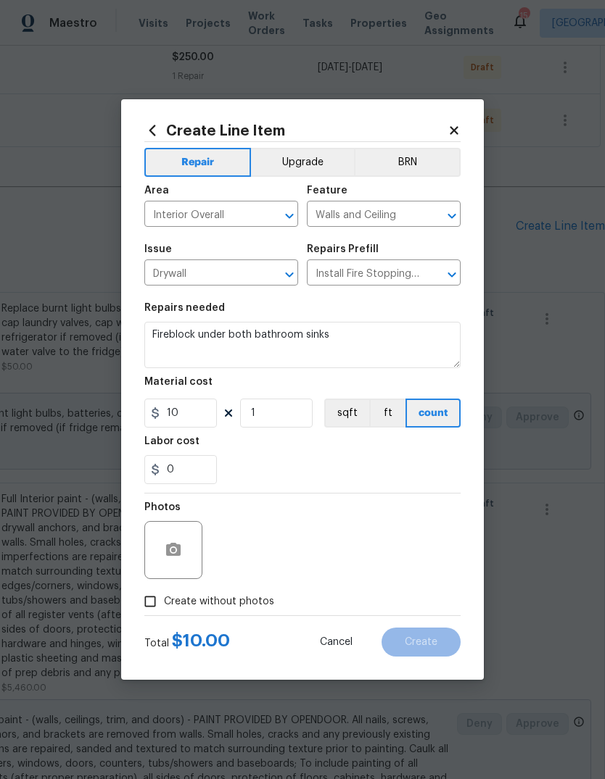
click at [365, 471] on div "0" at bounding box center [302, 469] width 316 height 29
click at [216, 408] on input "10" at bounding box center [180, 413] width 72 height 29
click at [211, 414] on input "10" at bounding box center [180, 413] width 72 height 29
type input "75"
click at [349, 458] on div "0" at bounding box center [302, 469] width 316 height 29
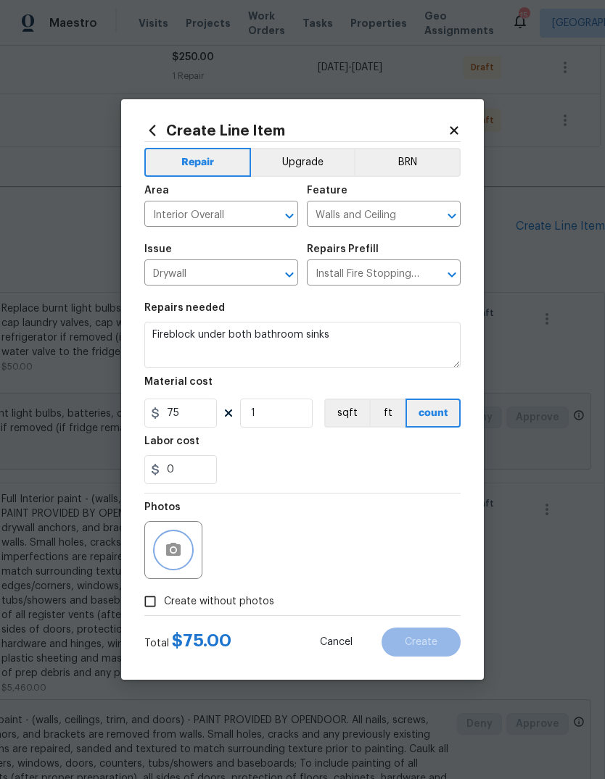
click at [175, 552] on circle "button" at bounding box center [173, 550] width 4 height 4
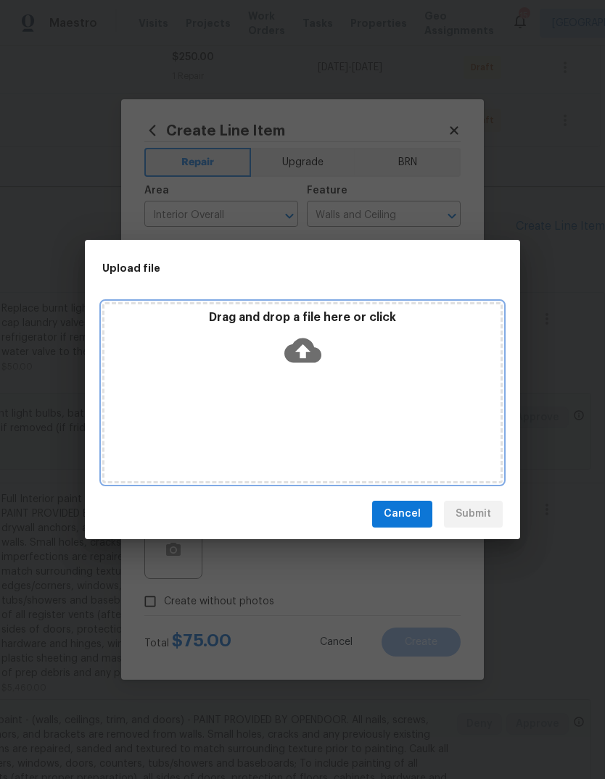
click at [299, 359] on icon at bounding box center [302, 350] width 37 height 25
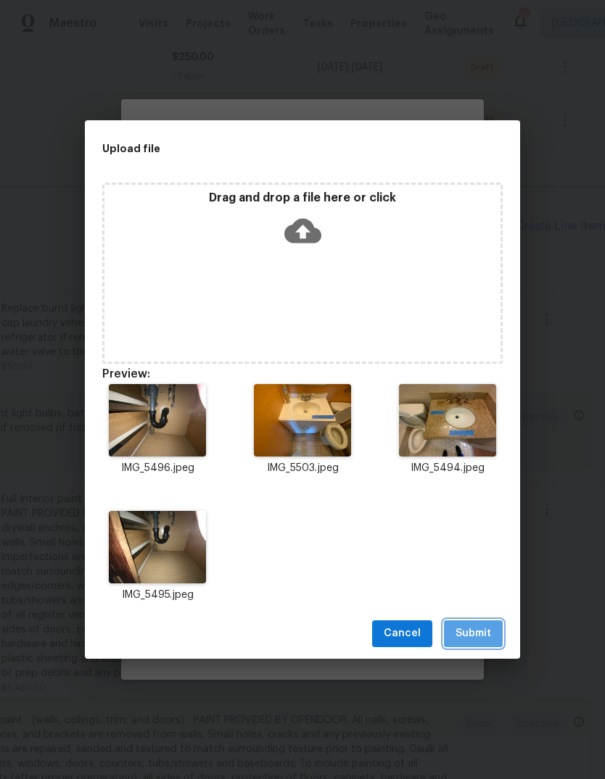
click at [484, 637] on span "Submit" at bounding box center [473, 634] width 36 height 18
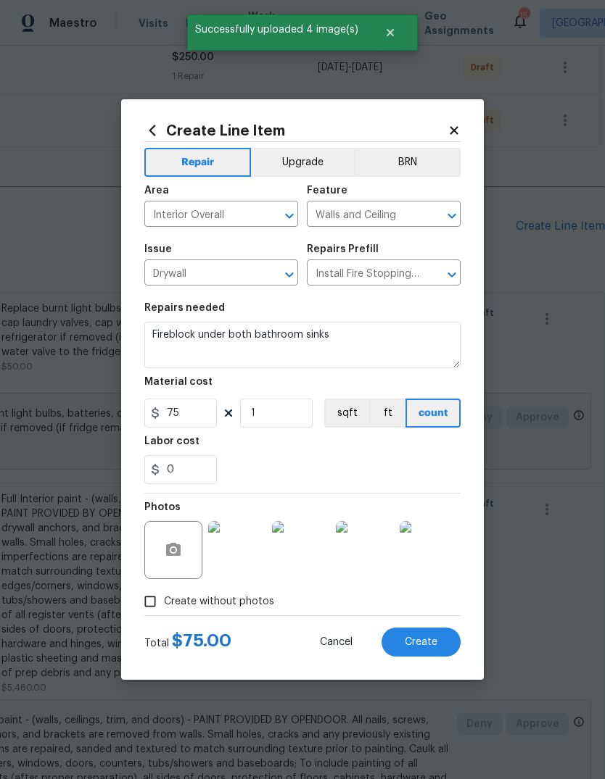
click at [440, 639] on button "Create" at bounding box center [420, 642] width 79 height 29
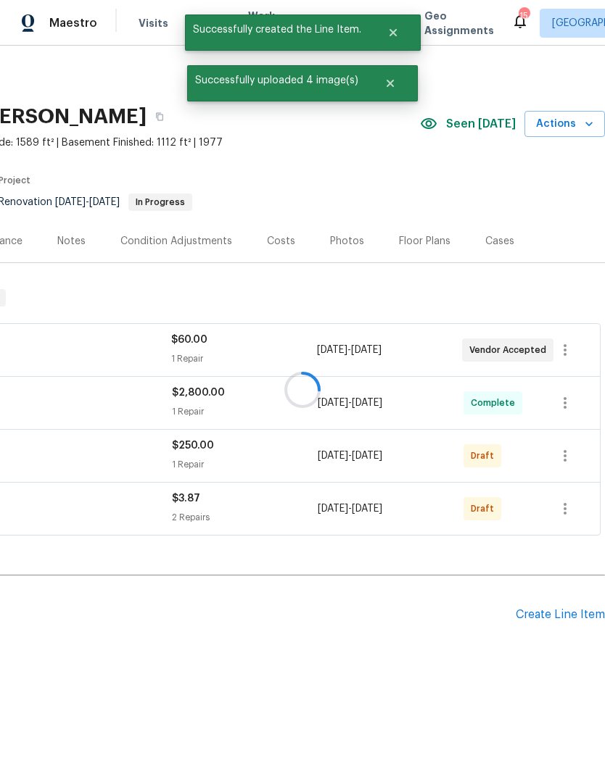
scroll to position [0, 215]
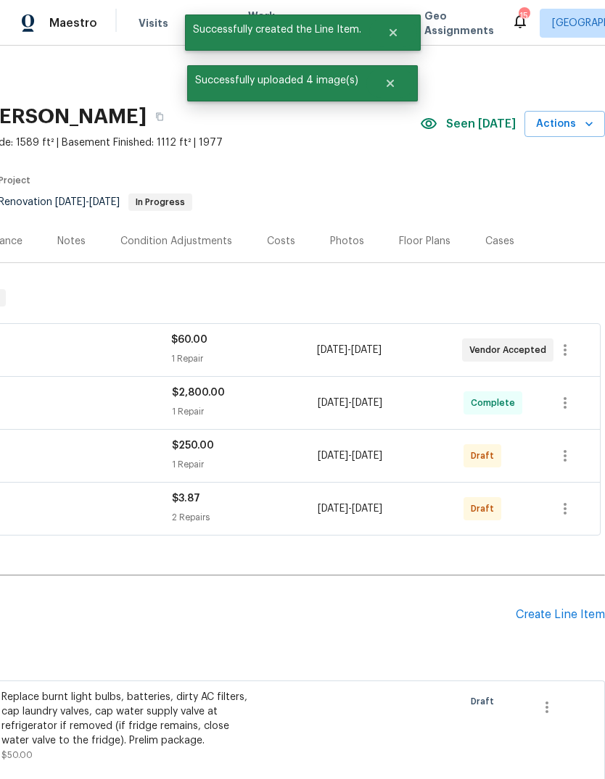
click at [578, 614] on div "Create Line Item" at bounding box center [559, 615] width 89 height 14
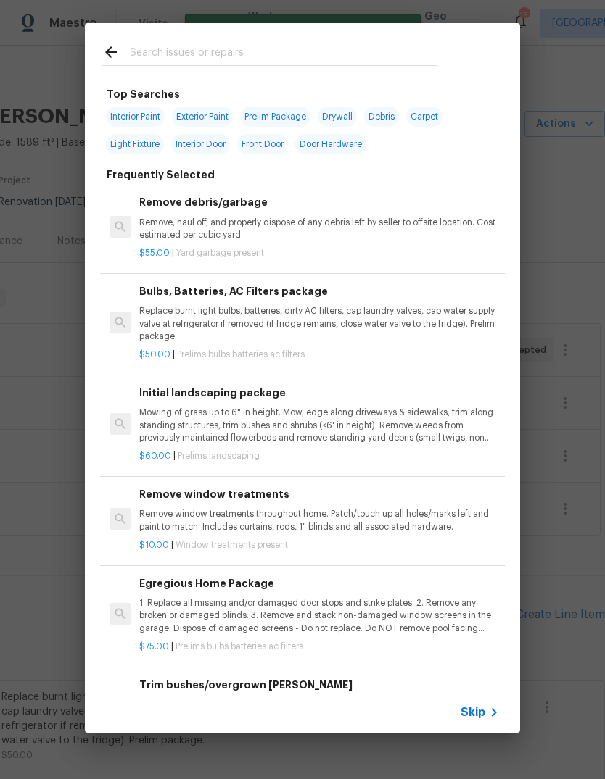
click at [486, 708] on icon at bounding box center [493, 712] width 17 height 17
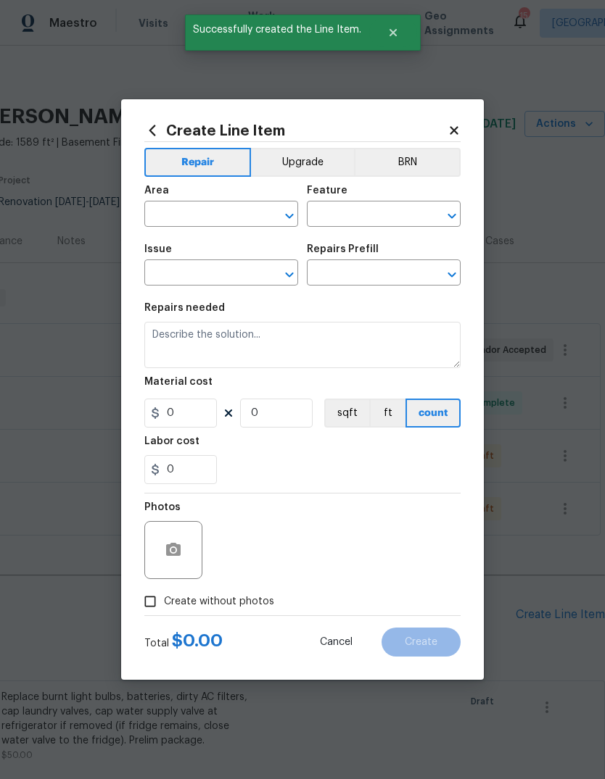
click at [249, 211] on input "text" at bounding box center [200, 215] width 113 height 22
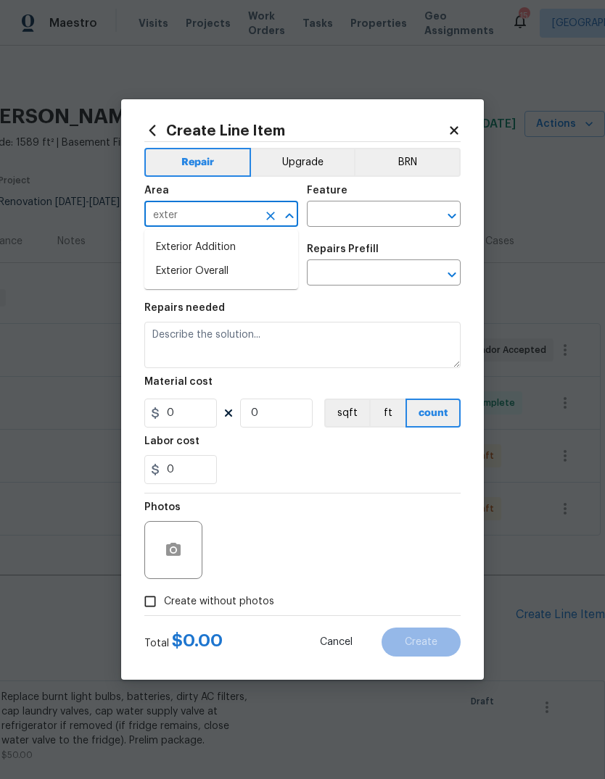
click at [291, 275] on li "Exterior Overall" at bounding box center [221, 272] width 154 height 24
type input "Exterior Overall"
click at [411, 213] on input "text" at bounding box center [363, 215] width 113 height 22
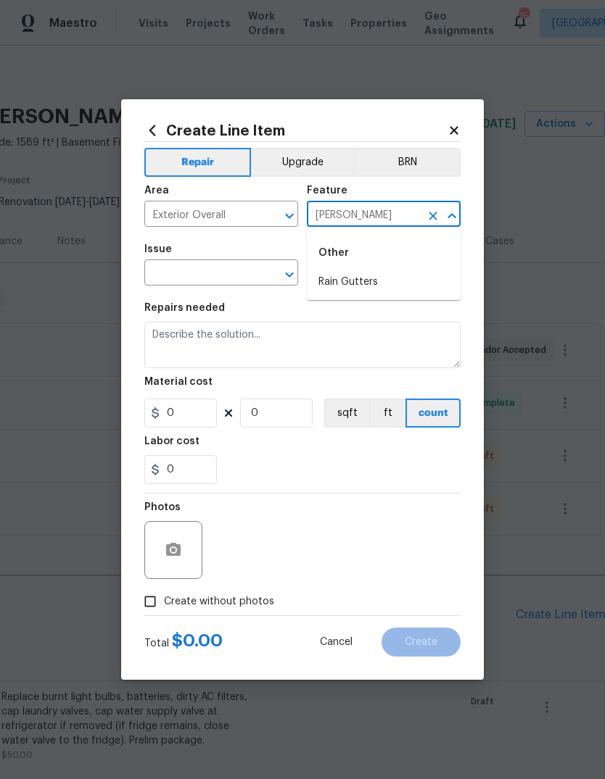
click at [414, 290] on li "Rain Gutters" at bounding box center [384, 282] width 154 height 24
type input "Rain Gutters"
click at [241, 274] on input "text" at bounding box center [200, 274] width 113 height 22
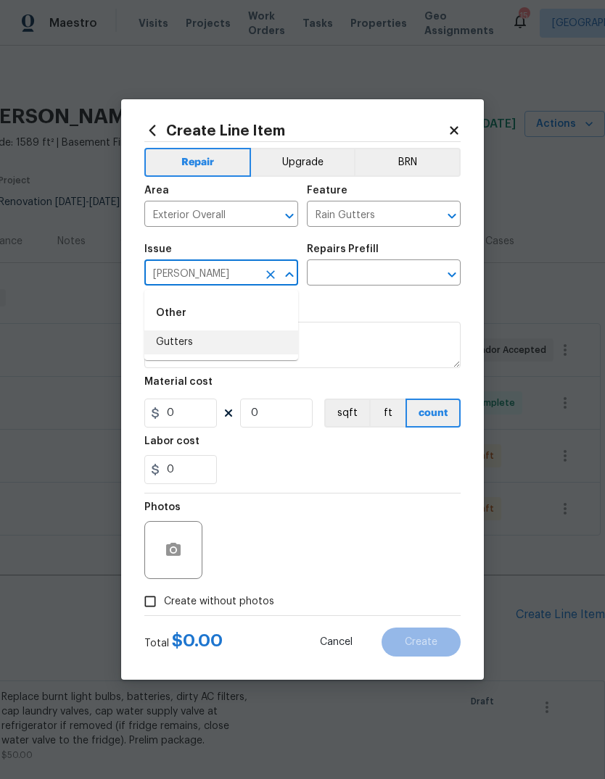
click at [294, 341] on li "Gutters" at bounding box center [221, 343] width 154 height 24
type input "Gutters"
click at [410, 271] on input "text" at bounding box center [363, 274] width 113 height 22
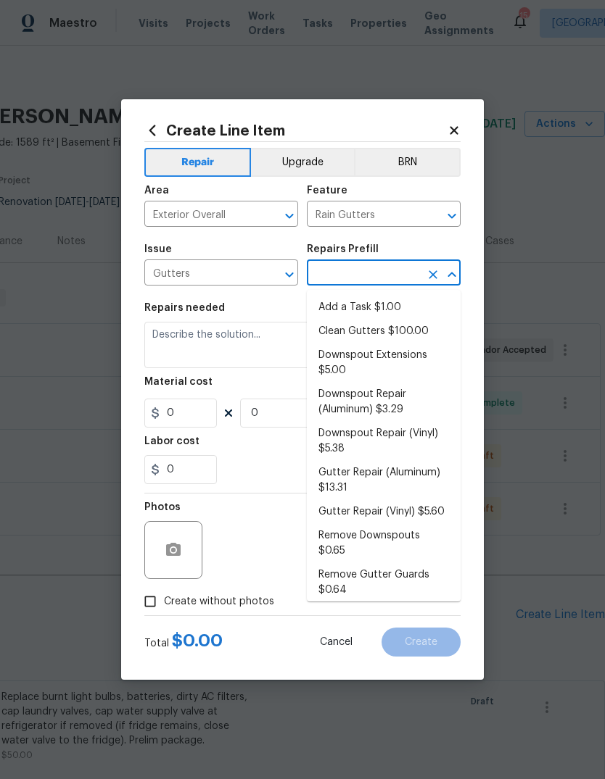
click at [420, 304] on li "Add a Task $1.00" at bounding box center [384, 308] width 154 height 24
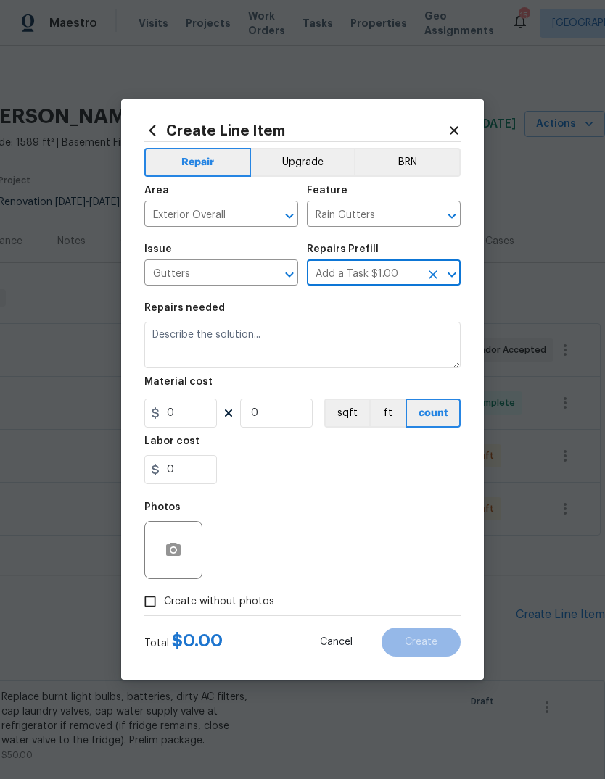
type input "Add a Task $1.00"
type input "[PERSON_NAME] and Trim"
type textarea "HPM to detail"
type input "1"
type input "Add a Task $1.00"
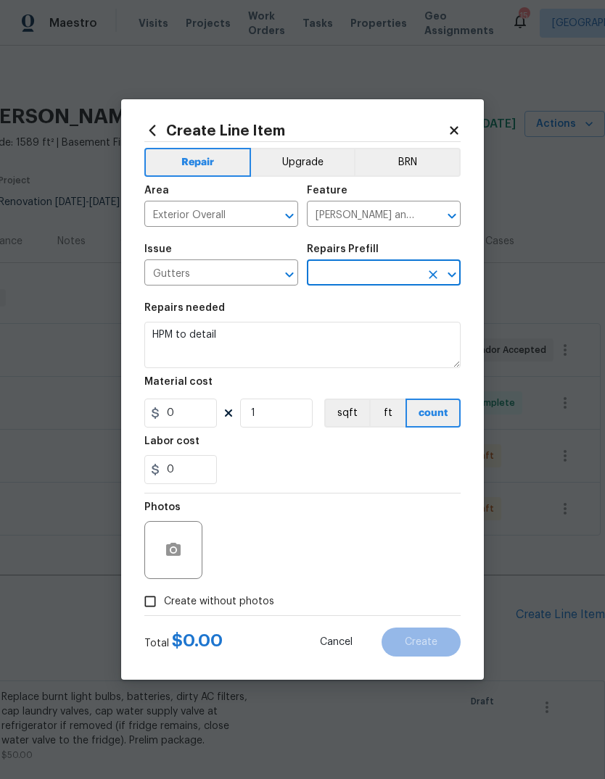
type input "1"
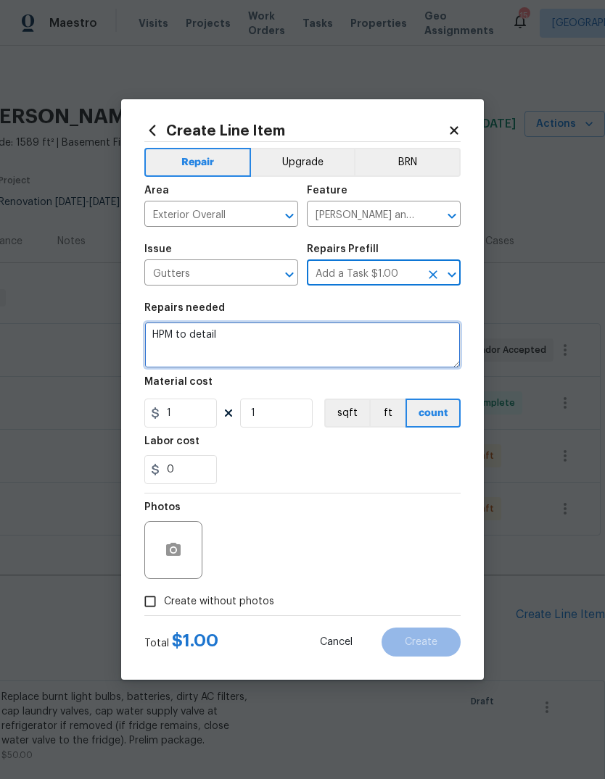
click at [389, 341] on textarea "HPM to detail" at bounding box center [302, 345] width 316 height 46
type textarea "H"
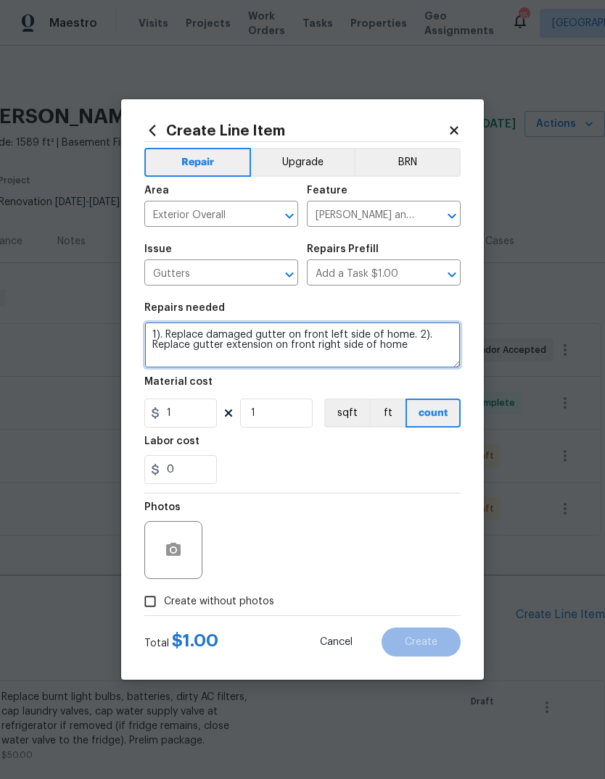
type textarea "1). Replace damaged gutter on front left side of home. 2). Replace gutter exten…"
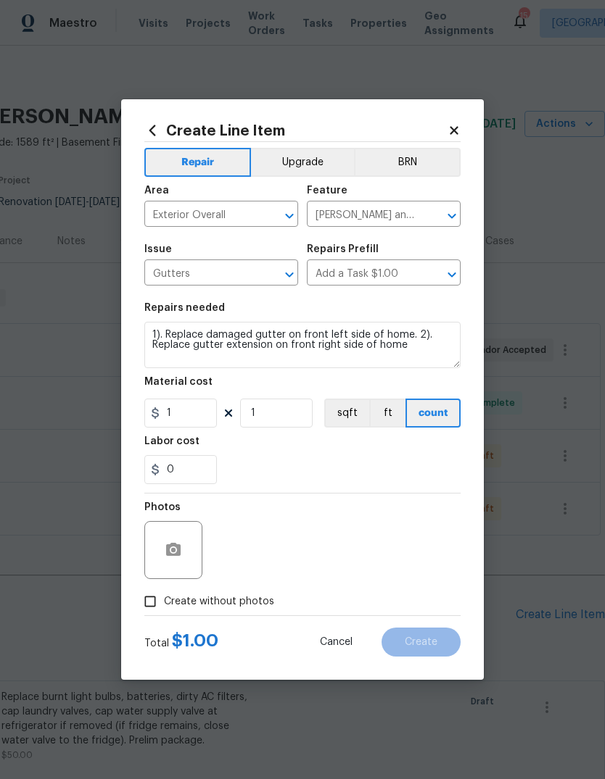
click at [393, 468] on div "0" at bounding box center [302, 469] width 316 height 29
click at [211, 415] on input "1" at bounding box center [180, 413] width 72 height 29
type input "300"
click at [418, 467] on div "0" at bounding box center [302, 469] width 316 height 29
click at [183, 560] on button "button" at bounding box center [173, 550] width 35 height 35
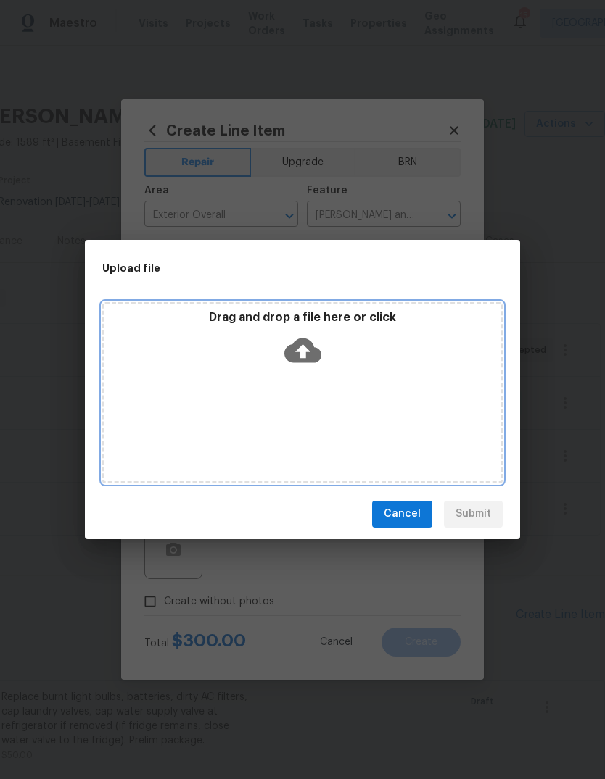
click at [309, 358] on icon at bounding box center [302, 350] width 37 height 25
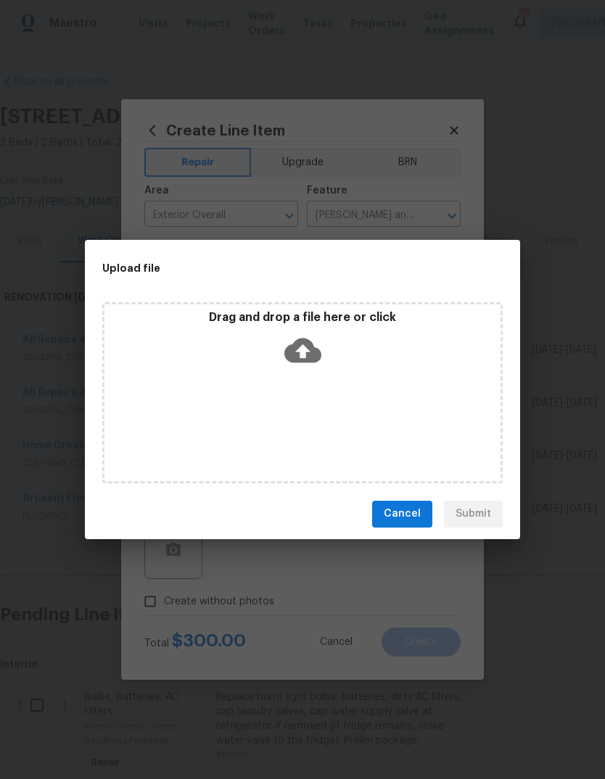
scroll to position [0, 215]
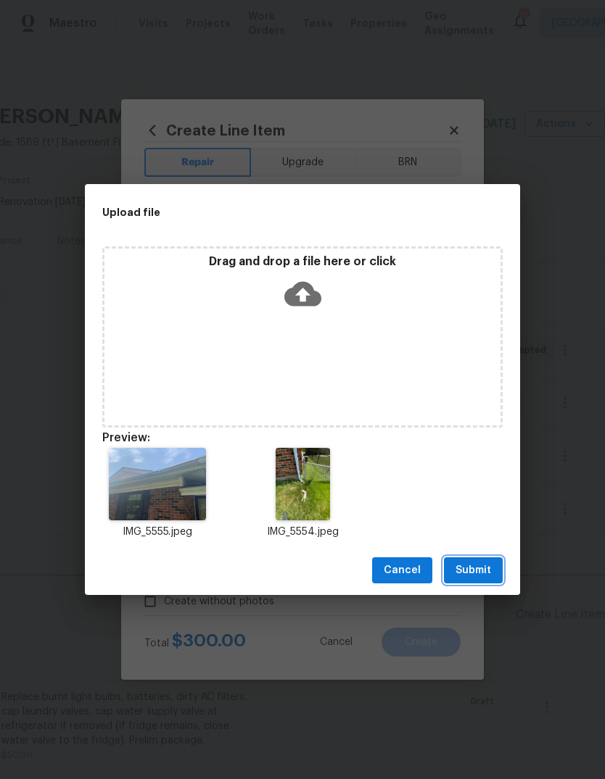
click at [493, 572] on button "Submit" at bounding box center [473, 571] width 59 height 27
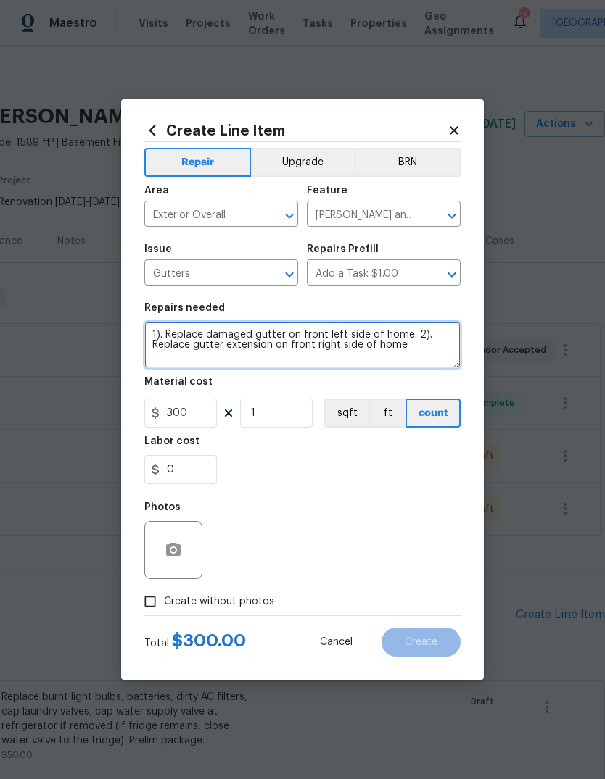
click at [340, 349] on textarea "1). Replace damaged gutter on front left side of home. 2). Replace gutter exten…" at bounding box center [302, 345] width 316 height 46
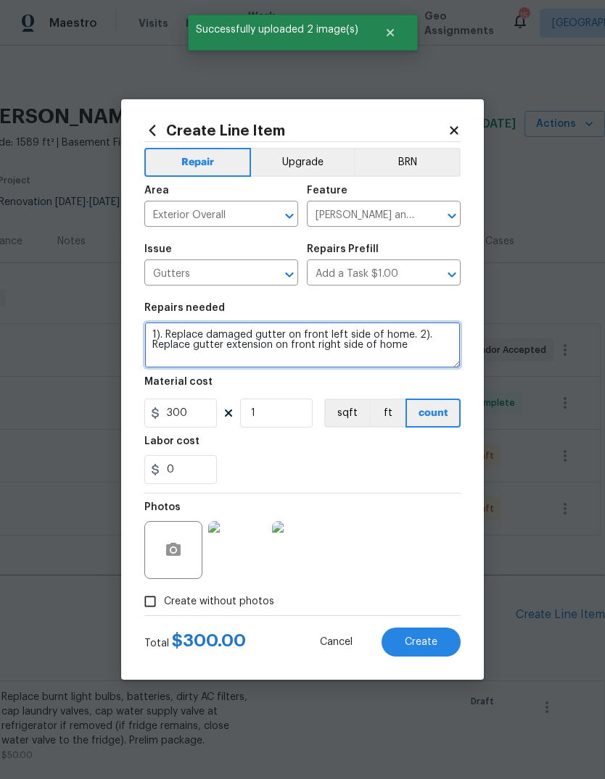
click at [368, 344] on textarea "1). Replace damaged gutter on front left side of home. 2). Replace gutter exten…" at bounding box center [302, 345] width 316 height 46
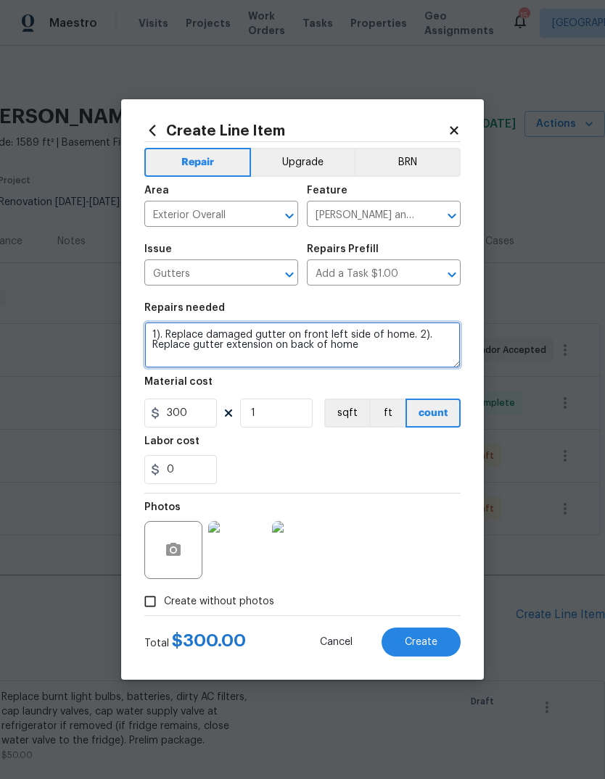
click at [437, 350] on textarea "1). Replace damaged gutter on front left side of home. 2). Replace gutter exten…" at bounding box center [302, 345] width 316 height 46
type textarea "1). Replace damaged gutter on front left side of home. 2). Replace gutter exten…"
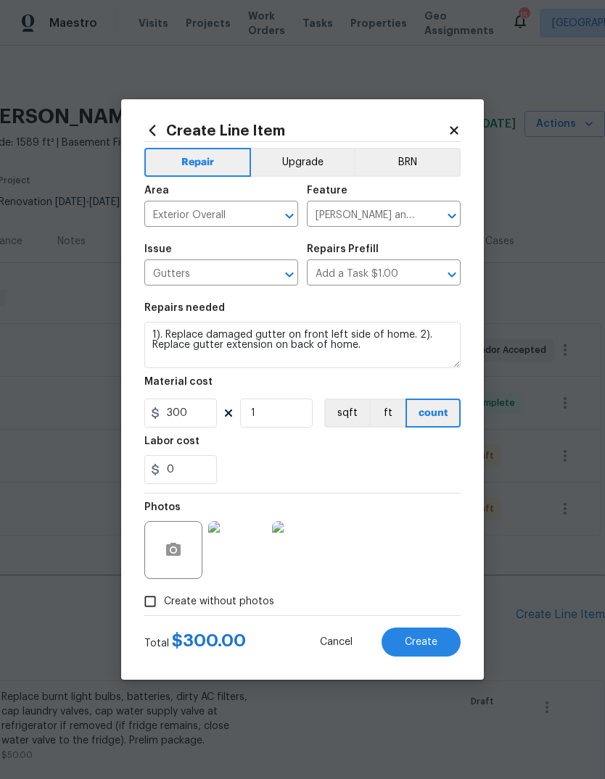
click at [418, 464] on div "0" at bounding box center [302, 469] width 316 height 29
click at [446, 637] on button "Create" at bounding box center [420, 642] width 79 height 29
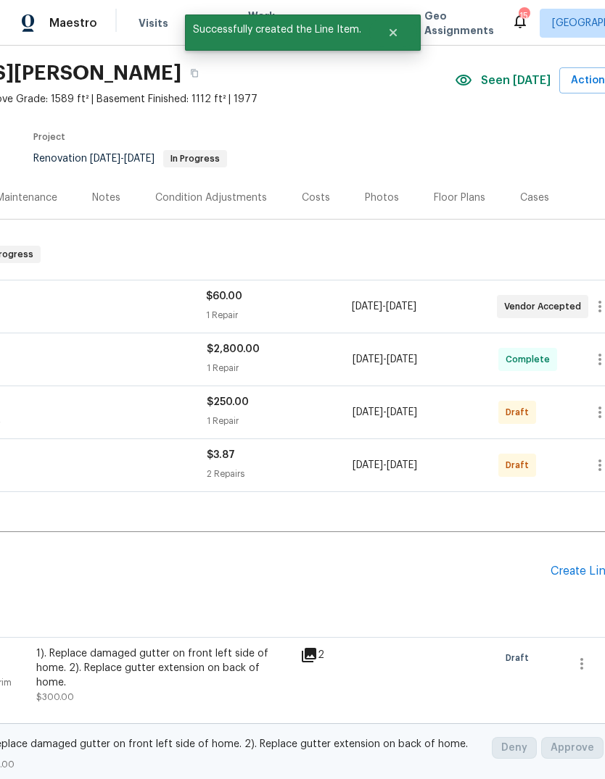
scroll to position [68, 160]
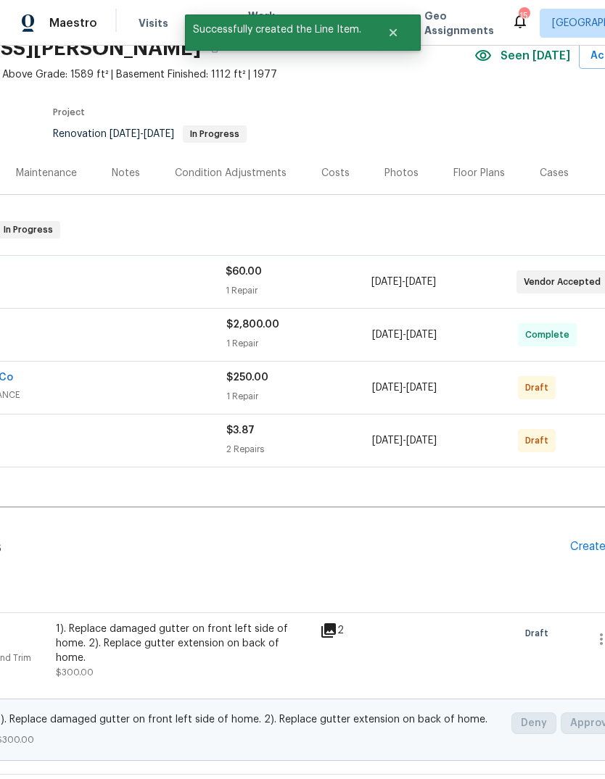
click at [261, 640] on div "1). Replace damaged gutter on front left side of home. 2). Replace gutter exten…" at bounding box center [183, 643] width 255 height 43
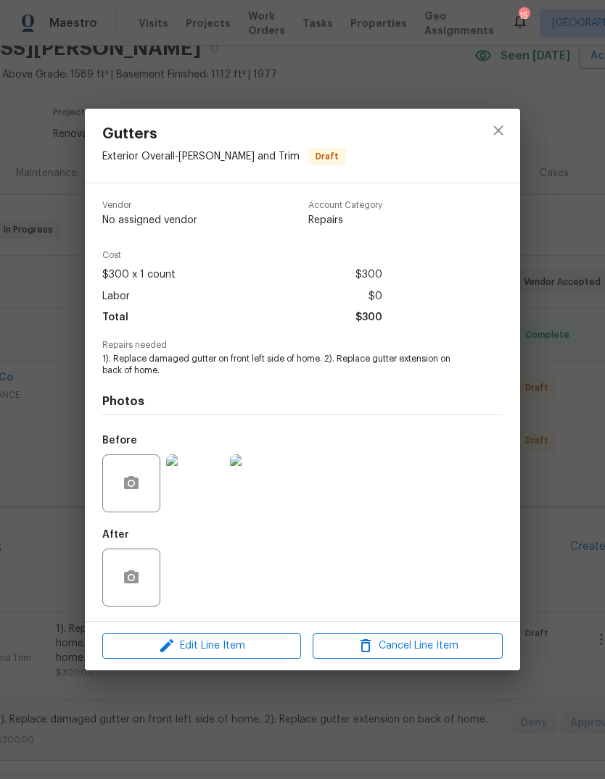
click at [200, 481] on img at bounding box center [195, 484] width 58 height 58
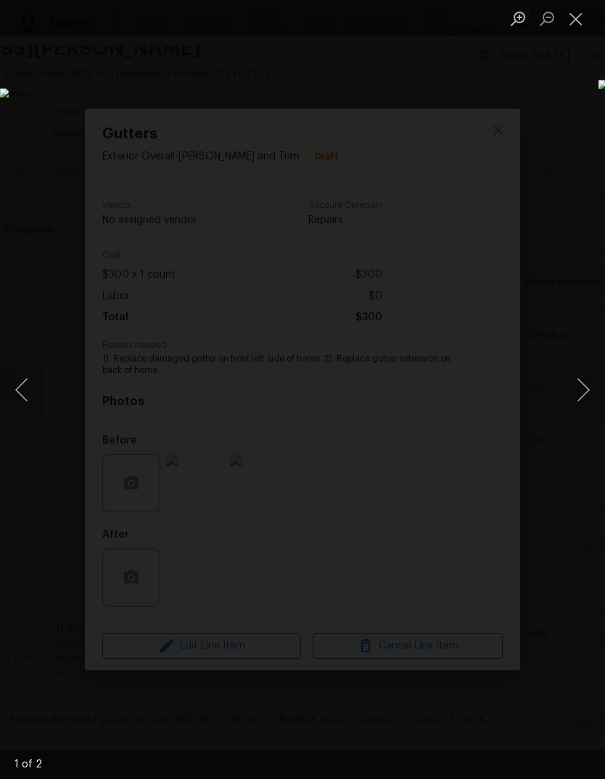
click at [583, 403] on button "Next image" at bounding box center [582, 390] width 43 height 58
click at [572, 19] on button "Close lightbox" at bounding box center [575, 18] width 29 height 25
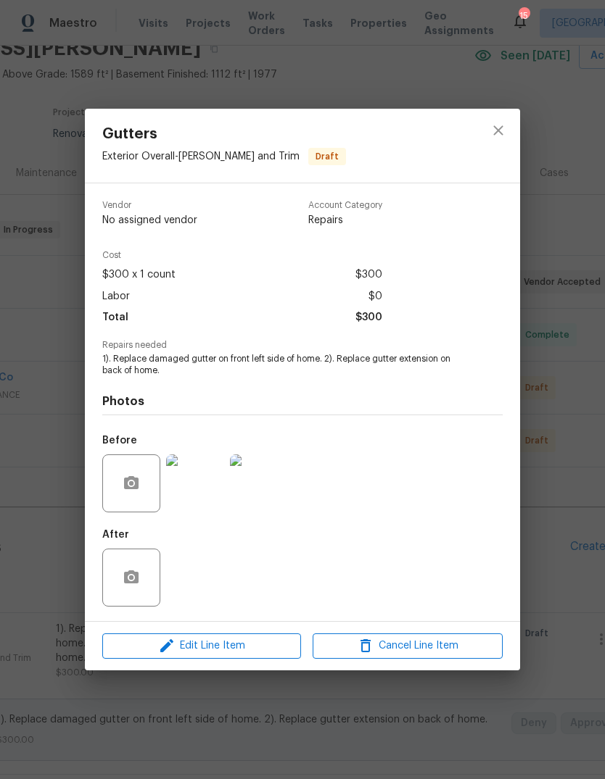
click at [568, 187] on div "Gutters Exterior Overall - Eaves and Trim Draft Vendor No assigned vendor Accou…" at bounding box center [302, 389] width 605 height 779
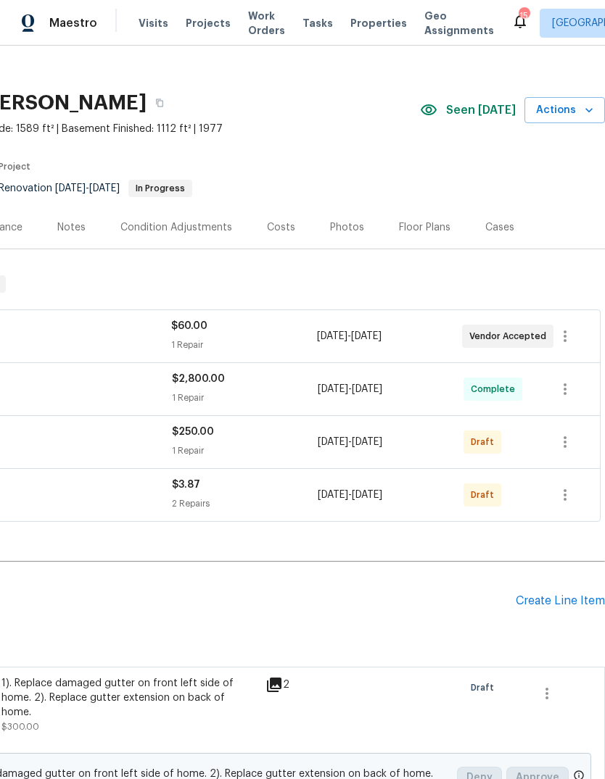
scroll to position [12, 215]
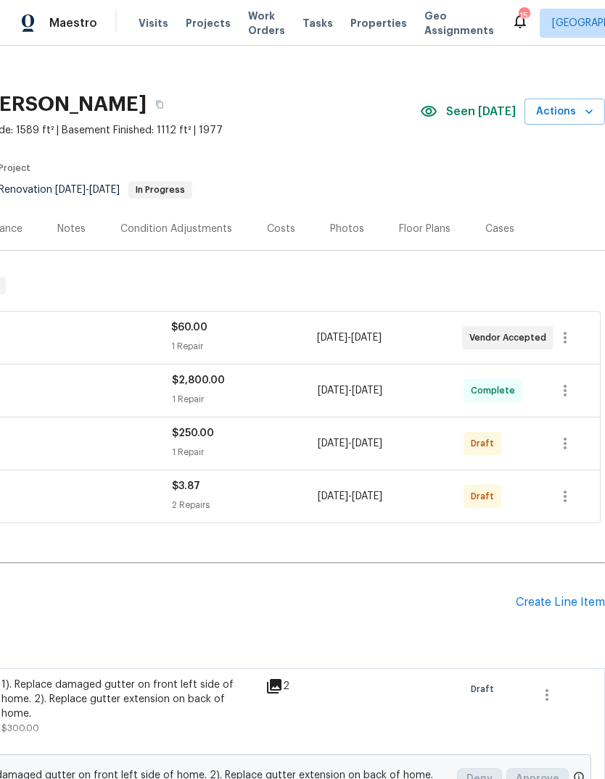
click at [589, 603] on div "Create Line Item" at bounding box center [559, 603] width 89 height 14
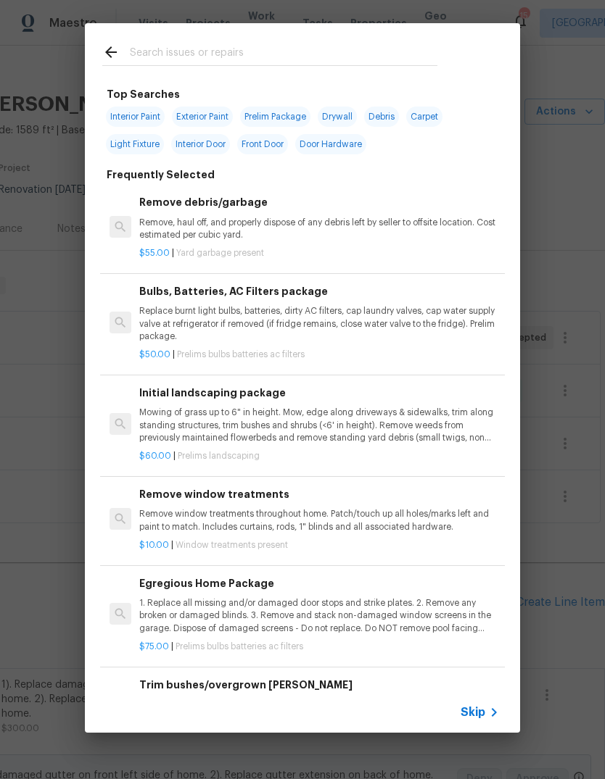
click at [492, 711] on icon at bounding box center [493, 712] width 17 height 17
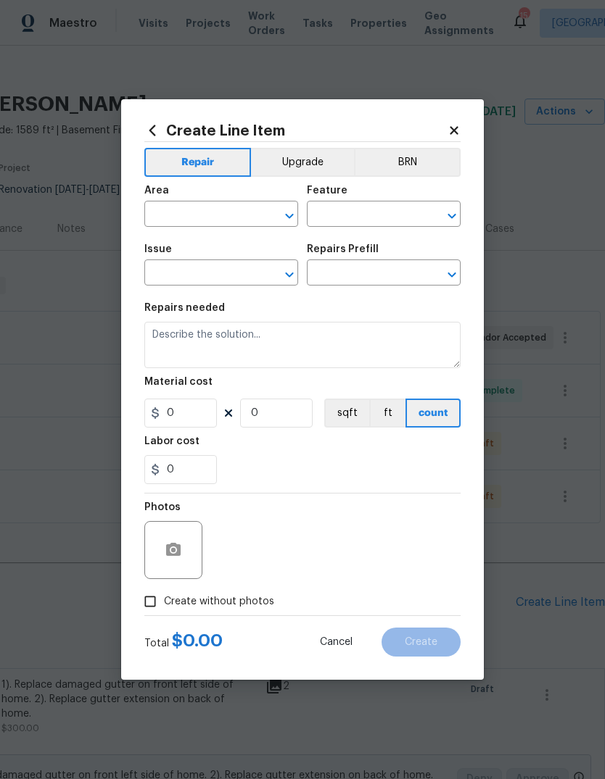
click at [257, 215] on input "text" at bounding box center [200, 215] width 113 height 22
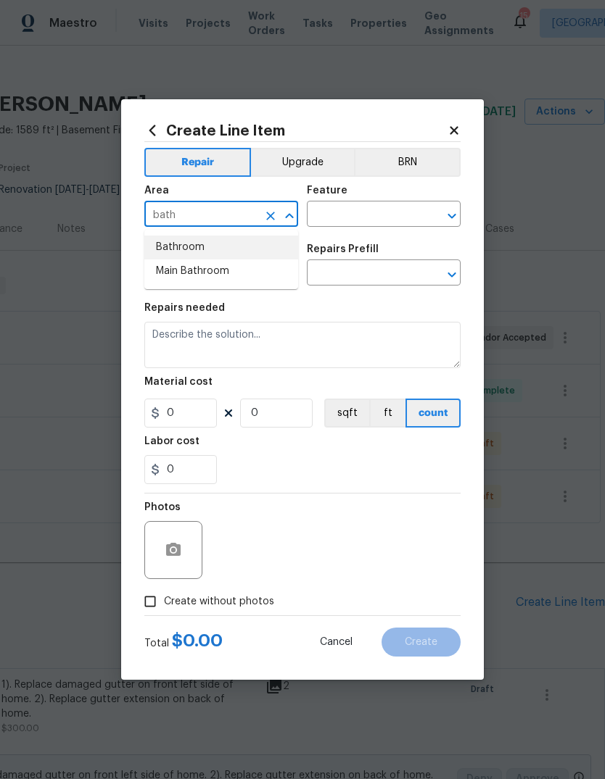
click at [278, 246] on li "Bathroom" at bounding box center [221, 248] width 154 height 24
type input "Bathroom"
click at [414, 215] on input "text" at bounding box center [363, 215] width 113 height 22
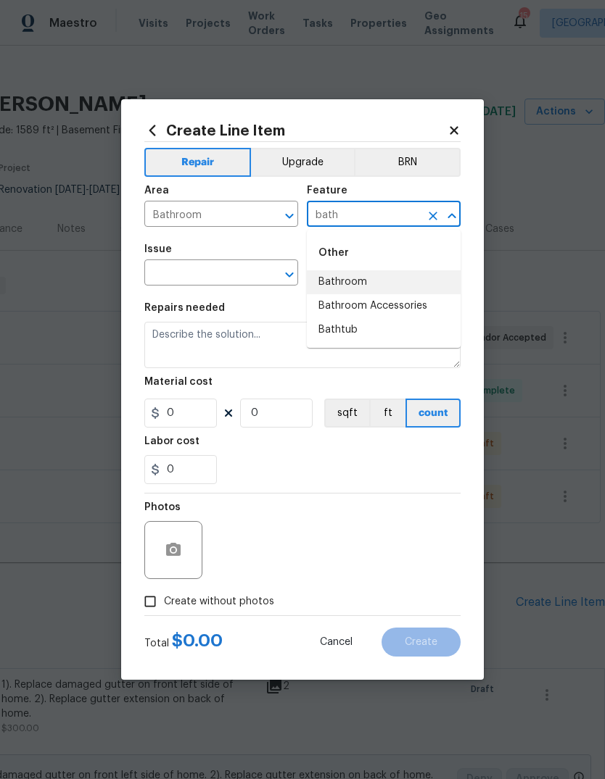
click at [431, 281] on li "Bathroom" at bounding box center [384, 282] width 154 height 24
type input "Bathroom"
click at [261, 275] on button "Clear" at bounding box center [270, 275] width 20 height 20
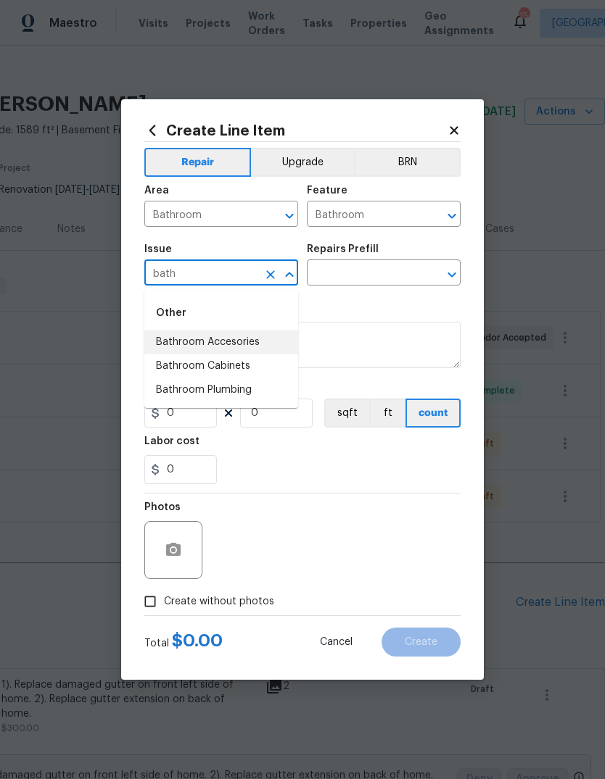
click at [288, 347] on li "Bathroom Accesories" at bounding box center [221, 343] width 154 height 24
type input "Bathroom Accesories"
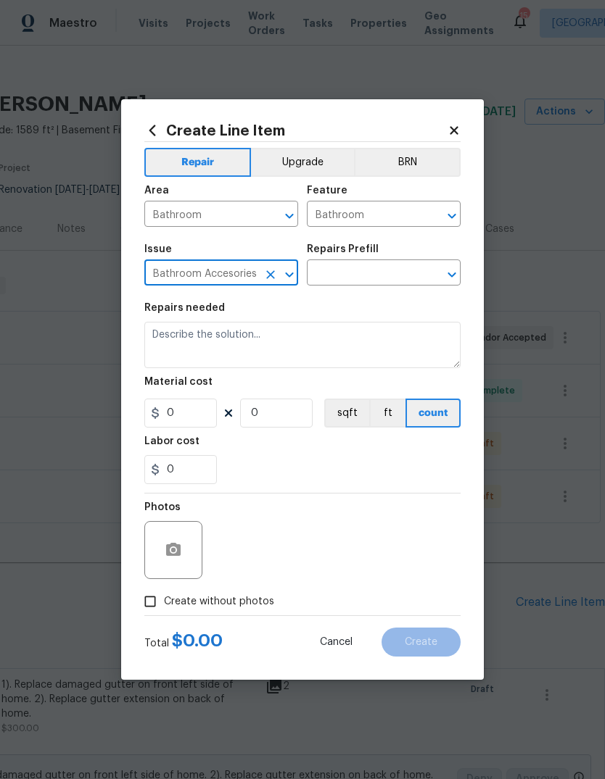
click at [415, 270] on input "text" at bounding box center [363, 274] width 113 height 22
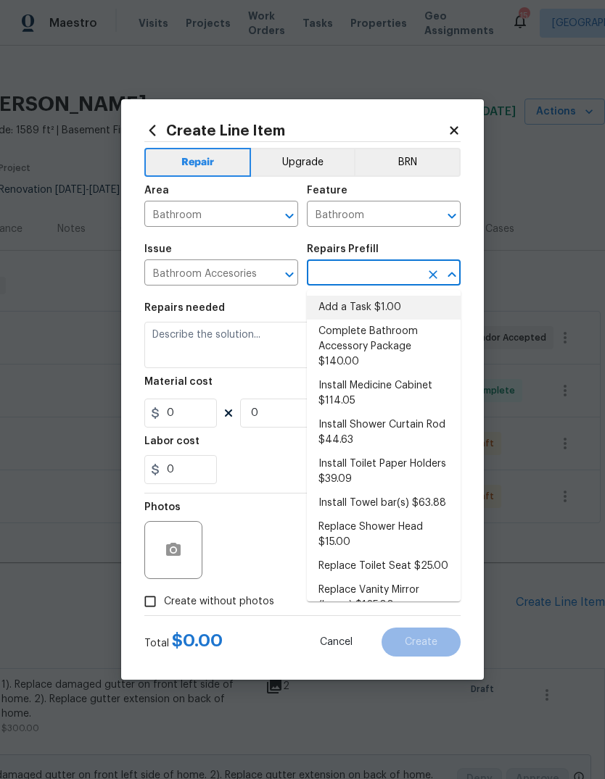
click at [439, 307] on li "Add a Task $1.00" at bounding box center [384, 308] width 154 height 24
type input "Add a Task $1.00"
type input "Interior Trim"
type textarea "HPM to detail"
type input "1"
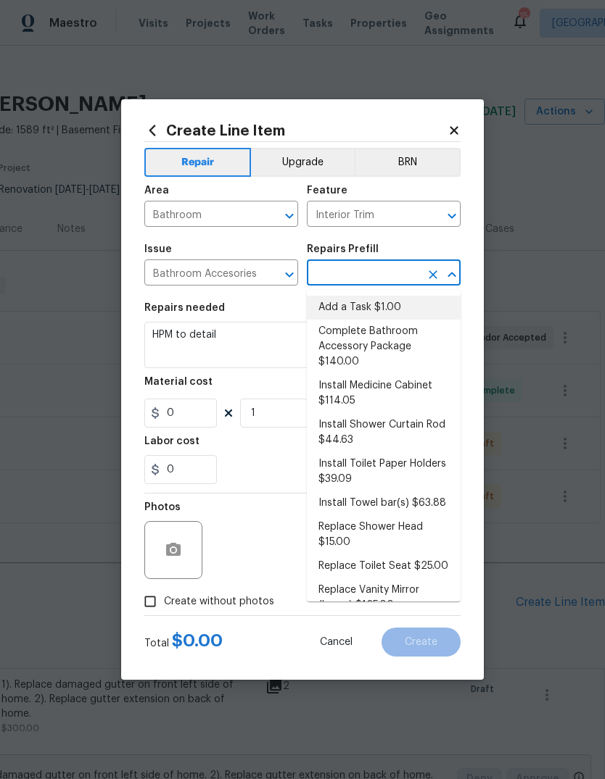
type input "Add a Task $1.00"
type input "1"
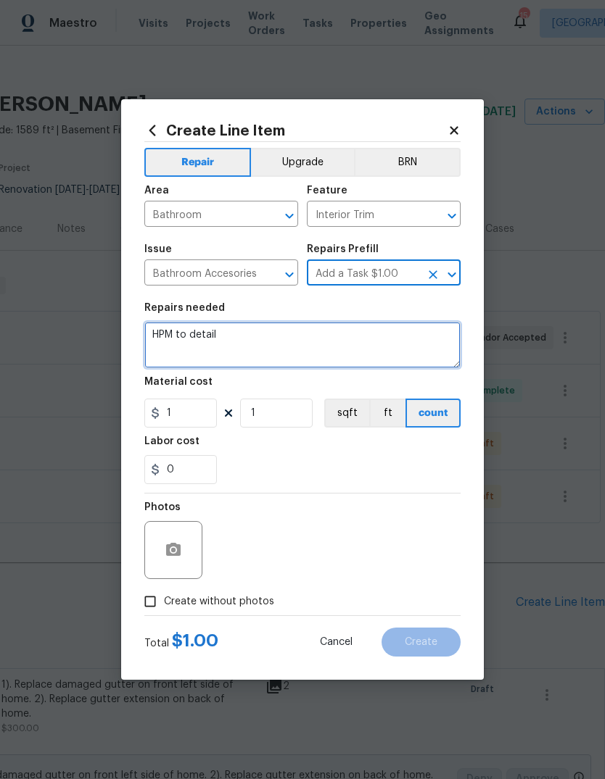
click at [415, 346] on textarea "HPM to detail" at bounding box center [302, 345] width 316 height 46
type textarea "H"
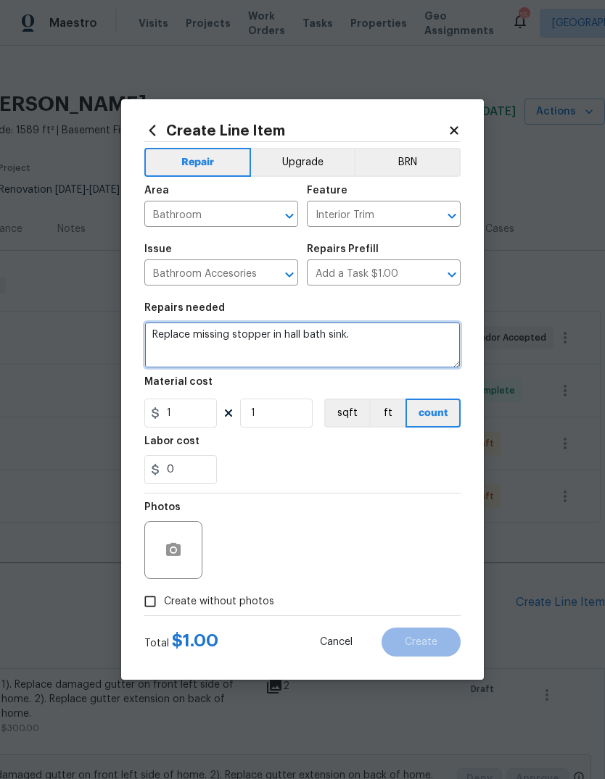
type textarea "Replace missing stopper in hall bath sink."
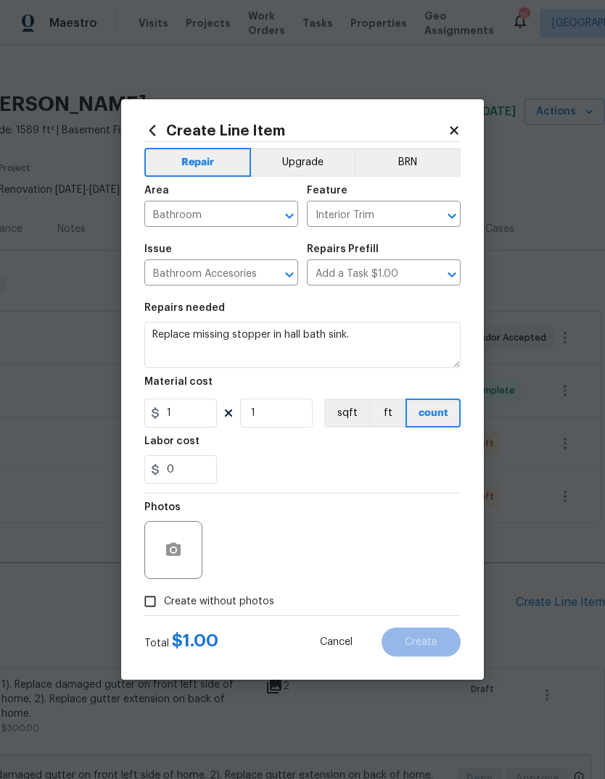
click at [414, 457] on div "0" at bounding box center [302, 469] width 316 height 29
click at [196, 416] on input "1" at bounding box center [180, 413] width 72 height 29
type input "25"
click at [368, 462] on div "0" at bounding box center [302, 469] width 316 height 29
click at [180, 565] on button "button" at bounding box center [173, 550] width 35 height 35
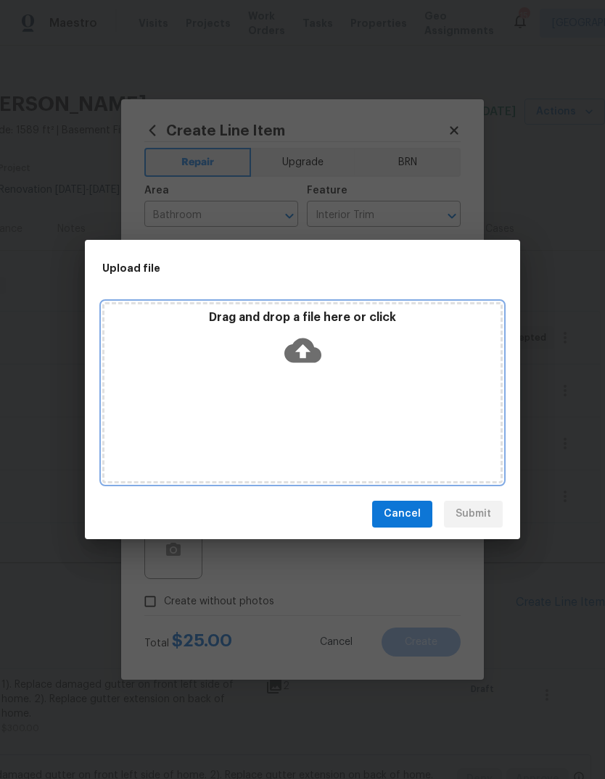
click at [306, 351] on icon at bounding box center [302, 350] width 37 height 37
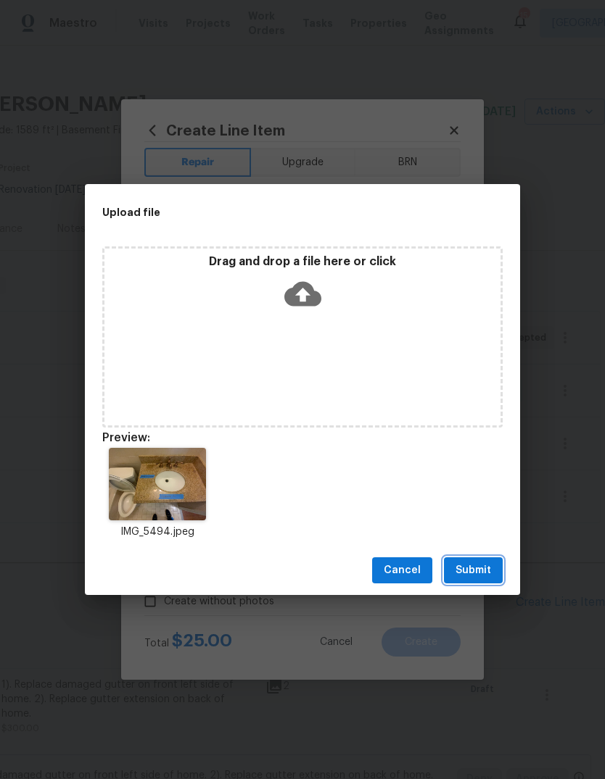
click at [478, 573] on span "Submit" at bounding box center [473, 571] width 36 height 18
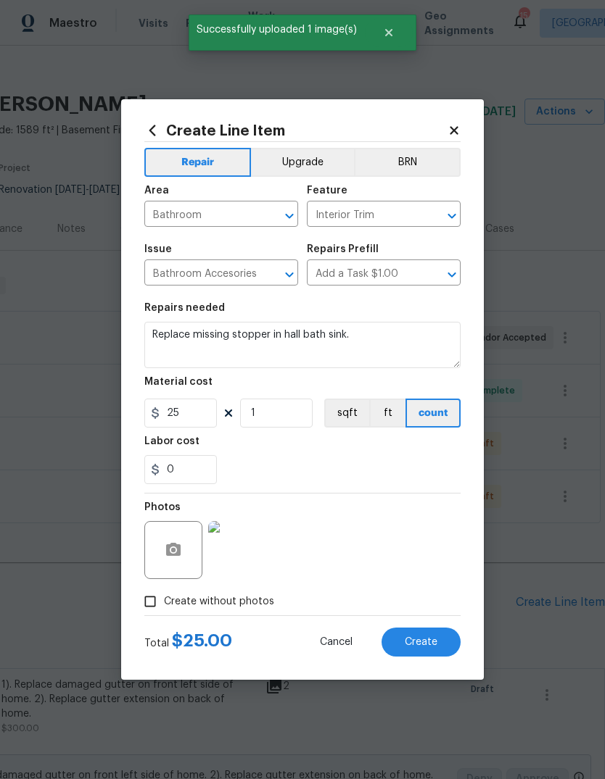
click at [455, 653] on button "Create" at bounding box center [420, 642] width 79 height 29
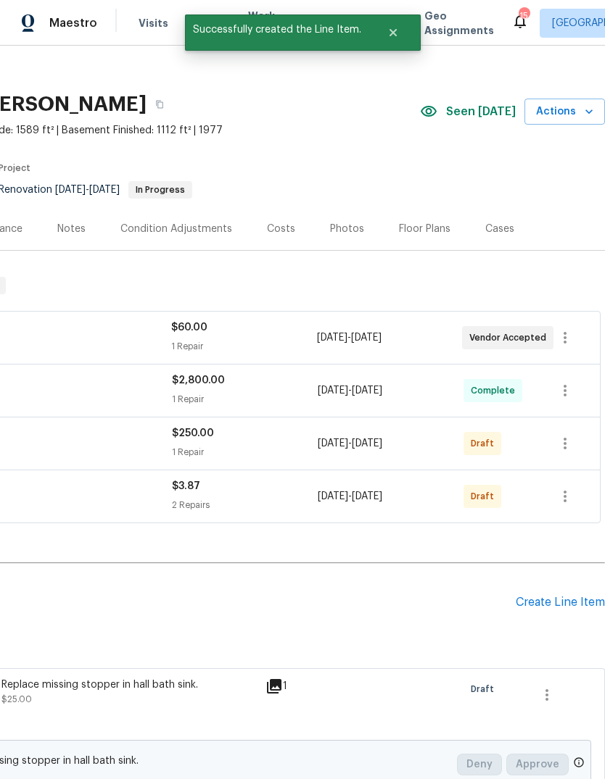
click at [576, 605] on div "Create Line Item" at bounding box center [559, 603] width 89 height 14
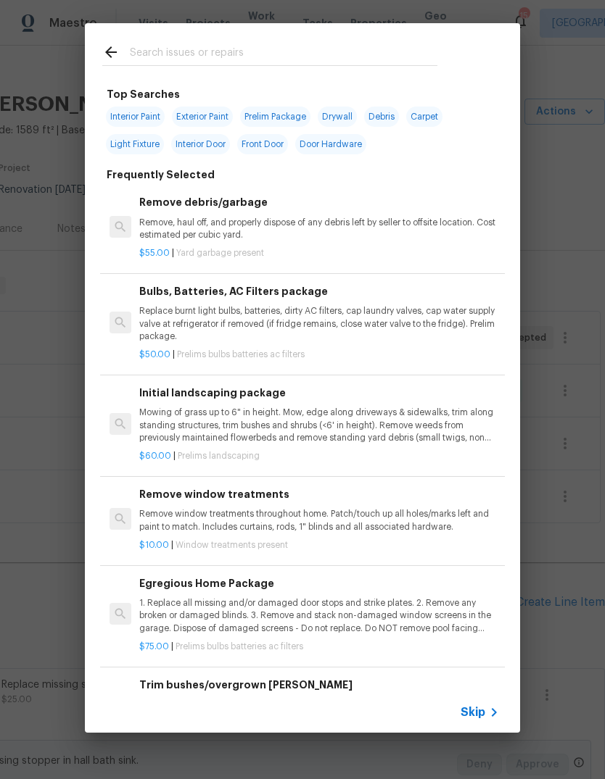
click at [482, 713] on span "Skip" at bounding box center [472, 712] width 25 height 14
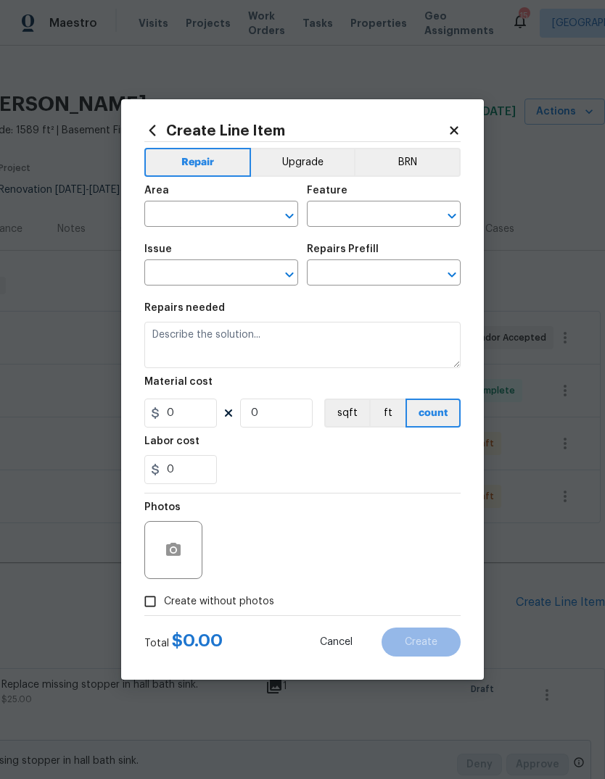
click at [236, 227] on span "Area ​" at bounding box center [221, 206] width 154 height 59
click at [248, 217] on input "text" at bounding box center [200, 215] width 113 height 22
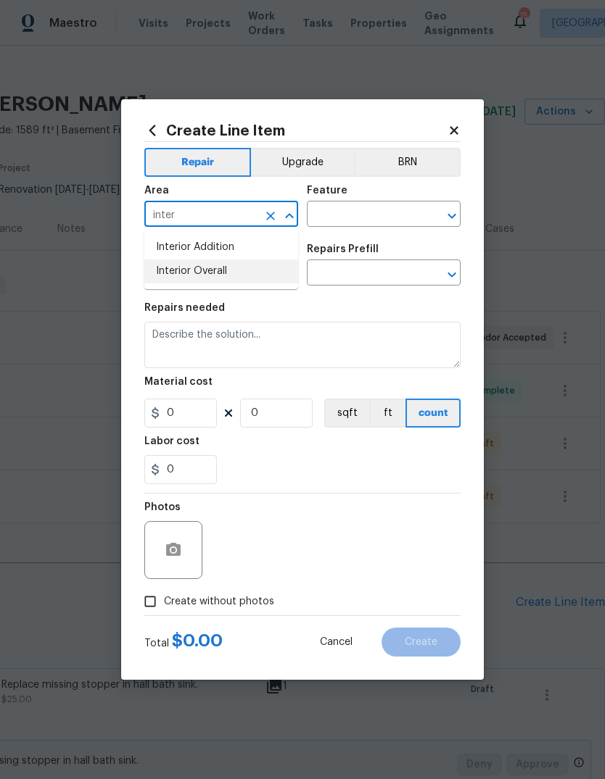
click at [296, 280] on li "Interior Overall" at bounding box center [221, 272] width 154 height 24
type input "Interior Overall"
click at [402, 213] on input "text" at bounding box center [363, 215] width 113 height 22
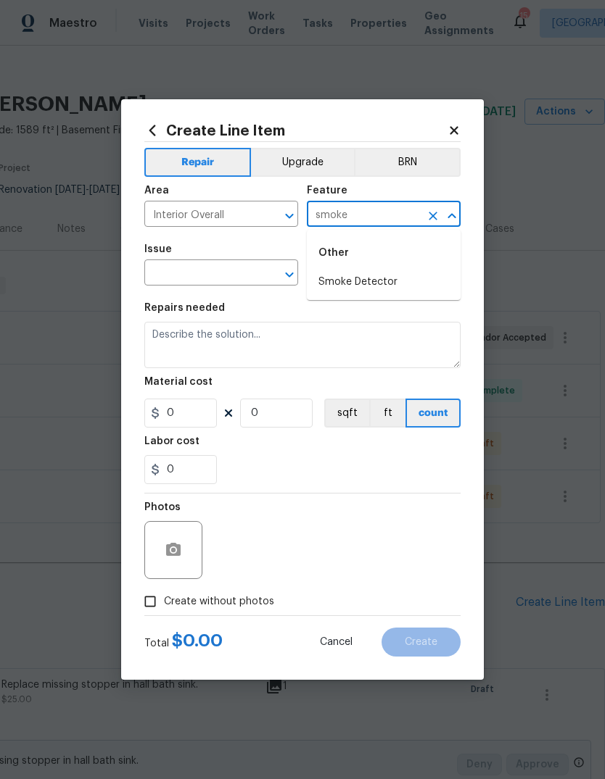
click at [415, 281] on li "Smoke Detector" at bounding box center [384, 282] width 154 height 24
type input "Smoke Detector"
click at [243, 273] on input "text" at bounding box center [200, 274] width 113 height 22
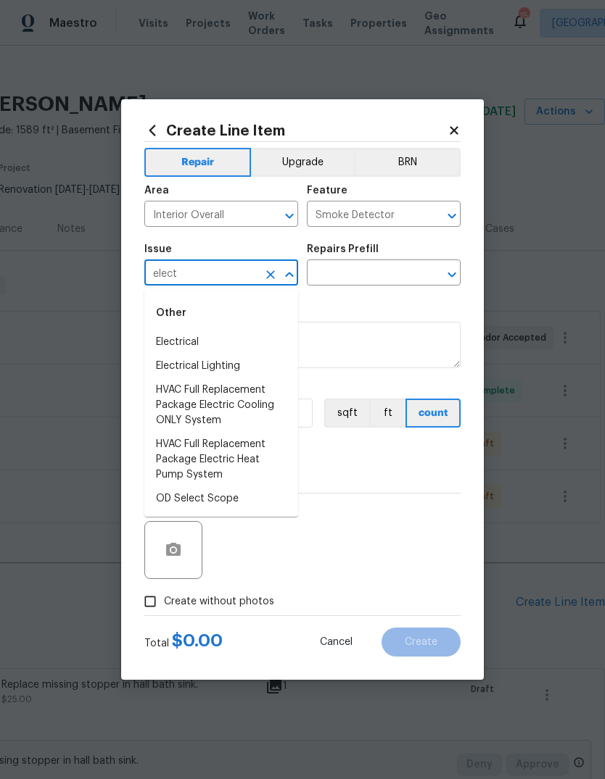
click at [272, 345] on li "Electrical" at bounding box center [221, 343] width 154 height 24
type input "Electrical"
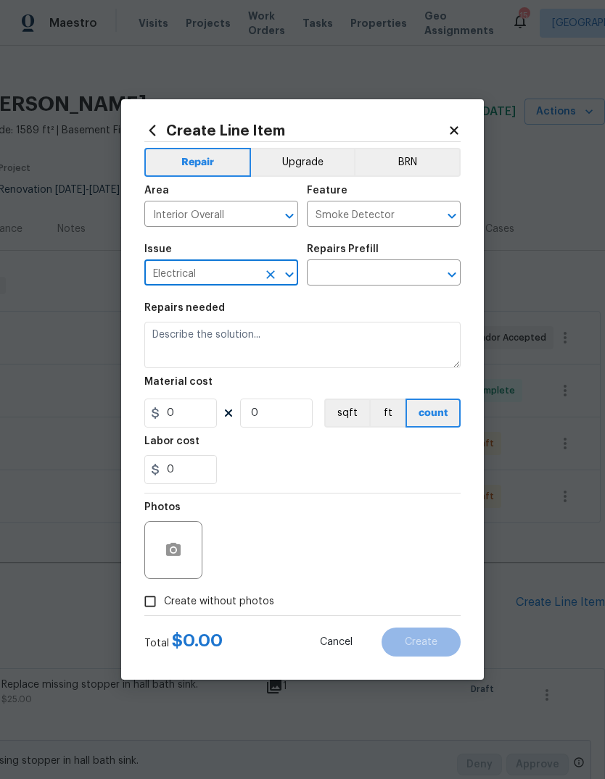
click at [415, 274] on input "text" at bounding box center [363, 274] width 113 height 22
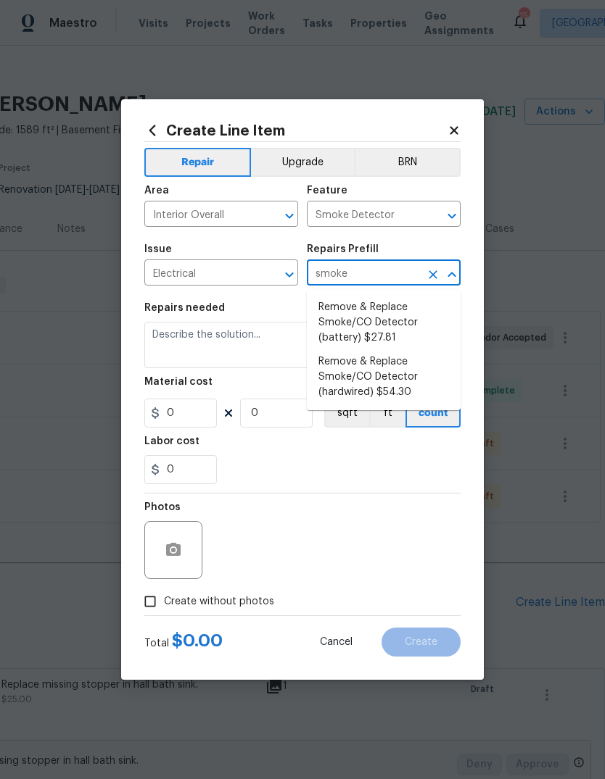
click at [410, 324] on li "Remove & Replace Smoke/CO Detector (battery) $27.81" at bounding box center [384, 323] width 154 height 54
type input "Remove & Replace Smoke/CO Detector (battery) $27.81"
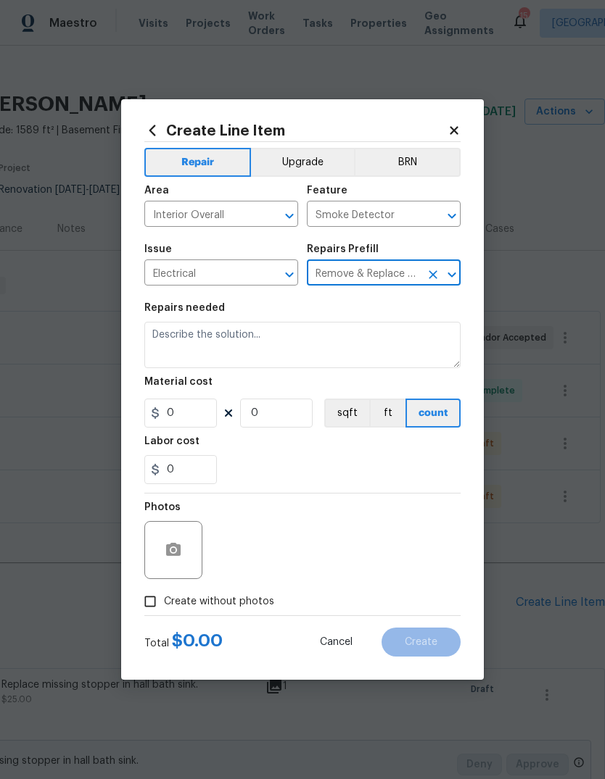
type textarea "Remove the existing smoke/CO detector (battery) and replace with new. Ensure th…"
type input "1"
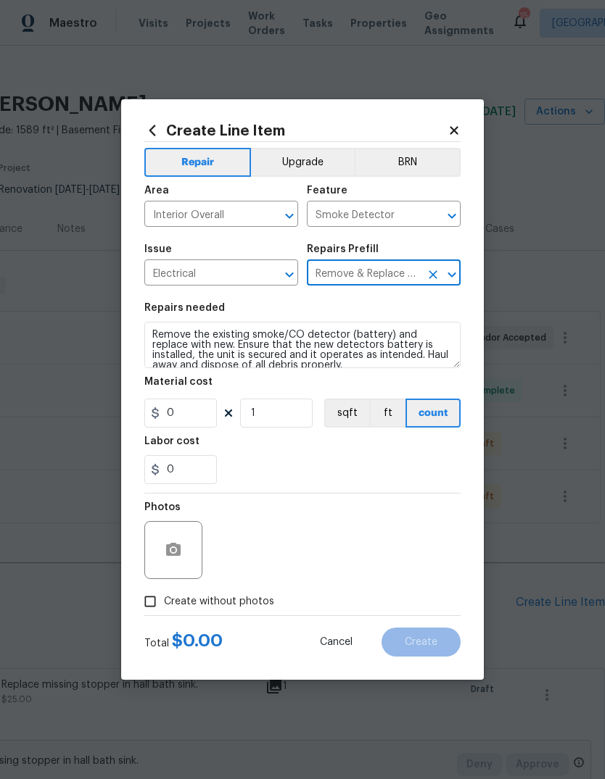
type input "27.81"
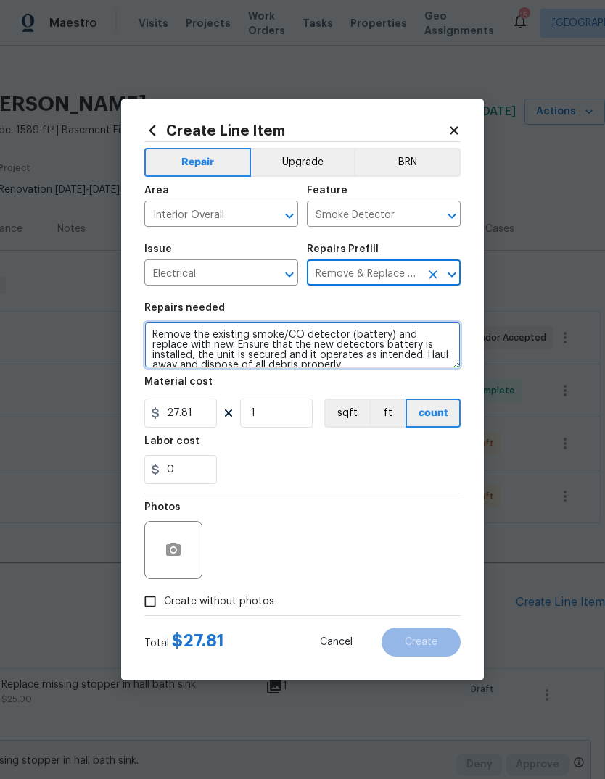
click at [342, 368] on textarea "Remove the existing smoke/CO detector (battery) and replace with new. Ensure th…" at bounding box center [302, 345] width 316 height 46
click at [333, 360] on textarea "Remove the existing smoke/CO detector (battery) and replace with new. Ensure th…" at bounding box center [302, 345] width 316 height 46
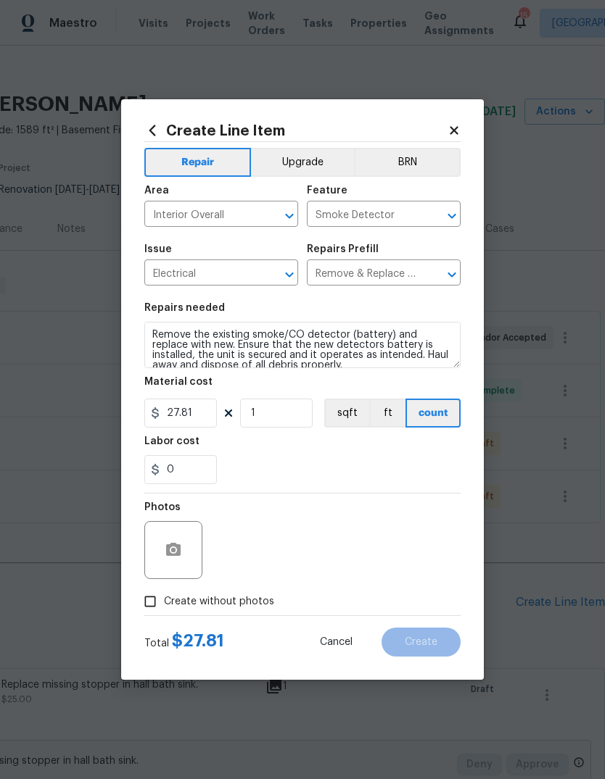
click at [336, 466] on div "0" at bounding box center [302, 469] width 316 height 29
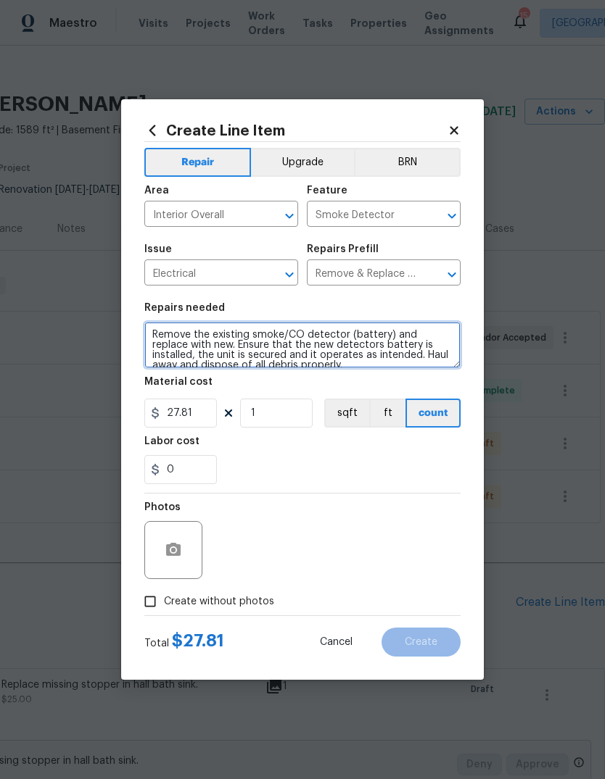
click at [319, 363] on textarea "Remove the existing smoke/CO detector (battery) and replace with new. Ensure th…" at bounding box center [302, 345] width 316 height 46
click at [318, 366] on textarea "Remove the existing smoke/CO detector (battery) and replace with new. Ensure th…" at bounding box center [302, 345] width 316 height 46
click at [317, 366] on textarea "Remove the existing smoke/CO detector (battery) and replace with new. Ensure th…" at bounding box center [302, 345] width 316 height 46
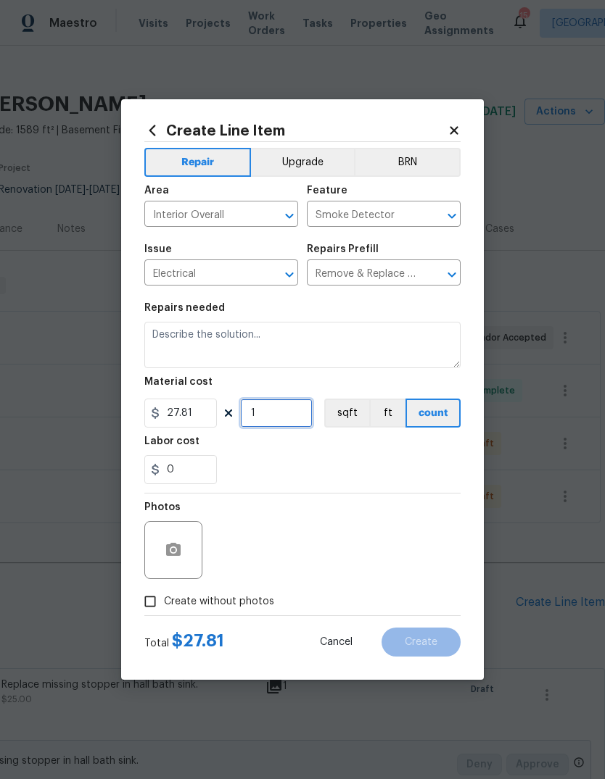
click at [287, 420] on input "1" at bounding box center [276, 413] width 72 height 29
type input "5"
click at [378, 466] on div "0" at bounding box center [302, 469] width 316 height 29
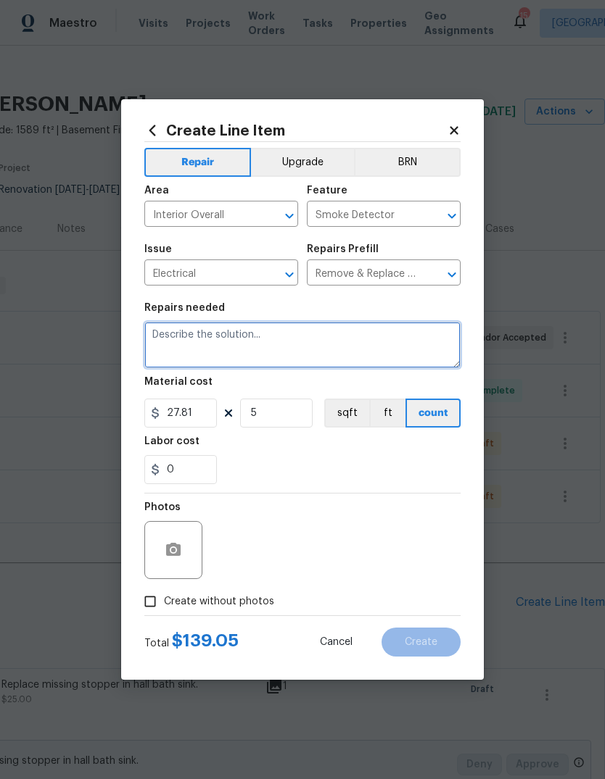
click at [368, 336] on textarea at bounding box center [302, 345] width 316 height 46
type textarea "Replace all smoke detectors in the home. One in each main floor bedroom, hallwa…"
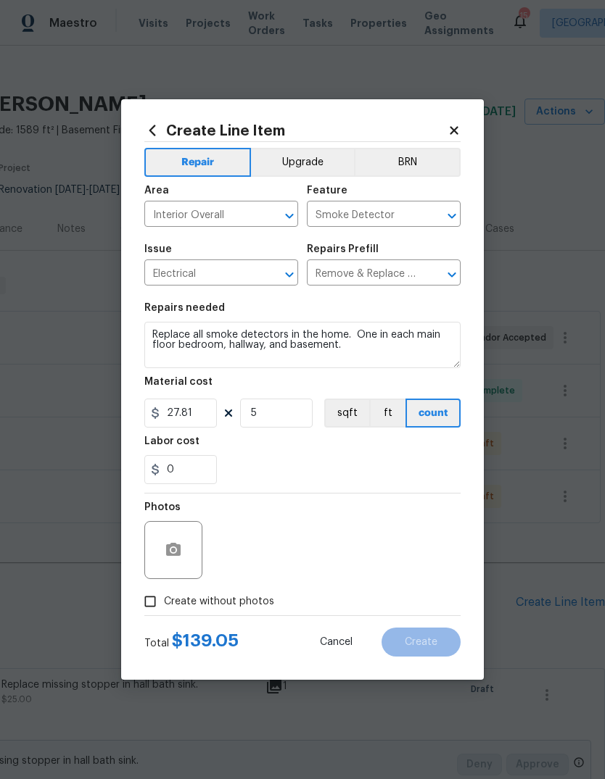
click at [407, 465] on div "0" at bounding box center [302, 469] width 316 height 29
click at [173, 556] on icon "button" at bounding box center [173, 549] width 14 height 13
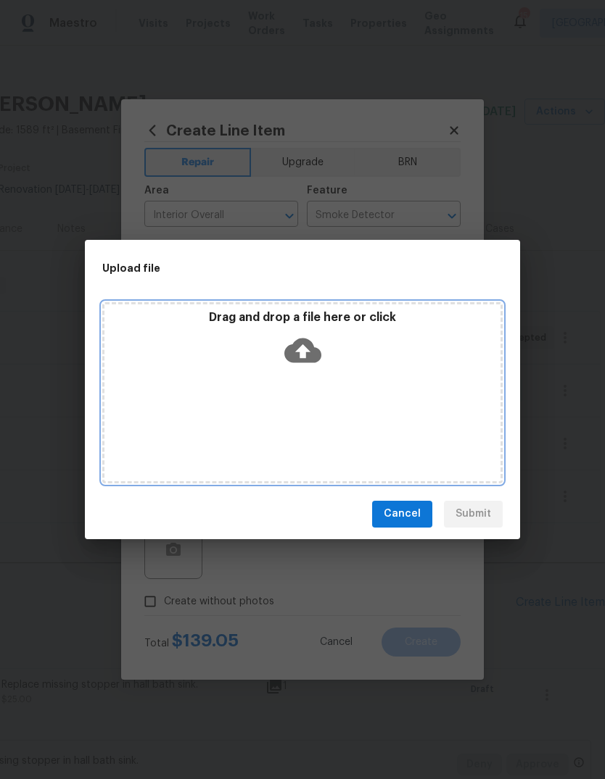
click at [304, 352] on icon at bounding box center [302, 350] width 37 height 37
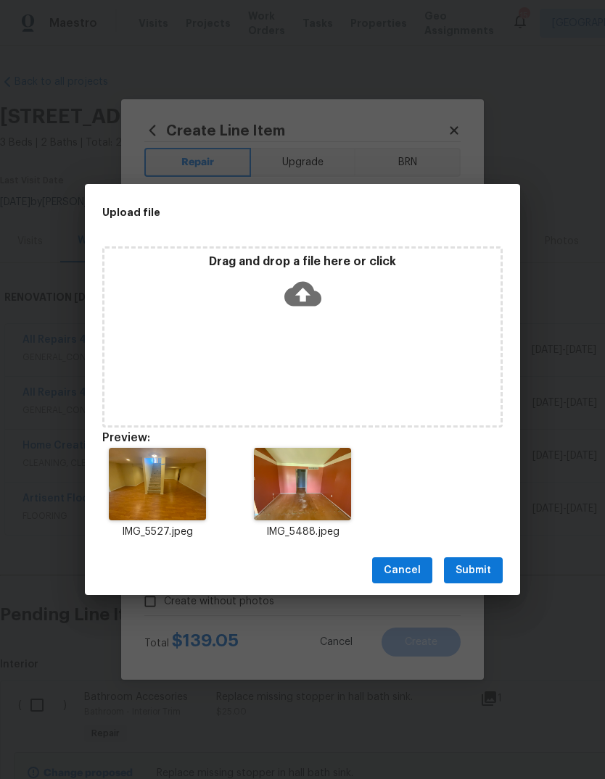
scroll to position [12, 215]
click at [362, 446] on icon "Delete" at bounding box center [359, 446] width 10 height 13
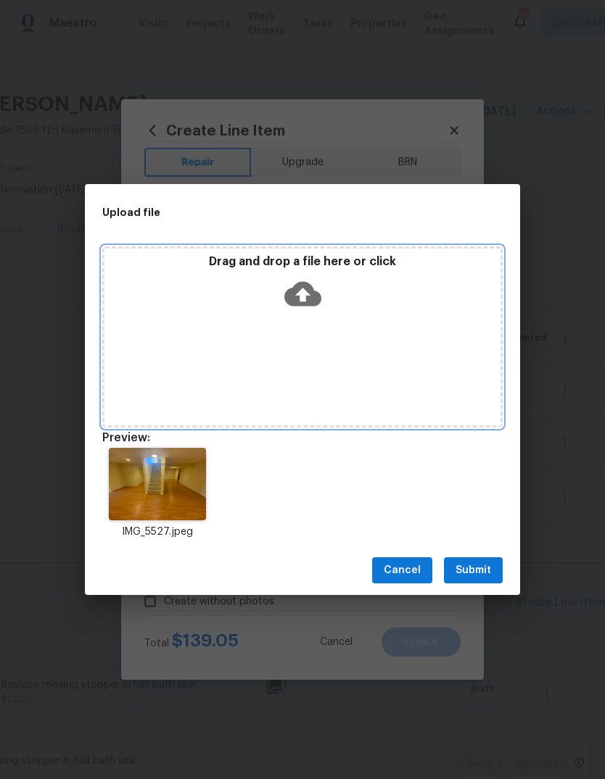
click at [310, 306] on icon at bounding box center [302, 294] width 37 height 25
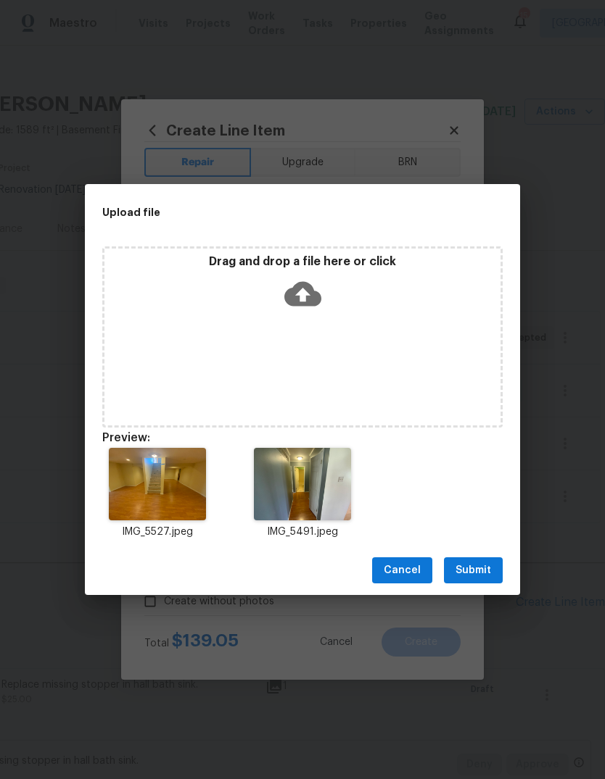
click at [485, 573] on span "Submit" at bounding box center [473, 571] width 36 height 18
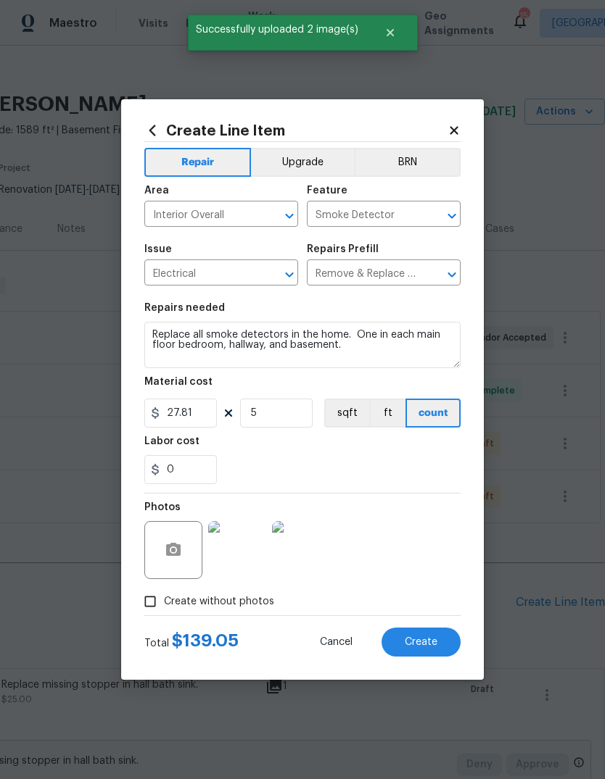
click at [450, 639] on button "Create" at bounding box center [420, 642] width 79 height 29
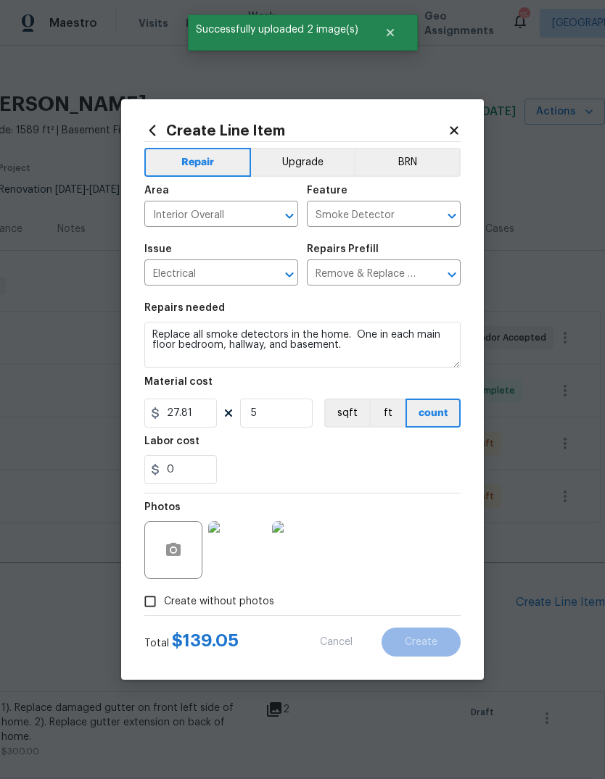
type input "0"
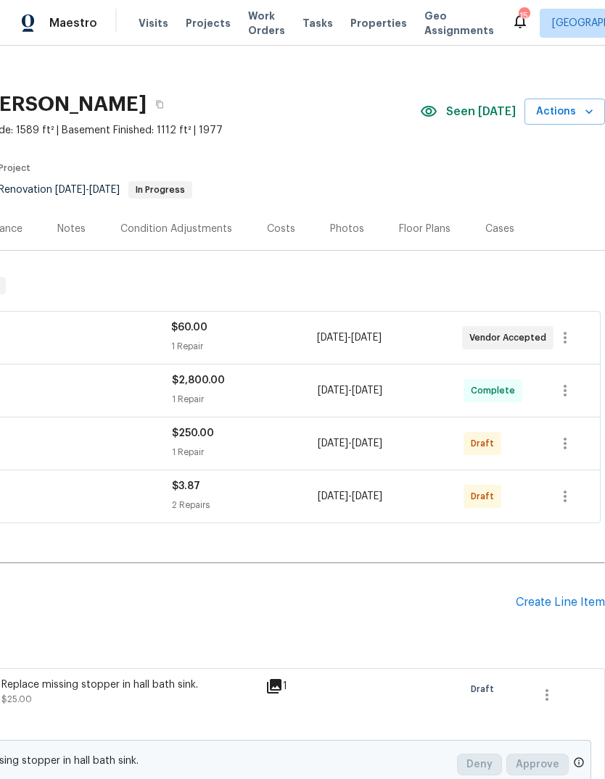
click at [577, 600] on div "Create Line Item" at bounding box center [559, 603] width 89 height 14
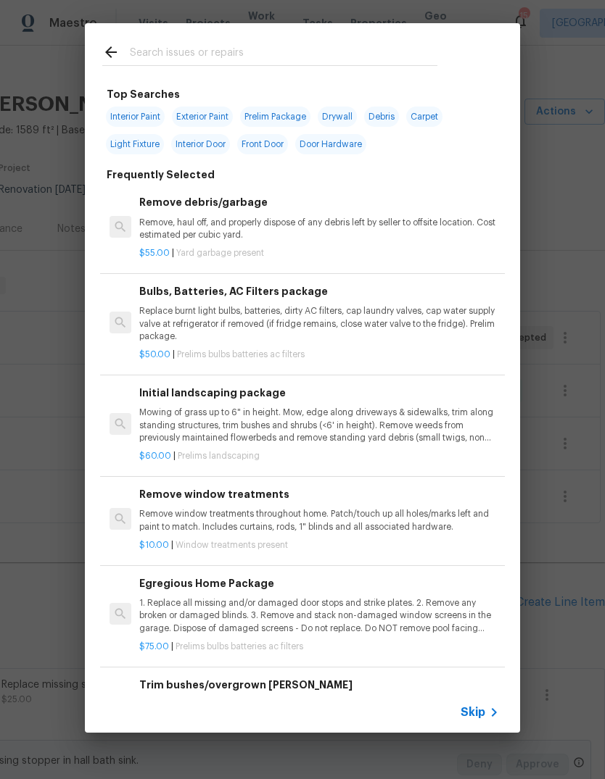
click at [484, 713] on span "Skip" at bounding box center [472, 712] width 25 height 14
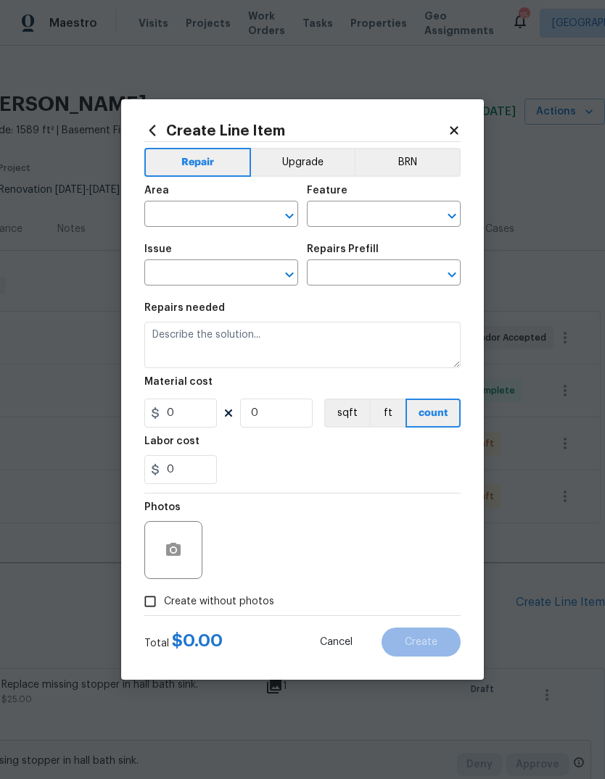
click at [239, 215] on input "text" at bounding box center [200, 215] width 113 height 22
click at [274, 241] on li "Garage" at bounding box center [221, 248] width 154 height 24
type input "Garage"
click at [402, 210] on input "text" at bounding box center [363, 215] width 113 height 22
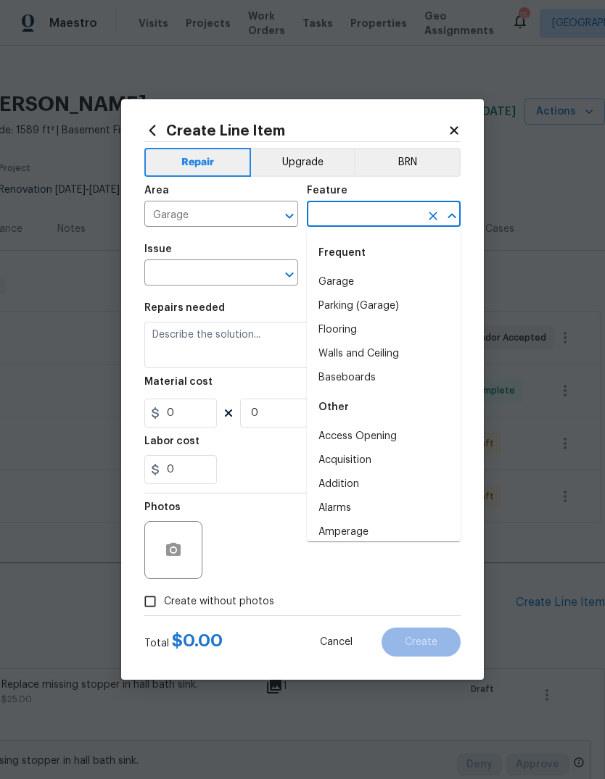
click at [428, 284] on li "Garage" at bounding box center [384, 282] width 154 height 24
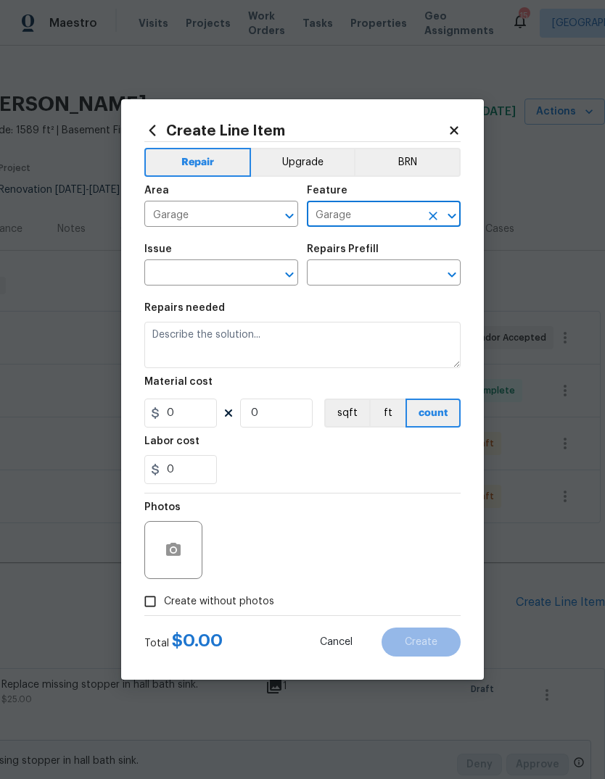
type input "Garage"
click at [242, 278] on input "text" at bounding box center [200, 274] width 113 height 22
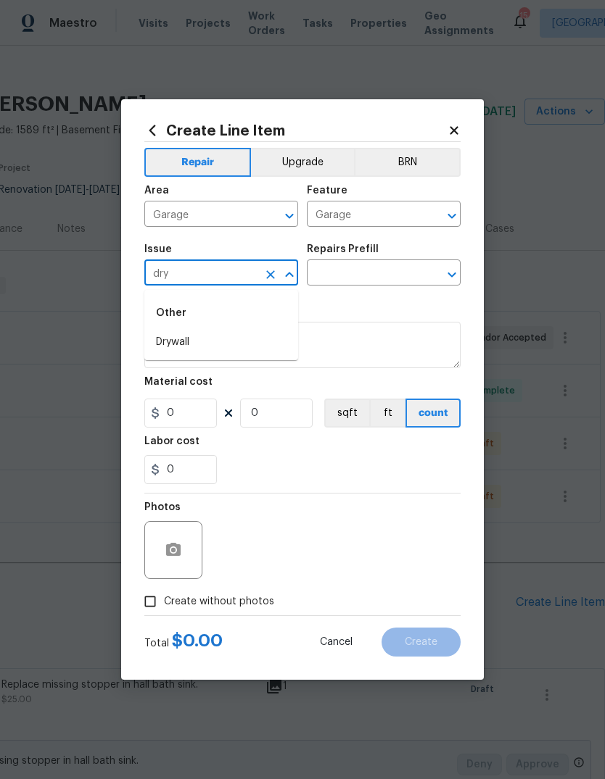
type input "dry"
click at [299, 341] on textarea at bounding box center [302, 345] width 316 height 46
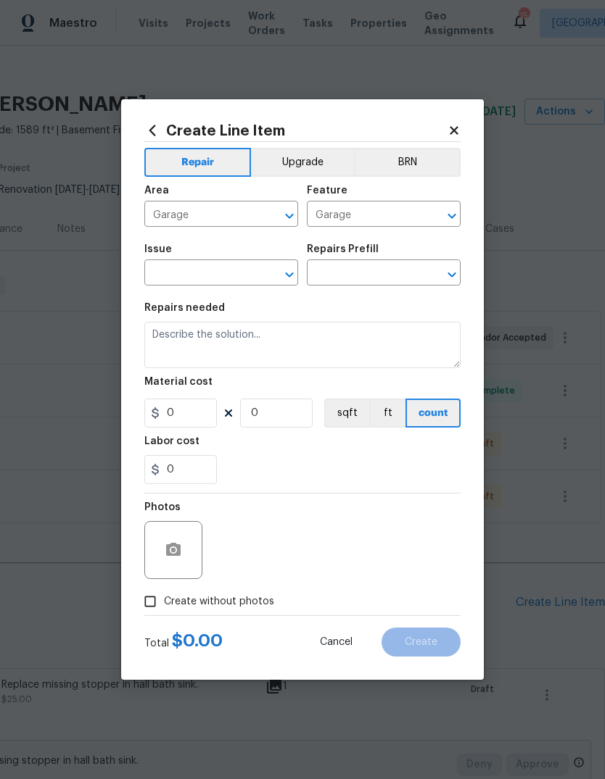
click at [248, 273] on input "text" at bounding box center [200, 274] width 113 height 22
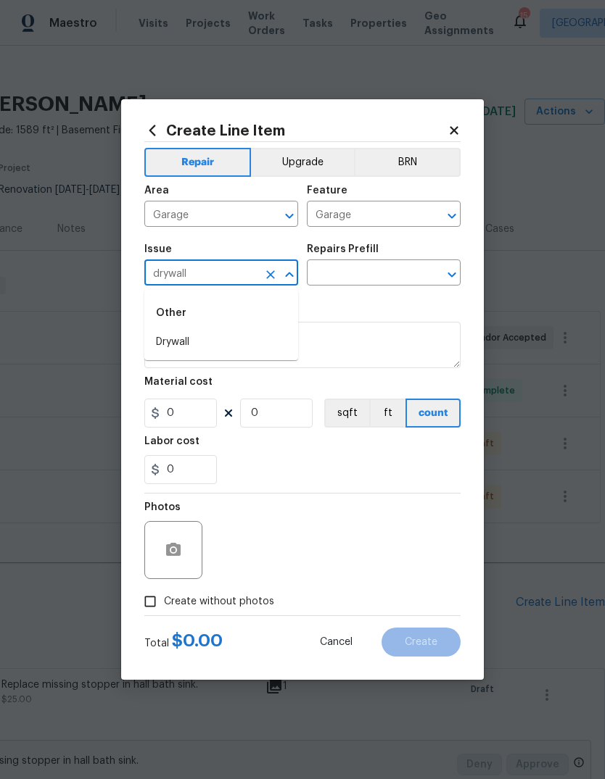
click at [253, 343] on li "Drywall" at bounding box center [221, 343] width 154 height 24
type input "Drywall"
click at [382, 269] on input "text" at bounding box center [363, 274] width 113 height 22
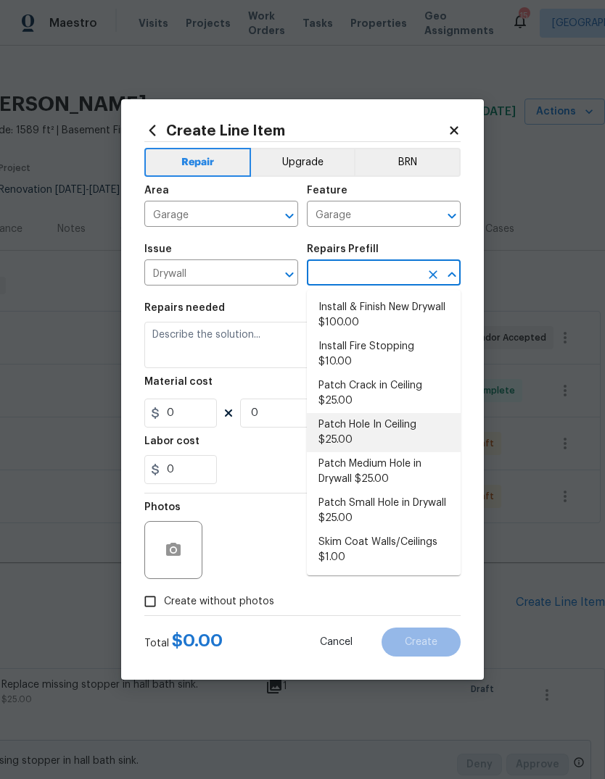
click at [436, 413] on li "Patch Hole In Ceiling $25.00" at bounding box center [384, 432] width 154 height 39
type input "Patch Hole In Ceiling $25.00"
type input "Walls and Ceiling"
type textarea "Prep/scrape all loose material from the damaged area; prime if needed. Patch th…"
type input "1"
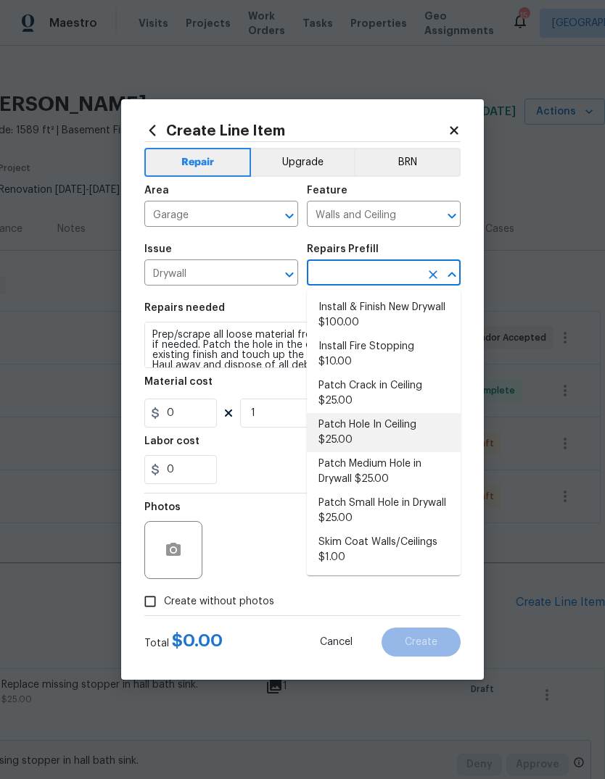
type input "Patch Hole In Ceiling $25.00"
type input "25"
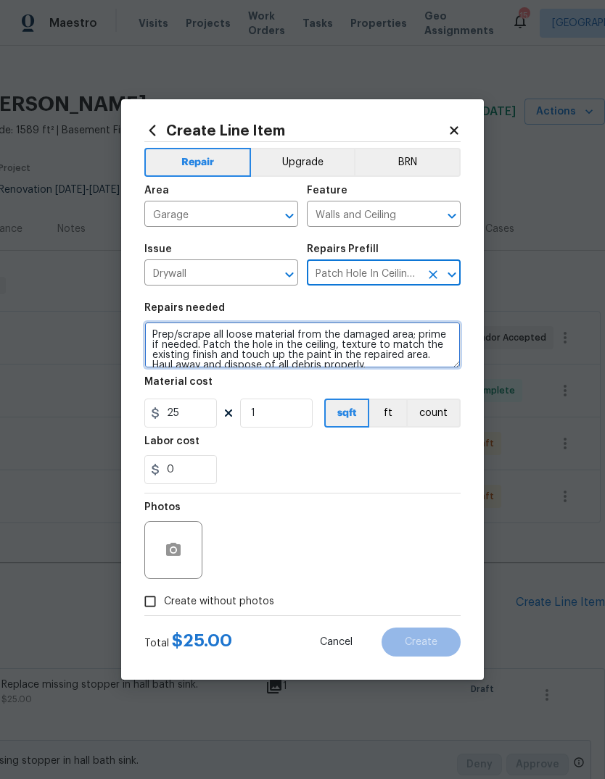
click at [376, 360] on textarea "Prep/scrape all loose material from the damaged area; prime if needed. Patch th…" at bounding box center [302, 345] width 316 height 46
click at [362, 361] on textarea "Prep/scrape all loose material from the damaged area; prime if needed. Patch th…" at bounding box center [302, 345] width 316 height 46
click at [361, 360] on textarea "Prep/scrape all loose material from the damaged area; prime if needed. Patch th…" at bounding box center [302, 345] width 316 height 46
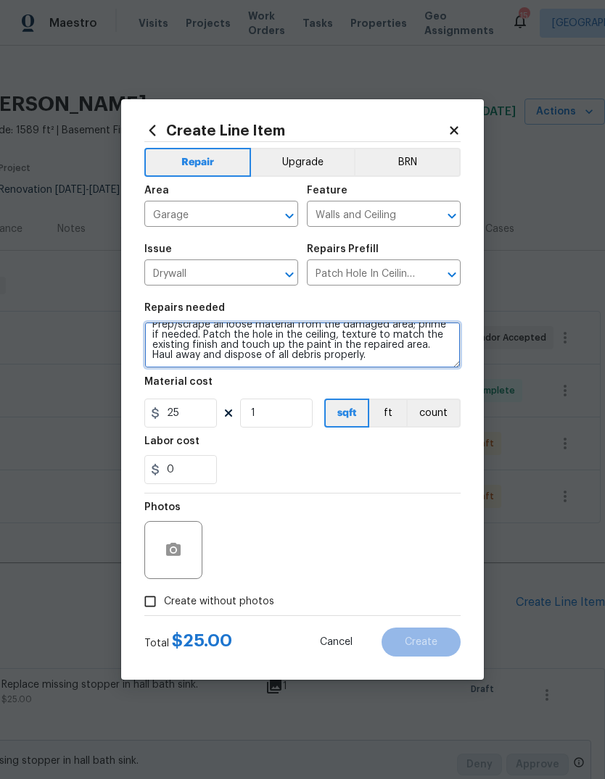
scroll to position [10, 0]
click at [360, 359] on textarea "Prep/scrape all loose material from the damaged area; prime if needed. Patch th…" at bounding box center [302, 345] width 316 height 46
click at [368, 356] on textarea "Prep/scrape all loose material from the damaged area; prime if needed. Patch th…" at bounding box center [302, 345] width 316 height 46
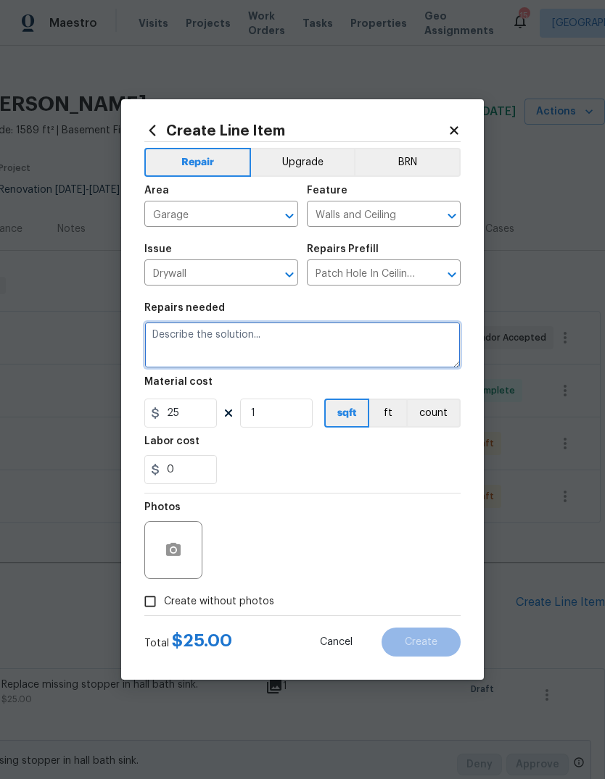
scroll to position [12, 0]
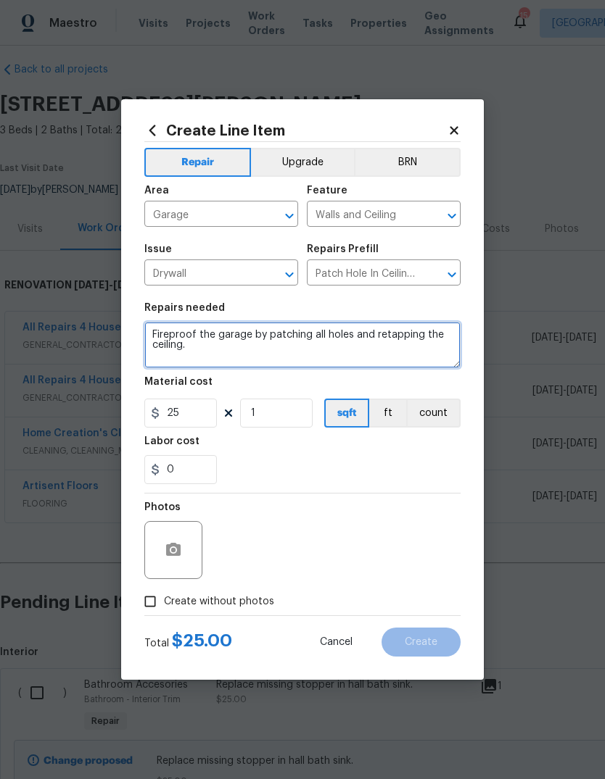
type textarea "Fireproof the garage by patching all holes and retapping the ceiling."
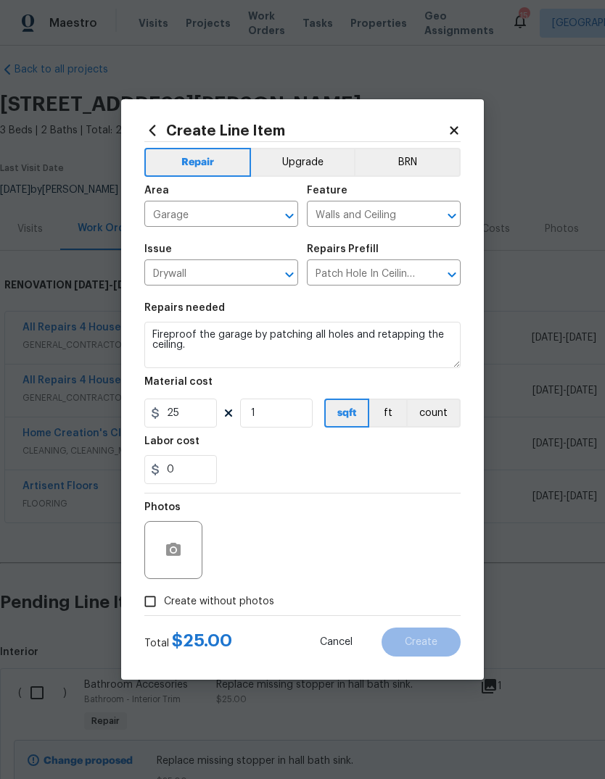
click at [417, 465] on div "0" at bounding box center [302, 469] width 316 height 29
click at [201, 420] on input "25" at bounding box center [180, 413] width 72 height 29
type input "100"
click at [411, 469] on div "0" at bounding box center [302, 469] width 316 height 29
click at [183, 555] on button "button" at bounding box center [173, 550] width 35 height 35
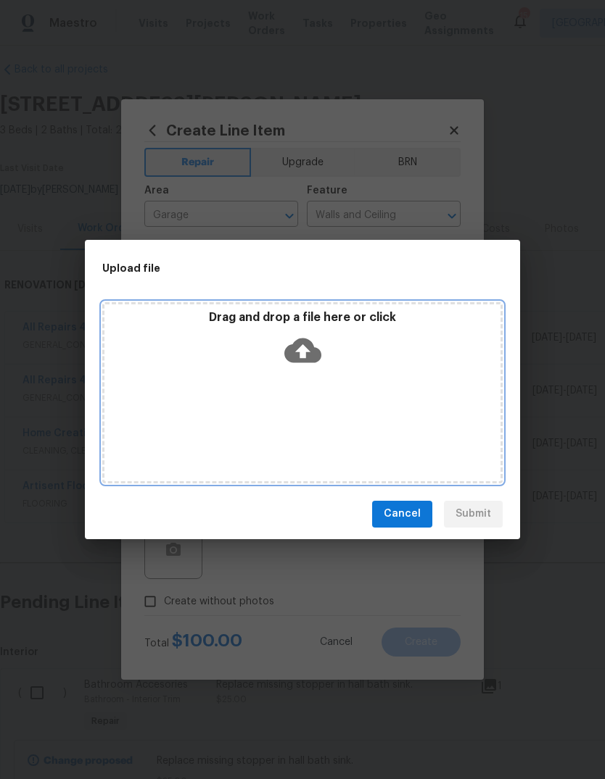
click at [310, 349] on icon at bounding box center [302, 350] width 37 height 25
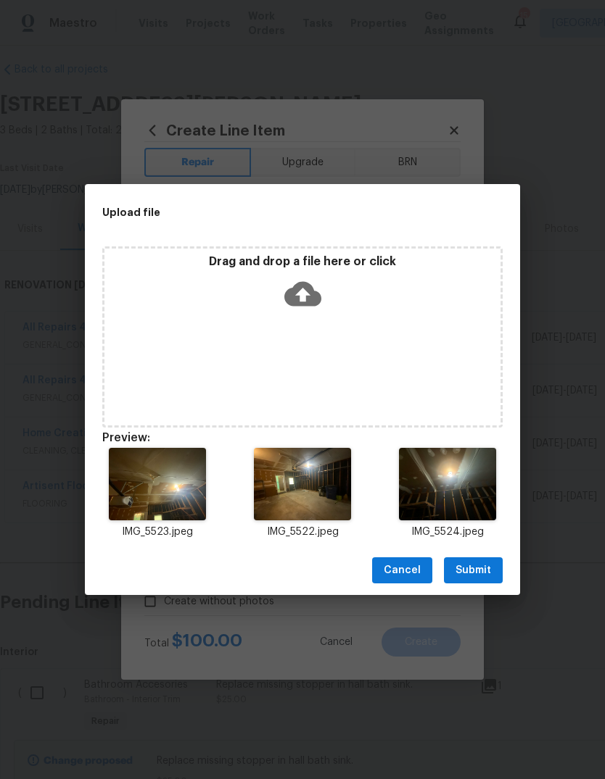
click at [489, 573] on span "Submit" at bounding box center [473, 571] width 36 height 18
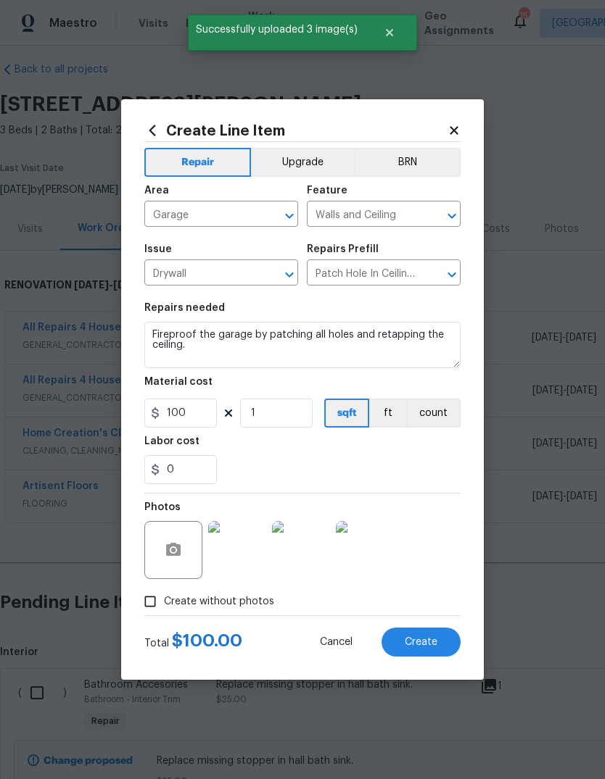
click at [446, 645] on button "Create" at bounding box center [420, 642] width 79 height 29
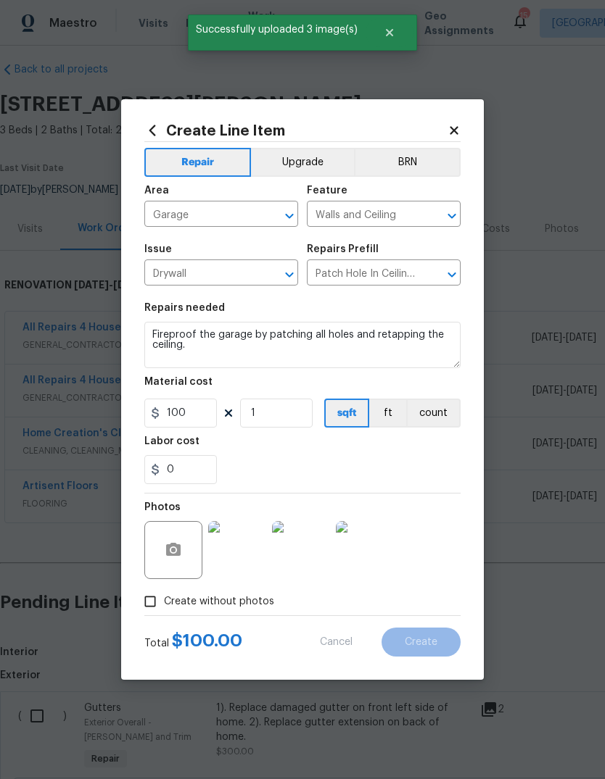
type input "0"
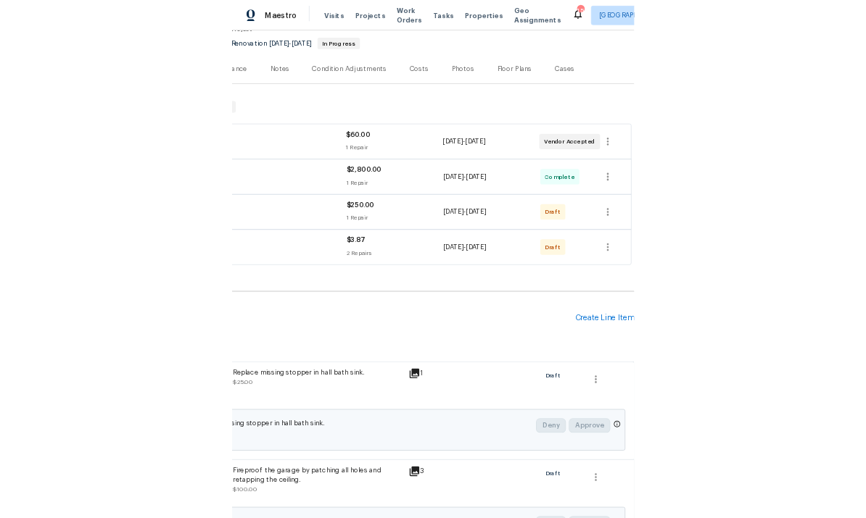
scroll to position [137, 0]
